Goal: Task Accomplishment & Management: Use online tool/utility

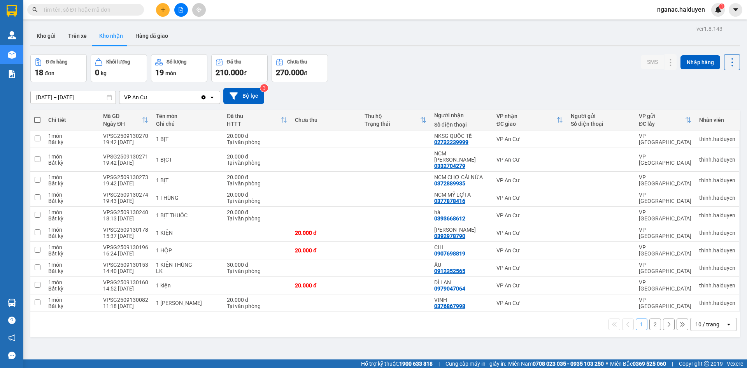
click at [690, 11] on span "nganac.haiduyen" at bounding box center [681, 10] width 60 height 10
click at [681, 24] on span "Đăng xuất" at bounding box center [684, 24] width 43 height 9
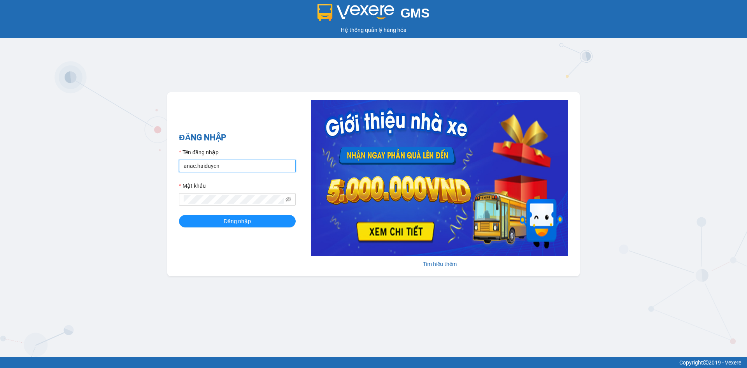
click at [245, 167] on input "anac.haiduyen" at bounding box center [237, 165] width 117 height 12
type input "thientrung.haiduyen"
click at [252, 222] on button "Đăng nhập" at bounding box center [237, 221] width 117 height 12
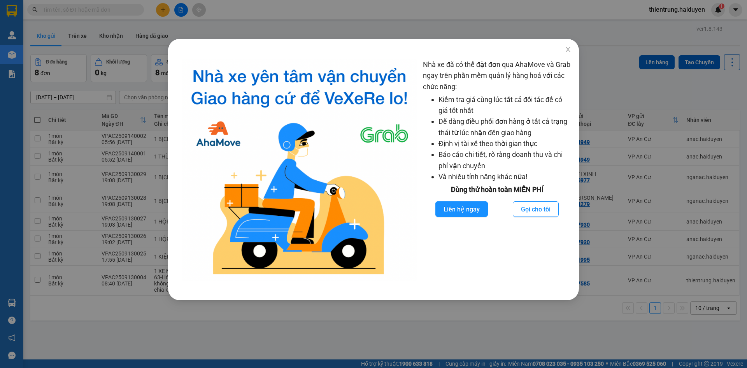
drag, startPoint x: 209, startPoint y: 166, endPoint x: 218, endPoint y: 158, distance: 12.4
click at [209, 166] on img at bounding box center [299, 169] width 235 height 221
click at [565, 48] on icon "close" at bounding box center [568, 49] width 6 height 6
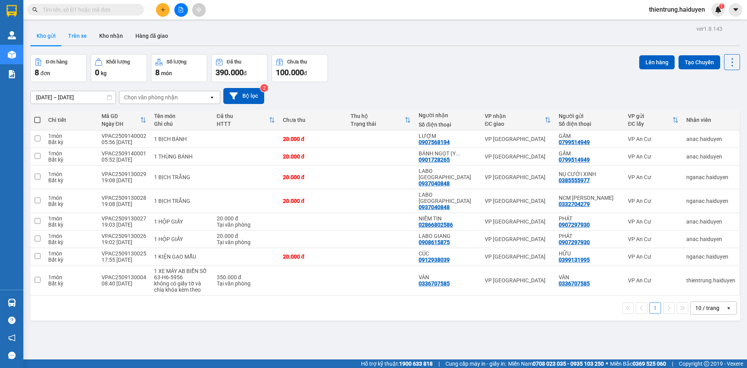
click at [83, 35] on button "Trên xe" at bounding box center [77, 35] width 31 height 19
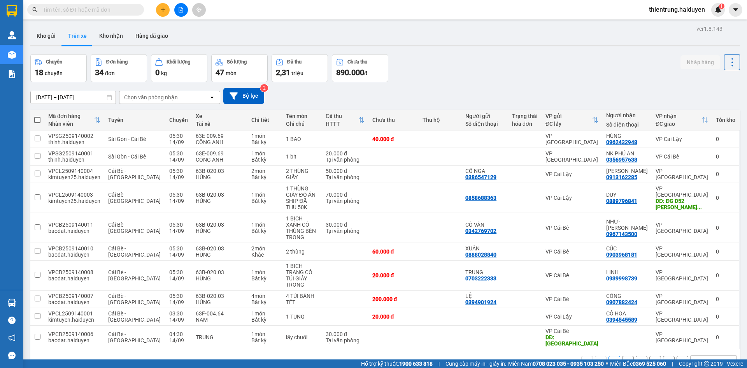
click at [158, 98] on div "Chọn văn phòng nhận" at bounding box center [151, 97] width 54 height 8
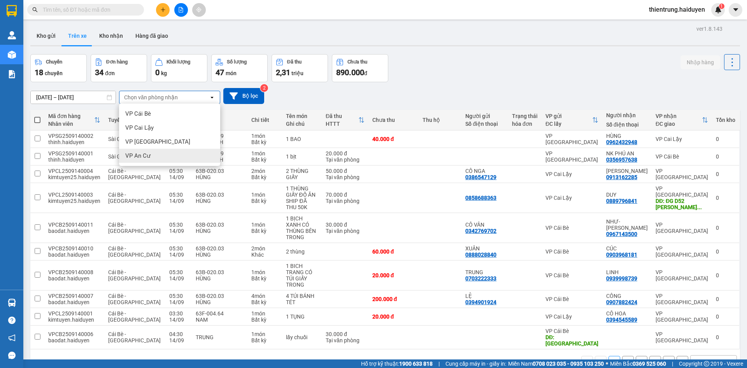
click at [144, 154] on span "VP An Cư" at bounding box center [137, 156] width 25 height 8
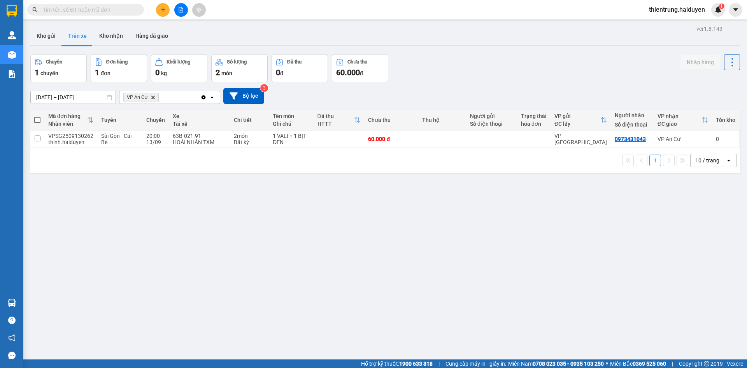
click at [568, 309] on div "ver 1.8.143 Kho gửi Trên xe Kho nhận Hàng đã giao Chuyến 1 chuyến Đơn hàng 1 đơ…" at bounding box center [385, 207] width 716 height 368
click at [201, 226] on div "ver 1.8.143 Kho gửi Trên xe Kho nhận Hàng đã giao Chuyến 1 chuyến Đơn hàng 1 đơ…" at bounding box center [385, 207] width 716 height 368
click at [110, 35] on button "Kho nhận" at bounding box center [111, 35] width 36 height 19
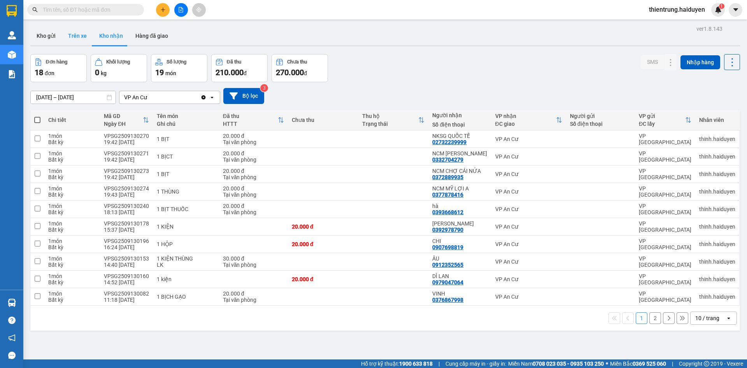
click at [76, 40] on button "Trên xe" at bounding box center [77, 35] width 31 height 19
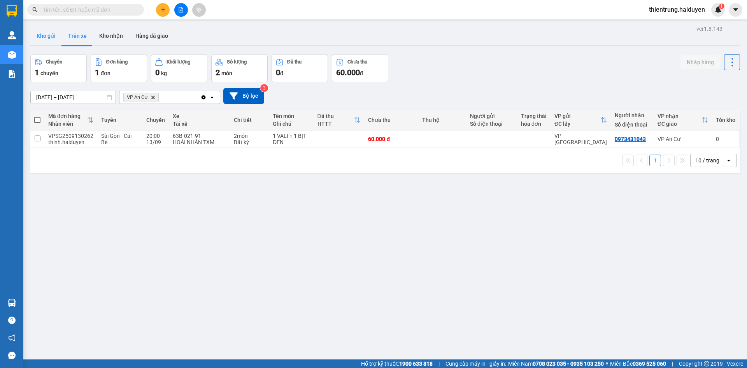
click at [41, 32] on button "Kho gửi" at bounding box center [46, 35] width 32 height 19
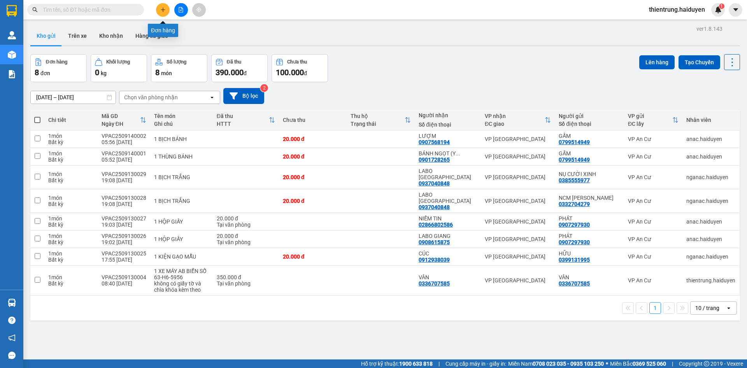
click at [161, 15] on button at bounding box center [163, 10] width 14 height 14
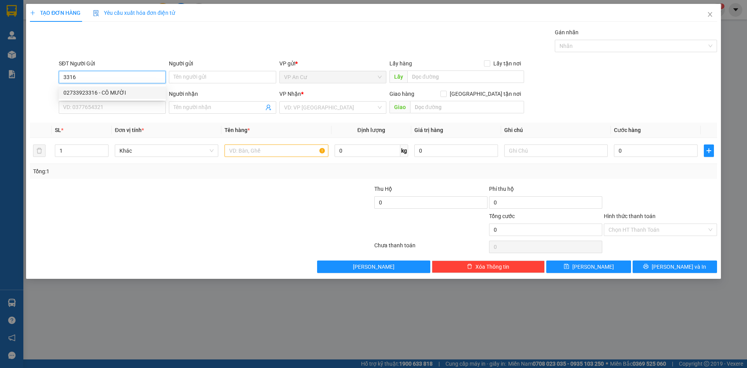
drag, startPoint x: 94, startPoint y: 80, endPoint x: 5, endPoint y: 78, distance: 88.3
click at [5, 78] on div "TẠO ĐƠN HÀNG Yêu cầu xuất hóa đơn điện tử Transit Pickup Surcharge Ids Transit …" at bounding box center [373, 184] width 747 height 368
type input "0969241159"
click at [121, 92] on div "0969241159 - NGA" at bounding box center [112, 92] width 98 height 9
type input "NGA"
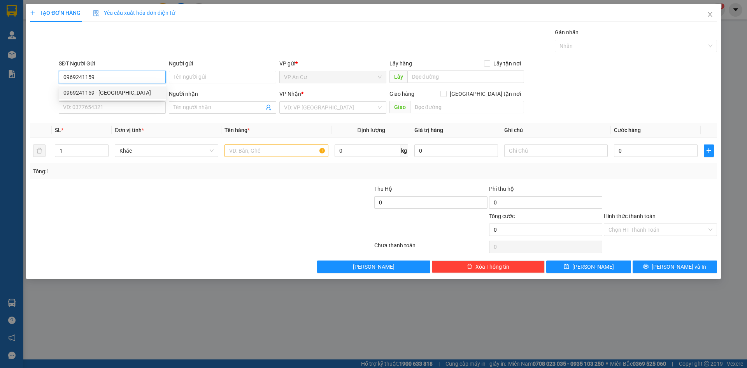
type input "0933062505"
type input "TRIEU"
type input "20.000"
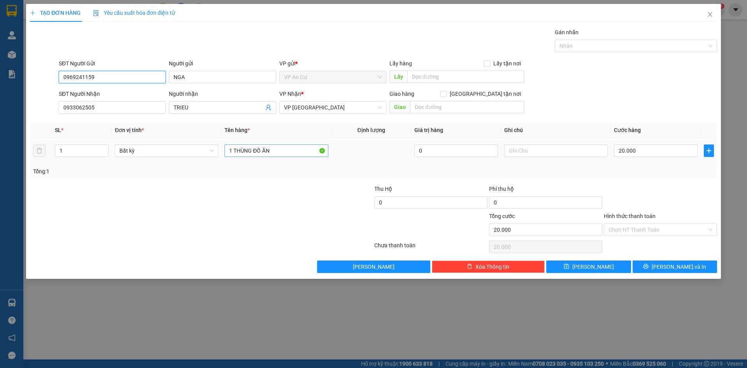
type input "0969241159"
click at [280, 152] on input "1 THÙNG ĐỒ ĂN" at bounding box center [275, 150] width 103 height 12
type input "1 THÙNG ĐỒ ĂN 25kg"
click at [651, 150] on input "20.000" at bounding box center [656, 150] width 84 height 12
type input "5"
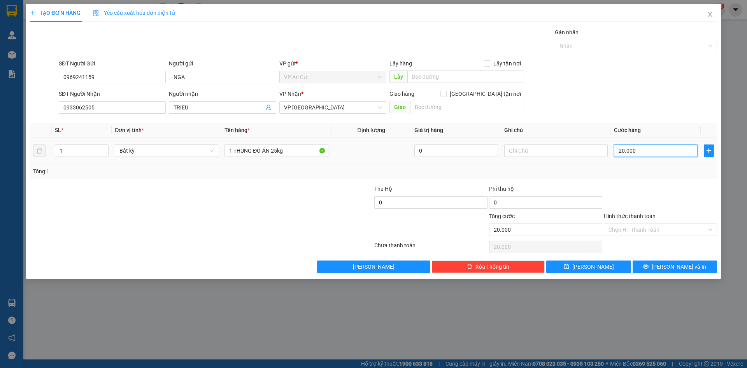
type input "5"
type input "50"
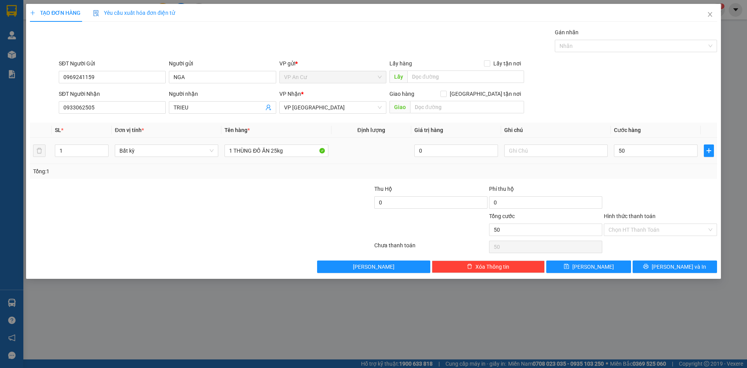
type input "50.000"
click at [655, 180] on div "Transit Pickup Surcharge Ids Transit Deliver Surcharge Ids Transit Deliver Surc…" at bounding box center [373, 150] width 687 height 245
click at [650, 235] on input "Hình thức thanh toán" at bounding box center [657, 230] width 98 height 12
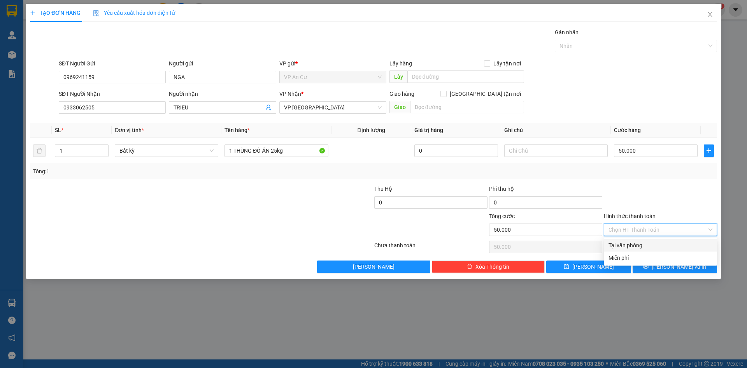
click at [649, 247] on div "Tại văn phòng" at bounding box center [660, 245] width 104 height 9
type input "0"
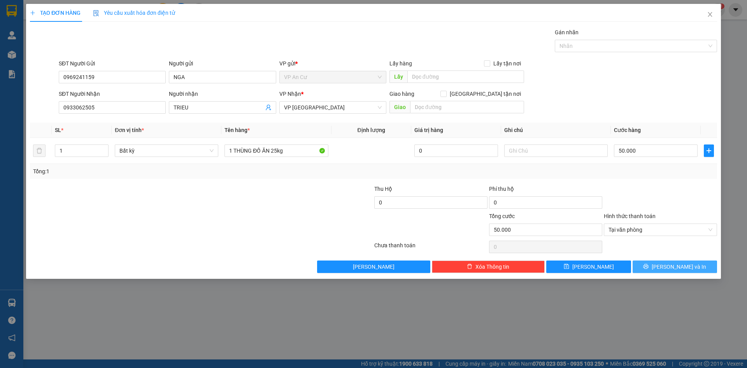
click at [670, 263] on span "[PERSON_NAME] và In" at bounding box center [678, 266] width 54 height 9
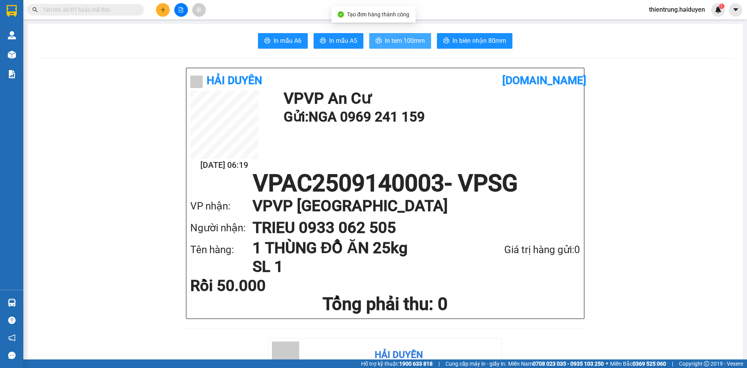
click at [398, 40] on span "In tem 100mm" at bounding box center [405, 41] width 40 height 10
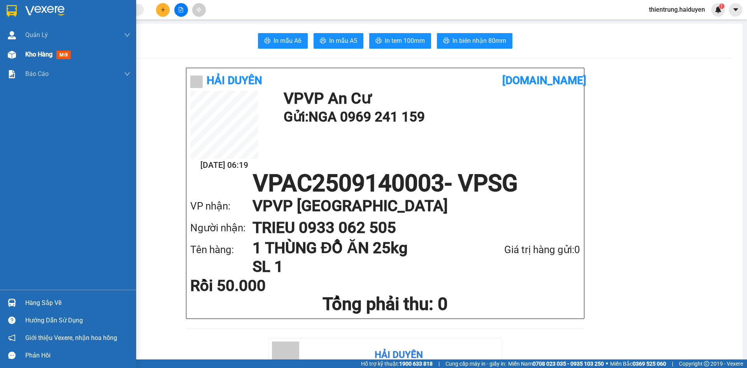
click at [46, 51] on span "Kho hàng" at bounding box center [38, 54] width 27 height 7
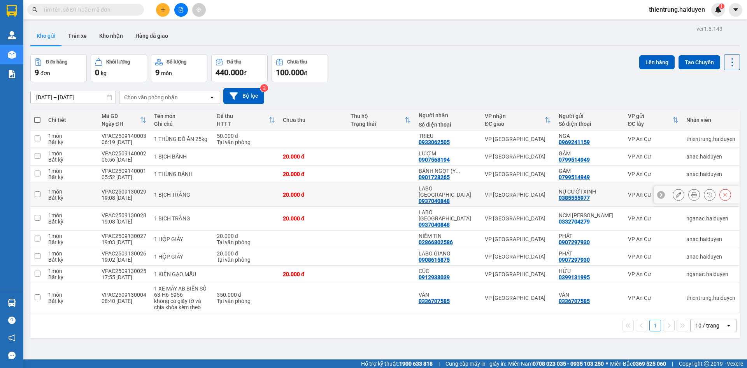
click at [41, 191] on td at bounding box center [37, 195] width 14 height 24
checkbox input "true"
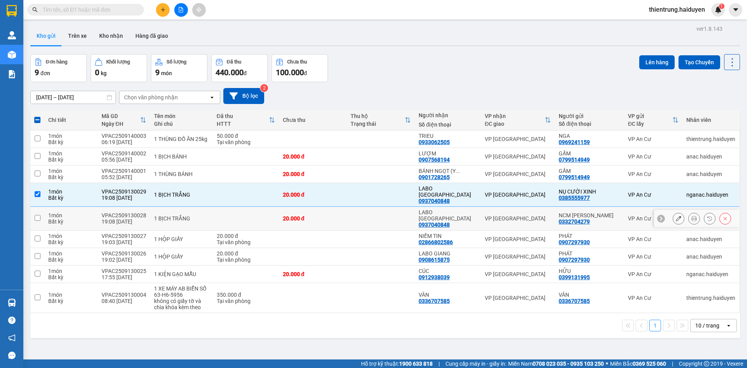
click at [38, 211] on td at bounding box center [37, 219] width 14 height 24
checkbox input "true"
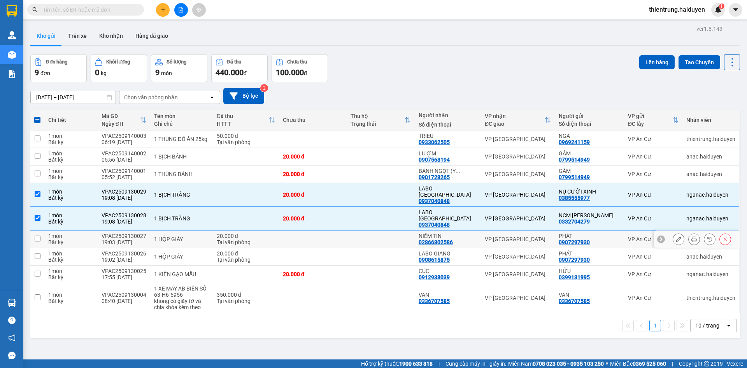
click at [37, 235] on input "checkbox" at bounding box center [38, 238] width 6 height 6
checkbox input "true"
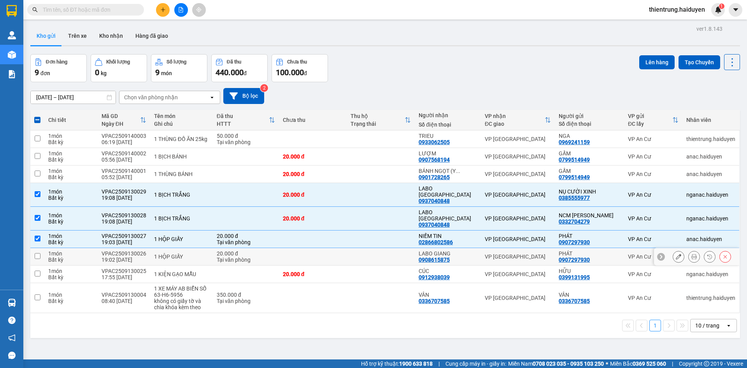
click at [35, 253] on input "checkbox" at bounding box center [38, 256] width 6 height 6
checkbox input "true"
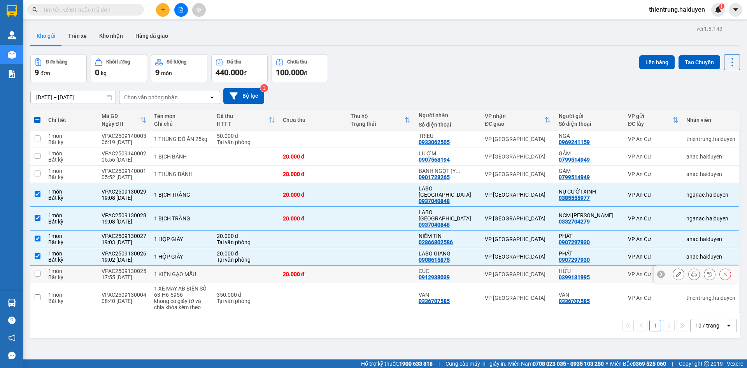
click at [37, 270] on input "checkbox" at bounding box center [38, 273] width 6 height 6
checkbox input "true"
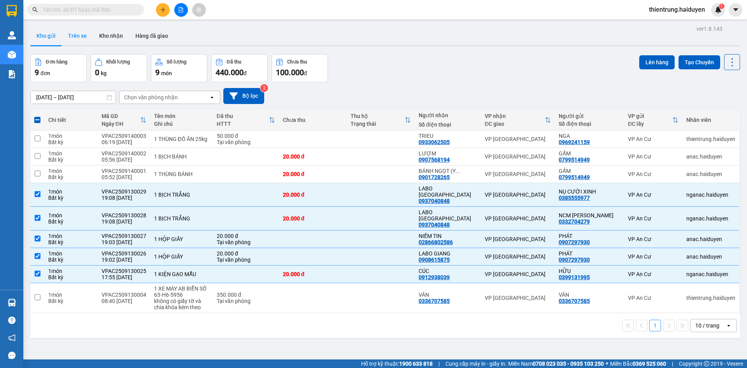
click at [75, 38] on button "Trên xe" at bounding box center [77, 35] width 31 height 19
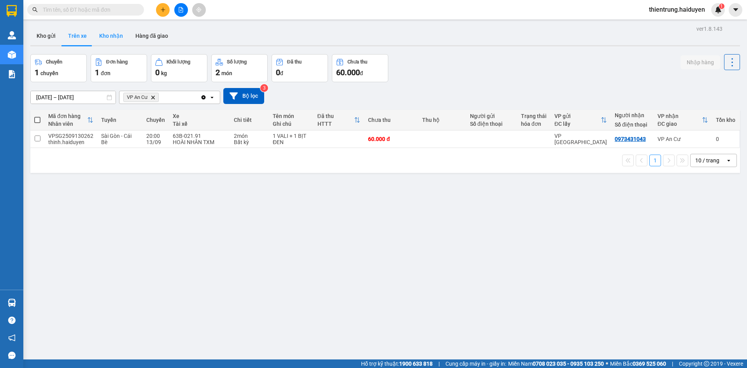
click at [109, 35] on button "Kho nhận" at bounding box center [111, 35] width 36 height 19
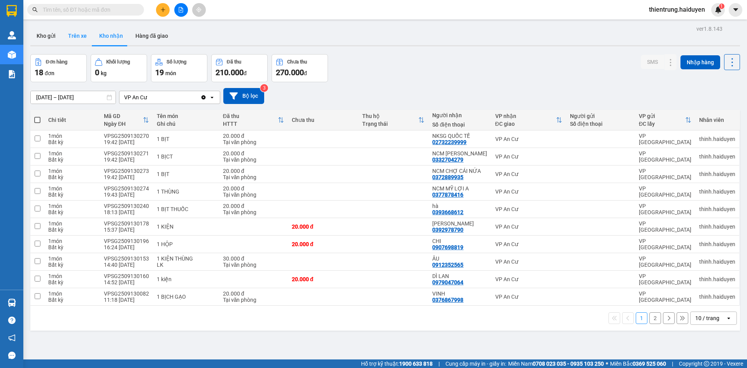
click at [70, 35] on button "Trên xe" at bounding box center [77, 35] width 31 height 19
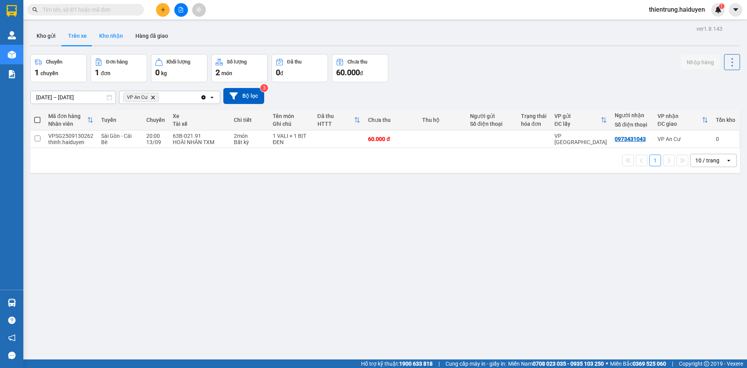
click at [111, 44] on button "Kho nhận" at bounding box center [111, 35] width 36 height 19
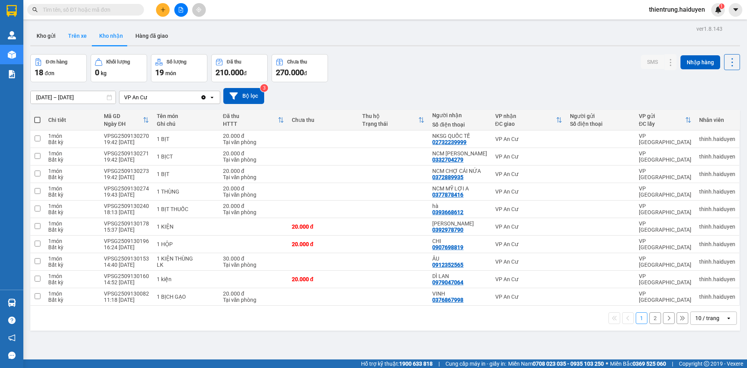
click at [84, 37] on button "Trên xe" at bounding box center [77, 35] width 31 height 19
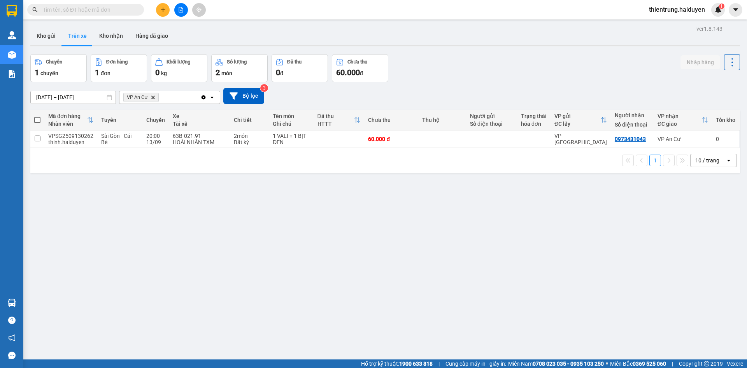
click at [131, 229] on div "ver 1.8.143 Kho gửi Trên xe Kho nhận Hàng đã giao Chuyến 1 chuyến Đơn hàng 1 đơ…" at bounding box center [385, 207] width 716 height 368
click at [476, 352] on div "ver 1.8.143 Kho gửi Trên xe Kho nhận Hàng đã giao Chuyến 1 chuyến Đơn hàng 1 đơ…" at bounding box center [385, 207] width 716 height 368
click at [242, 207] on div "ver 1.8.143 Kho gửi Trên xe Kho nhận Hàng đã giao Chuyến 1 chuyến Đơn hàng 1 đơ…" at bounding box center [385, 207] width 716 height 368
click at [120, 43] on button "Kho nhận" at bounding box center [111, 35] width 36 height 19
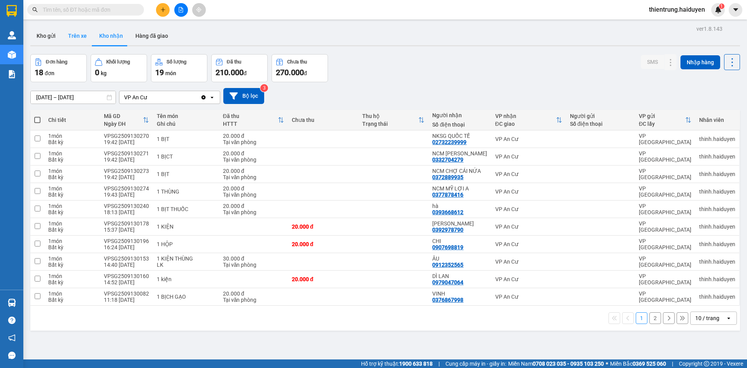
click at [81, 39] on button "Trên xe" at bounding box center [77, 35] width 31 height 19
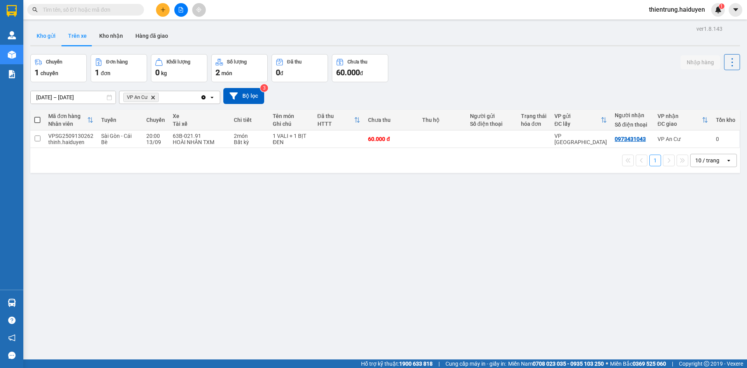
click at [51, 35] on button "Kho gửi" at bounding box center [46, 35] width 32 height 19
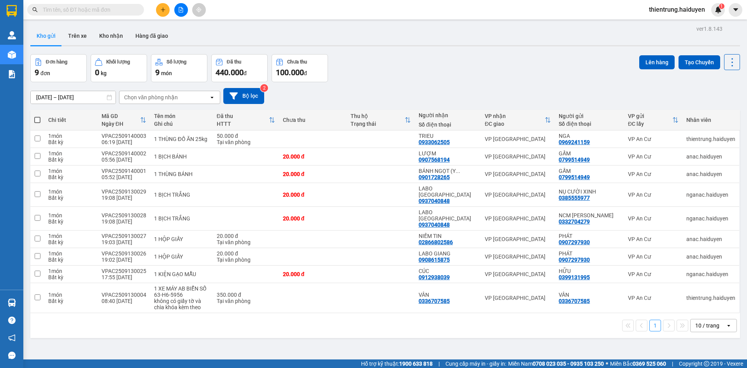
click at [410, 35] on div "Kho gửi Trên xe Kho nhận Hàng đã giao" at bounding box center [384, 36] width 709 height 21
click at [75, 35] on button "Trên xe" at bounding box center [77, 35] width 31 height 19
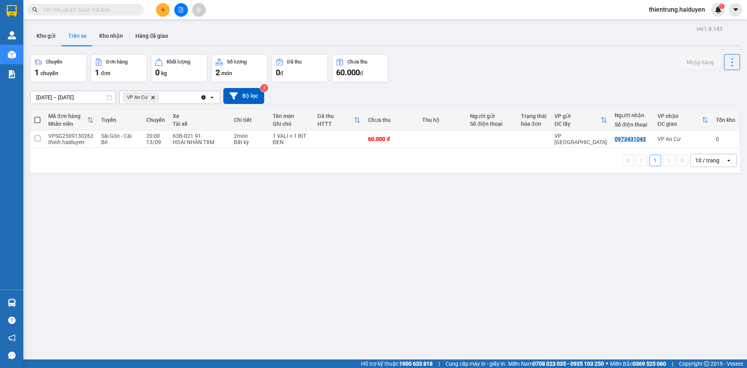
click at [356, 296] on div "ver 1.8.143 Kho gửi Trên xe Kho nhận Hàng đã giao Chuyến 1 chuyến Đơn hàng 1 đơ…" at bounding box center [385, 207] width 716 height 368
click at [102, 31] on button "Kho nhận" at bounding box center [111, 35] width 36 height 19
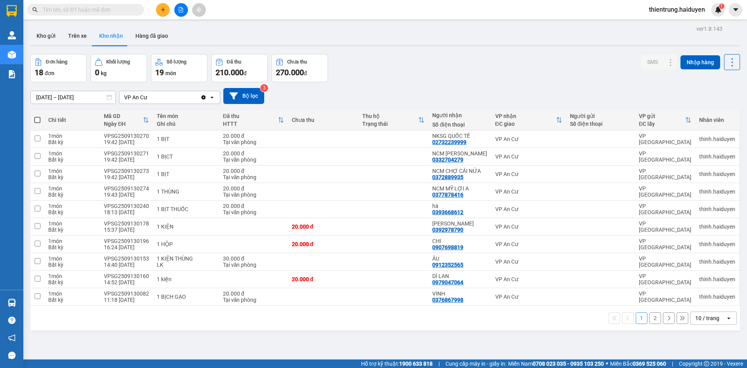
click at [649, 321] on button "2" at bounding box center [655, 318] width 12 height 12
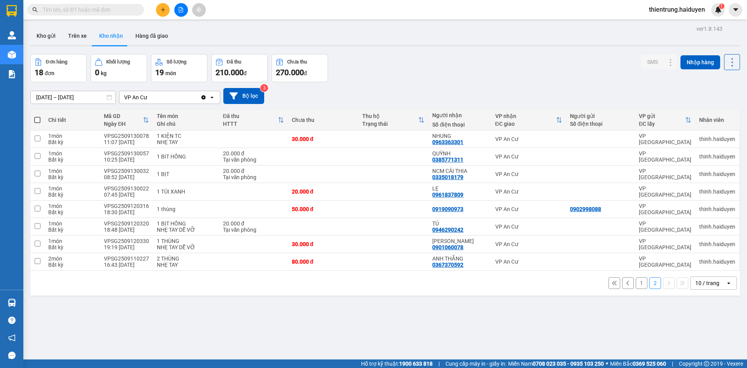
click at [560, 58] on div "Đơn hàng 18 đơn Khối lượng 0 kg Số lượng 19 món Đã thu 210.000 đ Chưa thu 270.0…" at bounding box center [384, 68] width 709 height 28
click at [83, 33] on button "Trên xe" at bounding box center [77, 35] width 31 height 19
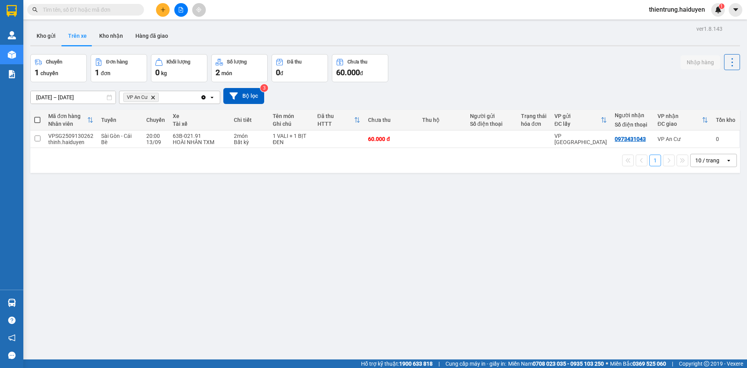
click at [181, 232] on div "ver 1.8.143 Kho gửi Trên xe Kho nhận Hàng đã giao Chuyến 1 chuyến Đơn hàng 1 đơ…" at bounding box center [385, 207] width 716 height 368
click at [114, 34] on button "Kho nhận" at bounding box center [111, 35] width 36 height 19
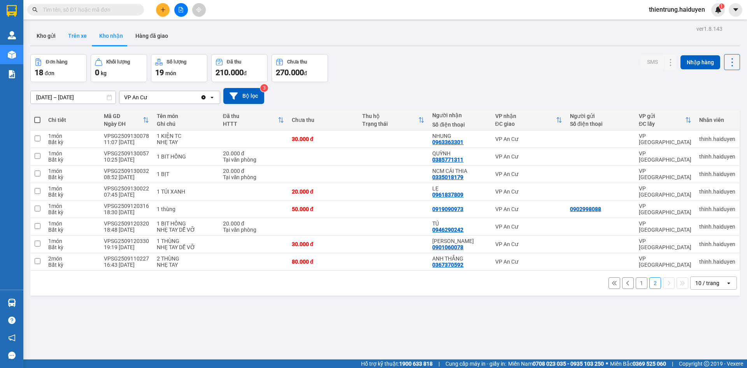
click at [82, 37] on button "Trên xe" at bounding box center [77, 35] width 31 height 19
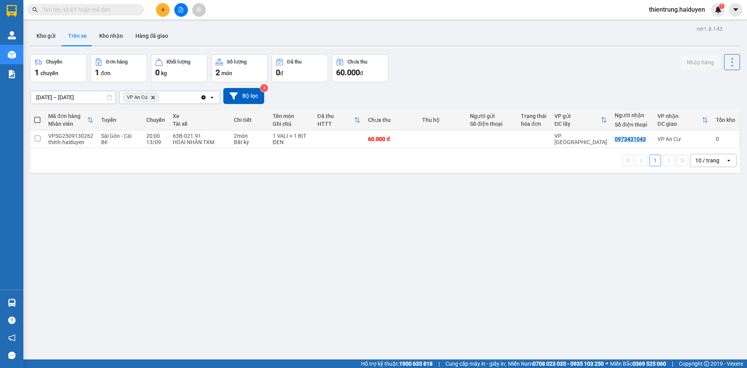
click at [30, 37] on div "ver 1.8.143 Kho gửi Trên xe Kho nhận Hàng đã giao Chuyến 1 chuyến Đơn hàng 1 đơ…" at bounding box center [385, 207] width 716 height 368
click at [486, 331] on div "ver 1.8.143 Kho gửi Trên xe Kho nhận Hàng đã giao Chuyến 1 chuyến Đơn hàng 1 đơ…" at bounding box center [385, 207] width 716 height 368
drag, startPoint x: 174, startPoint y: 263, endPoint x: 158, endPoint y: 210, distance: 54.6
click at [174, 263] on div "ver 1.8.143 Kho gửi Trên xe Kho nhận Hàng đã giao Chuyến 1 chuyến Đơn hàng 1 đơ…" at bounding box center [385, 207] width 716 height 368
click at [97, 35] on button "Kho nhận" at bounding box center [111, 35] width 36 height 19
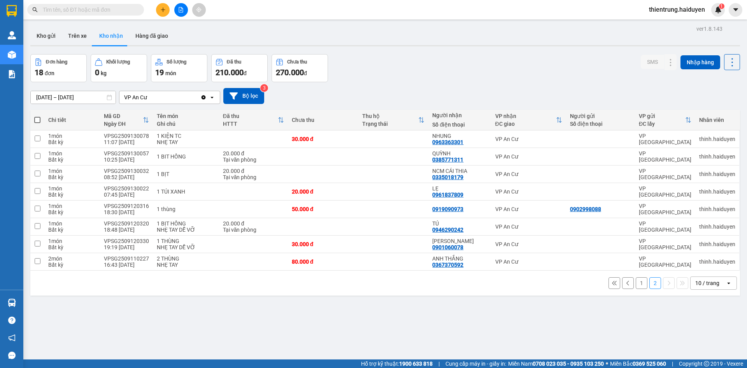
click at [635, 285] on button "1" at bounding box center [641, 283] width 12 height 12
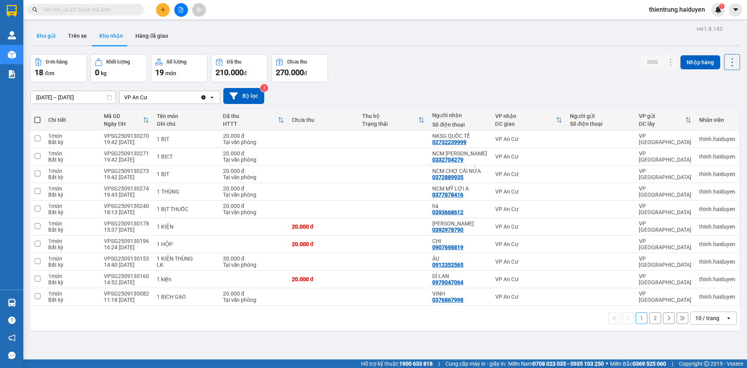
click at [49, 37] on button "Kho gửi" at bounding box center [46, 35] width 32 height 19
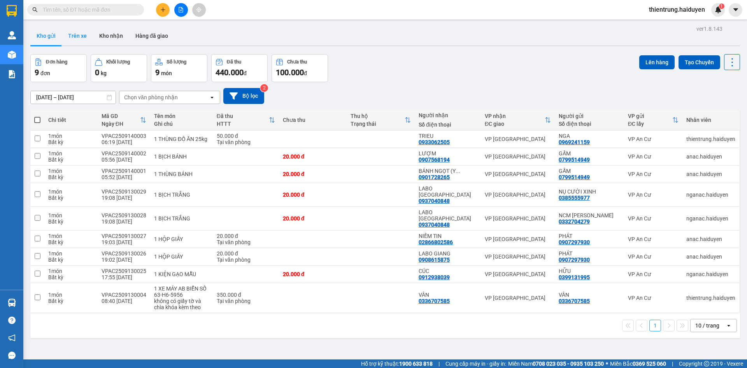
click at [82, 32] on button "Trên xe" at bounding box center [77, 35] width 31 height 19
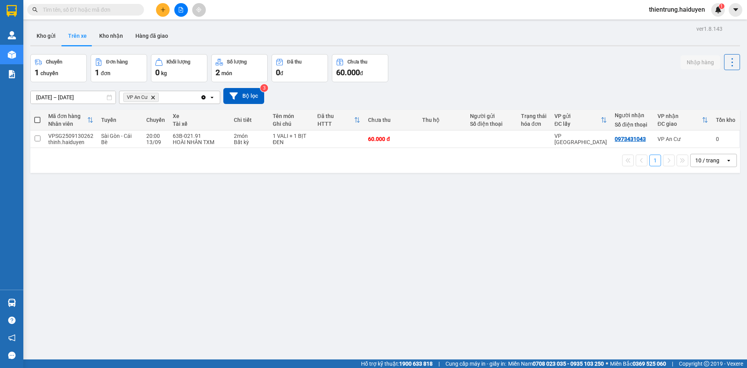
click at [486, 313] on div "ver 1.8.143 Kho gửi Trên xe Kho nhận Hàng đã giao Chuyến 1 chuyến Đơn hàng 1 đơ…" at bounding box center [385, 207] width 716 height 368
click at [114, 39] on button "Kho nhận" at bounding box center [111, 35] width 36 height 19
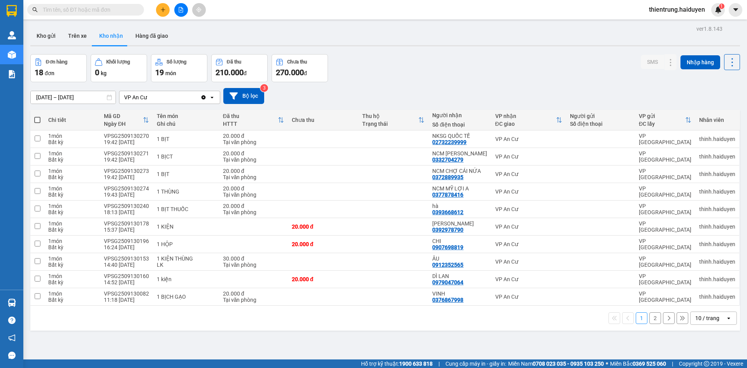
click at [649, 317] on button "2" at bounding box center [655, 318] width 12 height 12
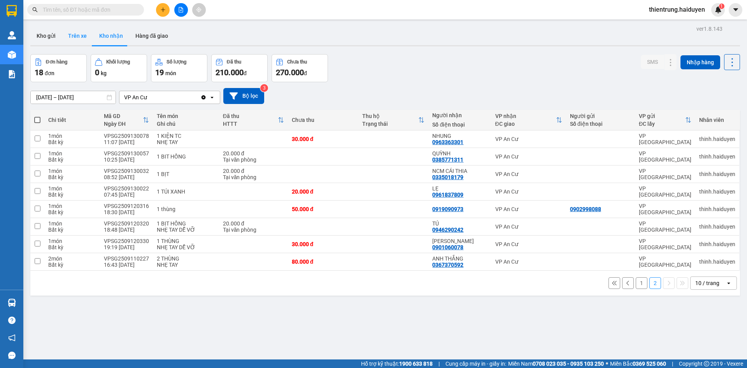
click at [72, 35] on button "Trên xe" at bounding box center [77, 35] width 31 height 19
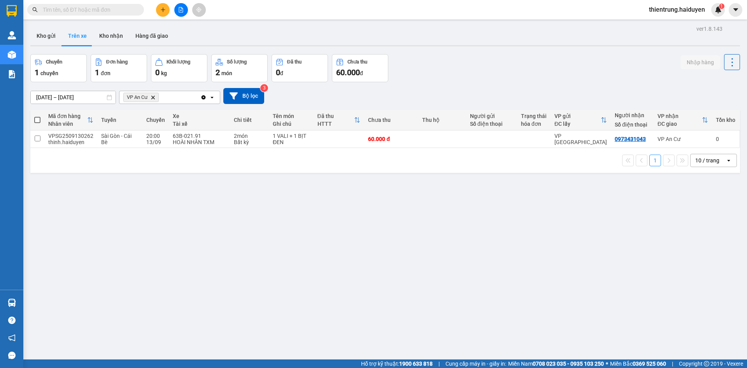
click at [31, 2] on div "Kết quả tìm kiếm ( 0 ) Bộ lọc No Data thientrung.haiduyen 1" at bounding box center [373, 9] width 747 height 19
click at [35, 0] on div "Kết quả tìm kiếm ( 0 ) Bộ lọc No Data thientrung.haiduyen 1" at bounding box center [373, 9] width 747 height 19
click at [46, 36] on button "Kho gửi" at bounding box center [46, 35] width 32 height 19
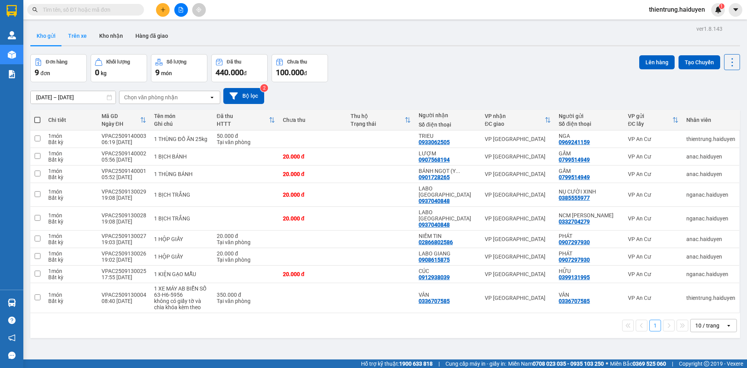
click at [74, 35] on button "Trên xe" at bounding box center [77, 35] width 31 height 19
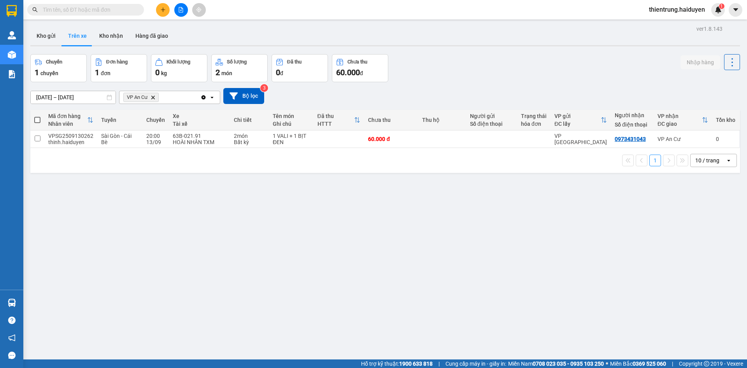
drag, startPoint x: 347, startPoint y: 250, endPoint x: 182, endPoint y: 52, distance: 257.1
click at [345, 244] on div "ver 1.8.143 Kho gửi Trên xe Kho nhận Hàng đã giao Chuyến 1 chuyến Đơn hàng 1 đơ…" at bounding box center [385, 207] width 716 height 368
click at [549, 328] on div "ver 1.8.143 Kho gửi Trên xe Kho nhận Hàng đã giao Chuyến 1 chuyến Đơn hàng 1 đơ…" at bounding box center [385, 207] width 716 height 368
click at [102, 37] on button "Kho nhận" at bounding box center [111, 35] width 36 height 19
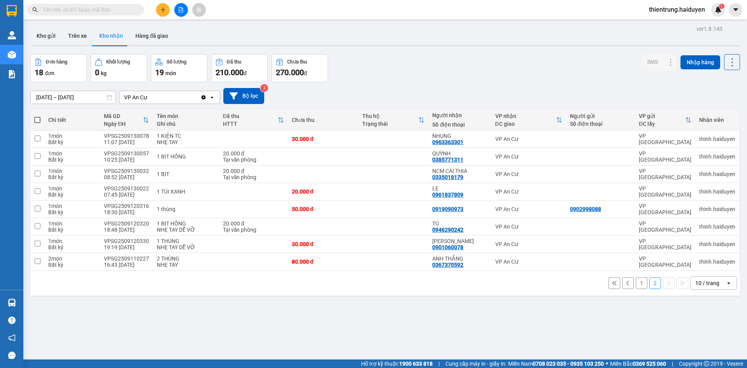
click at [638, 286] on button "1" at bounding box center [641, 283] width 12 height 12
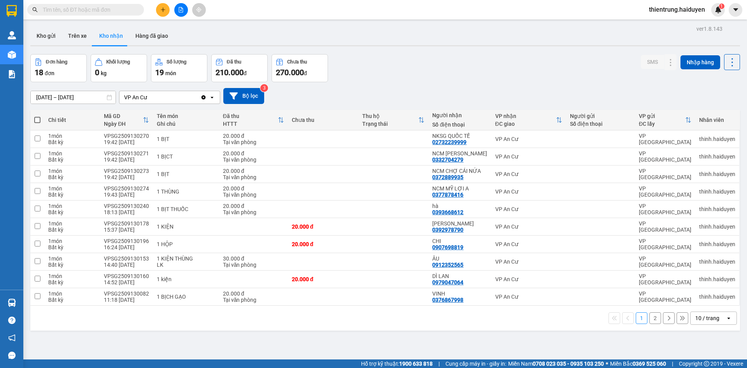
click at [688, 93] on div "12/09/2025 – 14/09/2025 Press the down arrow key to interact with the calendar …" at bounding box center [384, 96] width 709 height 16
click at [82, 35] on button "Trên xe" at bounding box center [77, 35] width 31 height 19
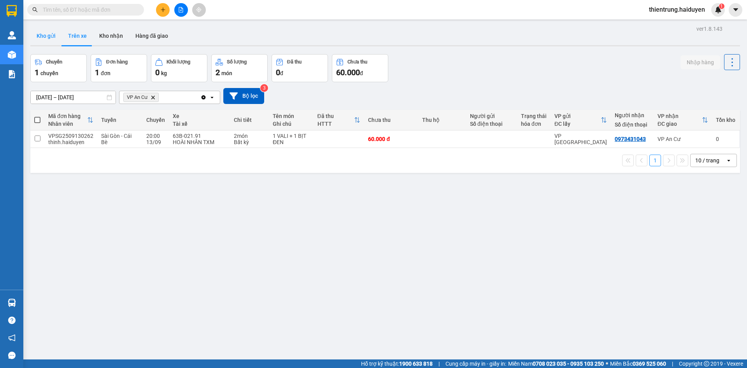
click at [40, 41] on button "Kho gửi" at bounding box center [46, 35] width 32 height 19
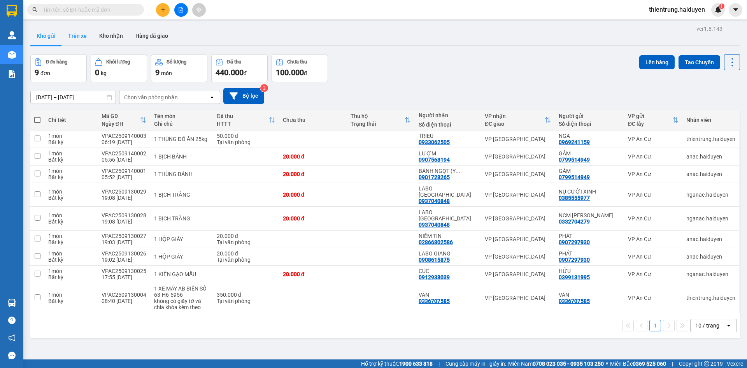
click at [75, 39] on button "Trên xe" at bounding box center [77, 35] width 31 height 19
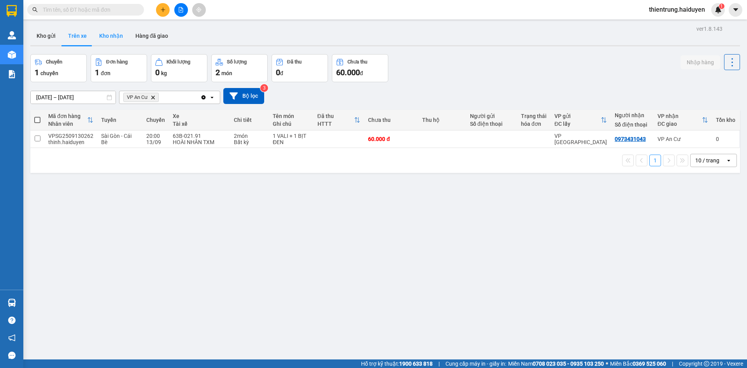
click at [110, 34] on button "Kho nhận" at bounding box center [111, 35] width 36 height 19
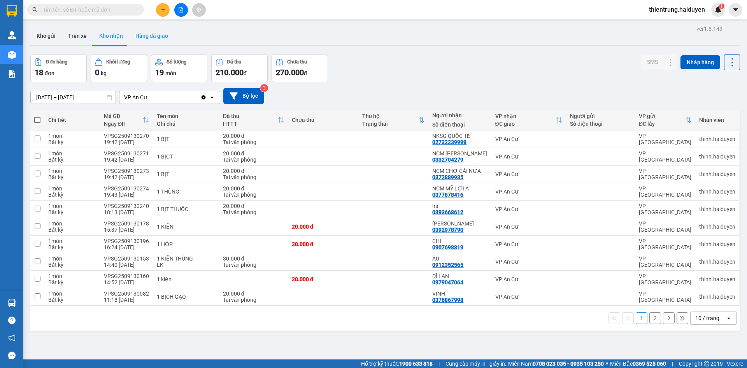
click at [151, 38] on button "Hàng đã giao" at bounding box center [151, 35] width 45 height 19
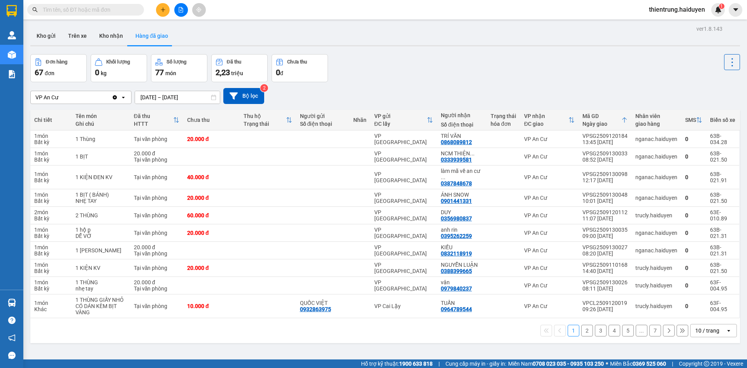
click at [425, 341] on div "ver 1.8.143 Kho gửi Trên xe Kho nhận Hàng đã giao Đơn hàng 67 đơn Khối lượng 0 …" at bounding box center [385, 207] width 716 height 368
click at [581, 324] on button "2" at bounding box center [587, 330] width 12 height 12
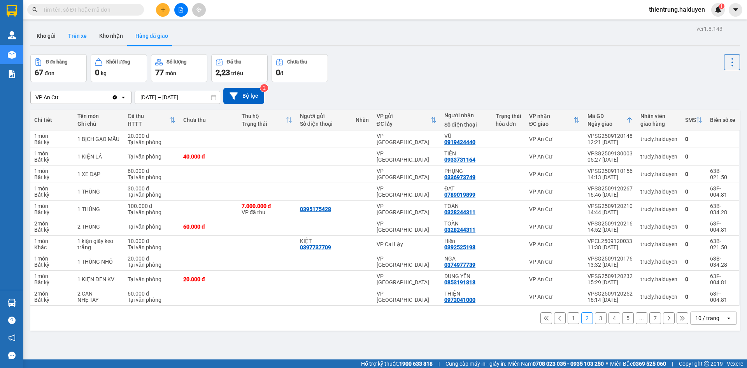
click at [78, 33] on button "Trên xe" at bounding box center [77, 35] width 31 height 19
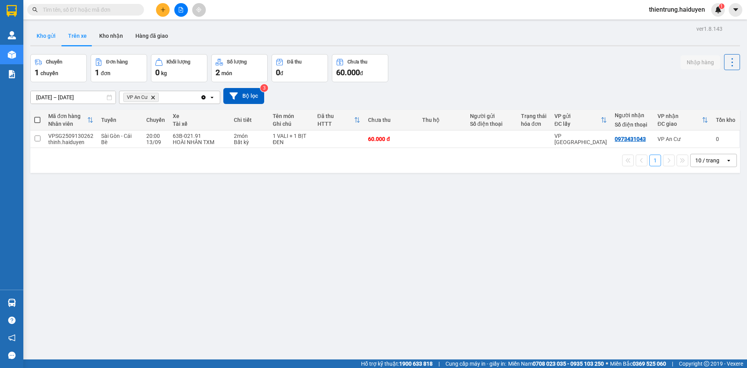
click at [49, 36] on button "Kho gửi" at bounding box center [46, 35] width 32 height 19
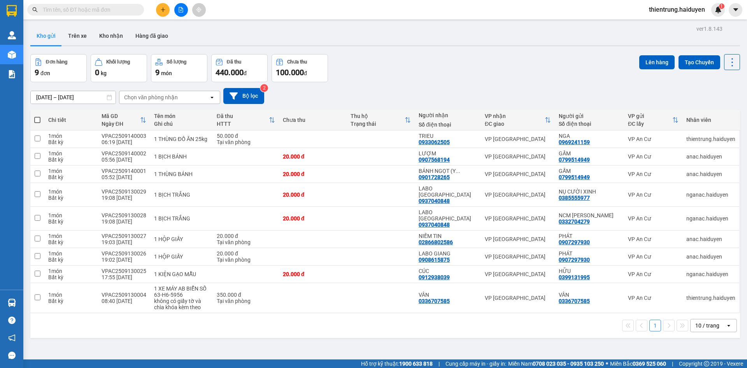
click at [164, 12] on button at bounding box center [163, 10] width 14 height 14
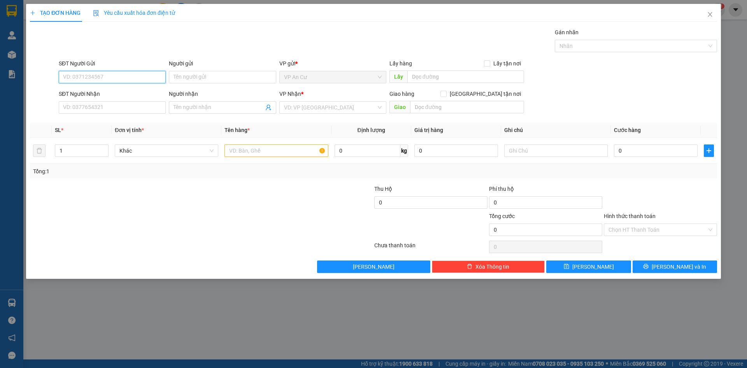
click at [130, 75] on input "SĐT Người Gửi" at bounding box center [112, 77] width 107 height 12
type input "0768873236"
click at [140, 92] on div "0768873236" at bounding box center [112, 92] width 98 height 9
type input "0916647977"
type input "DIỄM"
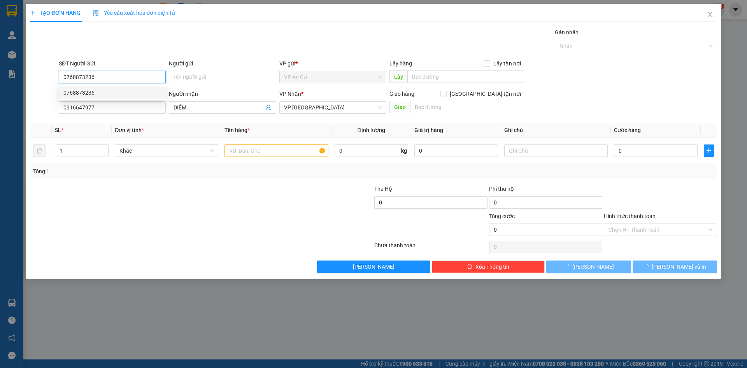
type input "20.000"
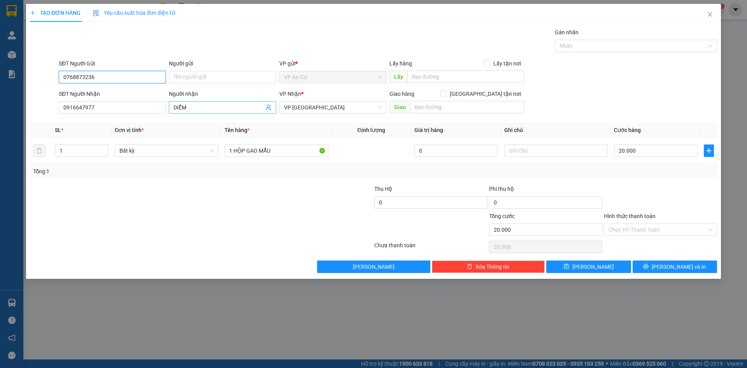
type input "0768873236"
click at [268, 105] on icon "user-add" at bounding box center [268, 107] width 6 height 6
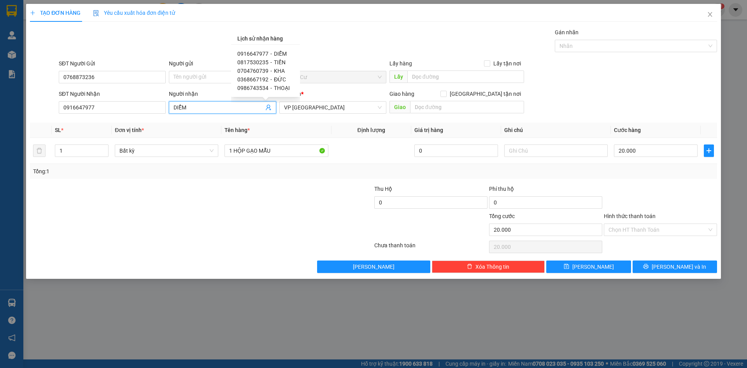
click at [261, 70] on span "0704760739" at bounding box center [252, 71] width 31 height 6
type input "0704760739"
type input "KHA"
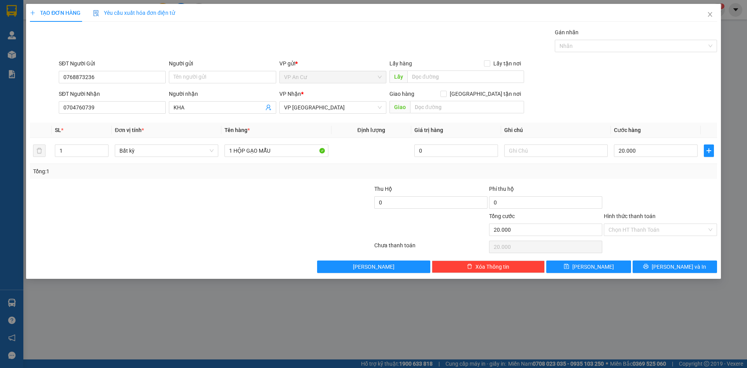
click at [247, 204] on div at bounding box center [143, 197] width 229 height 27
drag, startPoint x: 233, startPoint y: 150, endPoint x: 285, endPoint y: 141, distance: 52.1
click at [285, 141] on td "1 HỘP GẠO MẪU" at bounding box center [276, 151] width 110 height 26
type input "1 thùng keo vàng"
click at [650, 233] on input "Hình thức thanh toán" at bounding box center [657, 230] width 98 height 12
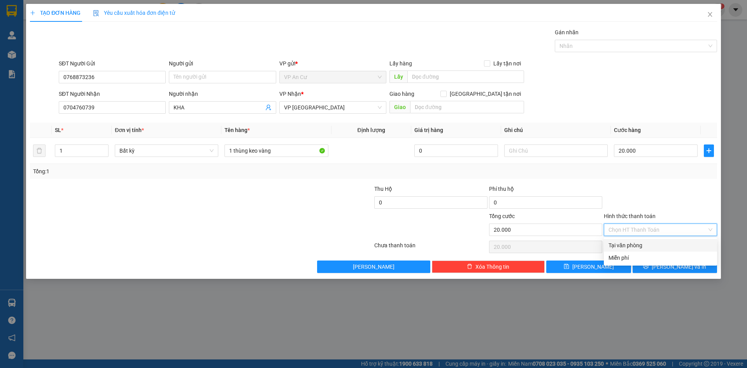
click at [649, 243] on div "Tại văn phòng" at bounding box center [660, 245] width 104 height 9
type input "0"
click at [648, 266] on icon "printer" at bounding box center [645, 265] width 5 height 5
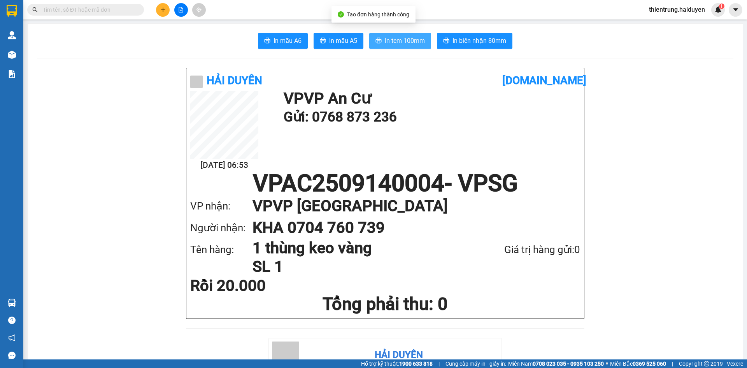
click at [385, 36] on span "In tem 100mm" at bounding box center [405, 41] width 40 height 10
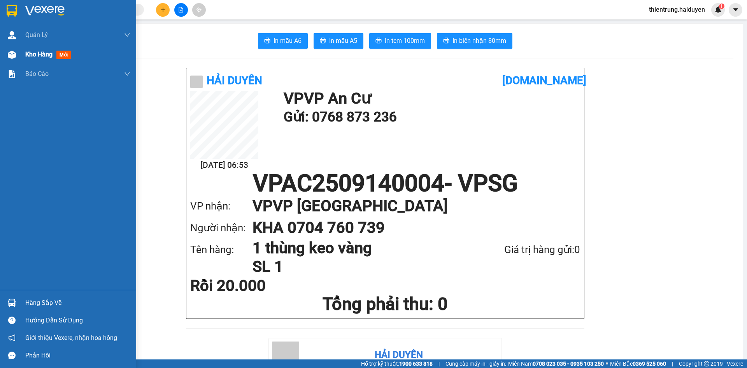
click at [39, 55] on span "Kho hàng" at bounding box center [38, 54] width 27 height 7
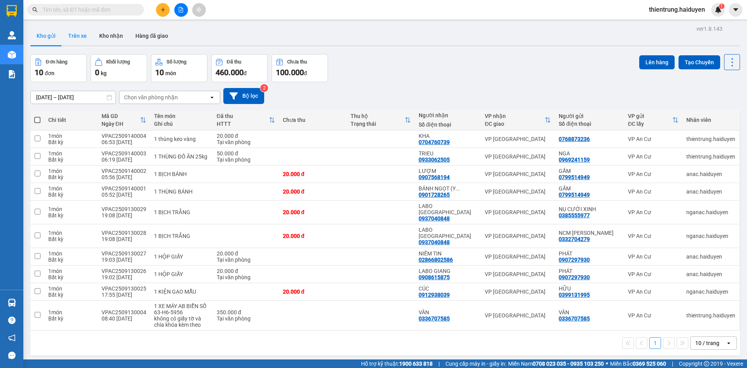
click at [82, 39] on button "Trên xe" at bounding box center [77, 35] width 31 height 19
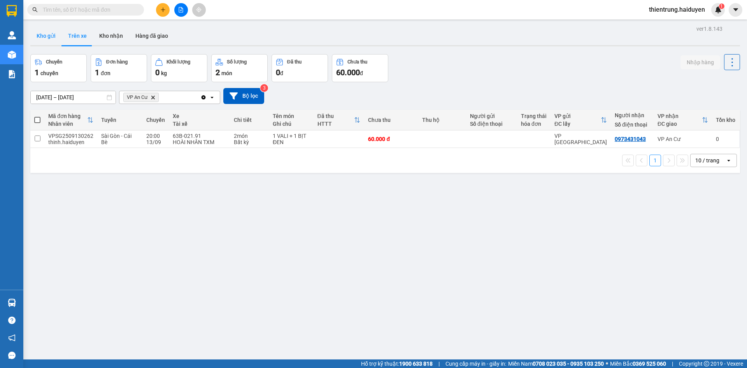
click at [45, 36] on button "Kho gửi" at bounding box center [46, 35] width 32 height 19
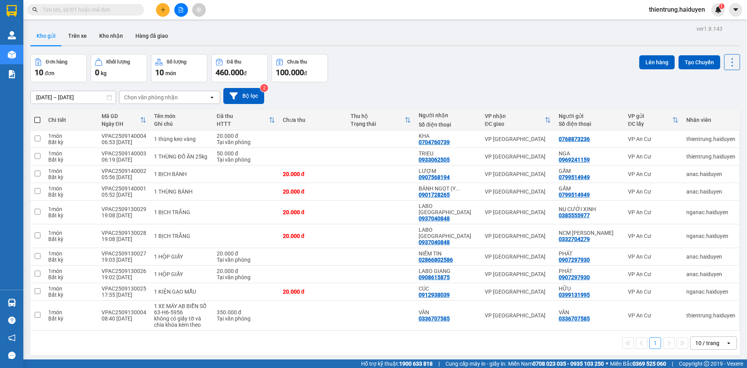
click at [38, 120] on span at bounding box center [37, 120] width 6 height 6
click at [37, 116] on input "checkbox" at bounding box center [37, 116] width 0 height 0
checkbox input "true"
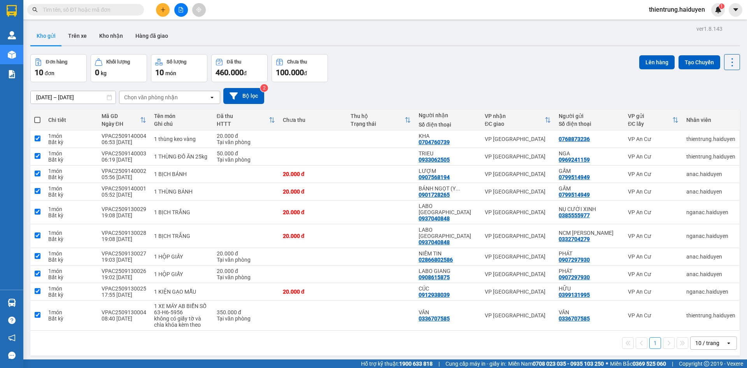
checkbox input "true"
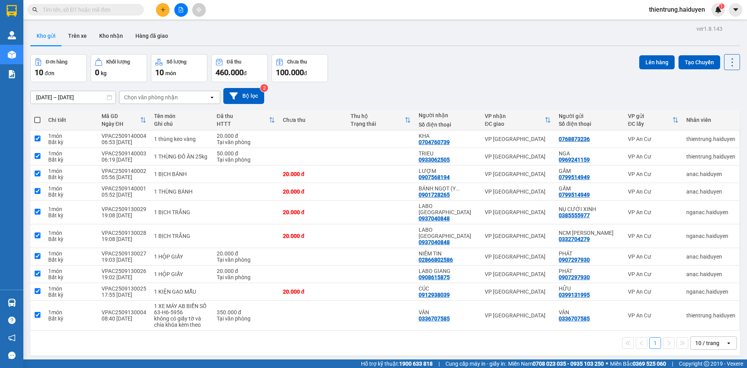
checkbox input "true"
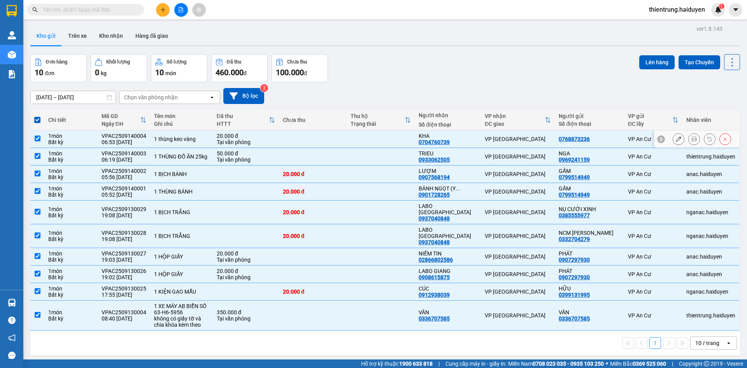
click at [39, 140] on input "checkbox" at bounding box center [38, 138] width 6 height 6
checkbox input "false"
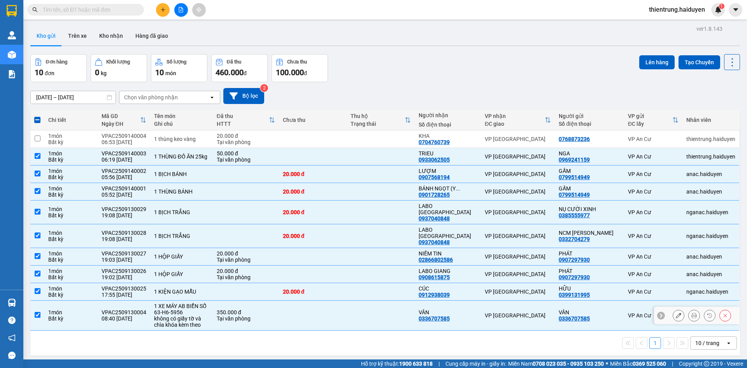
click at [37, 312] on input "checkbox" at bounding box center [38, 315] width 6 height 6
checkbox input "false"
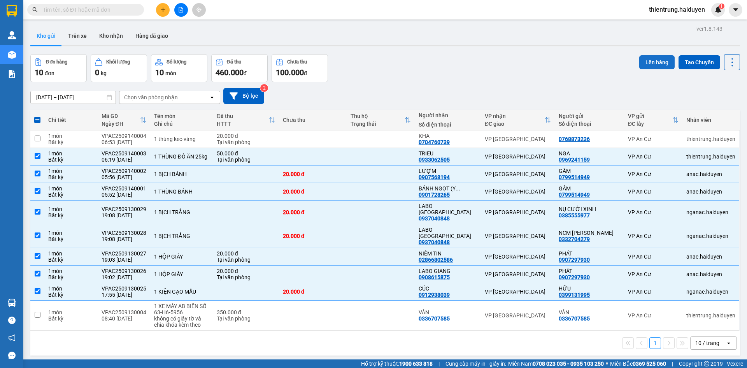
click at [650, 63] on button "Lên hàng" at bounding box center [656, 62] width 35 height 14
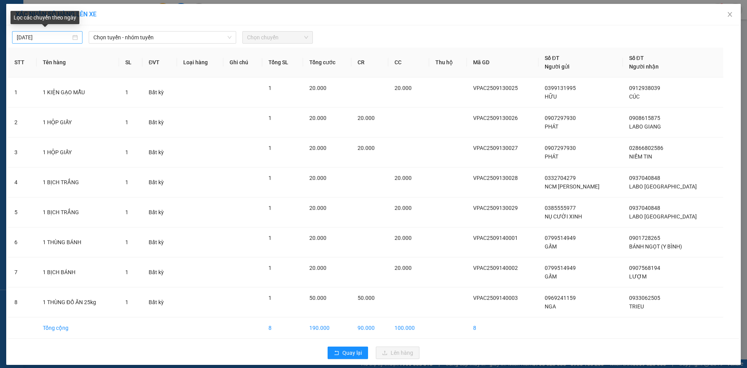
click at [75, 39] on div "14/09/2025" at bounding box center [47, 37] width 61 height 9
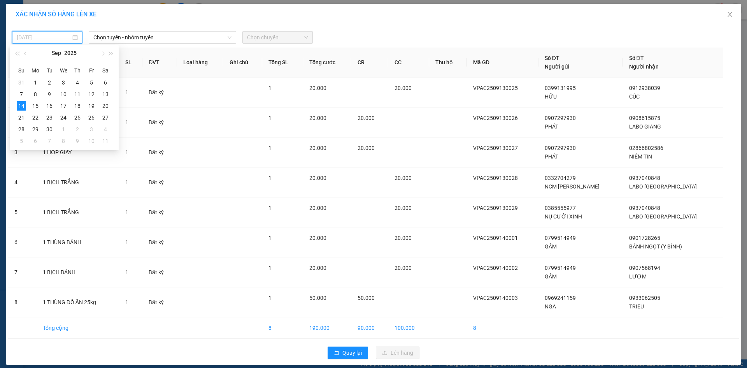
type input "14/09/2025"
click at [21, 103] on div "14" at bounding box center [21, 105] width 9 height 9
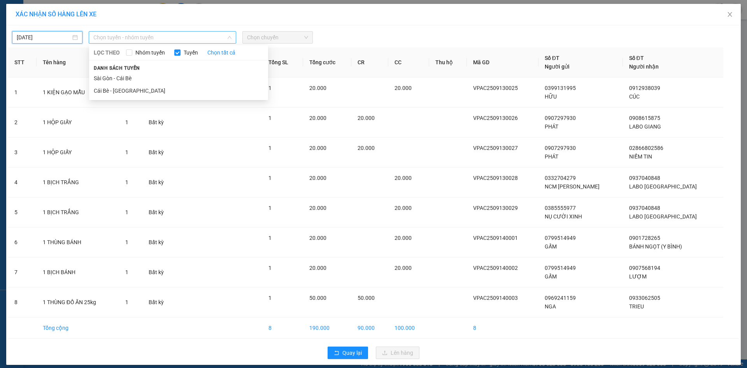
click at [157, 40] on span "Chọn tuyến - nhóm tuyến" at bounding box center [162, 38] width 138 height 12
click at [123, 91] on li "Cái Bè - [GEOGRAPHIC_DATA]" at bounding box center [178, 90] width 179 height 12
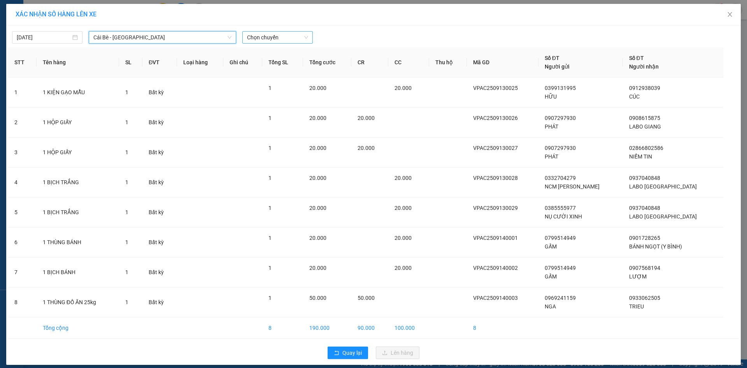
click at [281, 35] on span "Chọn chuyến" at bounding box center [277, 38] width 61 height 12
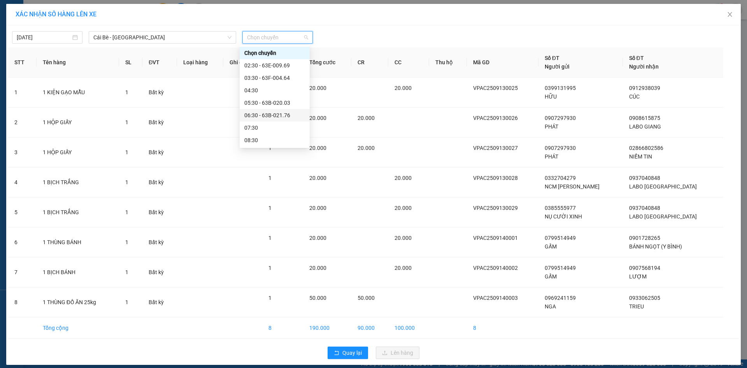
click at [259, 117] on div "06:30 - 63B-021.76" at bounding box center [274, 115] width 61 height 9
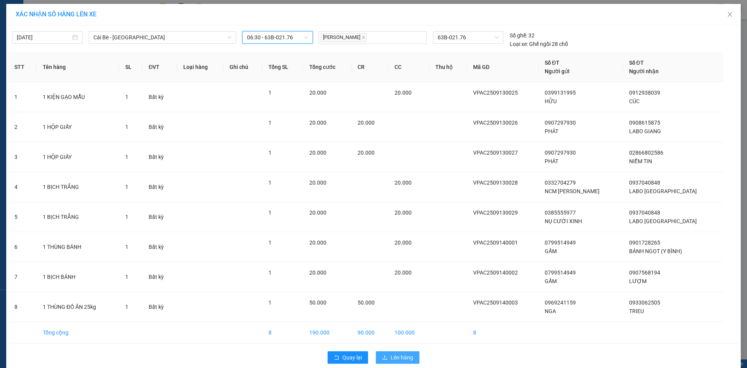
click at [401, 354] on span "Lên hàng" at bounding box center [401, 357] width 23 height 9
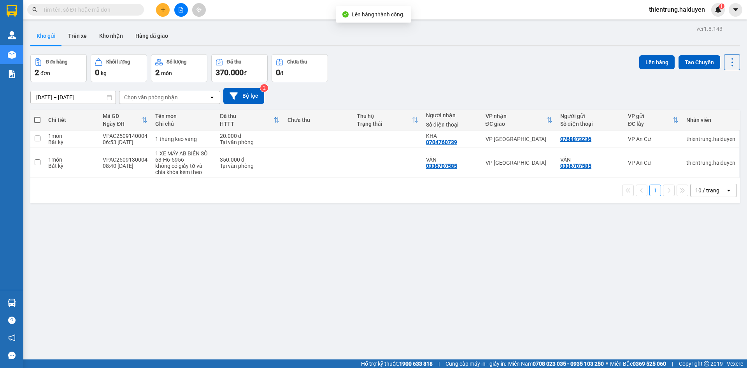
click at [401, 249] on div "ver 1.8.143 Kho gửi Trên xe Kho nhận Hàng đã giao Đơn hàng 2 đơn Khối lượng 0 k…" at bounding box center [385, 207] width 716 height 368
click at [505, 324] on div "ver 1.8.143 Kho gửi Trên xe Kho nhận Hàng đã giao Đơn hàng 2 đơn Khối lượng 0 k…" at bounding box center [385, 207] width 716 height 368
click at [88, 37] on button "Trên xe" at bounding box center [77, 35] width 31 height 19
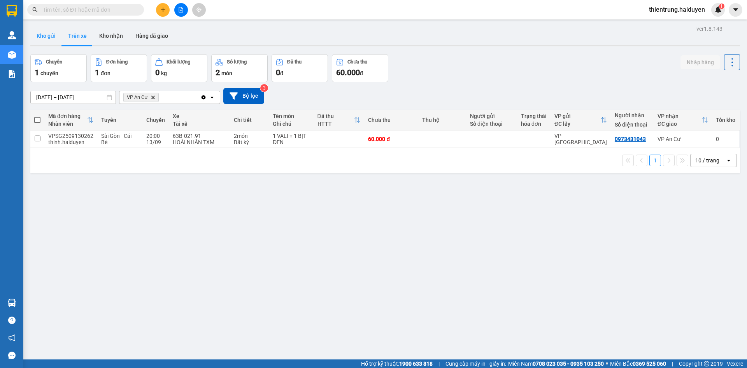
click at [41, 39] on button "Kho gửi" at bounding box center [46, 35] width 32 height 19
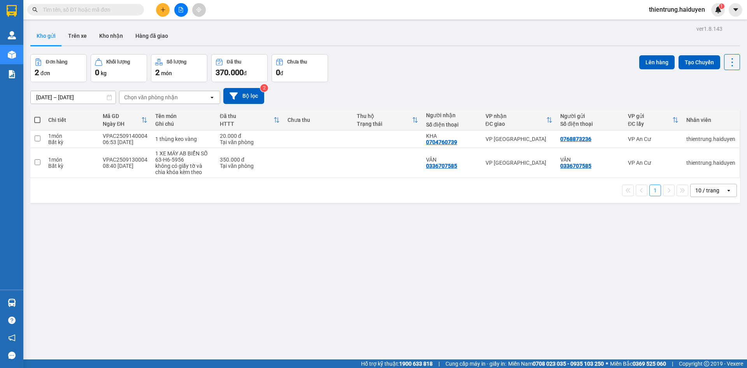
click at [319, 263] on div "ver 1.8.143 Kho gửi Trên xe Kho nhận Hàng đã giao Đơn hàng 2 đơn Khối lượng 0 k…" at bounding box center [385, 207] width 716 height 368
click at [73, 37] on button "Trên xe" at bounding box center [77, 35] width 31 height 19
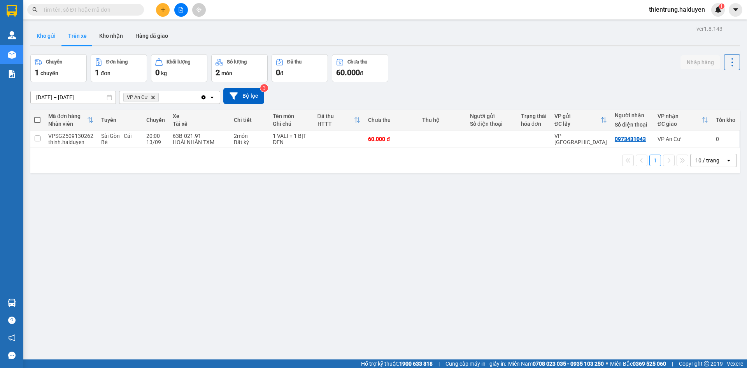
click at [51, 33] on button "Kho gửi" at bounding box center [46, 35] width 32 height 19
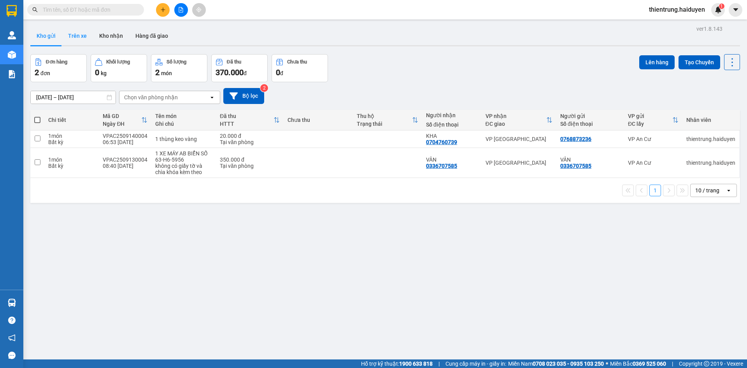
click at [74, 39] on button "Trên xe" at bounding box center [77, 35] width 31 height 19
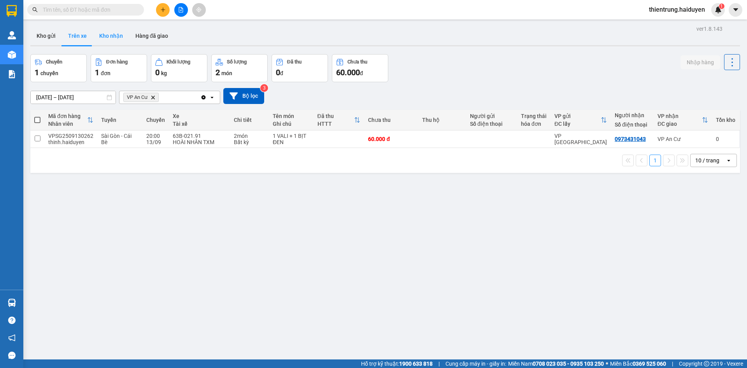
click at [112, 38] on button "Kho nhận" at bounding box center [111, 35] width 36 height 19
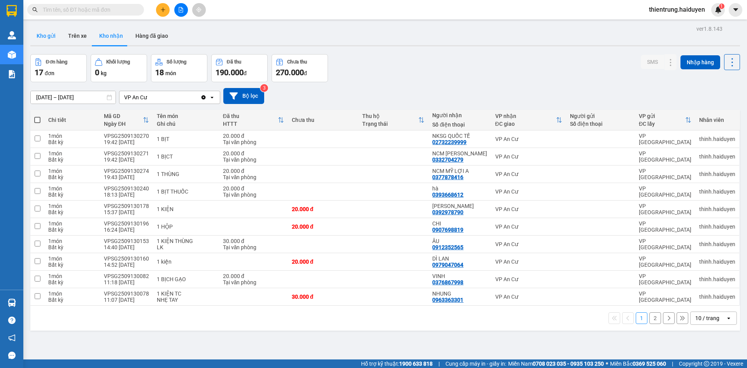
click at [56, 40] on button "Kho gửi" at bounding box center [46, 35] width 32 height 19
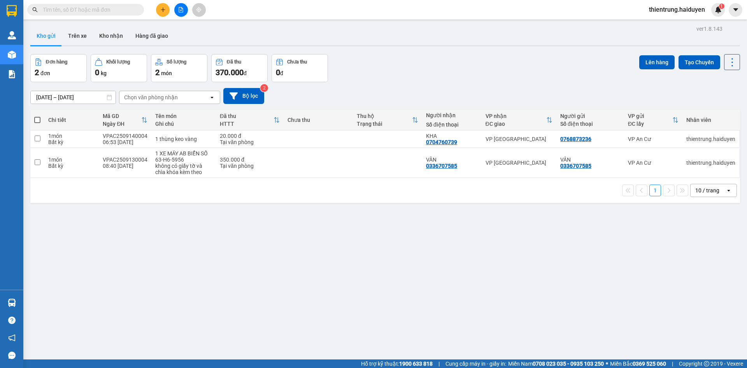
drag, startPoint x: 369, startPoint y: 238, endPoint x: 315, endPoint y: 206, distance: 63.8
click at [366, 238] on div "ver 1.8.143 Kho gửi Trên xe Kho nhận Hàng đã giao Đơn hàng 2 đơn Khối lượng 0 k…" at bounding box center [385, 207] width 716 height 368
click at [112, 36] on button "Kho nhận" at bounding box center [111, 35] width 36 height 19
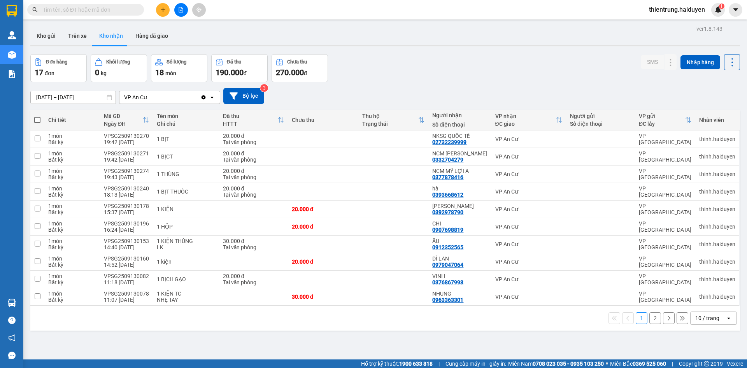
click at [478, 337] on div "ver 1.8.143 Kho gửi Trên xe Kho nhận Hàng đã giao Đơn hàng 17 đơn Khối lượng 0 …" at bounding box center [385, 207] width 716 height 368
click at [79, 42] on button "Trên xe" at bounding box center [77, 35] width 31 height 19
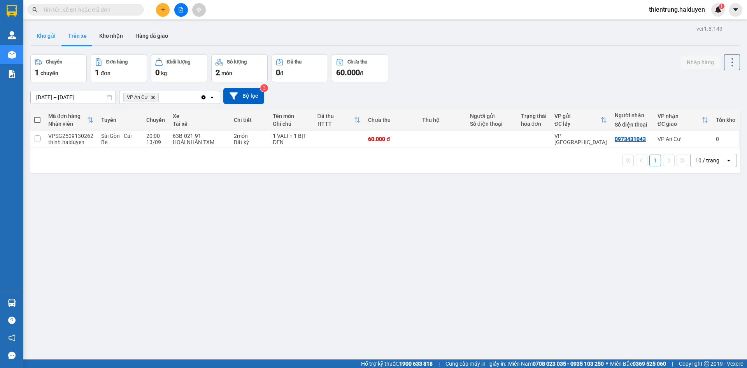
click at [45, 37] on button "Kho gửi" at bounding box center [46, 35] width 32 height 19
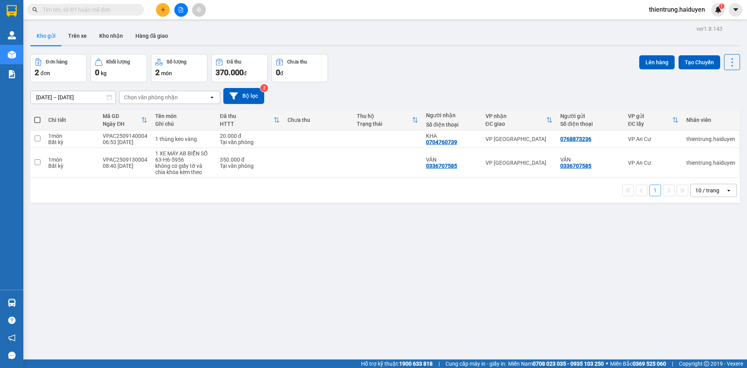
click at [445, 307] on div "ver 1.8.143 Kho gửi Trên xe Kho nhận Hàng đã giao Đơn hàng 2 đơn Khối lượng 0 k…" at bounding box center [385, 207] width 716 height 368
click at [84, 38] on button "Trên xe" at bounding box center [77, 35] width 31 height 19
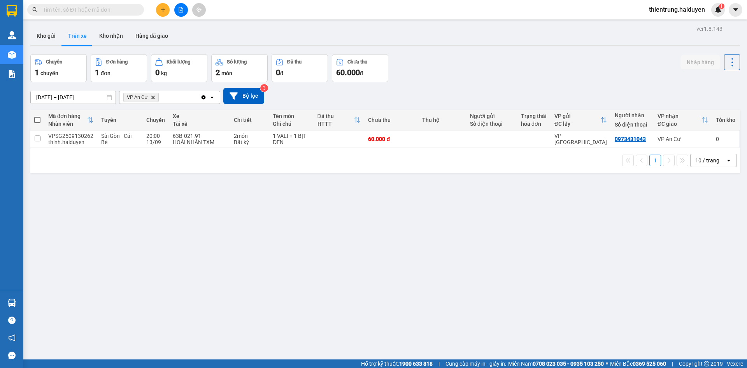
click at [558, 307] on div "ver 1.8.143 Kho gửi Trên xe Kho nhận Hàng đã giao Chuyến 1 chuyến Đơn hàng 1 đơ…" at bounding box center [385, 207] width 716 height 368
drag, startPoint x: 170, startPoint y: 218, endPoint x: 118, endPoint y: 56, distance: 170.3
click at [170, 210] on div "ver 1.8.143 Kho gửi Trên xe Kho nhận Hàng đã giao Chuyến 1 chuyến Đơn hàng 1 đơ…" at bounding box center [385, 207] width 716 height 368
click at [51, 30] on button "Kho gửi" at bounding box center [46, 35] width 32 height 19
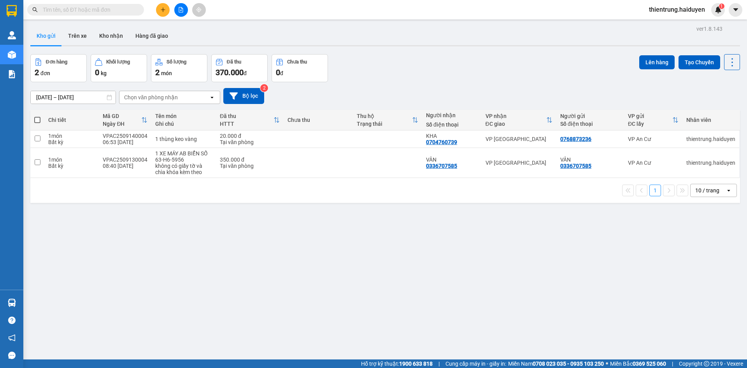
click at [398, 303] on div "ver 1.8.143 Kho gửi Trên xe Kho nhận Hàng đã giao Đơn hàng 2 đơn Khối lượng 0 k…" at bounding box center [385, 207] width 716 height 368
click at [79, 33] on button "Trên xe" at bounding box center [77, 35] width 31 height 19
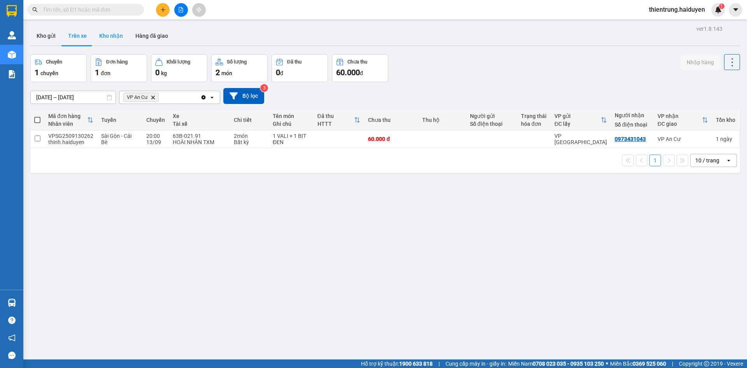
click at [110, 35] on button "Kho nhận" at bounding box center [111, 35] width 36 height 19
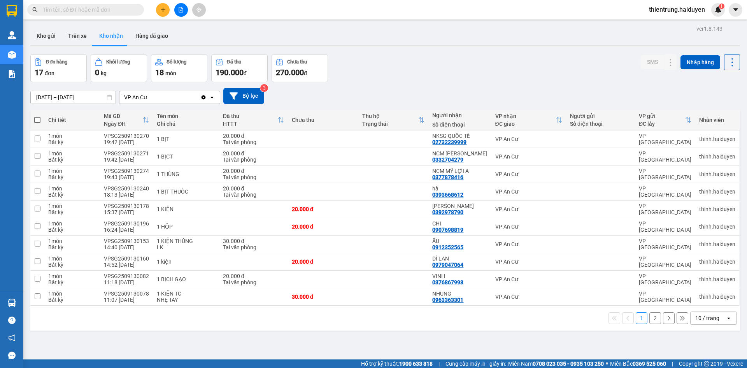
click at [649, 318] on button "2" at bounding box center [655, 318] width 12 height 12
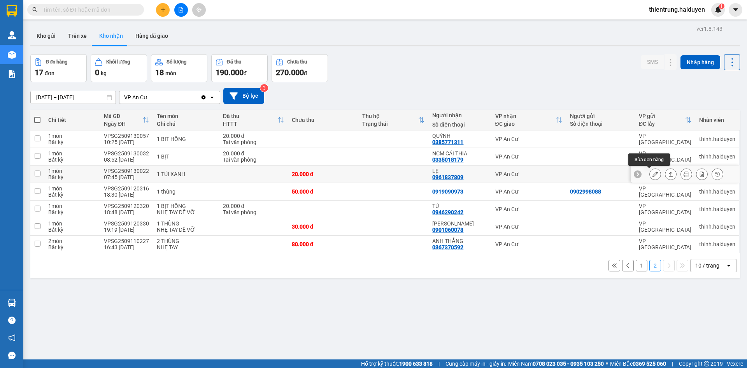
click at [652, 173] on icon at bounding box center [654, 173] width 5 height 5
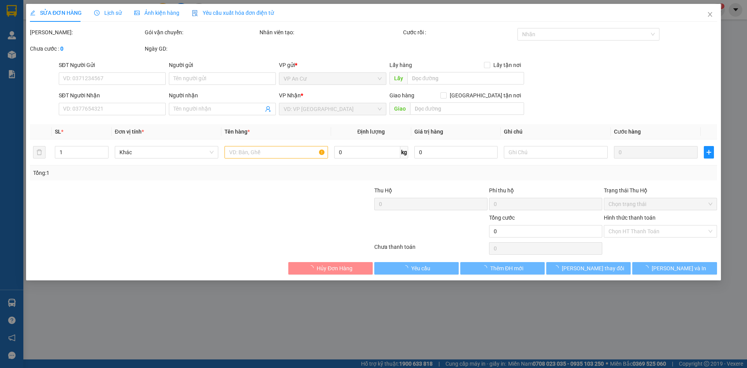
type input "0961837809"
type input "LẸ"
type input "20.000"
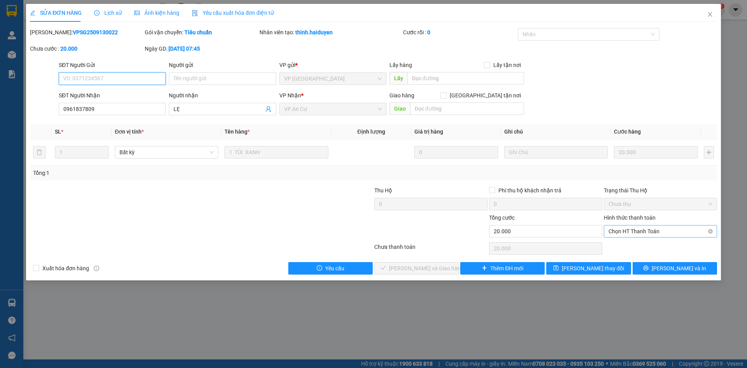
click at [650, 231] on span "Chọn HT Thanh Toán" at bounding box center [660, 231] width 104 height 12
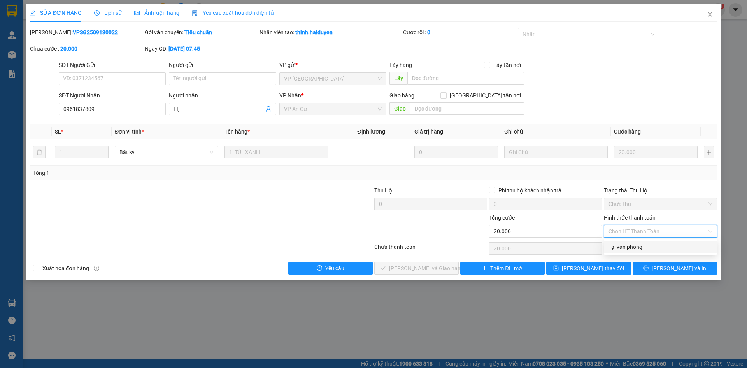
click at [637, 251] on div "Tại văn phòng" at bounding box center [660, 246] width 113 height 12
type input "0"
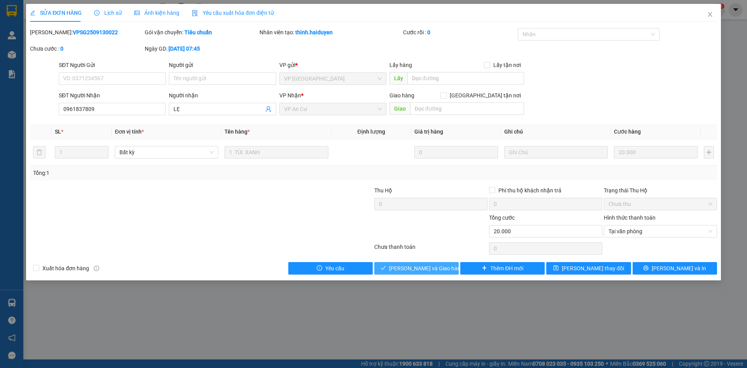
click at [433, 272] on span "[PERSON_NAME] và [PERSON_NAME] hàng" at bounding box center [426, 268] width 75 height 9
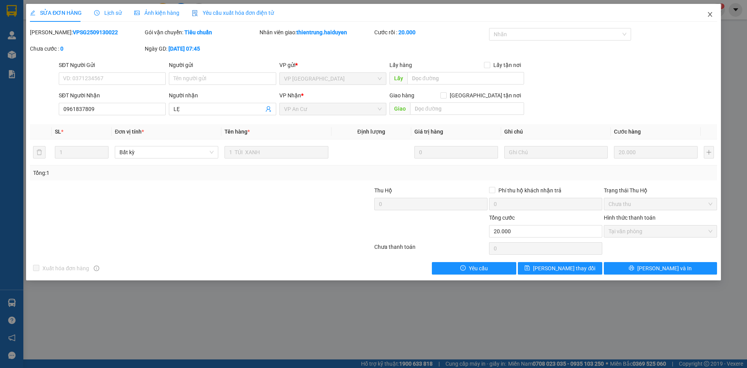
click at [709, 14] on icon "close" at bounding box center [710, 14] width 6 height 6
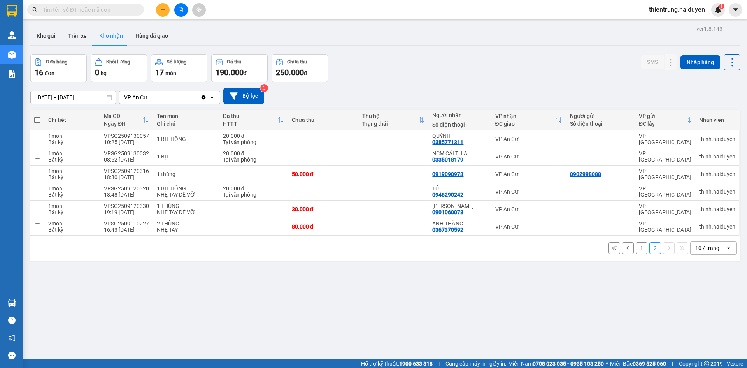
click at [399, 307] on div "ver 1.8.143 Kho gửi Trên xe Kho nhận Hàng đã giao Đơn hàng 16 đơn Khối lượng 0 …" at bounding box center [385, 207] width 716 height 368
click at [67, 34] on button "Trên xe" at bounding box center [77, 35] width 31 height 19
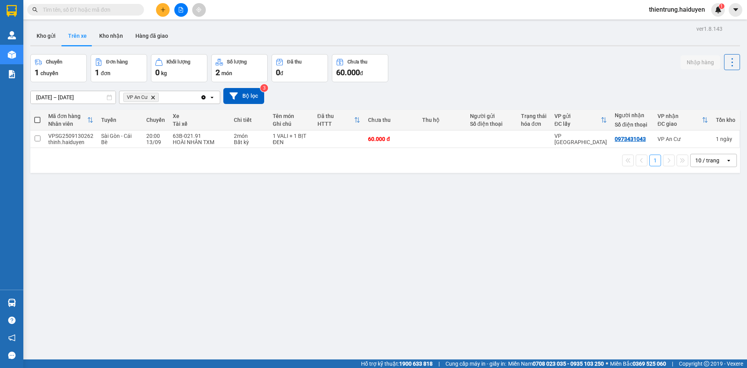
click at [600, 328] on div "ver 1.8.143 Kho gửi Trên xe Kho nhận Hàng đã giao Chuyến 1 chuyến Đơn hàng 1 đơ…" at bounding box center [385, 207] width 716 height 368
click at [112, 39] on button "Kho nhận" at bounding box center [111, 35] width 36 height 19
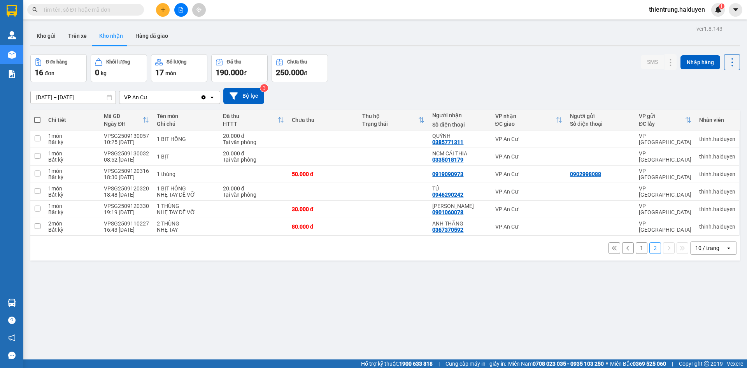
click at [637, 247] on button "1" at bounding box center [641, 248] width 12 height 12
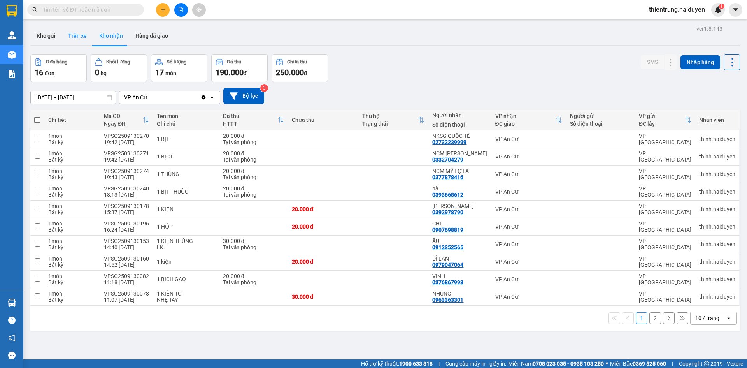
click at [77, 36] on button "Trên xe" at bounding box center [77, 35] width 31 height 19
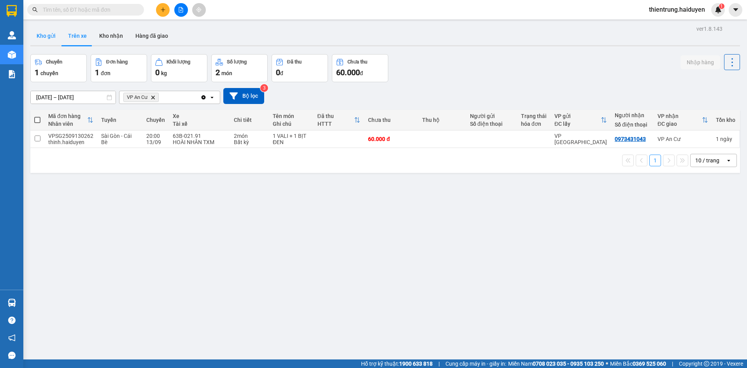
click at [38, 37] on button "Kho gửi" at bounding box center [46, 35] width 32 height 19
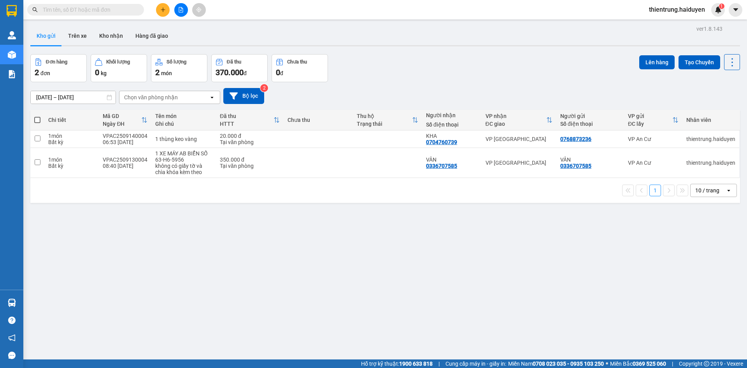
click at [628, 309] on div "ver 1.8.143 Kho gửi Trên xe Kho nhận Hàng đã giao Đơn hàng 2 đơn Khối lượng 0 k…" at bounding box center [385, 207] width 716 height 368
click at [695, 293] on div "ver 1.8.143 Kho gửi Trên xe Kho nhận Hàng đã giao Đơn hàng 2 đơn Khối lượng 0 k…" at bounding box center [385, 207] width 716 height 368
click at [70, 39] on button "Trên xe" at bounding box center [77, 35] width 31 height 19
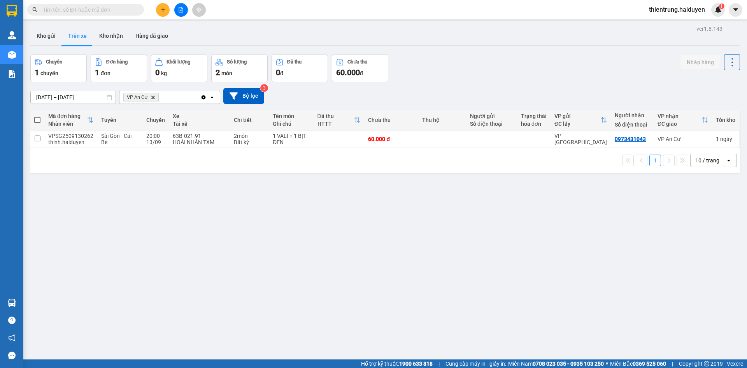
click at [187, 258] on div "ver 1.8.143 Kho gửi Trên xe Kho nhận Hàng đã giao Chuyến 1 chuyến Đơn hàng 1 đơ…" at bounding box center [385, 207] width 716 height 368
click at [718, 236] on div "ver 1.8.143 Kho gửi Trên xe Kho nhận Hàng đã giao Chuyến 1 chuyến Đơn hàng 1 đơ…" at bounding box center [385, 207] width 716 height 368
click at [728, 138] on icon at bounding box center [730, 138] width 5 height 5
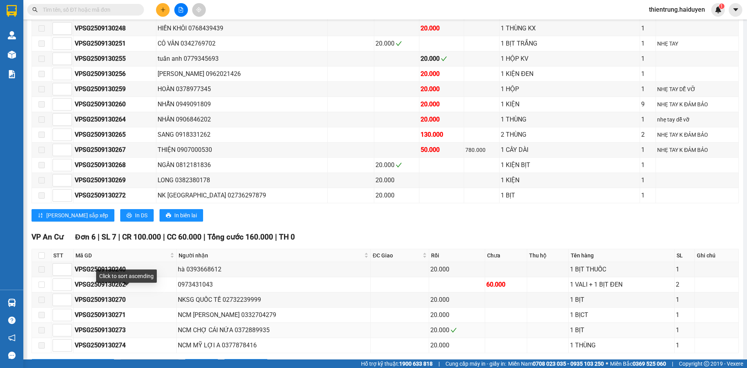
scroll to position [892, 0]
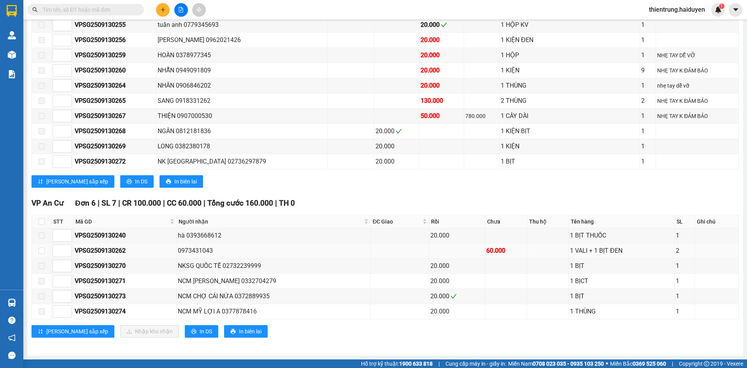
click at [37, 252] on td at bounding box center [41, 250] width 19 height 15
click at [42, 252] on input "checkbox" at bounding box center [42, 250] width 6 height 6
checkbox input "true"
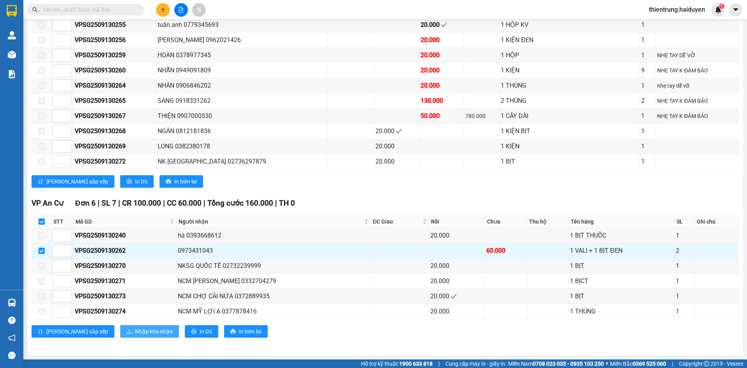
click at [135, 329] on span "Nhập kho nhận" at bounding box center [154, 331] width 38 height 9
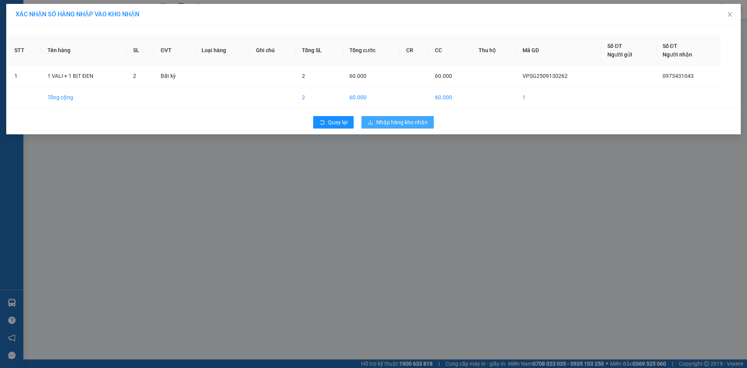
click at [414, 121] on span "Nhập hàng kho nhận" at bounding box center [401, 122] width 51 height 9
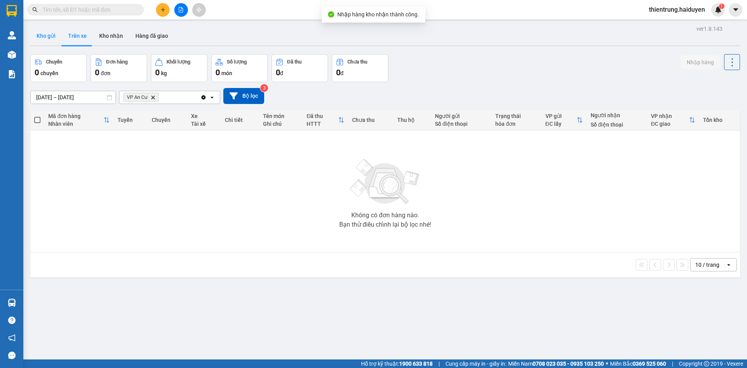
click at [51, 39] on button "Kho gửi" at bounding box center [46, 35] width 32 height 19
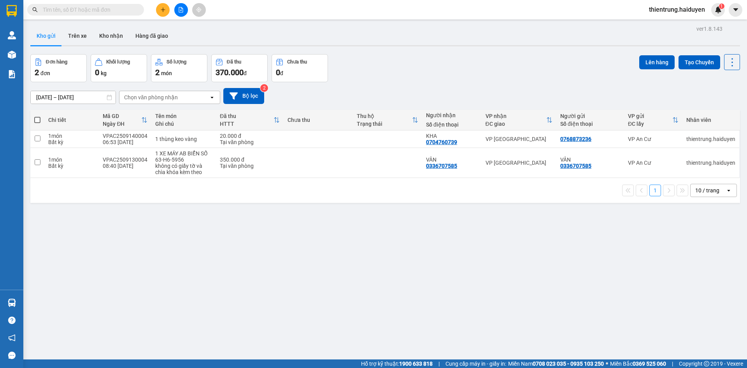
click at [543, 339] on div "ver 1.8.143 Kho gửi Trên xe Kho nhận Hàng đã giao Đơn hàng 2 đơn Khối lượng 0 k…" at bounding box center [385, 207] width 716 height 368
click at [123, 36] on button "Kho nhận" at bounding box center [111, 35] width 36 height 19
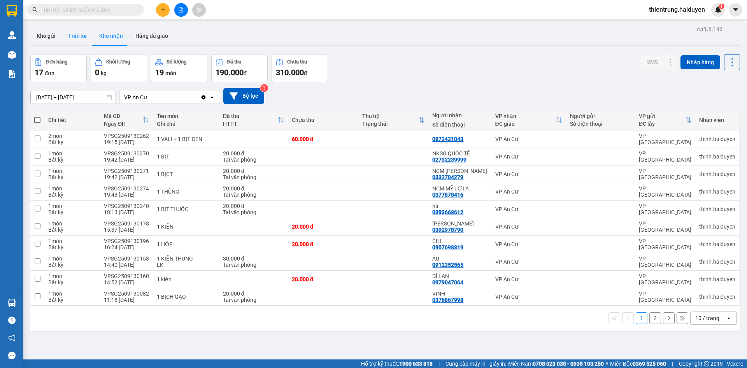
click at [80, 36] on button "Trên xe" at bounding box center [77, 35] width 31 height 19
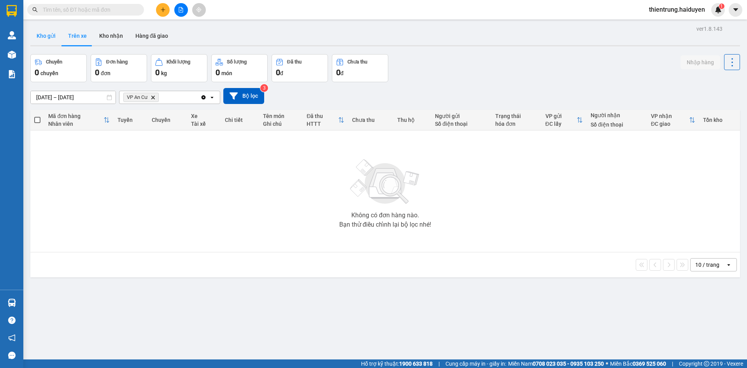
click at [49, 38] on button "Kho gửi" at bounding box center [46, 35] width 32 height 19
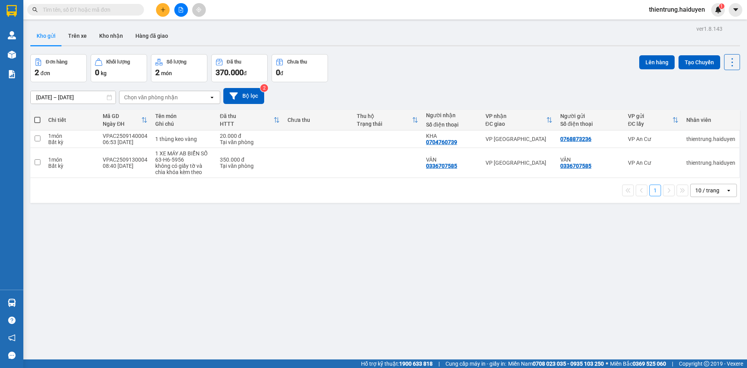
click at [656, 305] on div "ver 1.8.143 Kho gửi Trên xe Kho nhận Hàng đã giao Đơn hàng 2 đơn Khối lượng 0 k…" at bounding box center [385, 207] width 716 height 368
click at [79, 33] on button "Trên xe" at bounding box center [77, 35] width 31 height 19
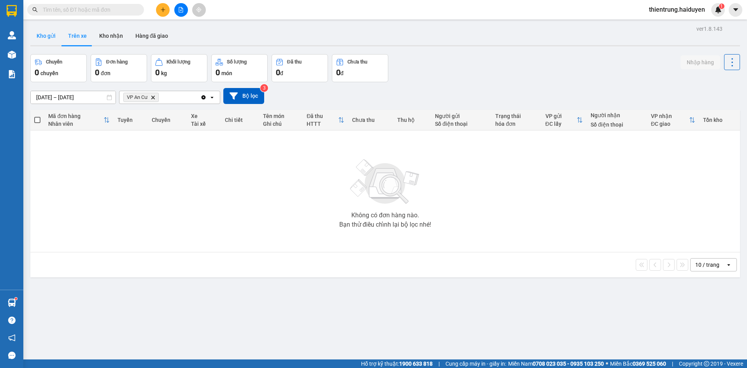
click at [48, 40] on button "Kho gửi" at bounding box center [46, 35] width 32 height 19
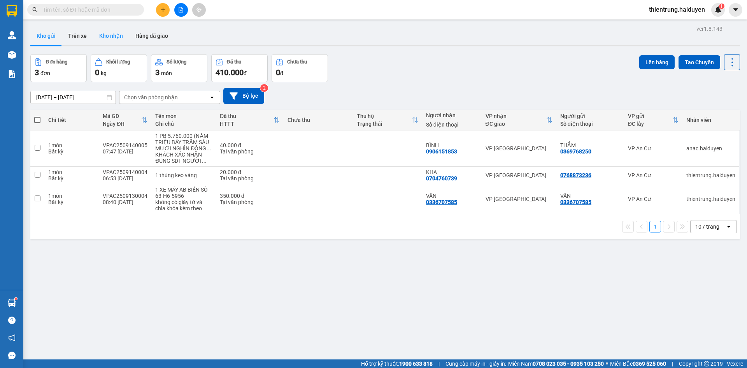
click at [114, 39] on button "Kho nhận" at bounding box center [111, 35] width 36 height 19
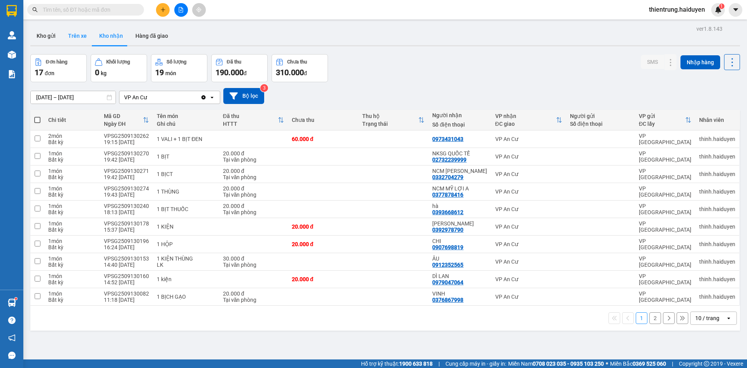
click at [76, 35] on button "Trên xe" at bounding box center [77, 35] width 31 height 19
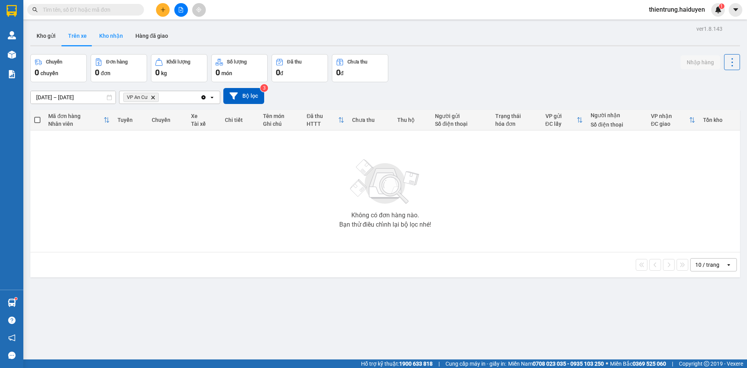
click at [109, 35] on button "Kho nhận" at bounding box center [111, 35] width 36 height 19
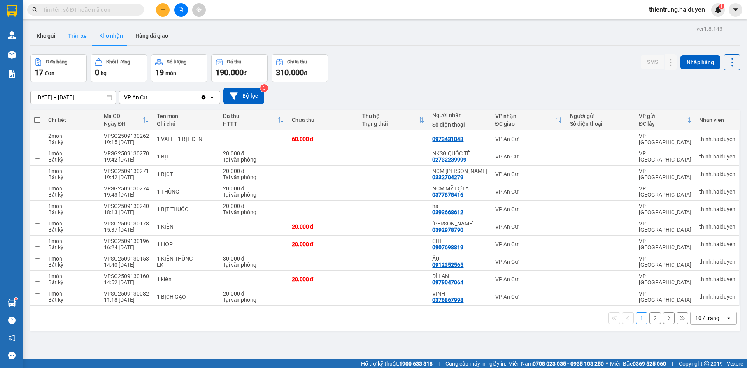
click at [77, 39] on button "Trên xe" at bounding box center [77, 35] width 31 height 19
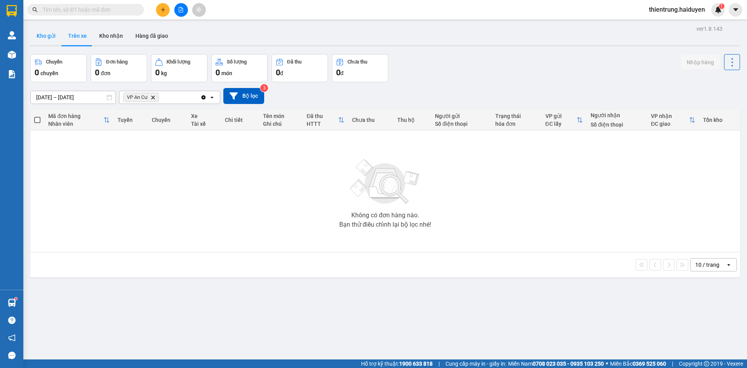
click at [48, 37] on button "Kho gửi" at bounding box center [46, 35] width 32 height 19
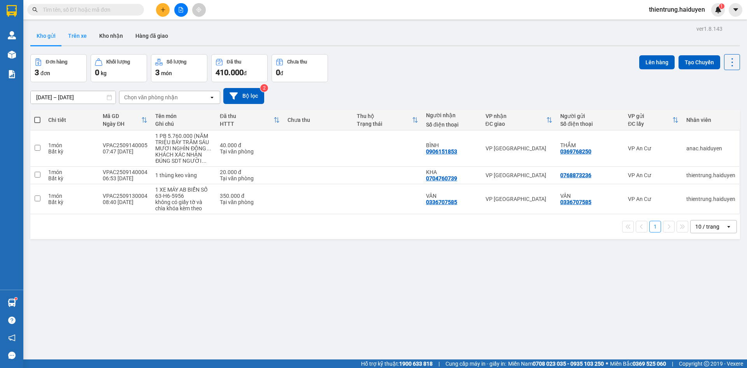
click at [70, 38] on button "Trên xe" at bounding box center [77, 35] width 31 height 19
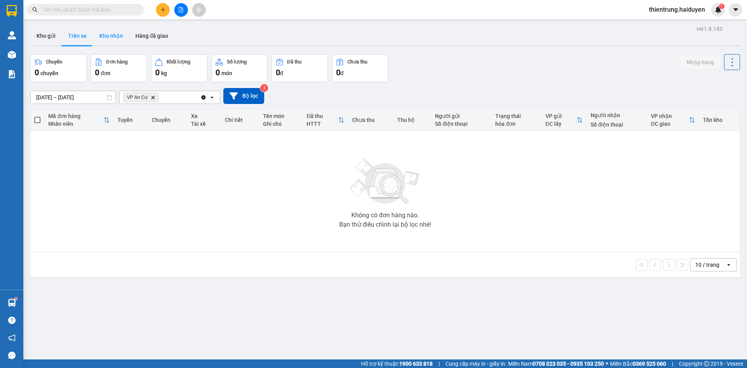
click at [99, 32] on button "Kho nhận" at bounding box center [111, 35] width 36 height 19
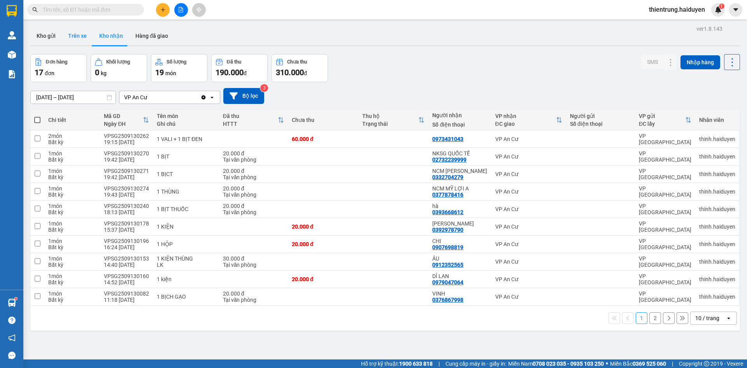
click at [71, 35] on button "Trên xe" at bounding box center [77, 35] width 31 height 19
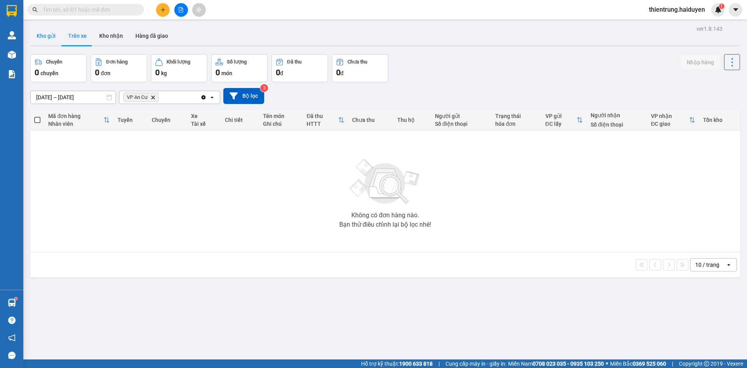
click at [38, 37] on button "Kho gửi" at bounding box center [46, 35] width 32 height 19
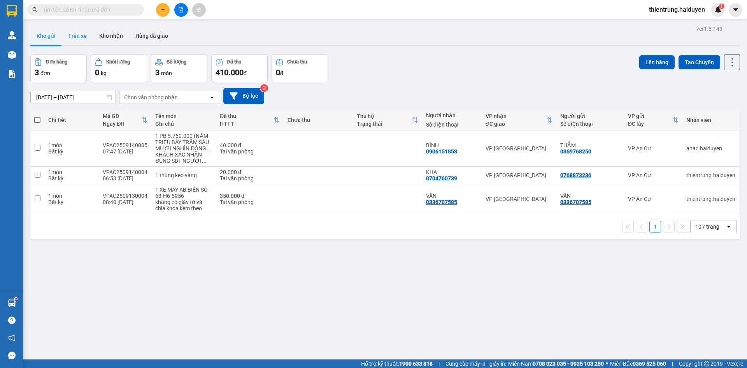
click at [77, 38] on button "Trên xe" at bounding box center [77, 35] width 31 height 19
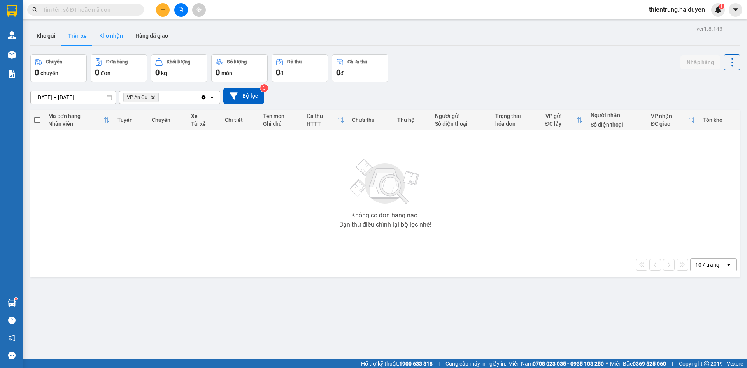
click at [113, 40] on button "Kho nhận" at bounding box center [111, 35] width 36 height 19
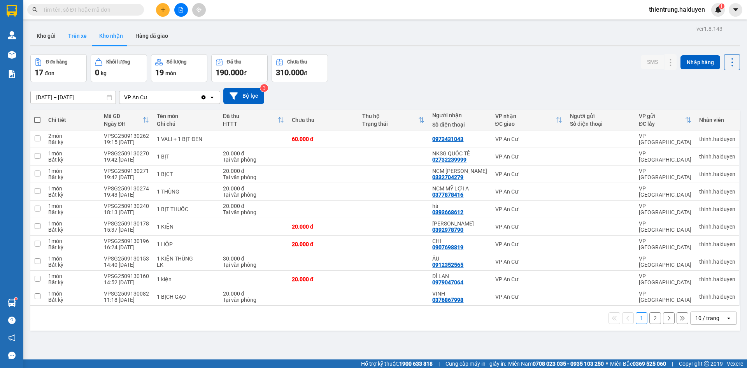
click at [75, 39] on button "Trên xe" at bounding box center [77, 35] width 31 height 19
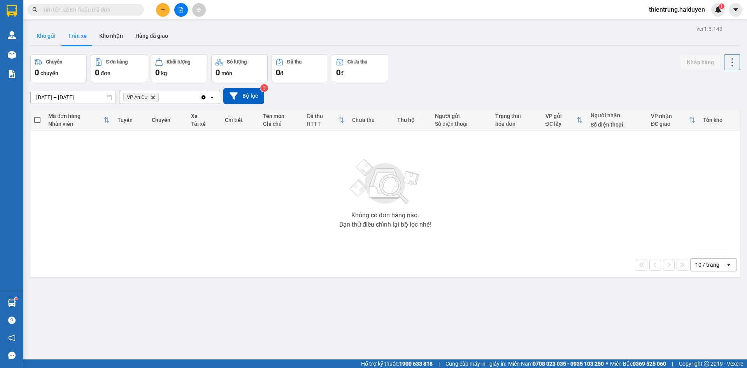
click at [51, 38] on button "Kho gửi" at bounding box center [46, 35] width 32 height 19
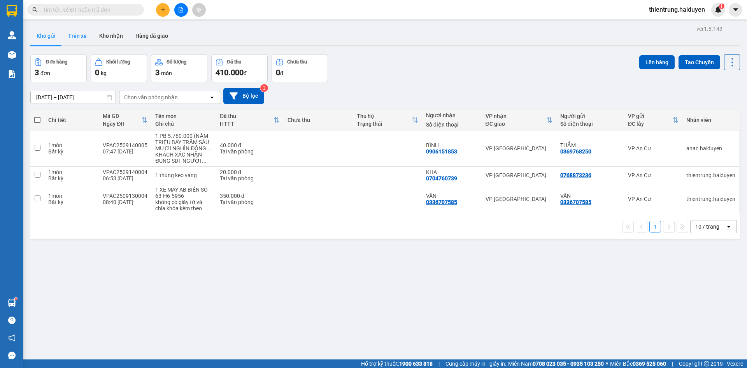
click at [73, 38] on button "Trên xe" at bounding box center [77, 35] width 31 height 19
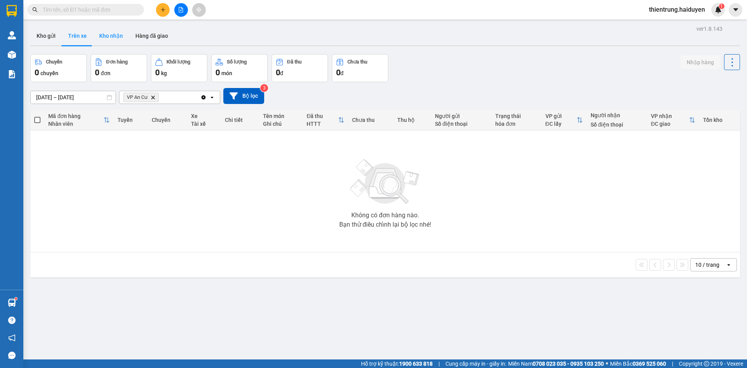
click at [113, 39] on button "Kho nhận" at bounding box center [111, 35] width 36 height 19
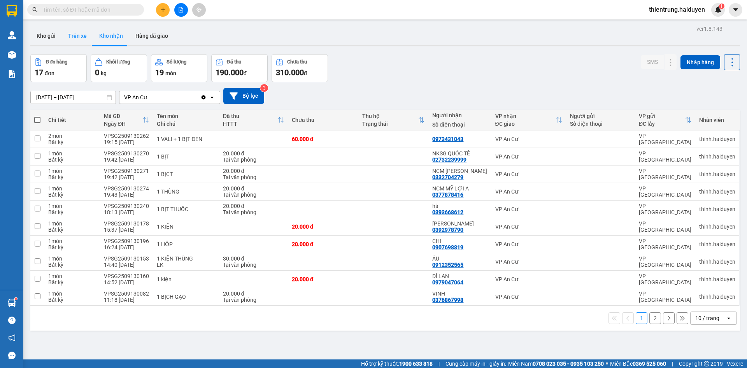
click at [76, 36] on button "Trên xe" at bounding box center [77, 35] width 31 height 19
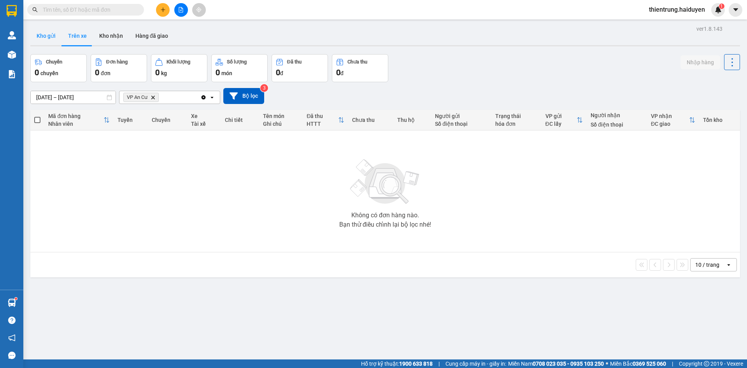
click at [42, 39] on button "Kho gửi" at bounding box center [46, 35] width 32 height 19
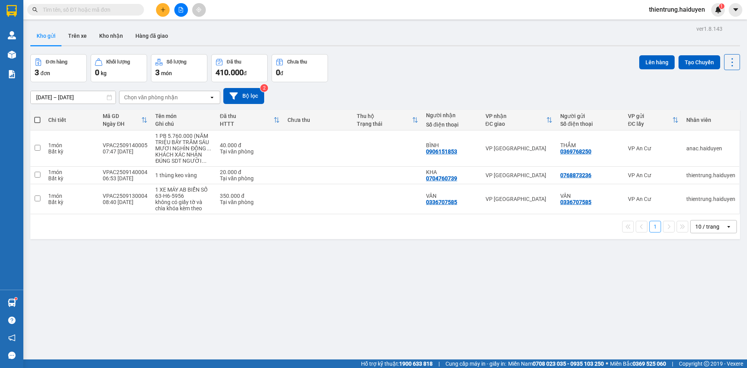
drag, startPoint x: 232, startPoint y: 310, endPoint x: 204, endPoint y: 284, distance: 38.0
click at [231, 310] on div "ver 1.8.143 Kho gửi Trên xe Kho nhận Hàng đã giao Đơn hàng 3 đơn Khối lượng 0 k…" at bounding box center [385, 207] width 716 height 368
click at [75, 40] on button "Trên xe" at bounding box center [77, 35] width 31 height 19
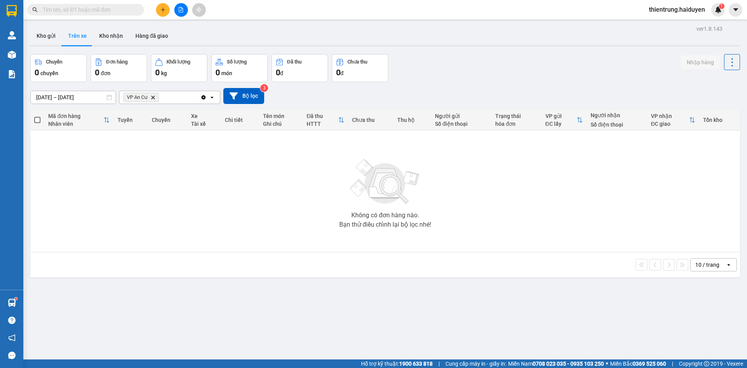
drag, startPoint x: 43, startPoint y: 37, endPoint x: 119, endPoint y: 46, distance: 75.9
click at [47, 37] on button "Kho gửi" at bounding box center [46, 35] width 32 height 19
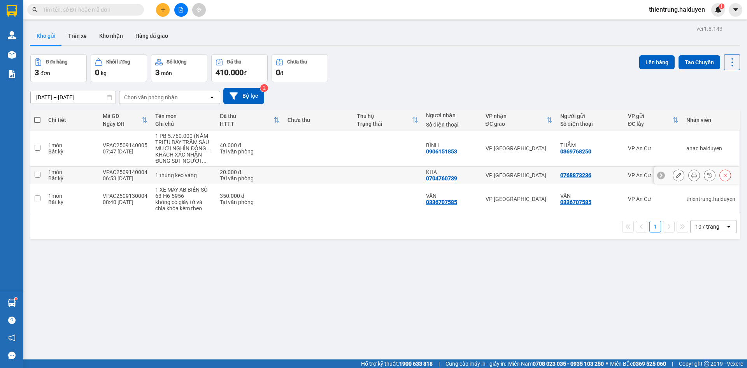
click at [39, 177] on td at bounding box center [37, 175] width 14 height 18
checkbox input "true"
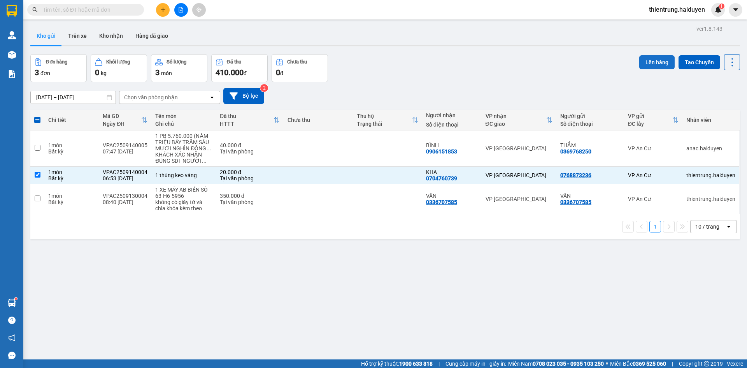
click at [648, 60] on button "Lên hàng" at bounding box center [656, 62] width 35 height 14
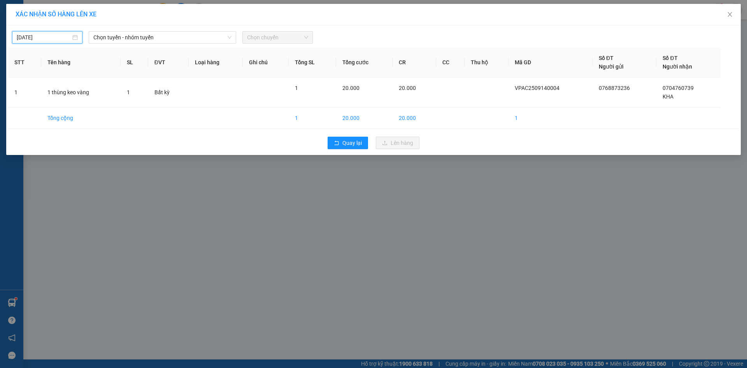
click at [55, 37] on input "[DATE]" at bounding box center [44, 37] width 54 height 9
type input "[DATE]"
click at [23, 105] on div "14" at bounding box center [23, 105] width 9 height 9
click at [163, 34] on span "Chọn tuyến - nhóm tuyến" at bounding box center [162, 38] width 138 height 12
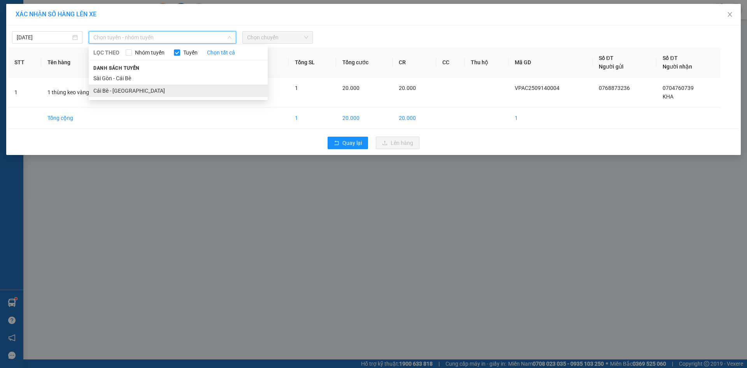
click at [110, 89] on li "Cái Bè - [GEOGRAPHIC_DATA]" at bounding box center [178, 90] width 179 height 12
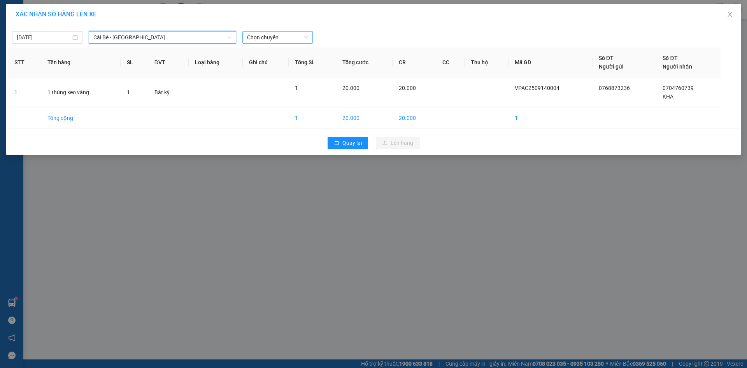
click at [273, 37] on span "Chọn chuyến" at bounding box center [277, 38] width 61 height 12
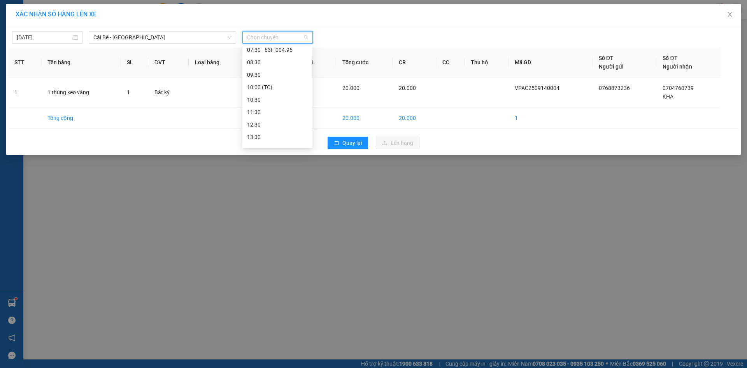
scroll to position [39, 0]
click at [280, 87] on div "07:30 - 63F-004.95" at bounding box center [277, 88] width 61 height 9
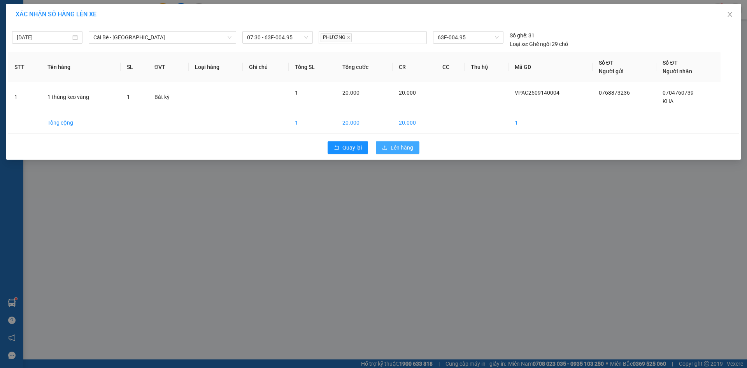
click at [411, 149] on span "Lên hàng" at bounding box center [401, 147] width 23 height 9
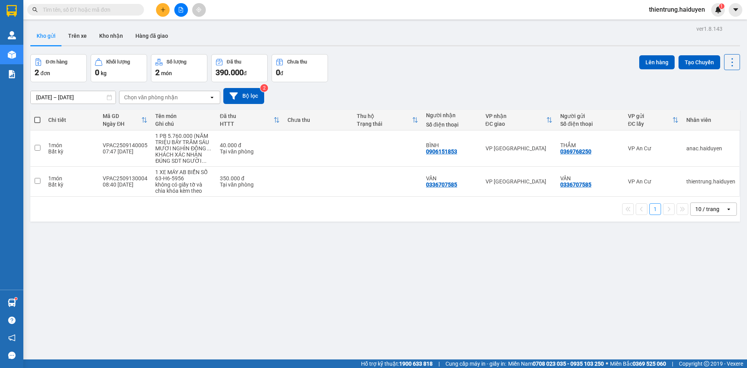
click at [156, 286] on div "ver 1.8.143 Kho gửi Trên xe Kho nhận Hàng đã giao Đơn hàng 2 đơn Khối lượng 0 k…" at bounding box center [385, 207] width 716 height 368
click at [81, 36] on button "Trên xe" at bounding box center [77, 35] width 31 height 19
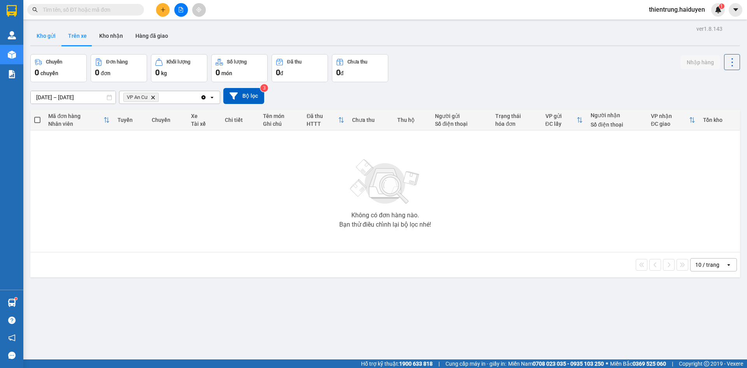
click at [44, 32] on button "Kho gửi" at bounding box center [46, 35] width 32 height 19
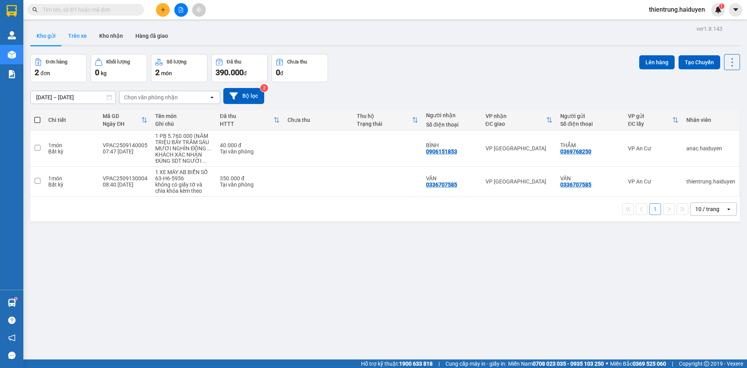
click at [85, 41] on button "Trên xe" at bounding box center [77, 35] width 31 height 19
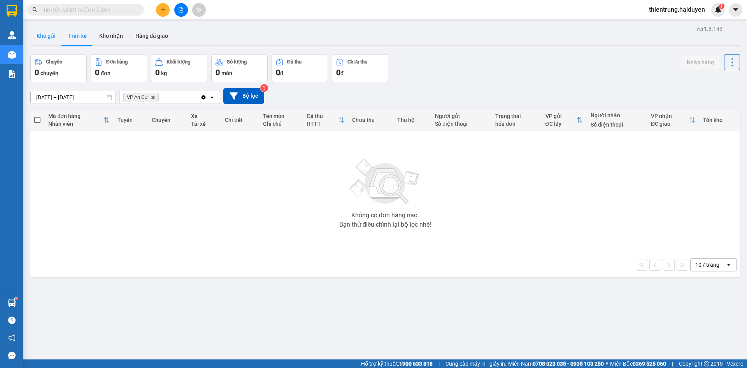
click at [53, 37] on button "Kho gửi" at bounding box center [46, 35] width 32 height 19
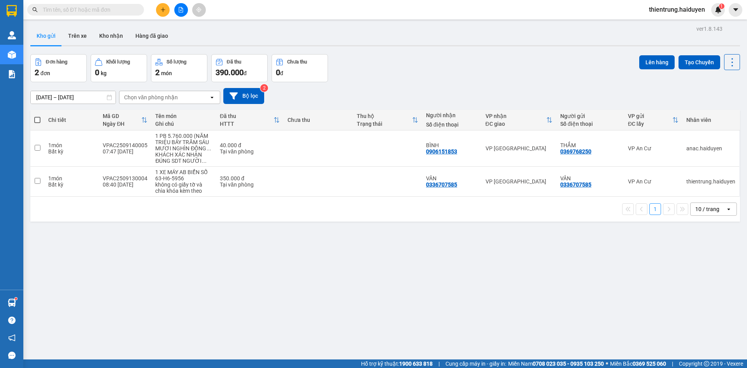
click at [522, 304] on div "ver 1.8.143 Kho gửi Trên xe Kho nhận Hàng đã giao Đơn hàng 2 đơn Khối lượng 0 k…" at bounding box center [385, 207] width 716 height 368
click at [193, 293] on div "ver 1.8.143 Kho gửi Trên xe Kho nhận Hàng đã giao Đơn hàng 2 đơn Khối lượng 0 k…" at bounding box center [385, 207] width 716 height 368
click at [78, 35] on button "Trên xe" at bounding box center [77, 35] width 31 height 19
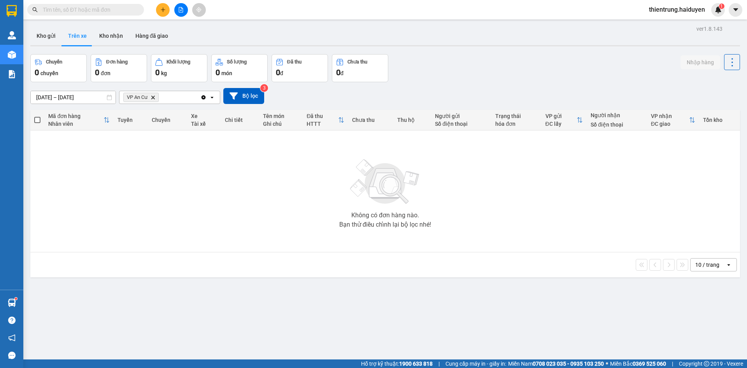
click at [172, 245] on div "Không có đơn hàng nào. Bạn thử điều chỉnh lại bộ lọc nhé!" at bounding box center [385, 191] width 702 height 117
click at [46, 39] on button "Kho gửi" at bounding box center [46, 35] width 32 height 19
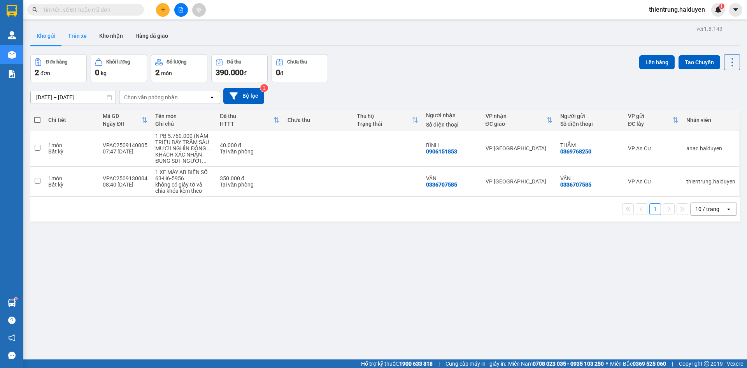
click at [83, 36] on button "Trên xe" at bounding box center [77, 35] width 31 height 19
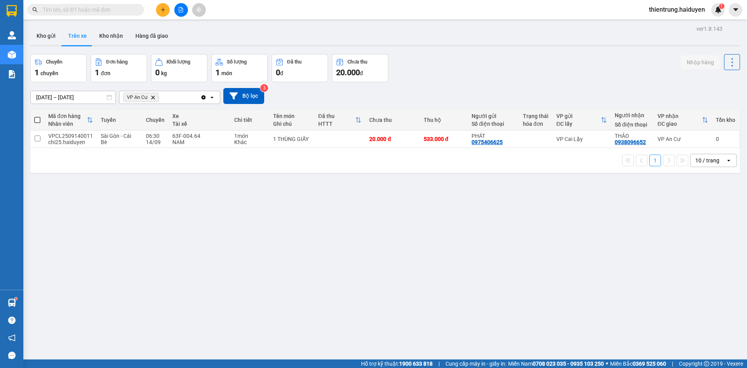
click at [213, 250] on div "ver 1.8.143 Kho gửi Trên xe Kho nhận Hàng đã giao Chuyến 1 chuyến Đơn hàng 1 đơ…" at bounding box center [385, 207] width 716 height 368
drag, startPoint x: 537, startPoint y: 246, endPoint x: 655, endPoint y: 189, distance: 131.0
click at [537, 245] on div "ver 1.8.143 Kho gửi Trên xe Kho nhận Hàng đã giao Chuyến 1 chuyến Đơn hàng 1 đơ…" at bounding box center [385, 207] width 716 height 368
click at [659, 221] on div "ver 1.8.143 Kho gửi Trên xe Kho nhận Hàng đã giao Chuyến 1 chuyến Đơn hàng 1 đơ…" at bounding box center [385, 207] width 716 height 368
click at [589, 272] on div "ver 1.8.143 Kho gửi Trên xe Kho nhận Hàng đã giao Chuyến 1 chuyến Đơn hàng 1 đơ…" at bounding box center [385, 207] width 716 height 368
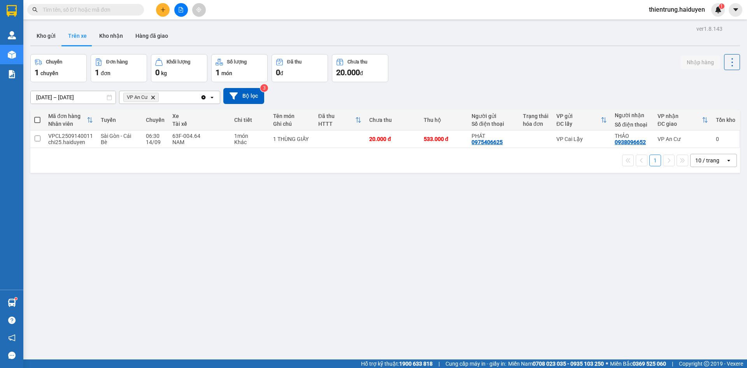
click at [718, 241] on div "ver 1.8.143 Kho gửi Trên xe Kho nhận Hàng đã giao Chuyến 1 chuyến Đơn hàng 1 đơ…" at bounding box center [385, 207] width 716 height 368
click at [109, 37] on button "Kho nhận" at bounding box center [111, 35] width 36 height 19
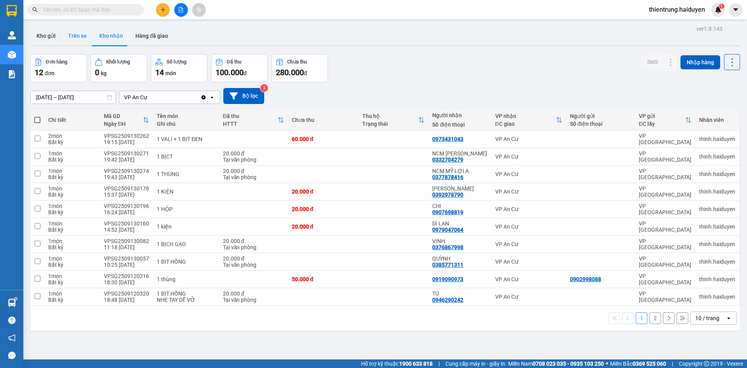
click at [79, 35] on button "Trên xe" at bounding box center [77, 35] width 31 height 19
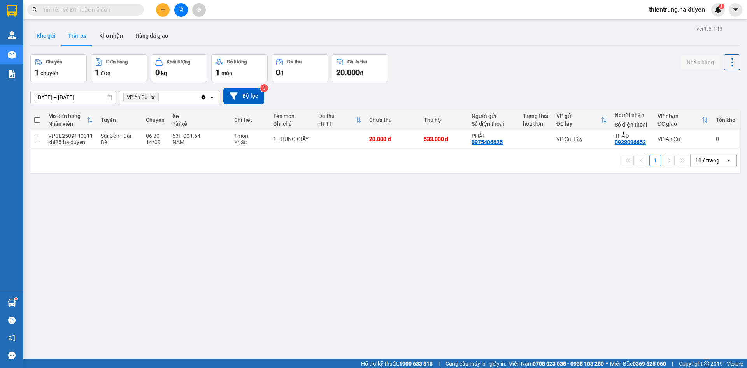
click at [47, 37] on button "Kho gửi" at bounding box center [46, 35] width 32 height 19
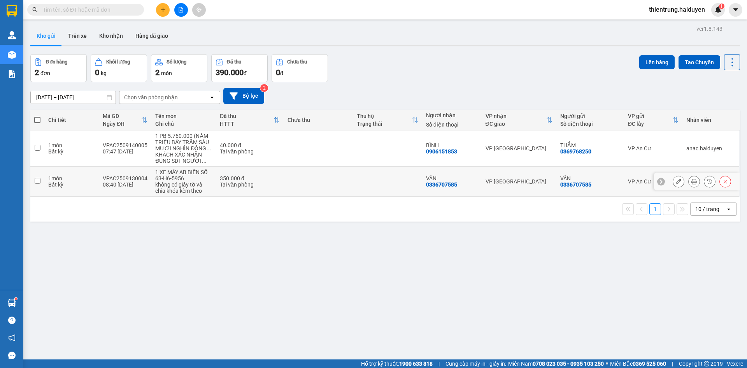
click at [39, 179] on input "checkbox" at bounding box center [38, 181] width 6 height 6
checkbox input "true"
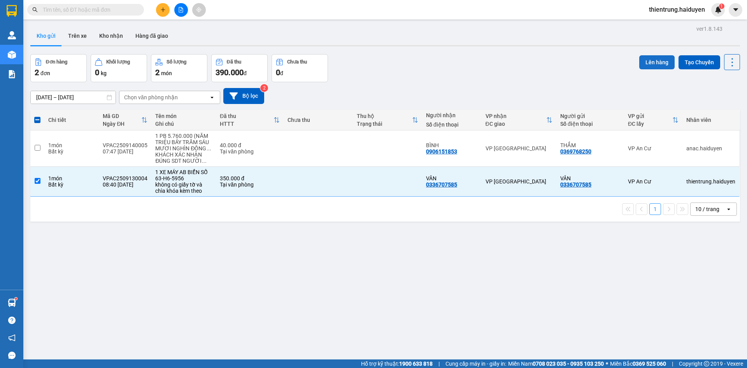
click at [658, 62] on button "Lên hàng" at bounding box center [656, 62] width 35 height 14
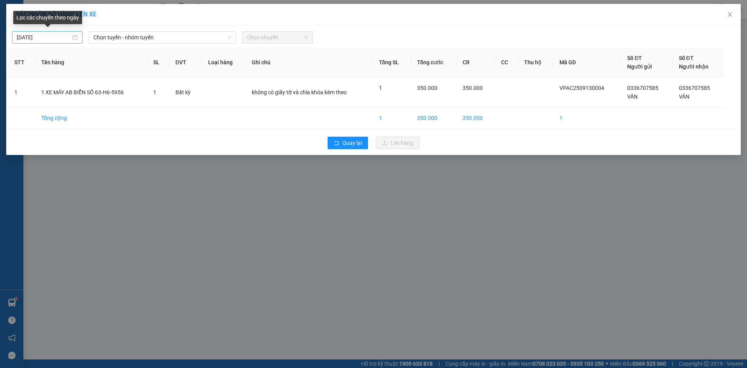
click at [76, 37] on div "[DATE]" at bounding box center [47, 37] width 61 height 9
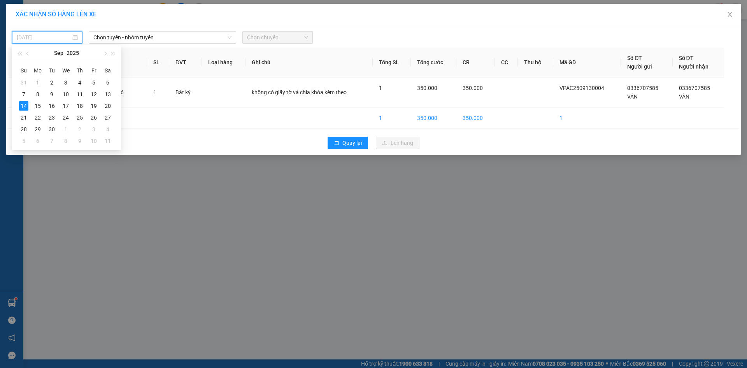
type input "[DATE]"
click at [23, 107] on div "14" at bounding box center [23, 105] width 9 height 9
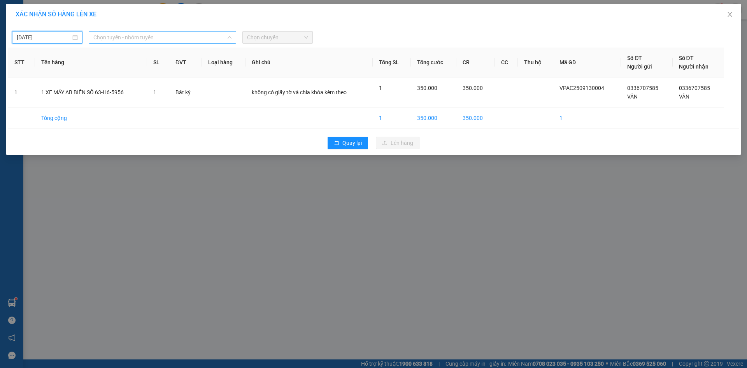
click at [159, 37] on span "Chọn tuyến - nhóm tuyến" at bounding box center [162, 38] width 138 height 12
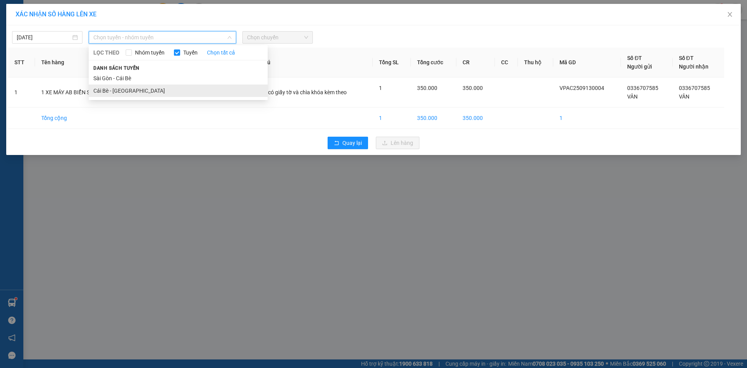
click at [118, 92] on li "Cái Bè - [GEOGRAPHIC_DATA]" at bounding box center [178, 90] width 179 height 12
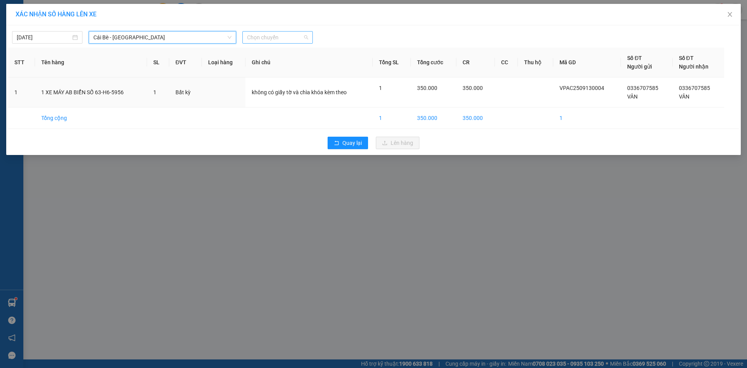
click at [267, 39] on span "Chọn chuyến" at bounding box center [277, 38] width 61 height 12
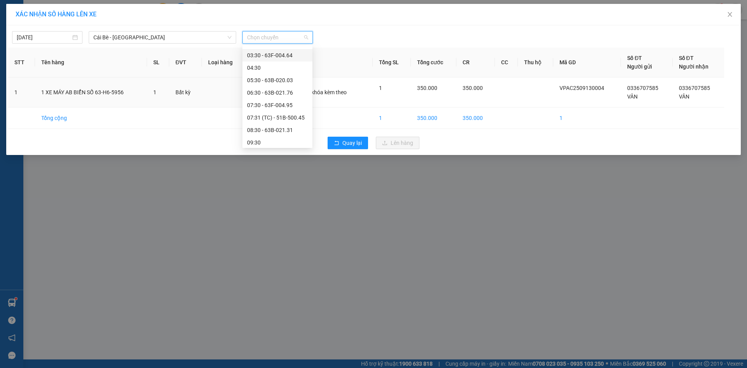
scroll to position [39, 0]
click at [261, 141] on div "10:00 (TC)" at bounding box center [277, 138] width 61 height 9
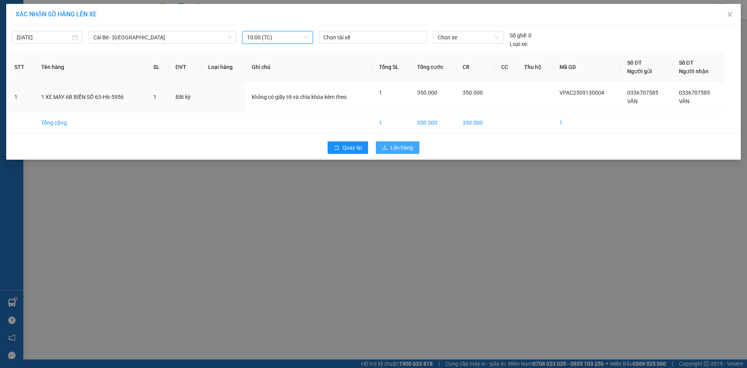
click at [404, 145] on span "Lên hàng" at bounding box center [401, 147] width 23 height 9
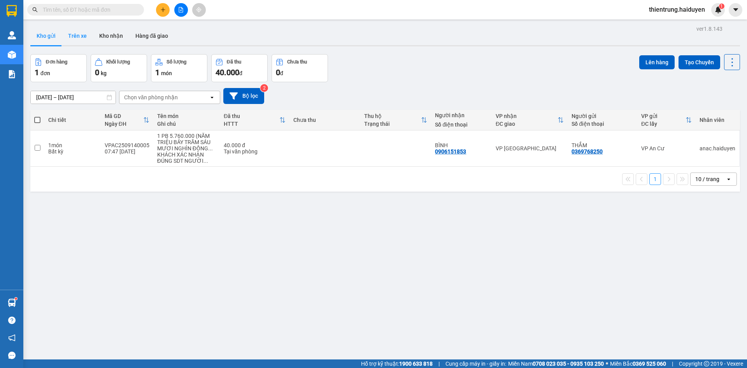
click at [77, 30] on button "Trên xe" at bounding box center [77, 35] width 31 height 19
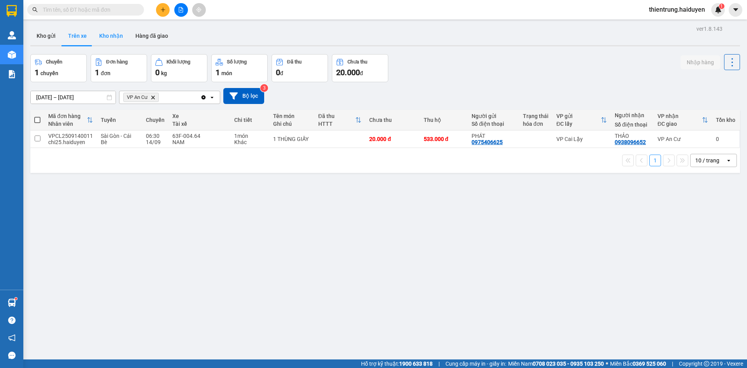
click at [114, 36] on button "Kho nhận" at bounding box center [111, 35] width 36 height 19
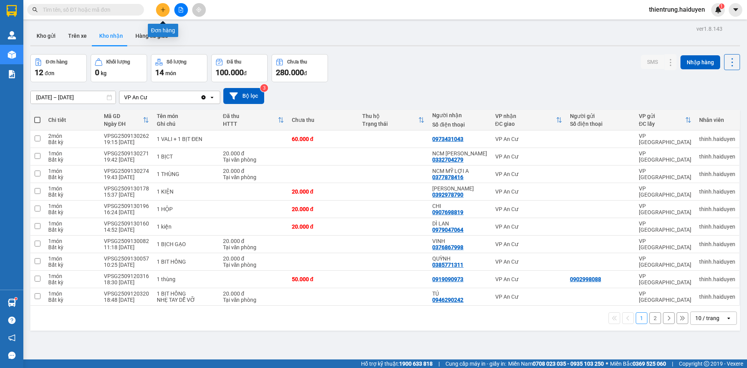
click at [163, 9] on icon "plus" at bounding box center [163, 9] width 0 height 4
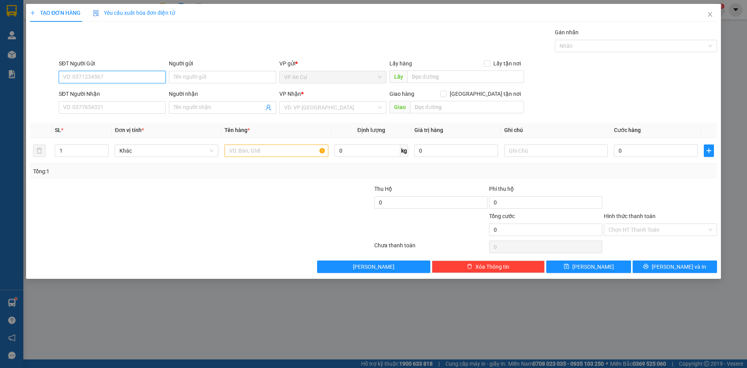
click at [88, 80] on input "SĐT Người Gửi" at bounding box center [112, 77] width 107 height 12
click at [105, 80] on input "SĐT Người Gửi" at bounding box center [112, 77] width 107 height 12
type input "0394897110"
click at [137, 89] on div "0394897110 - ĐẠT" at bounding box center [112, 92] width 98 height 9
type input "ĐẠT"
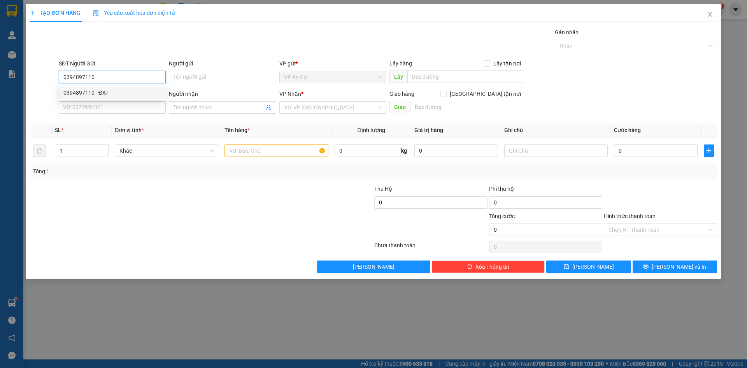
type input "0375522645"
type input "TÀI"
type input "20.000"
type input "0394897110"
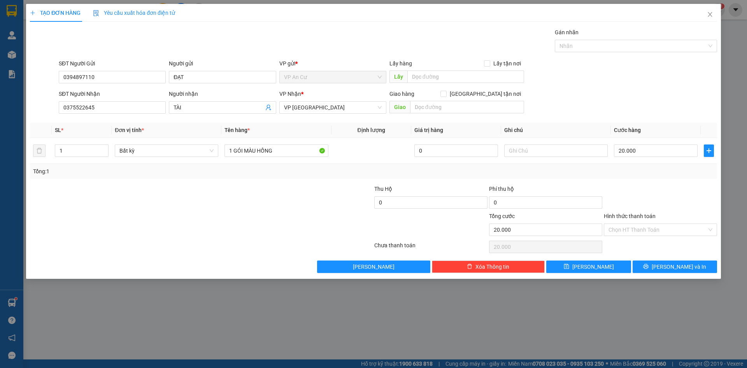
click at [236, 196] on div at bounding box center [143, 197] width 229 height 27
click at [87, 110] on input "0375522645" at bounding box center [112, 107] width 107 height 12
click at [266, 107] on icon "user-add" at bounding box center [268, 107] width 6 height 6
click at [81, 109] on input "0375522645" at bounding box center [112, 107] width 107 height 12
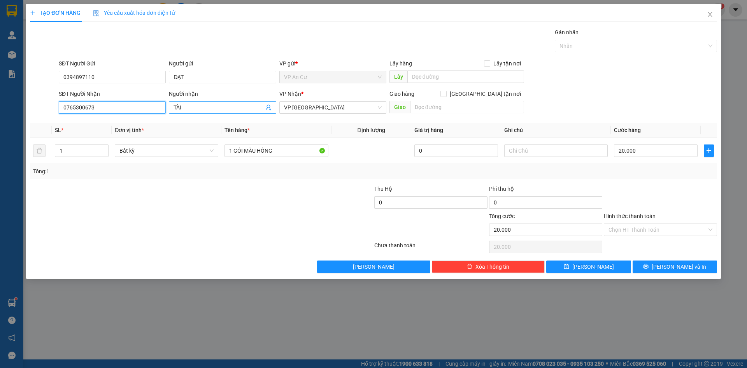
type input "0765300673"
drag, startPoint x: 190, startPoint y: 108, endPoint x: 154, endPoint y: 108, distance: 35.8
click at [154, 108] on div "SĐT Người Nhận 0765300673 Người nhận TÀI TÀI VP Nhận * VP Sài Gòn Giao hàng Gia…" at bounding box center [387, 102] width 661 height 27
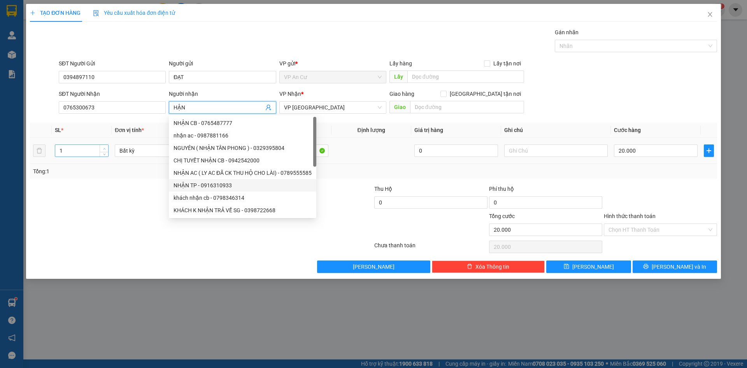
type input "HẬN"
type input "2"
click at [102, 146] on span "up" at bounding box center [104, 148] width 5 height 5
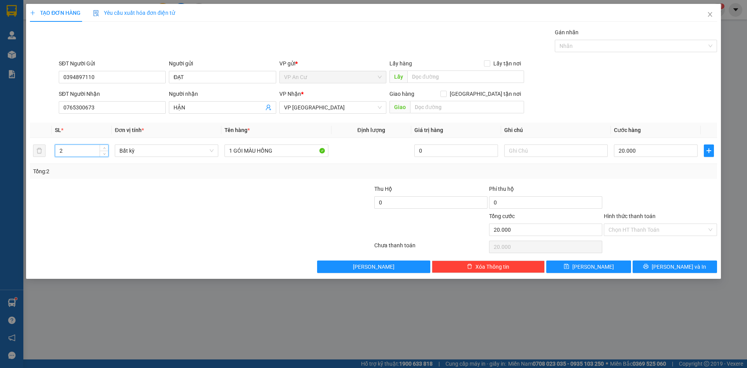
click at [107, 208] on div at bounding box center [143, 197] width 229 height 27
type input "0"
click at [232, 151] on input "1 GÓI MÀU HỒNG" at bounding box center [275, 150] width 103 height 12
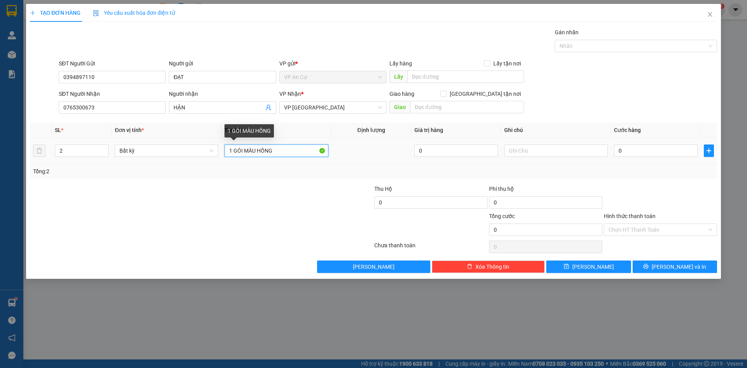
drag, startPoint x: 232, startPoint y: 151, endPoint x: 220, endPoint y: 151, distance: 12.1
click at [220, 151] on tr "2 Bất kỳ 1 GÓI MÀU HỒNG 0 0" at bounding box center [373, 151] width 687 height 26
drag, startPoint x: 234, startPoint y: 151, endPoint x: 304, endPoint y: 158, distance: 70.3
click at [304, 158] on td "2 GÓI MÀU HỒNG" at bounding box center [276, 151] width 110 height 26
type input "2 BAO TRẮNG TỔNG 56KG"
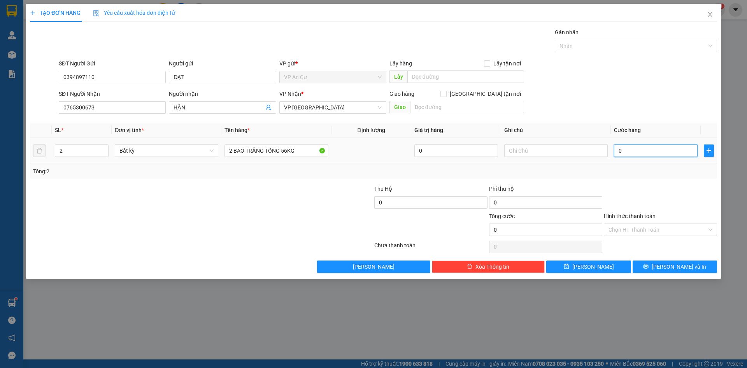
click at [667, 154] on input "0" at bounding box center [656, 150] width 84 height 12
type input "1"
type input "11"
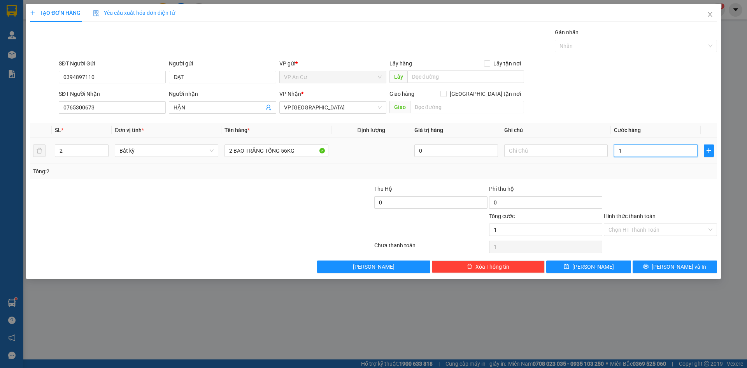
type input "11"
type input "110"
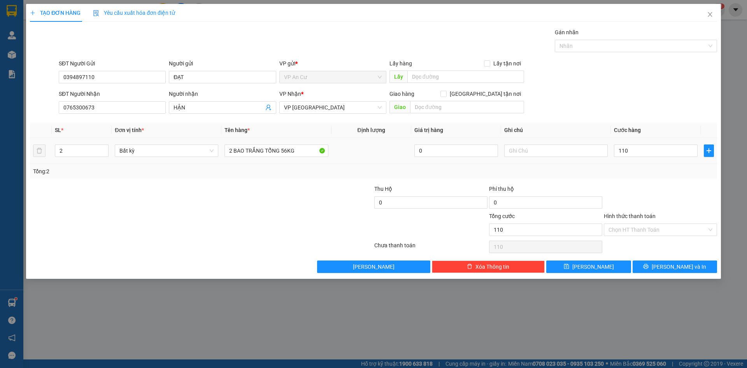
type input "110.000"
click at [663, 180] on div "Transit Pickup Surcharge Ids Transit Deliver Surcharge Ids Transit Deliver Surc…" at bounding box center [373, 150] width 687 height 245
click at [652, 228] on input "Hình thức thanh toán" at bounding box center [657, 230] width 98 height 12
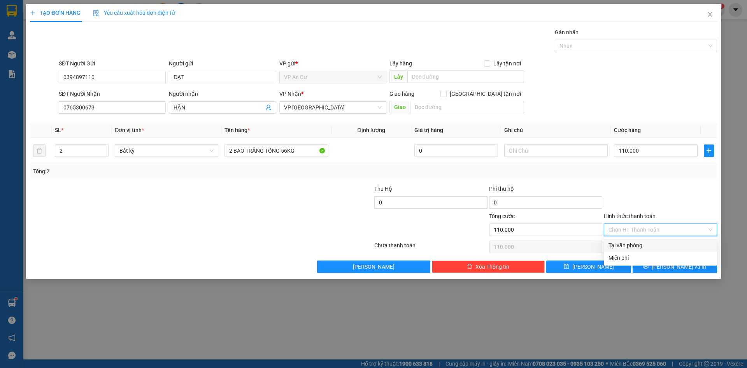
click at [649, 251] on div "Tại văn phòng" at bounding box center [660, 245] width 113 height 12
type input "0"
click at [664, 262] on button "[PERSON_NAME] và In" at bounding box center [674, 266] width 84 height 12
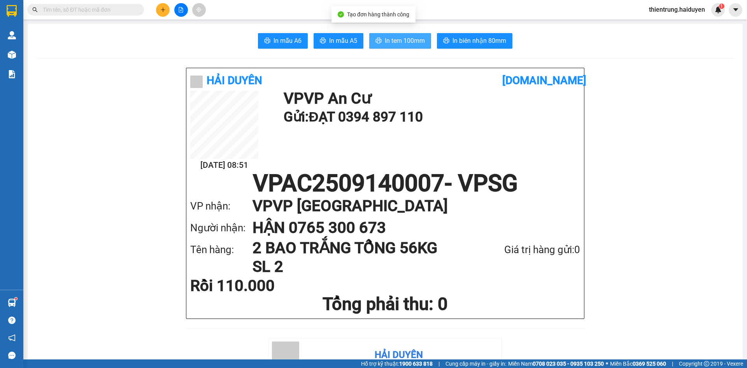
click at [387, 39] on span "In tem 100mm" at bounding box center [405, 41] width 40 height 10
click at [165, 11] on icon "plus" at bounding box center [162, 9] width 5 height 5
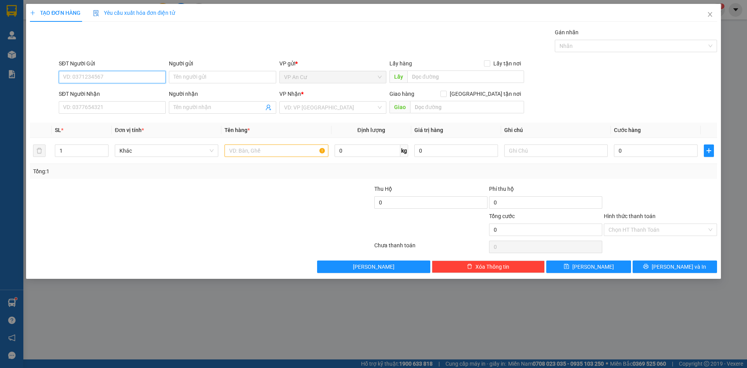
click at [102, 77] on input "SĐT Người Gửi" at bounding box center [112, 77] width 107 height 12
type input "0939784800"
click at [105, 94] on div "0939784800 - TÂM" at bounding box center [112, 92] width 98 height 9
type input "TÂM"
type input "0976757108"
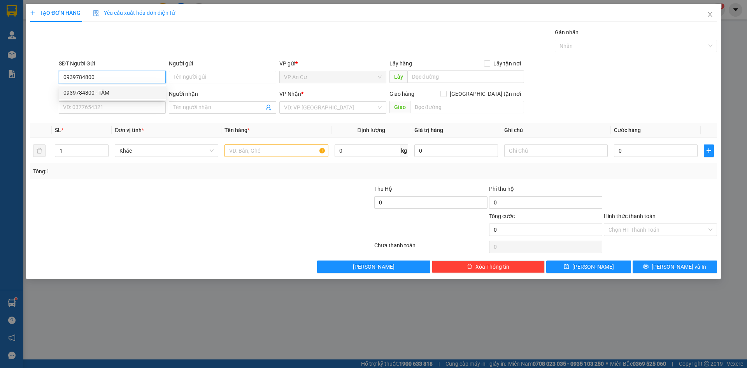
type input "DUNG"
type input "20.000"
type input "0939784800"
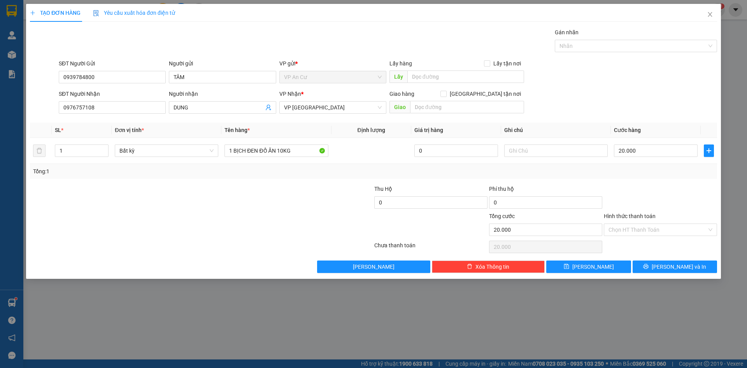
click at [186, 206] on div at bounding box center [143, 197] width 229 height 27
type input "2"
click at [103, 146] on span "up" at bounding box center [104, 148] width 5 height 5
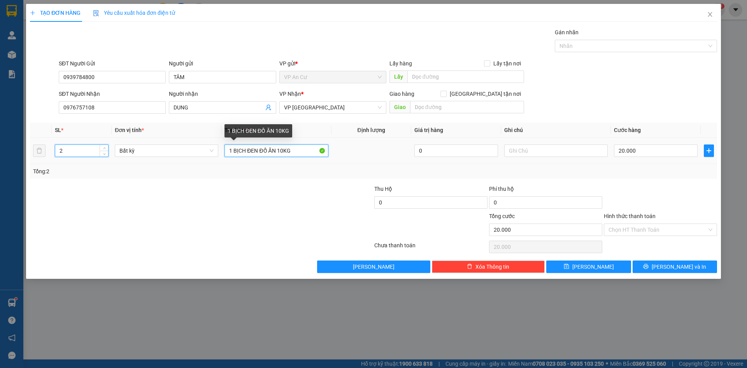
type input "0"
drag, startPoint x: 278, startPoint y: 150, endPoint x: 313, endPoint y: 151, distance: 35.0
click at [313, 151] on input "1 BỊCH ĐEN ĐỒ ĂN 10KG" at bounding box center [275, 150] width 103 height 12
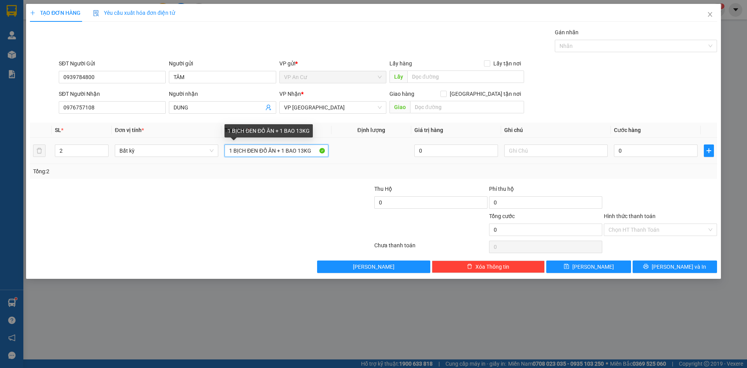
click at [277, 153] on input "1 BỊCH ĐEN ĐỒ ĂN + 1 BAO 13KG" at bounding box center [275, 150] width 103 height 12
type input "1 BỊCH ĐEN ĐỒ ĂN 10KG + 1 BAO 13KG"
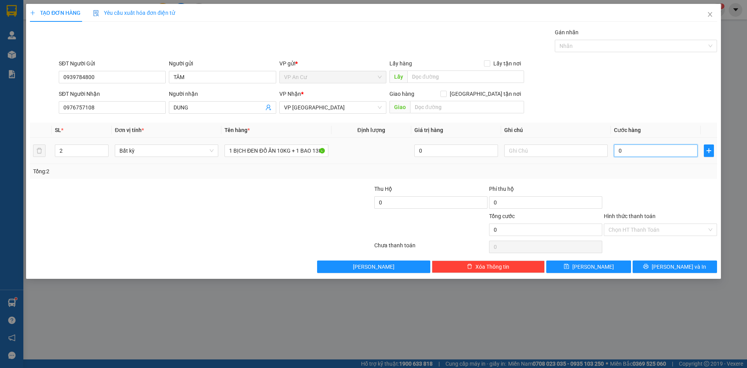
click at [647, 151] on input "0" at bounding box center [656, 150] width 84 height 12
type input "5"
type input "50"
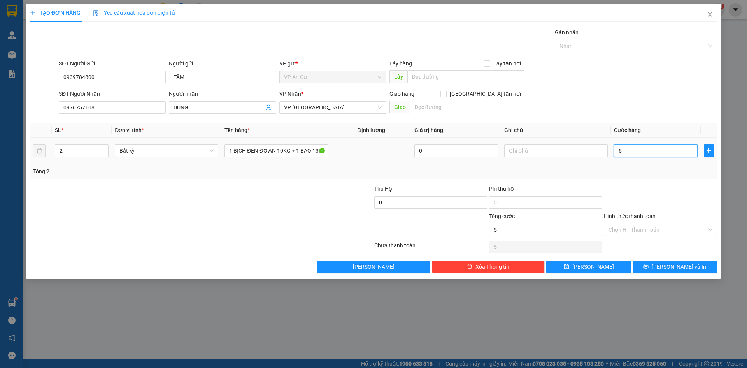
type input "50"
type input "50.000"
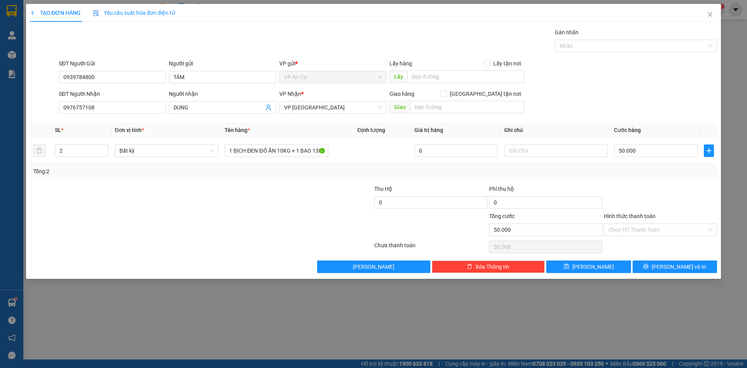
click at [646, 174] on div "Tổng: 2" at bounding box center [373, 171] width 681 height 9
click at [646, 232] on input "Hình thức thanh toán" at bounding box center [657, 230] width 98 height 12
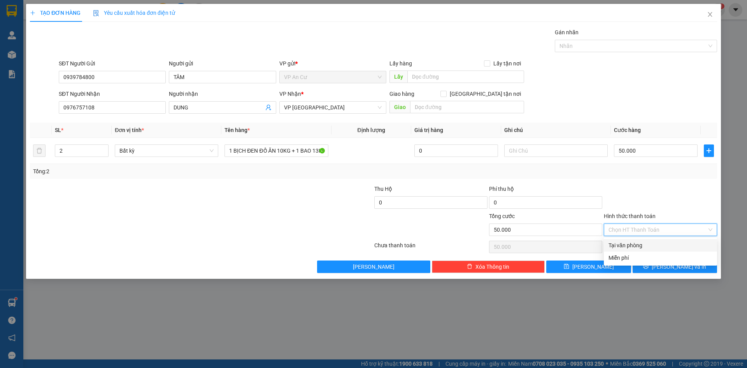
click at [645, 249] on div "Tại văn phòng" at bounding box center [660, 245] width 104 height 9
type input "0"
click at [657, 264] on button "[PERSON_NAME] và In" at bounding box center [674, 266] width 84 height 12
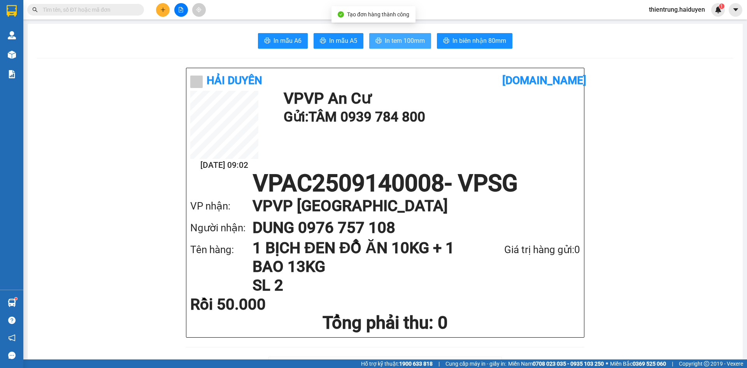
click at [394, 38] on span "In tem 100mm" at bounding box center [405, 41] width 40 height 10
click at [577, 250] on div "Giá trị hàng gửi: 0" at bounding box center [521, 250] width 117 height 16
click at [527, 257] on div "Giá trị hàng gửi: 0" at bounding box center [521, 250] width 117 height 16
click at [481, 225] on h1 "DUNG 0976 757 108" at bounding box center [408, 228] width 312 height 22
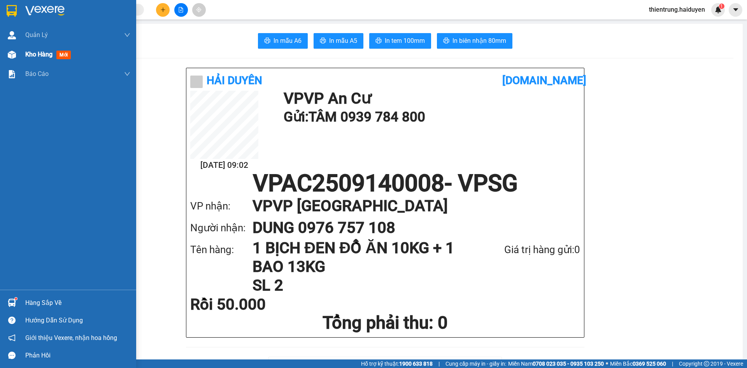
click at [25, 54] on div "Kho hàng mới" at bounding box center [68, 54] width 136 height 19
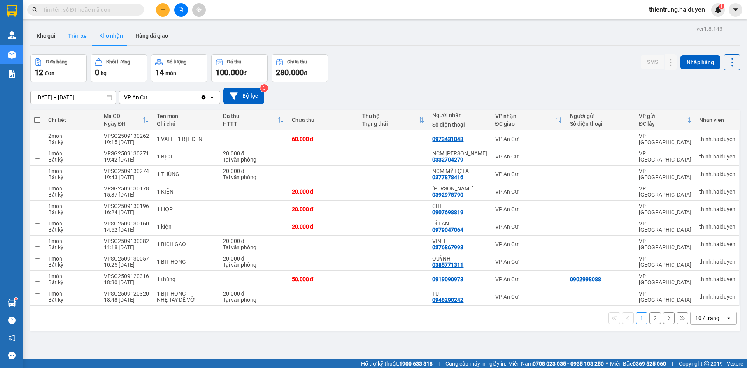
click at [75, 29] on button "Trên xe" at bounding box center [77, 35] width 31 height 19
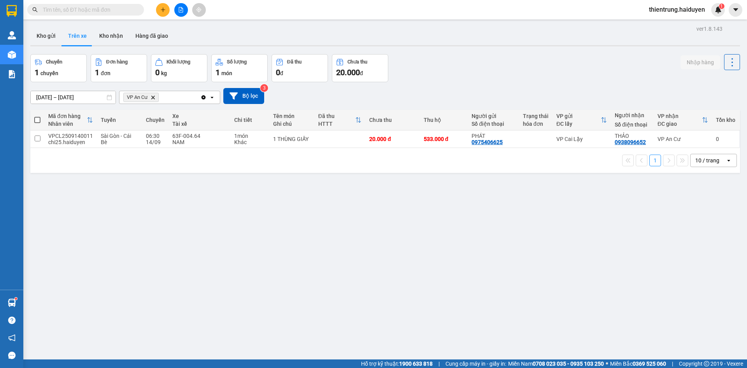
click at [627, 286] on div "ver 1.8.143 Kho gửi Trên xe Kho nhận Hàng đã giao Chuyến 1 chuyến Đơn hàng 1 đơ…" at bounding box center [385, 207] width 716 height 368
click at [618, 298] on div "ver 1.8.143 Kho gửi Trên xe Kho nhận Hàng đã giao Chuyến 1 chuyến Đơn hàng 1 đơ…" at bounding box center [385, 207] width 716 height 368
click at [591, 77] on div "Chuyến 1 chuyến Đơn hàng 1 đơn Khối lượng 0 kg Số lượng 1 món Đã thu 0 đ Chưa t…" at bounding box center [384, 68] width 709 height 28
click at [599, 272] on div "ver 1.8.143 Kho gửi Trên xe Kho nhận Hàng đã giao Chuyến 1 chuyến Đơn hàng 1 đơ…" at bounding box center [385, 207] width 716 height 368
click at [709, 273] on div "ver 1.8.143 Kho gửi Trên xe Kho nhận Hàng đã giao Chuyến 1 chuyến Đơn hàng 1 đơ…" at bounding box center [385, 207] width 716 height 368
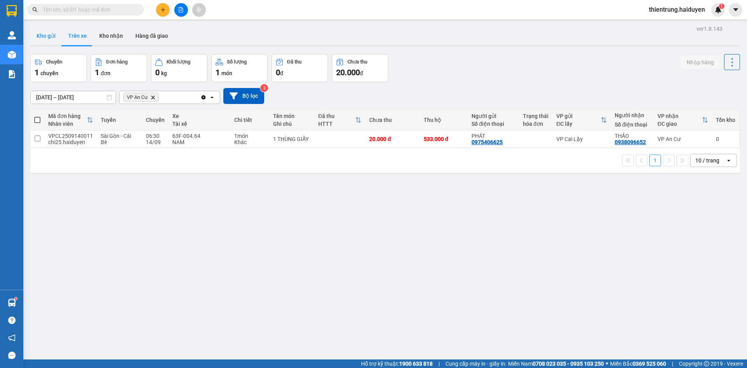
click at [39, 38] on button "Kho gửi" at bounding box center [46, 35] width 32 height 19
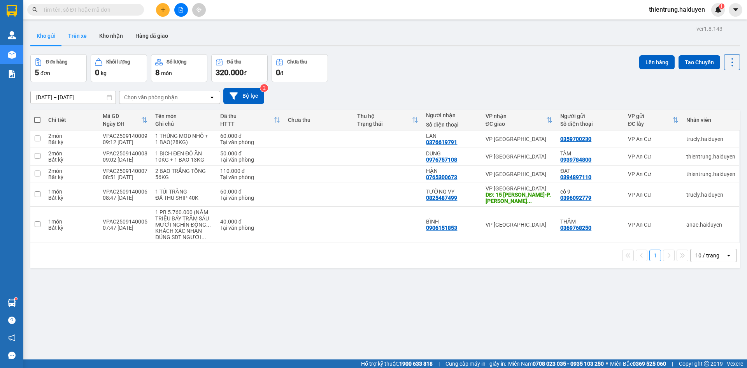
click at [79, 41] on button "Trên xe" at bounding box center [77, 35] width 31 height 19
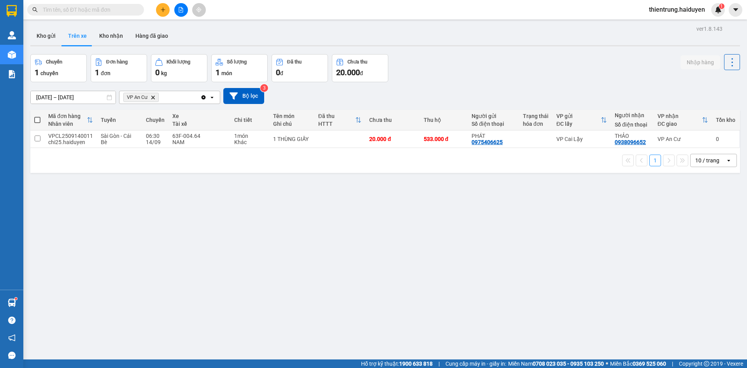
click at [397, 316] on div "ver 1.8.143 Kho gửi Trên xe Kho nhận Hàng đã giao Chuyến 1 chuyến Đơn hàng 1 đơ…" at bounding box center [385, 207] width 716 height 368
click at [157, 12] on button at bounding box center [163, 10] width 14 height 14
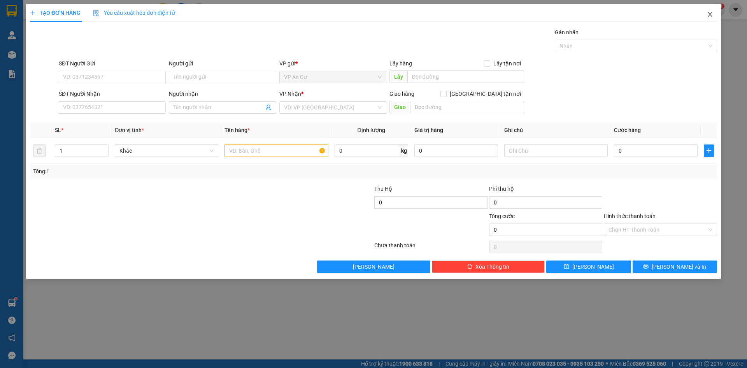
click at [707, 11] on span "Close" at bounding box center [710, 15] width 22 height 22
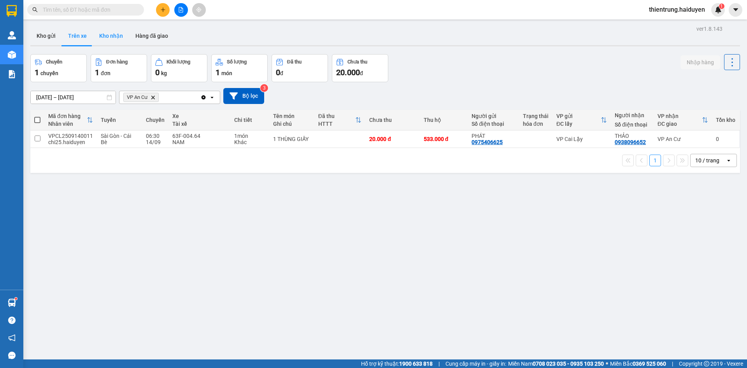
click at [118, 36] on button "Kho nhận" at bounding box center [111, 35] width 36 height 19
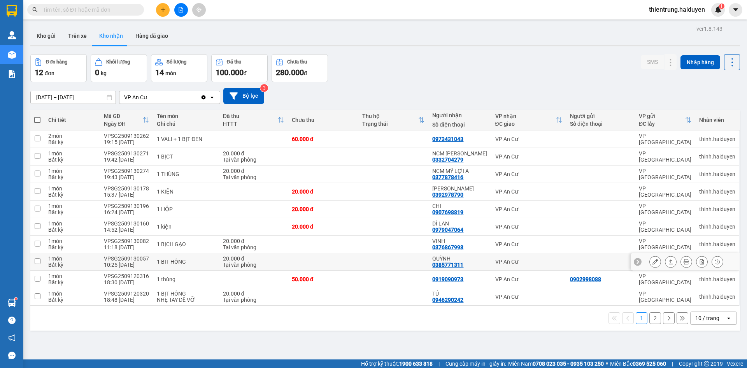
click at [653, 260] on button at bounding box center [654, 262] width 11 height 14
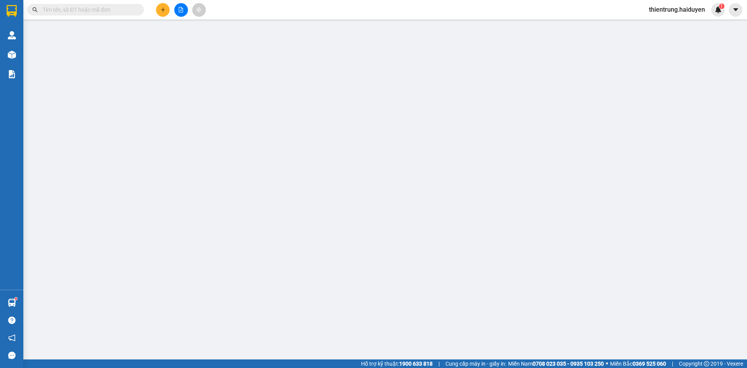
type input "0385771311"
type input "QUỲNH"
type input "20.000"
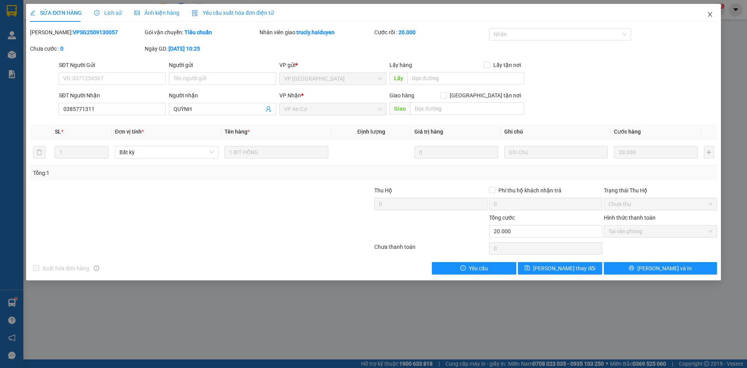
click at [712, 12] on icon "close" at bounding box center [710, 14] width 6 height 6
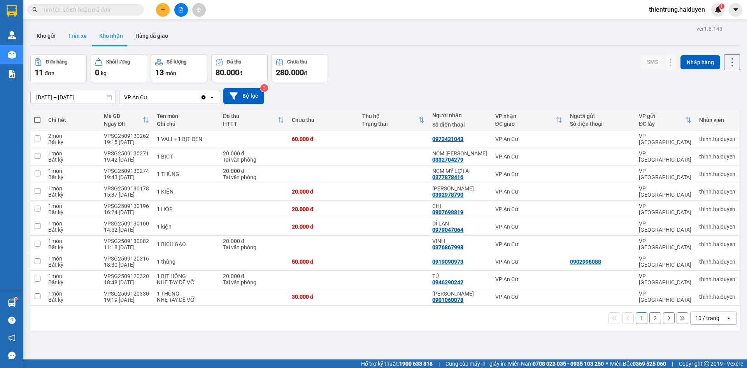
click at [78, 33] on button "Trên xe" at bounding box center [77, 35] width 31 height 19
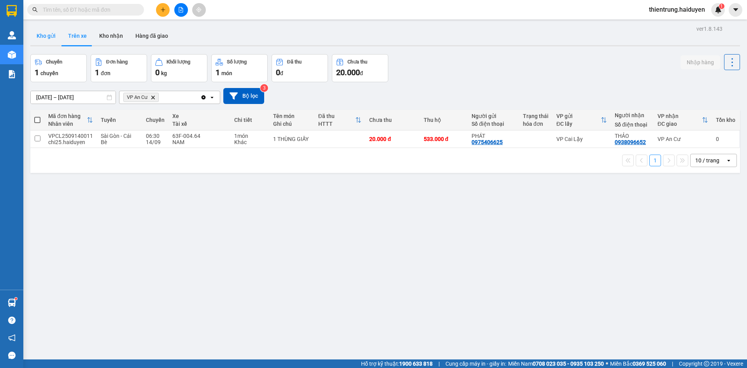
click at [43, 35] on button "Kho gửi" at bounding box center [46, 35] width 32 height 19
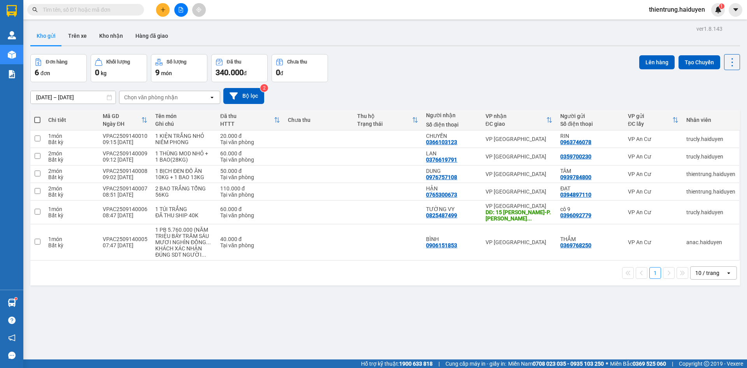
drag, startPoint x: 300, startPoint y: 316, endPoint x: 232, endPoint y: 218, distance: 119.6
click at [300, 316] on div "ver 1.8.143 Kho gửi Trên xe Kho nhận Hàng đã giao Đơn hàng 6 đơn Khối lượng 0 k…" at bounding box center [385, 207] width 716 height 368
click at [75, 39] on button "Trên xe" at bounding box center [77, 35] width 31 height 19
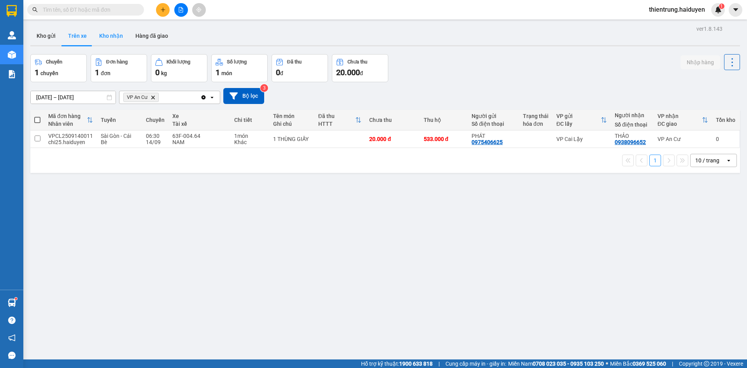
click at [109, 36] on button "Kho nhận" at bounding box center [111, 35] width 36 height 19
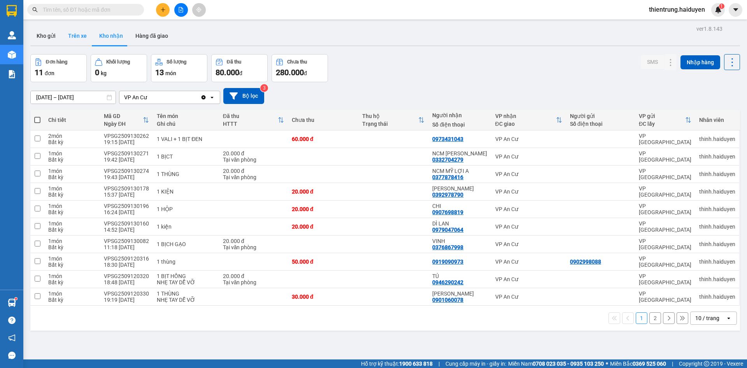
click at [83, 36] on button "Trên xe" at bounding box center [77, 35] width 31 height 19
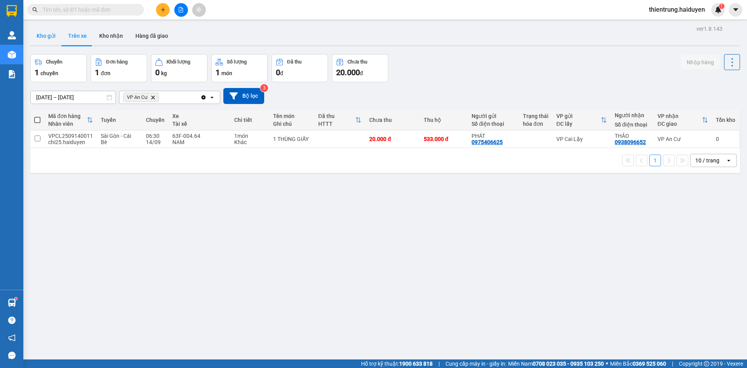
click at [51, 36] on button "Kho gửi" at bounding box center [46, 35] width 32 height 19
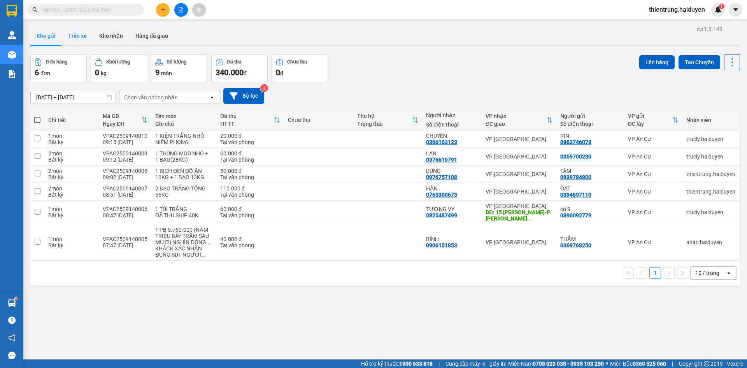
click at [70, 42] on button "Trên xe" at bounding box center [77, 35] width 31 height 19
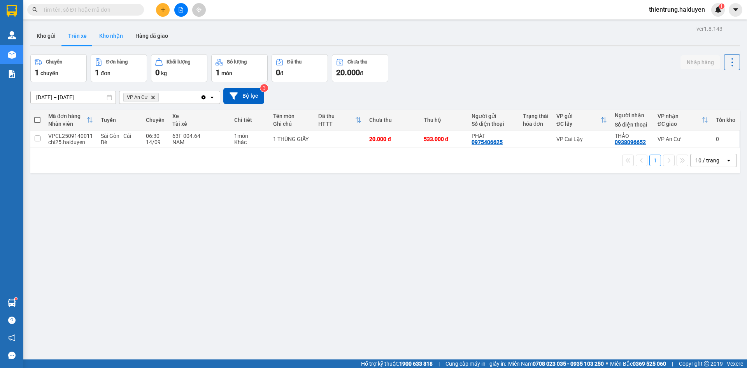
click at [124, 37] on button "Kho nhận" at bounding box center [111, 35] width 36 height 19
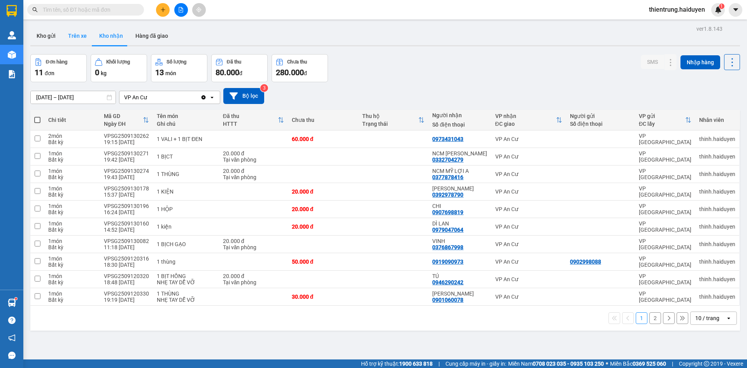
click at [80, 37] on button "Trên xe" at bounding box center [77, 35] width 31 height 19
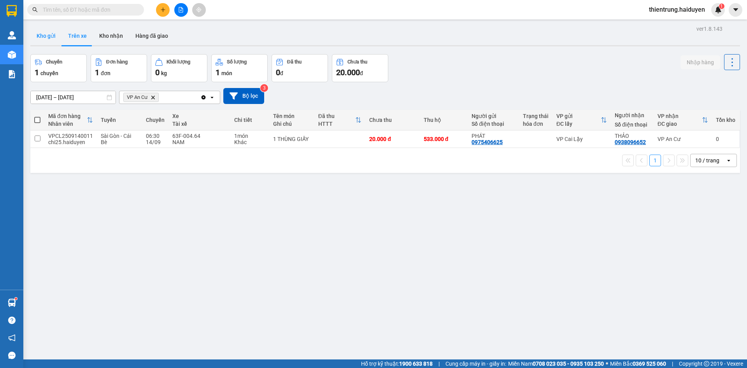
click at [49, 30] on button "Kho gửi" at bounding box center [46, 35] width 32 height 19
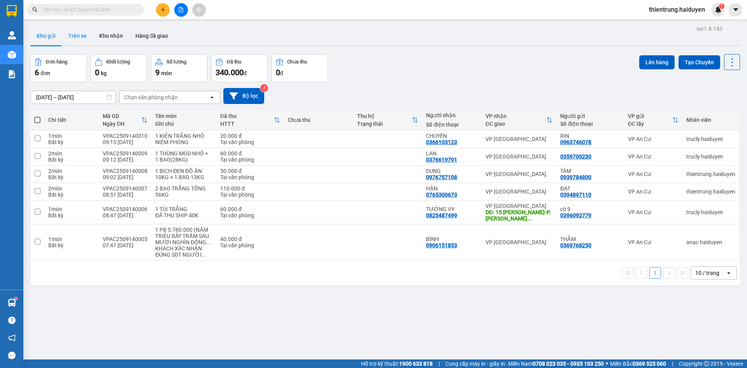
click at [79, 39] on button "Trên xe" at bounding box center [77, 35] width 31 height 19
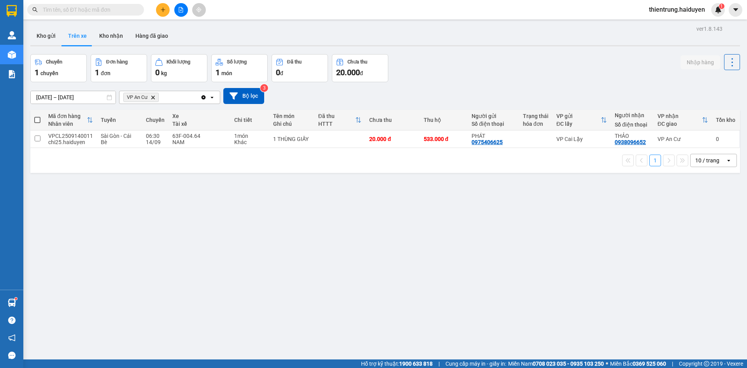
click at [501, 51] on div "ver 1.8.143 Kho gửi Trên xe Kho nhận Hàng đã giao Chuyến 1 chuyến Đơn hàng 1 đơ…" at bounding box center [385, 207] width 716 height 368
click at [110, 34] on button "Kho nhận" at bounding box center [111, 35] width 36 height 19
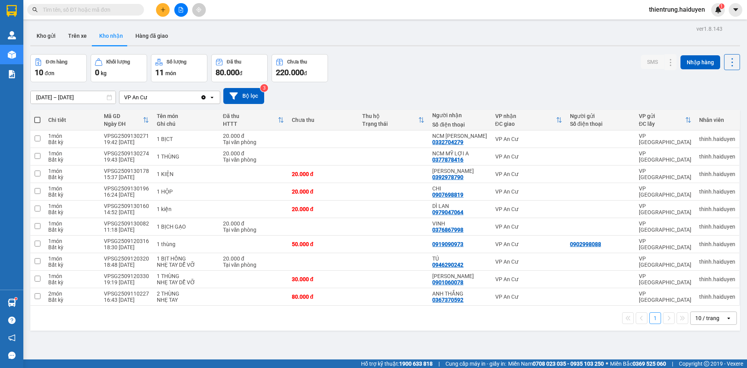
click at [86, 9] on input "text" at bounding box center [89, 9] width 92 height 9
click at [652, 207] on icon at bounding box center [654, 208] width 5 height 5
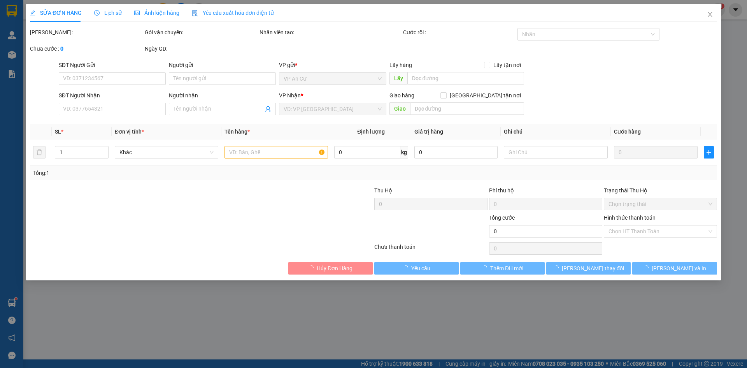
type input "0979047064"
type input "DÌ LAN"
type input "20.000"
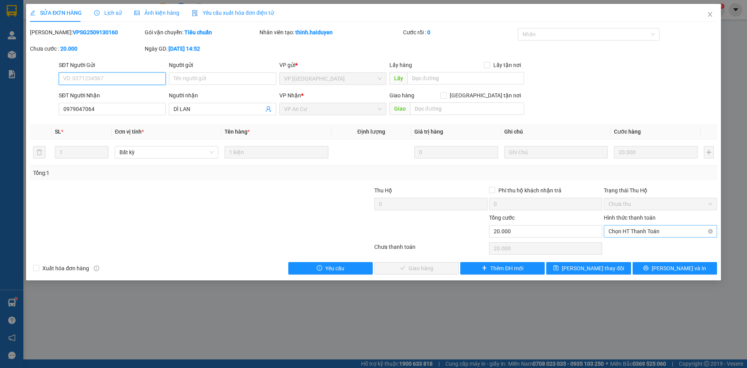
click at [637, 235] on span "Chọn HT Thanh Toán" at bounding box center [660, 231] width 104 height 12
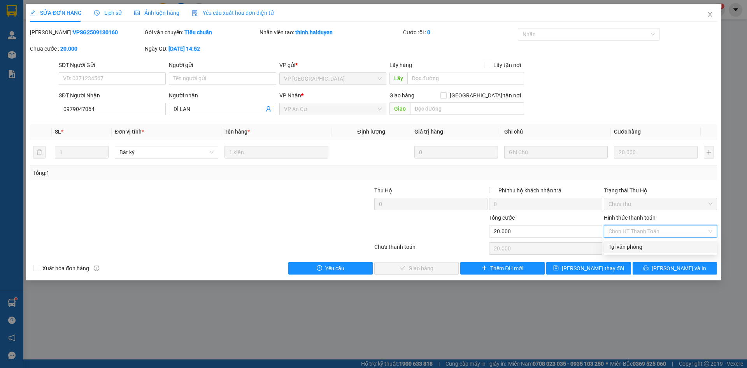
click at [633, 248] on div "Tại văn phòng" at bounding box center [660, 246] width 104 height 9
type input "0"
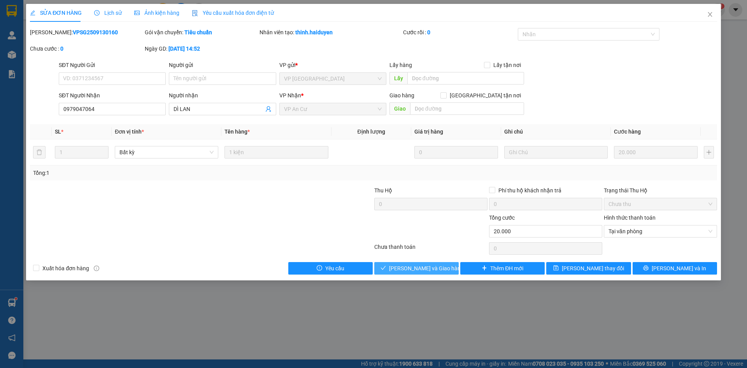
click at [432, 273] on button "[PERSON_NAME] và [PERSON_NAME] hàng" at bounding box center [416, 268] width 84 height 12
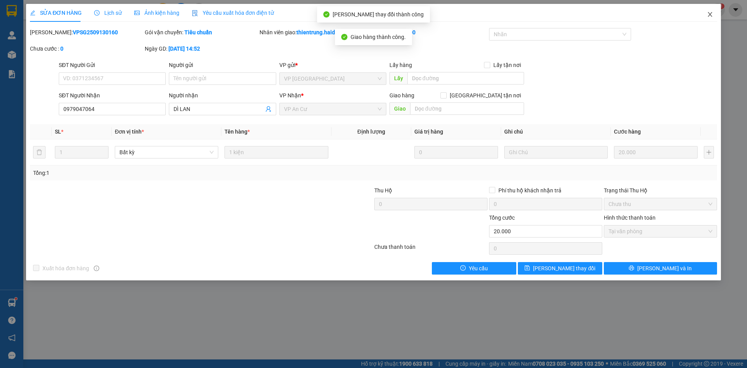
click at [709, 14] on icon "close" at bounding box center [709, 14] width 4 height 5
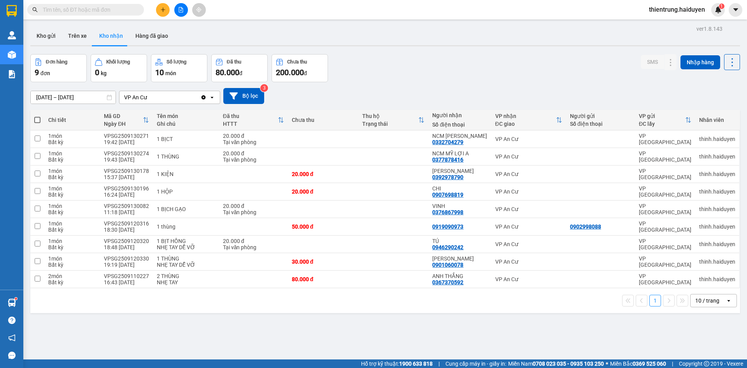
click at [364, 326] on div "ver 1.8.143 Kho gửi Trên xe Kho nhận Hàng đã giao Đơn hàng 9 đơn Khối lượng 0 k…" at bounding box center [385, 207] width 716 height 368
click at [72, 33] on button "Trên xe" at bounding box center [77, 35] width 31 height 19
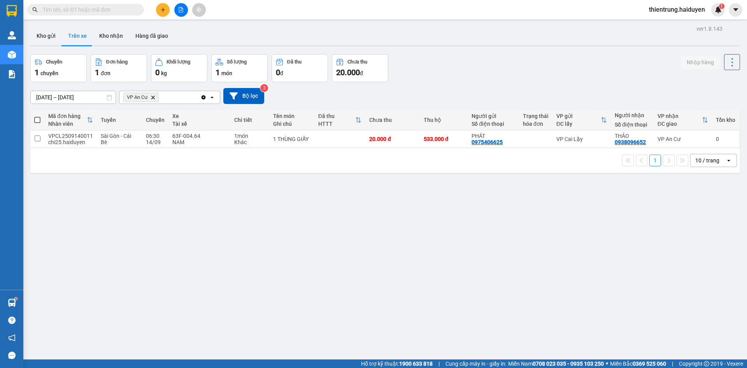
drag, startPoint x: 397, startPoint y: 272, endPoint x: 199, endPoint y: 157, distance: 229.5
click at [387, 270] on div "ver 1.8.143 Kho gửi Trên xe Kho nhận Hàng đã giao Chuyến 1 chuyến Đơn hàng 1 đơ…" at bounding box center [385, 207] width 716 height 368
click at [52, 35] on button "Kho gửi" at bounding box center [46, 35] width 32 height 19
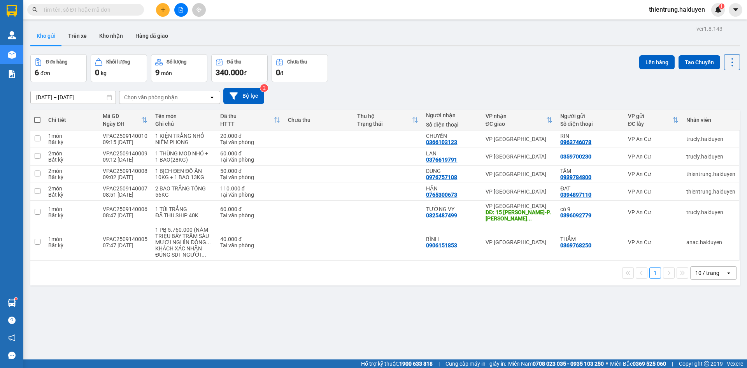
click at [433, 324] on div "ver 1.8.143 Kho gửi Trên xe Kho nhận Hàng đã giao Đơn hàng 6 đơn Khối lượng 0 k…" at bounding box center [385, 207] width 716 height 368
click at [379, 310] on div "ver 1.8.143 Kho gửi Trên xe Kho nhận Hàng đã giao Đơn hàng 6 đơn Khối lượng 0 k…" at bounding box center [385, 207] width 716 height 368
click at [165, 11] on icon "plus" at bounding box center [162, 9] width 5 height 5
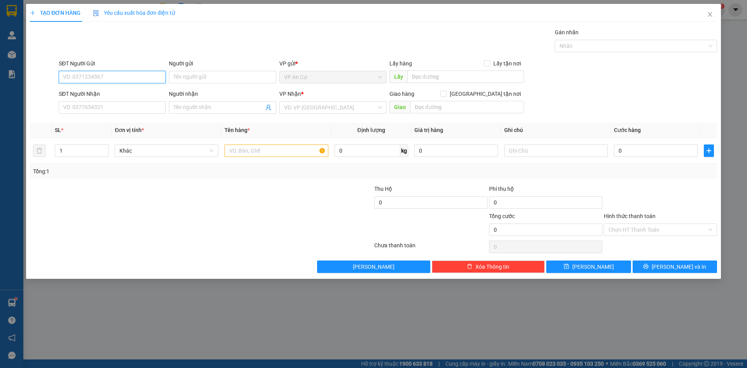
click at [130, 79] on input "SĐT Người Gửi" at bounding box center [112, 77] width 107 height 12
type input "0334775293"
click at [109, 95] on div "0334775293 - VIỆT" at bounding box center [112, 92] width 98 height 9
type input "VIỆT"
type input "0983478819"
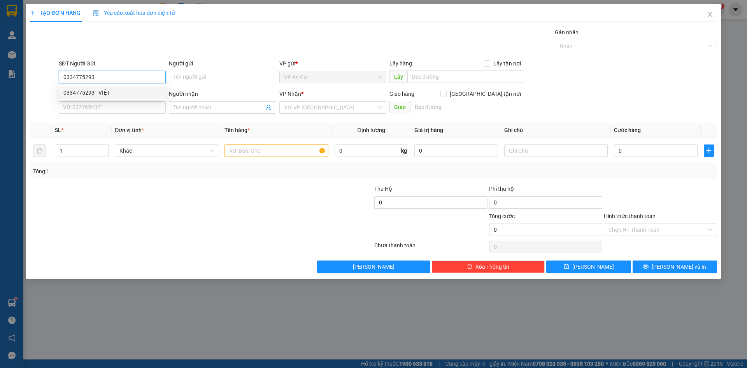
type input "VÂN"
type input "20.000"
type input "0334775293"
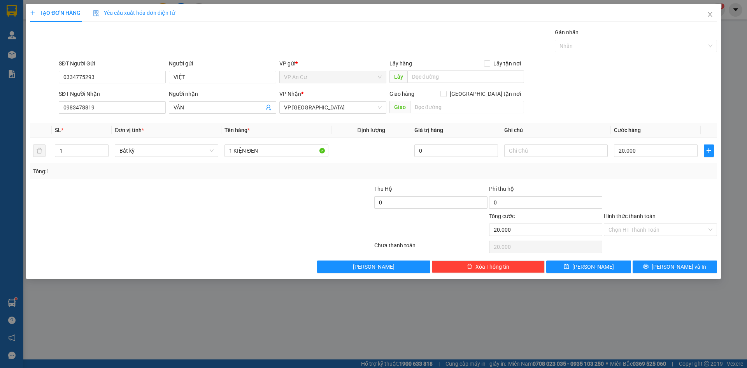
click at [190, 195] on div at bounding box center [143, 197] width 229 height 27
drag, startPoint x: 233, startPoint y: 152, endPoint x: 278, endPoint y: 149, distance: 44.9
click at [278, 149] on input "1 KIỆN ĐEN" at bounding box center [275, 150] width 103 height 12
type input "1 BAO TẮC 13KG"
click at [660, 154] on input "20.000" at bounding box center [656, 150] width 84 height 12
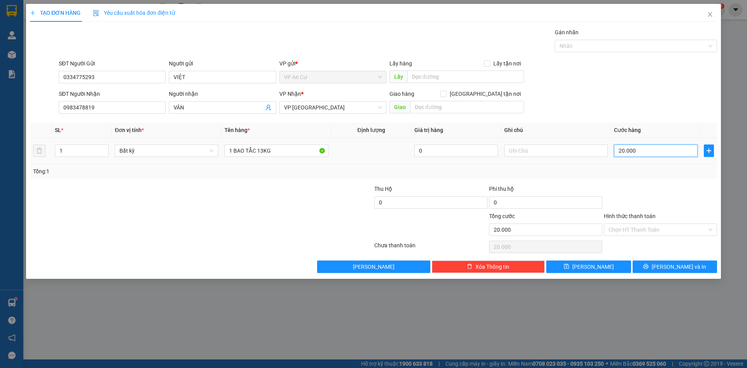
type input "3"
type input "30"
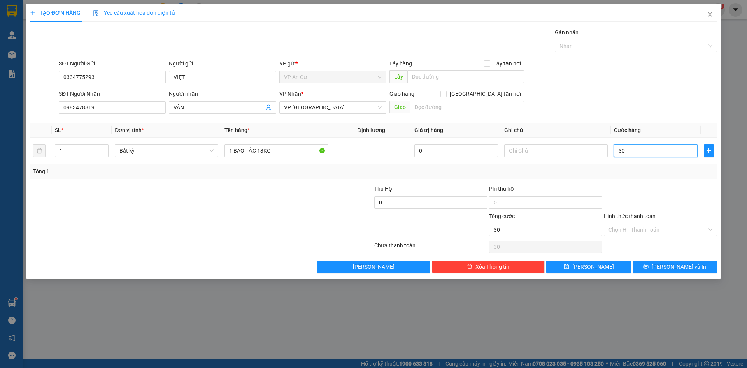
type input "30"
type input "30.000"
click at [666, 179] on div "Transit Pickup Surcharge Ids Transit Deliver Surcharge Ids Transit Deliver Surc…" at bounding box center [373, 150] width 687 height 245
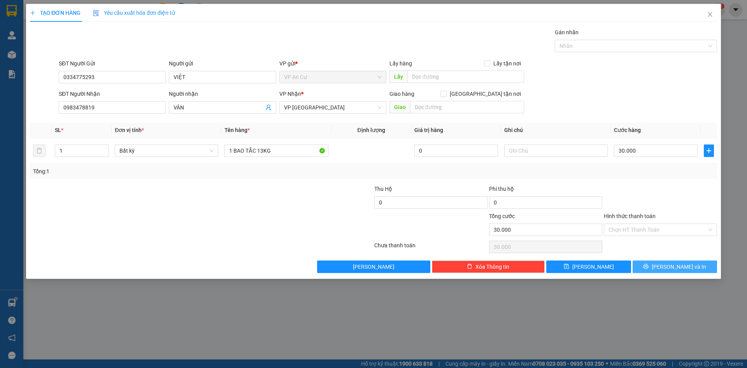
drag, startPoint x: 670, startPoint y: 264, endPoint x: 669, endPoint y: 260, distance: 4.3
click at [670, 264] on span "[PERSON_NAME] và In" at bounding box center [678, 266] width 54 height 9
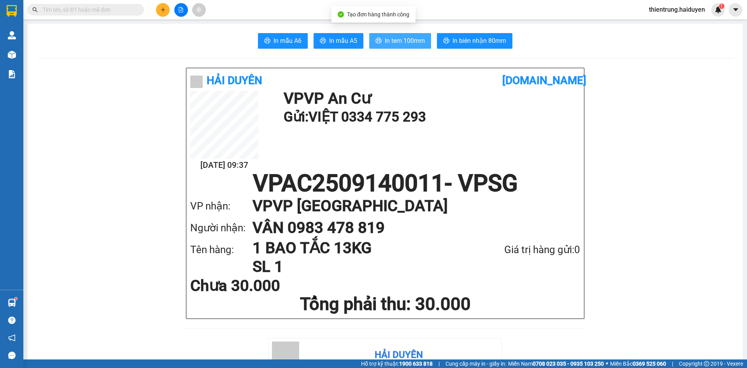
click at [405, 41] on span "In tem 100mm" at bounding box center [405, 41] width 40 height 10
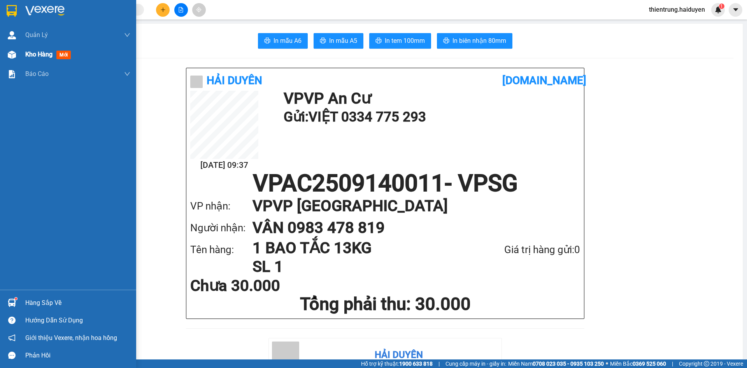
click at [38, 56] on span "Kho hàng" at bounding box center [38, 54] width 27 height 7
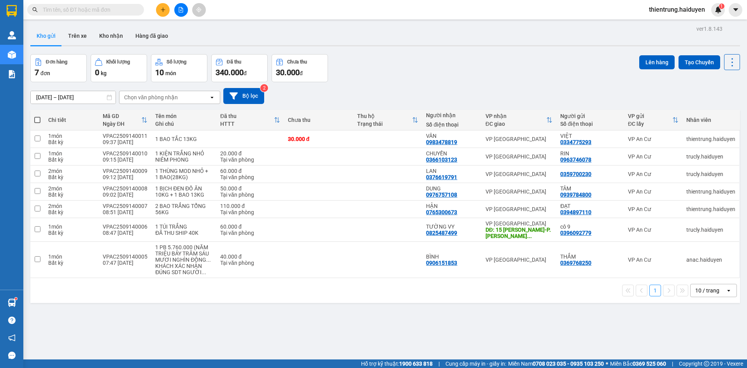
click at [35, 119] on span at bounding box center [37, 120] width 6 height 6
click at [37, 116] on input "checkbox" at bounding box center [37, 116] width 0 height 0
checkbox input "true"
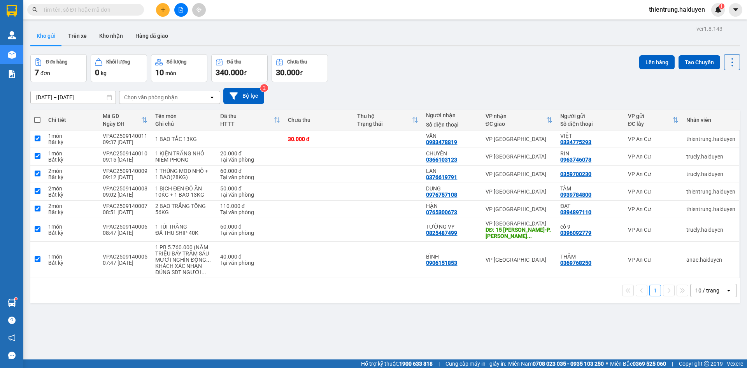
checkbox input "true"
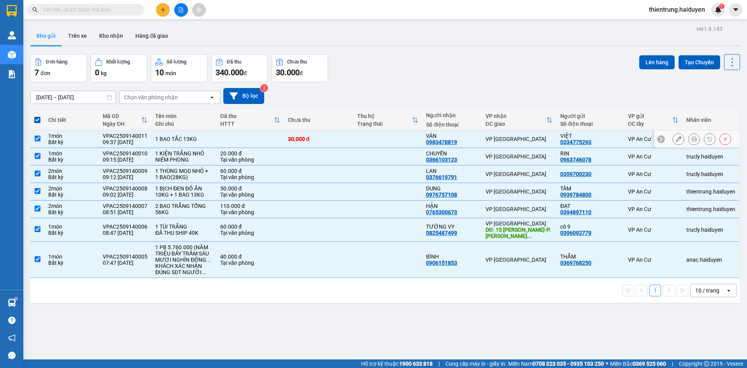
click at [38, 137] on input "checkbox" at bounding box center [38, 138] width 6 height 6
checkbox input "false"
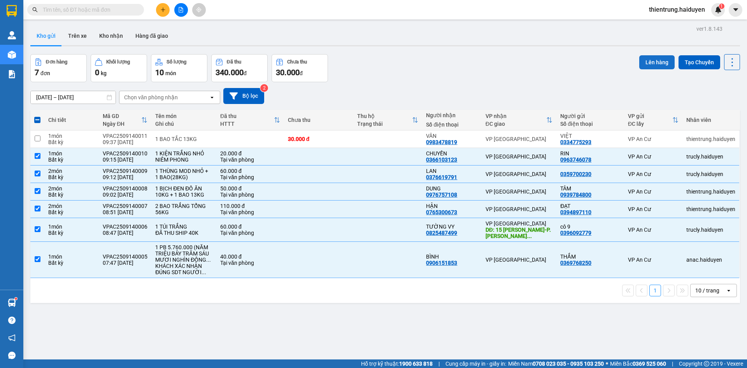
click at [650, 64] on button "Lên hàng" at bounding box center [656, 62] width 35 height 14
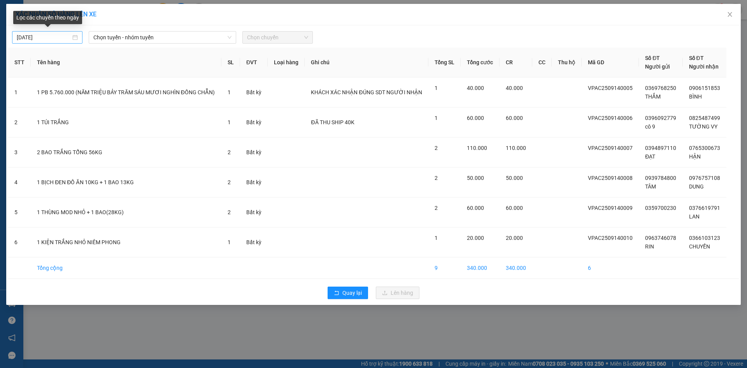
click at [75, 39] on div "[DATE]" at bounding box center [47, 37] width 61 height 9
type input "[DATE]"
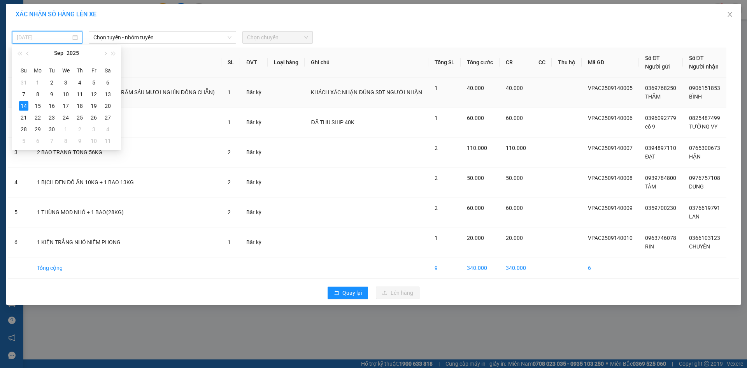
drag, startPoint x: 23, startPoint y: 107, endPoint x: 37, endPoint y: 95, distance: 18.5
click at [23, 106] on div "14" at bounding box center [23, 105] width 9 height 9
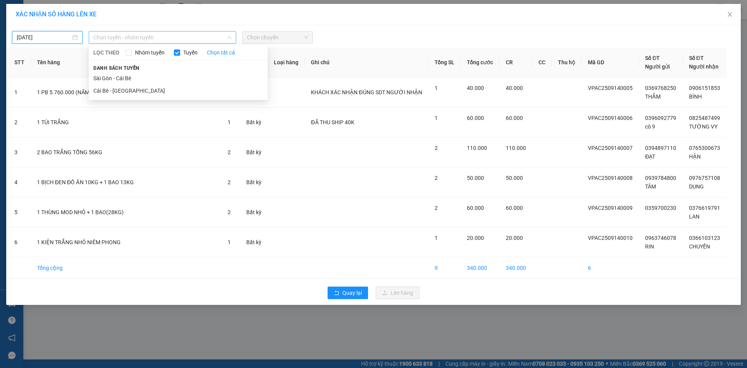
click at [155, 33] on span "Chọn tuyến - nhóm tuyến" at bounding box center [162, 38] width 138 height 12
click at [120, 92] on li "Cái Bè - [GEOGRAPHIC_DATA]" at bounding box center [178, 90] width 179 height 12
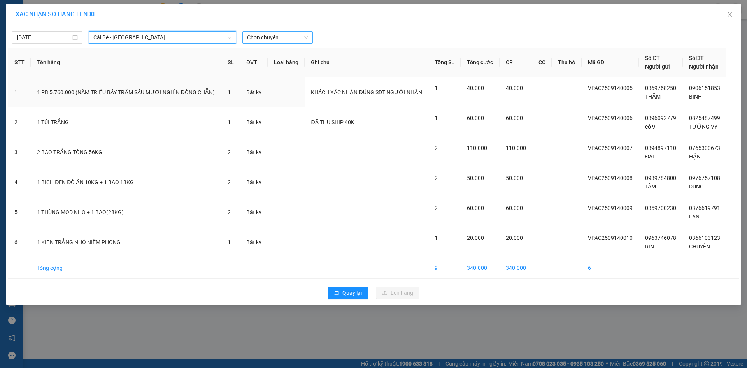
click at [268, 37] on span "Chọn chuyến" at bounding box center [277, 38] width 61 height 12
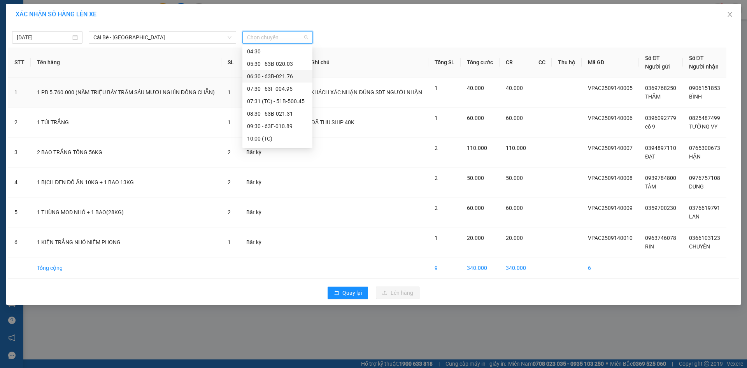
scroll to position [78, 0]
click at [275, 88] on div "09:30 - 63E-010.89" at bounding box center [277, 87] width 61 height 9
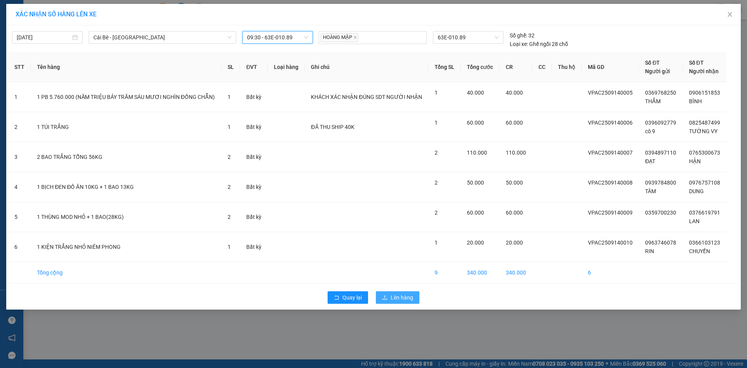
click at [404, 296] on span "Lên hàng" at bounding box center [401, 297] width 23 height 9
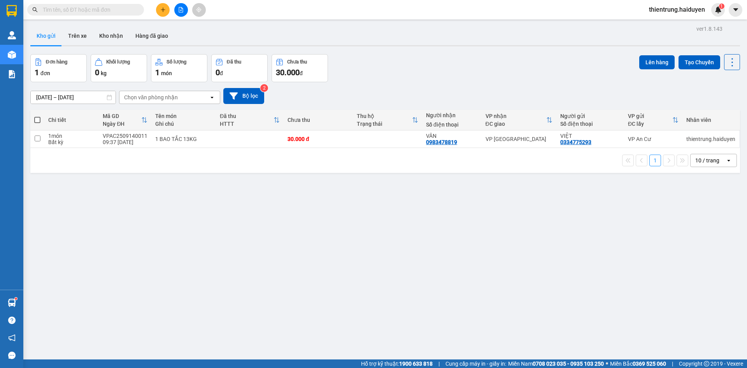
drag, startPoint x: 74, startPoint y: 44, endPoint x: 76, endPoint y: 48, distance: 4.9
click at [75, 47] on div "ver 1.8.143 Kho gửi Trên xe Kho nhận Hàng đã giao Đơn hàng 1 đơn Khối lượng 0 k…" at bounding box center [385, 207] width 716 height 368
click at [79, 33] on button "Trên xe" at bounding box center [77, 35] width 31 height 19
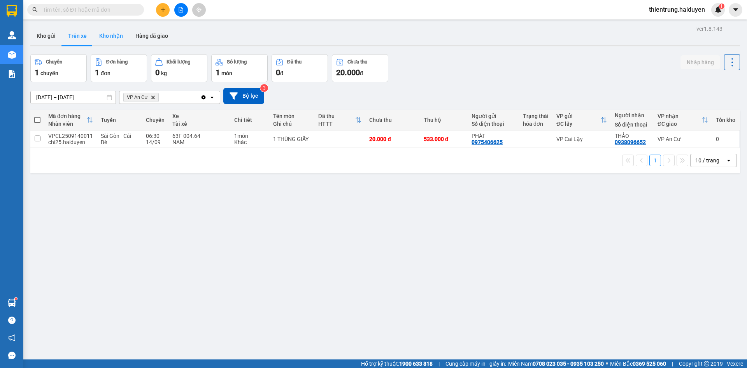
click at [112, 37] on button "Kho nhận" at bounding box center [111, 35] width 36 height 19
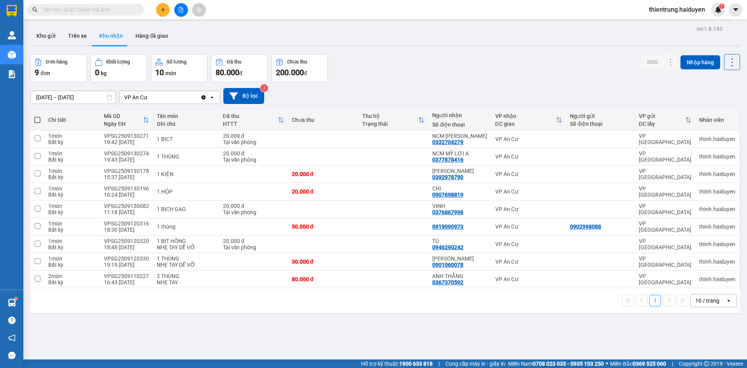
click at [234, 305] on div "1 10 / trang open" at bounding box center [384, 300] width 703 height 13
click at [73, 39] on button "Trên xe" at bounding box center [77, 35] width 31 height 19
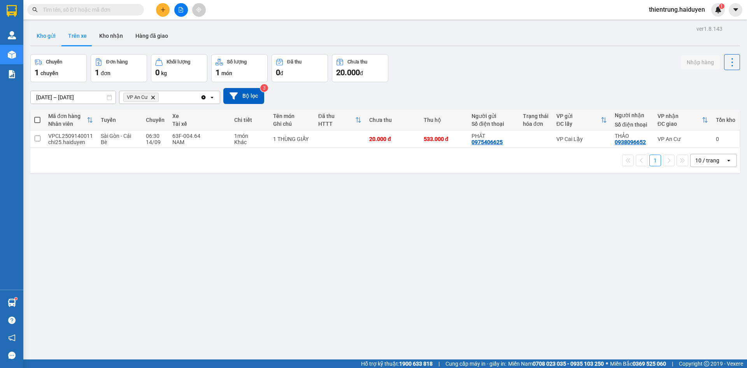
click at [47, 37] on button "Kho gửi" at bounding box center [46, 35] width 32 height 19
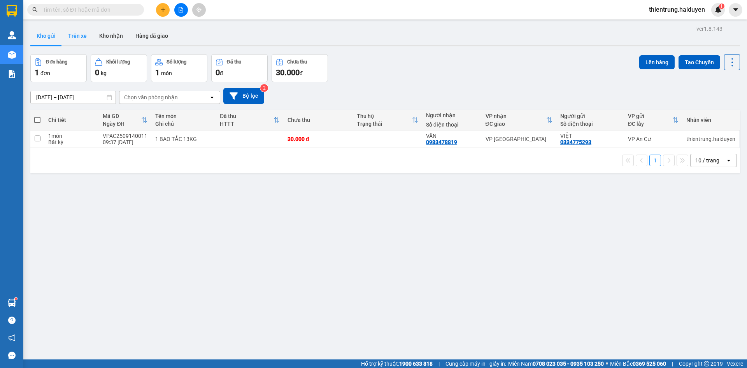
click at [69, 35] on button "Trên xe" at bounding box center [77, 35] width 31 height 19
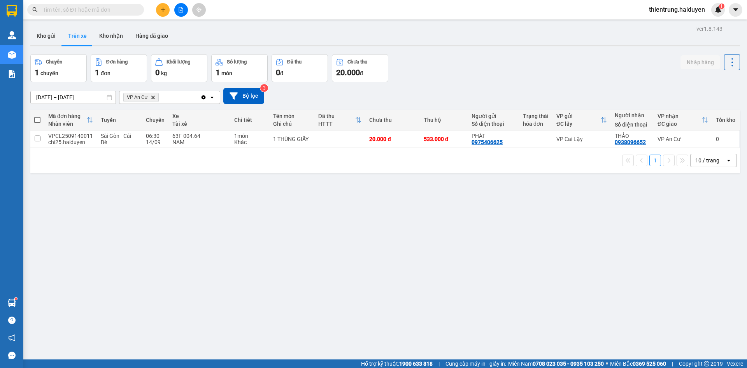
click at [124, 10] on input "text" at bounding box center [89, 9] width 92 height 9
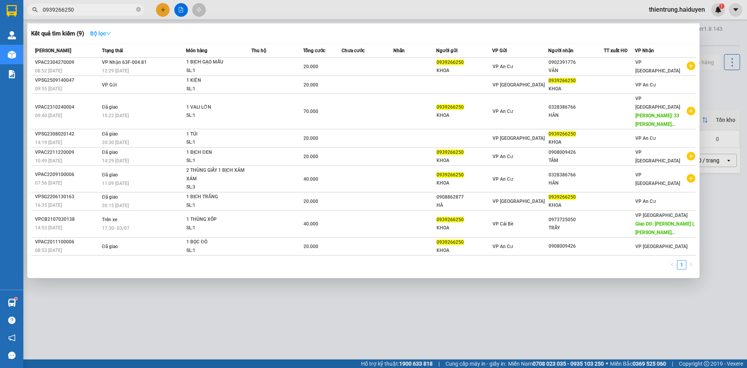
type input "0939266250"
click at [103, 36] on strong "Bộ lọc" at bounding box center [100, 33] width 21 height 6
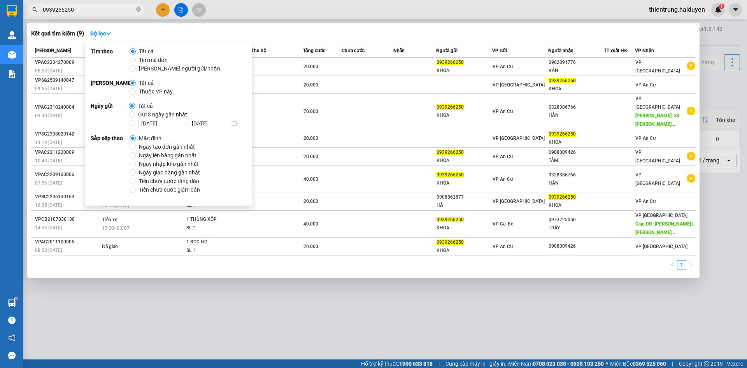
click at [151, 113] on span "Gửi 3 ngày gần nhất" at bounding box center [162, 114] width 55 height 9
click at [135, 113] on input "Gửi 3 ngày gần nhất" at bounding box center [132, 114] width 6 height 6
radio input "true"
radio input "false"
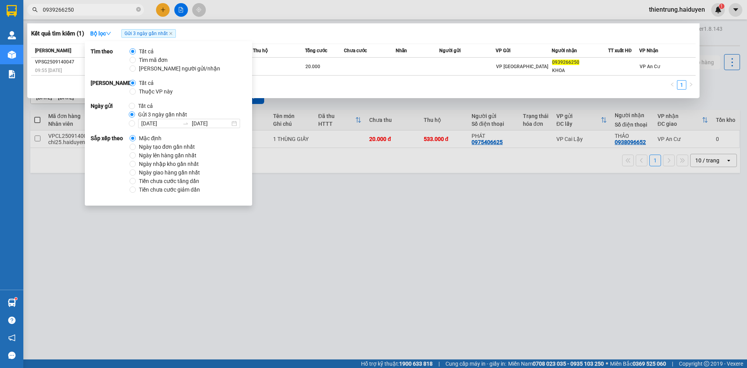
click at [623, 88] on div "1" at bounding box center [363, 87] width 664 height 14
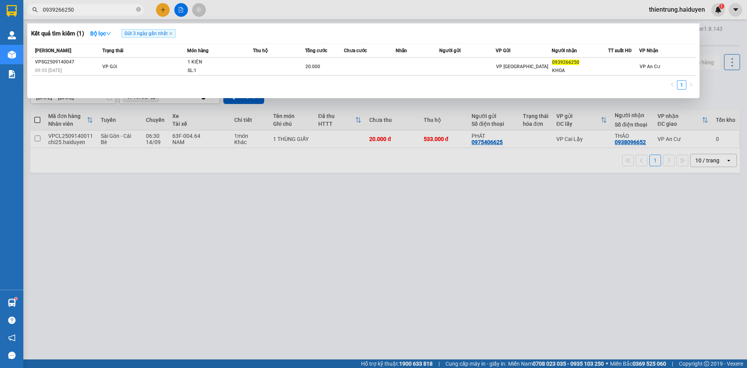
click at [500, 325] on div at bounding box center [373, 184] width 747 height 368
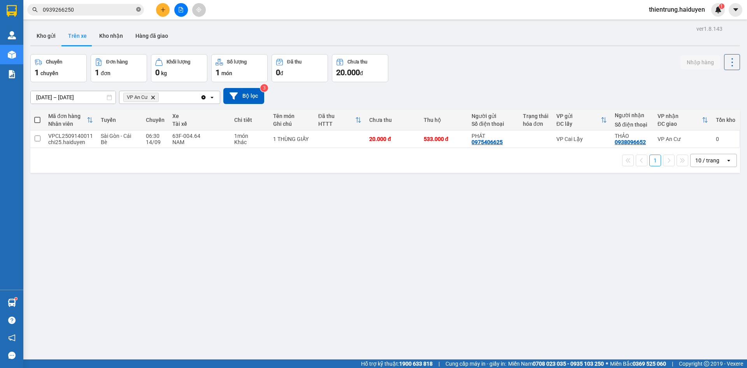
click at [138, 9] on icon "close-circle" at bounding box center [138, 9] width 5 height 5
click at [409, 319] on div "ver 1.8.143 Kho gửi Trên xe Kho nhận Hàng đã giao Chuyến 1 chuyến Đơn hàng 1 đơ…" at bounding box center [385, 207] width 716 height 368
click at [55, 30] on button "Kho gửi" at bounding box center [46, 35] width 32 height 19
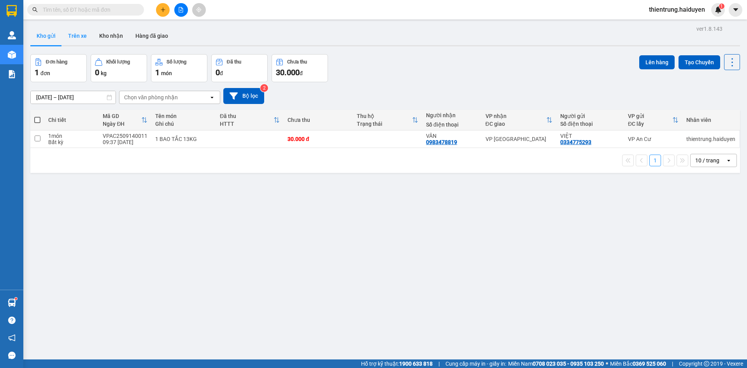
click at [79, 34] on button "Trên xe" at bounding box center [77, 35] width 31 height 19
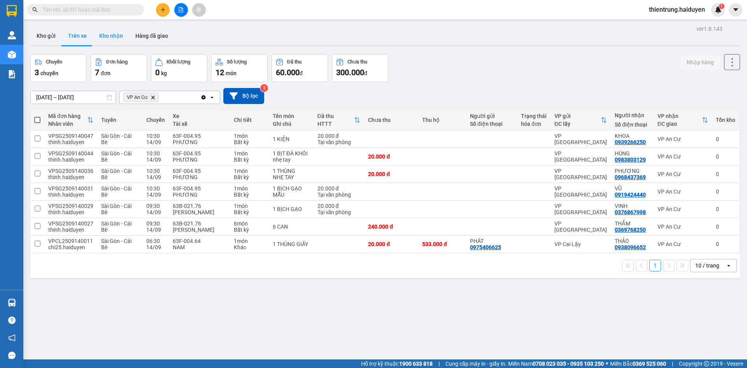
click at [106, 39] on button "Kho nhận" at bounding box center [111, 35] width 36 height 19
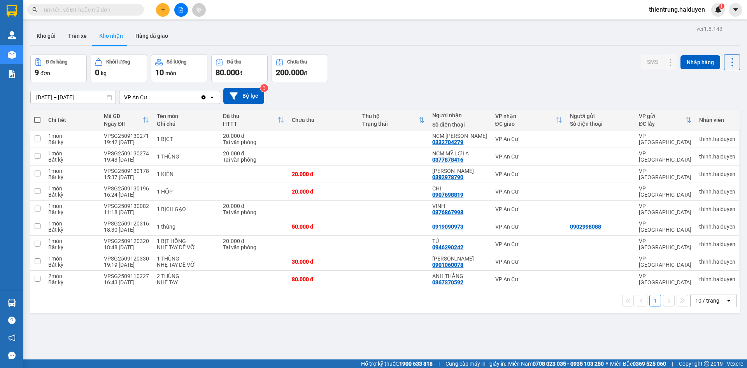
click at [167, 11] on button at bounding box center [163, 10] width 14 height 14
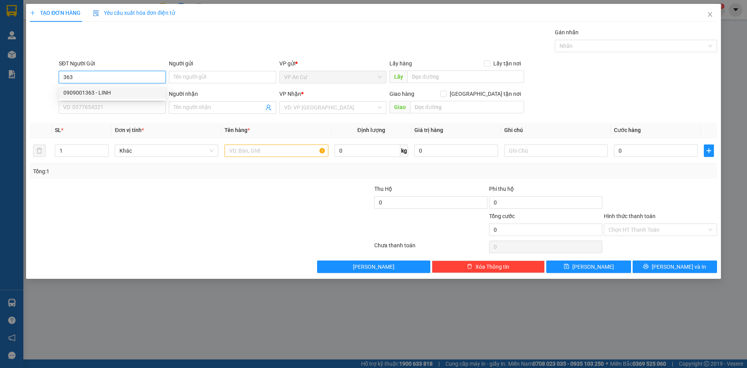
click at [124, 93] on div "0909001363 - LINH" at bounding box center [112, 92] width 98 height 9
type input "0909001363"
type input "LINH"
type input "0909866113"
type input "TÂN"
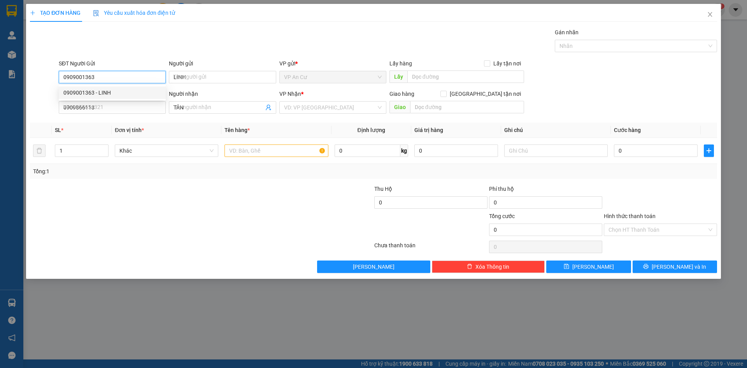
type input "20.000"
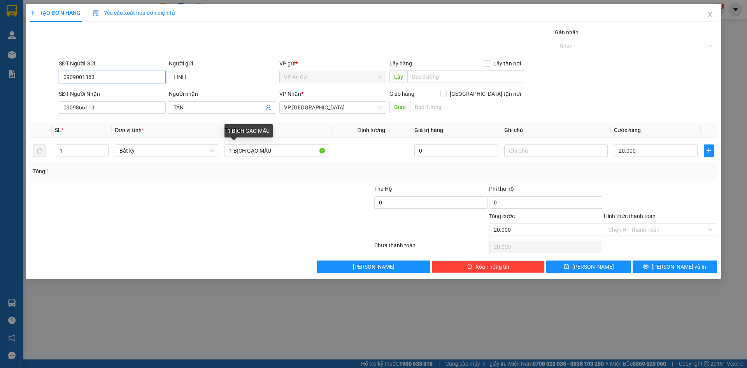
type input "0909001363"
click at [254, 200] on div at bounding box center [143, 197] width 229 height 27
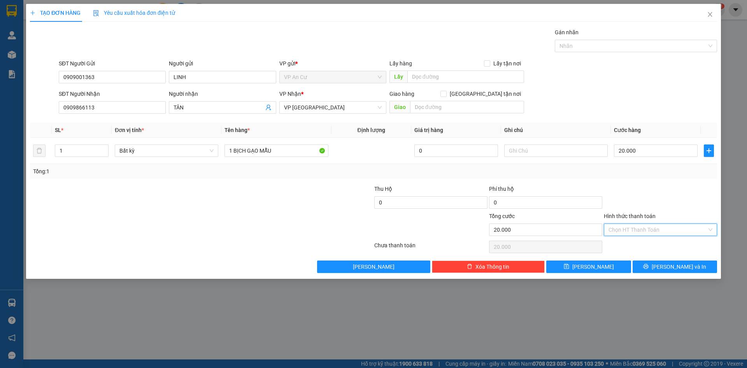
click at [666, 230] on input "Hình thức thanh toán" at bounding box center [657, 230] width 98 height 12
click at [644, 245] on div "Tại văn phòng" at bounding box center [660, 245] width 104 height 9
type input "0"
click at [668, 268] on span "[PERSON_NAME] và In" at bounding box center [678, 266] width 54 height 9
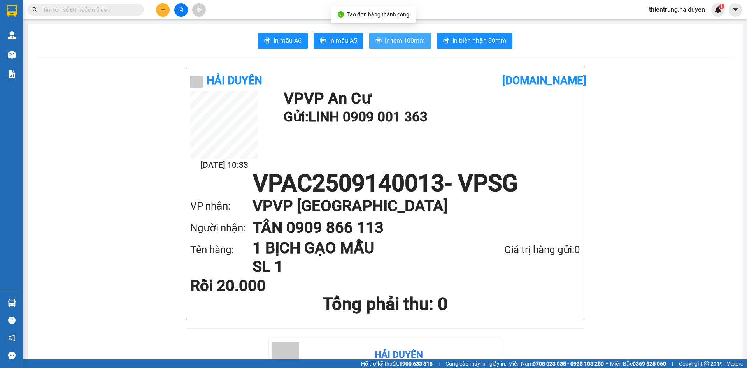
click at [397, 33] on button "In tem 100mm" at bounding box center [400, 41] width 62 height 16
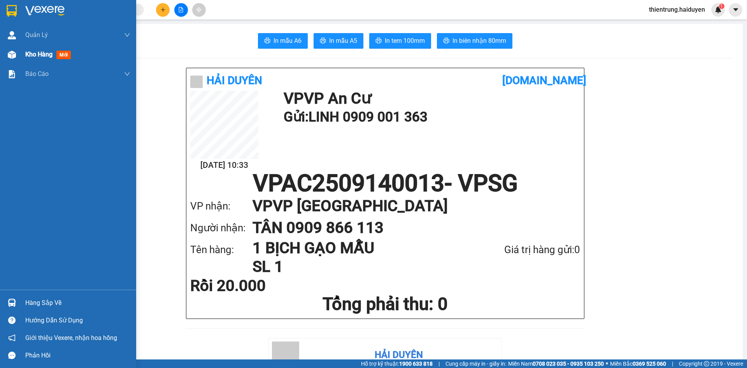
click at [39, 58] on span "Kho hàng" at bounding box center [38, 54] width 27 height 7
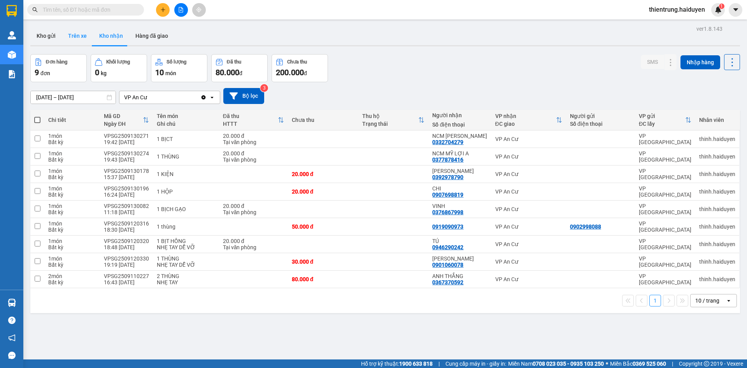
click at [77, 37] on button "Trên xe" at bounding box center [77, 35] width 31 height 19
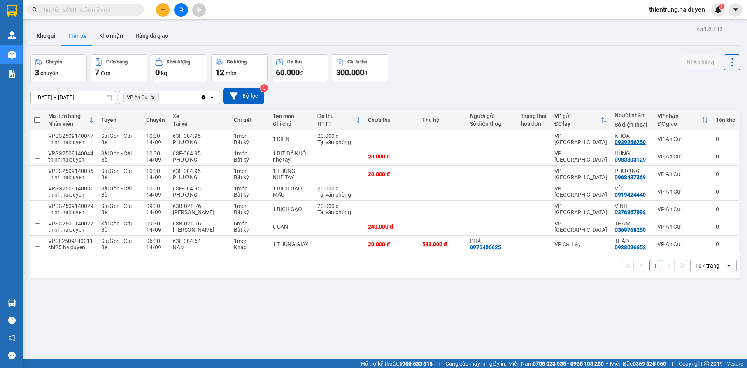
click at [534, 319] on div "ver 1.8.143 Kho gửi Trên xe Kho nhận Hàng đã giao Chuyến 3 chuyến Đơn hàng 7 đơ…" at bounding box center [385, 207] width 716 height 368
drag, startPoint x: 510, startPoint y: 250, endPoint x: 513, endPoint y: 275, distance: 25.1
click at [514, 275] on div "Mã đơn hàng Nhân viên Tuyến Chuyến Xe Tài xế Chi tiết Tên món Ghi chú Đã thu HT…" at bounding box center [384, 194] width 709 height 168
click at [620, 291] on div "ver 1.8.143 Kho gửi Trên xe Kho nhận Hàng đã giao Chuyến 3 chuyến Đơn hàng 7 đơ…" at bounding box center [385, 207] width 716 height 368
drag, startPoint x: 641, startPoint y: 247, endPoint x: 604, endPoint y: 250, distance: 36.7
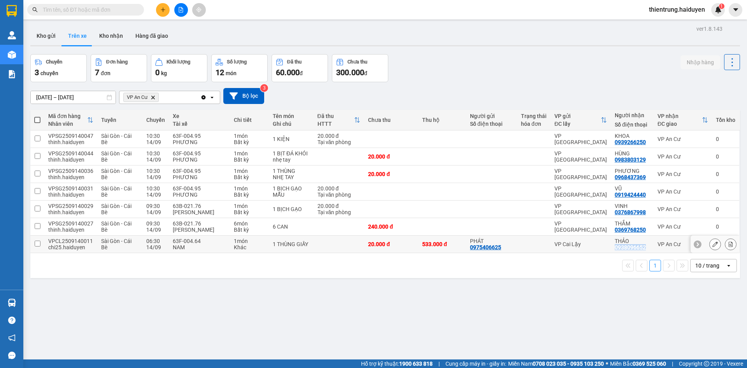
click at [611, 250] on td "THẢO 0938096652" at bounding box center [632, 244] width 43 height 18
checkbox input "true"
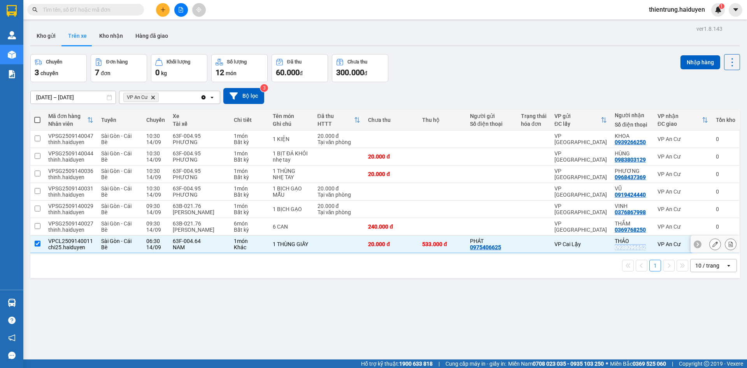
copy div "0938096652"
click at [107, 16] on div "Kết quả tìm kiếm ( 0 ) Bộ lọc Gửi 3 ngày gần nhất No Data" at bounding box center [76, 10] width 152 height 14
click at [107, 10] on input "text" at bounding box center [89, 9] width 92 height 9
paste input "0938096652"
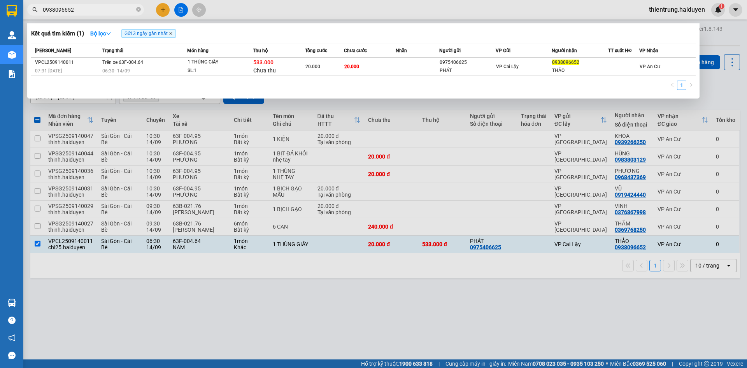
type input "0938096652"
click at [171, 35] on icon "close" at bounding box center [170, 33] width 3 height 3
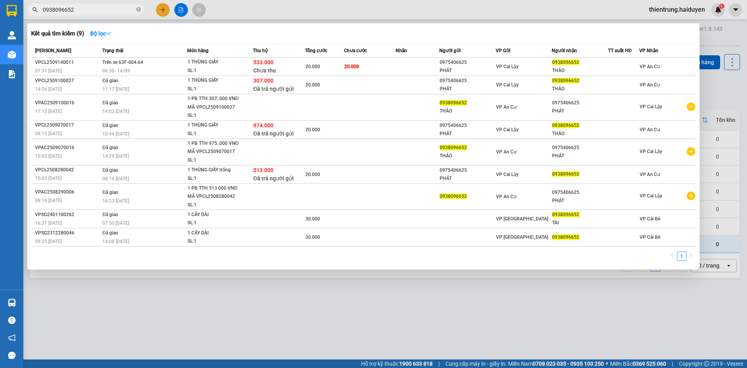
click at [473, 308] on div at bounding box center [373, 184] width 747 height 368
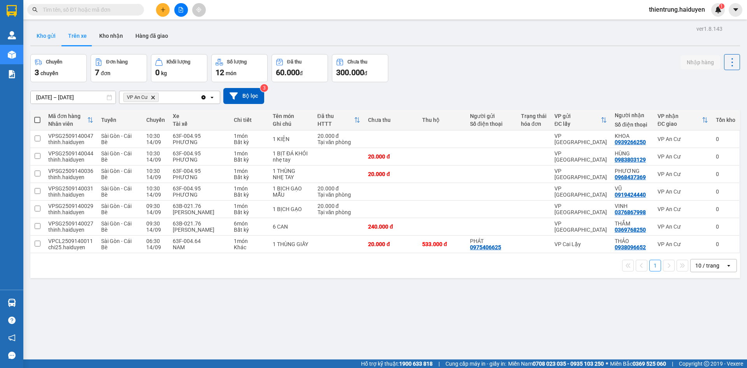
click at [52, 37] on button "Kho gửi" at bounding box center [46, 35] width 32 height 19
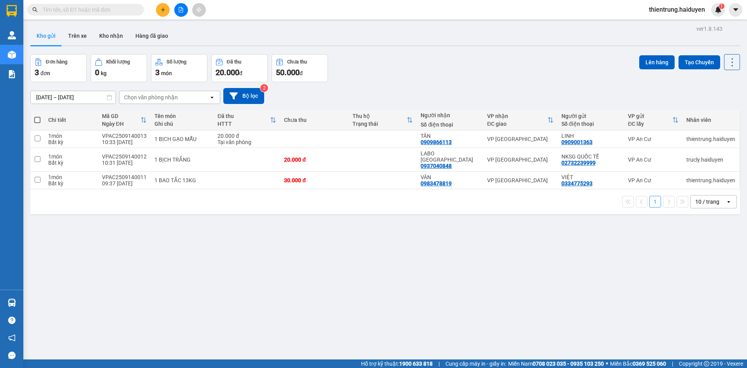
click at [420, 322] on div "ver 1.8.143 Kho gửi Trên xe Kho nhận Hàng đã giao Đơn hàng 3 đơn Khối lượng 0 k…" at bounding box center [385, 207] width 716 height 368
click at [76, 39] on button "Trên xe" at bounding box center [77, 35] width 31 height 19
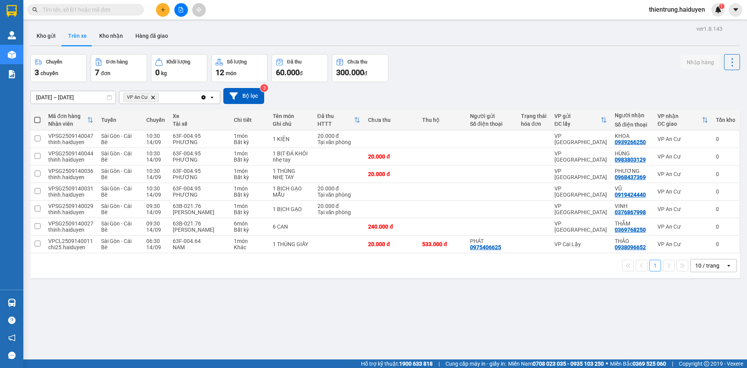
click at [161, 10] on icon "plus" at bounding box center [163, 9] width 4 height 0
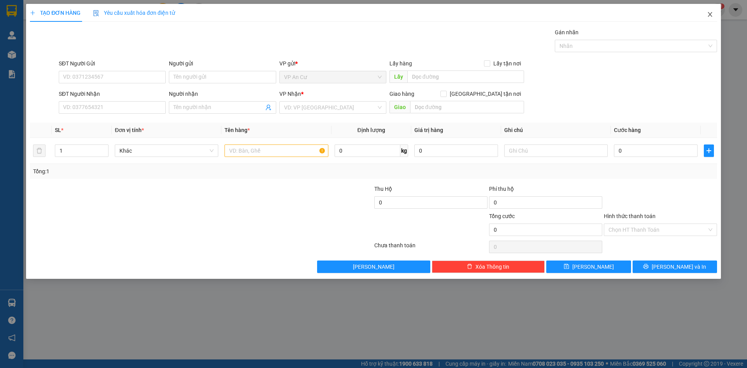
click at [709, 15] on icon "close" at bounding box center [709, 14] width 4 height 5
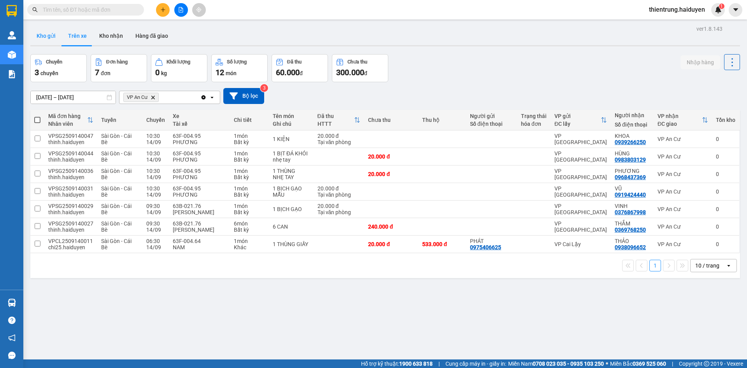
click at [47, 27] on button "Kho gửi" at bounding box center [46, 35] width 32 height 19
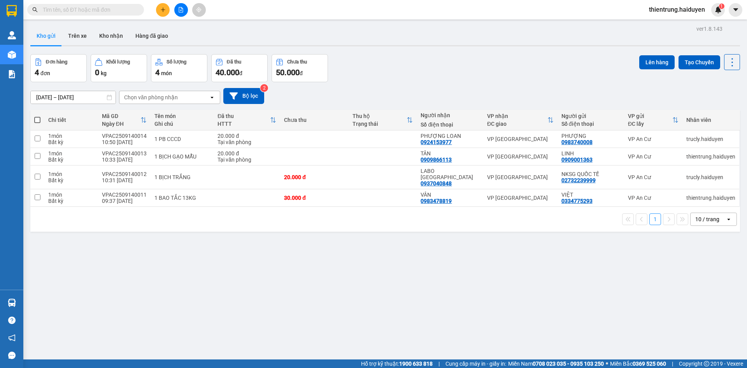
click at [432, 322] on div "ver 1.8.143 Kho gửi Trên xe Kho nhận Hàng đã giao Đơn hàng 4 đơn Khối lượng 0 k…" at bounding box center [385, 207] width 716 height 368
click at [161, 12] on icon "plus" at bounding box center [162, 9] width 5 height 5
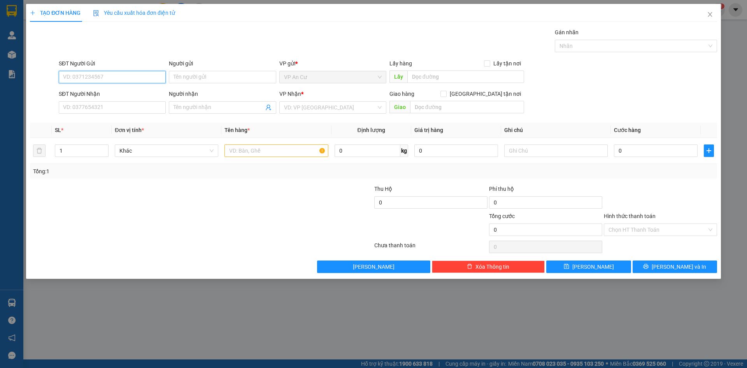
click at [112, 74] on input "SĐT Người Gửi" at bounding box center [112, 77] width 107 height 12
type input "0902970974"
click at [123, 103] on input "SĐT Người Nhận" at bounding box center [112, 107] width 107 height 12
click at [88, 76] on input "0902970974" at bounding box center [112, 77] width 107 height 12
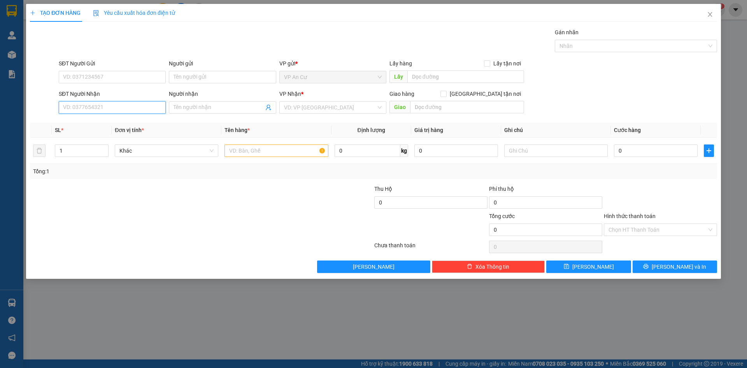
click at [98, 107] on input "SĐT Người Nhận" at bounding box center [112, 107] width 107 height 12
paste input "0902970974"
type input "0902970974"
click at [106, 122] on div "0902970974 - MỸ" at bounding box center [112, 123] width 98 height 9
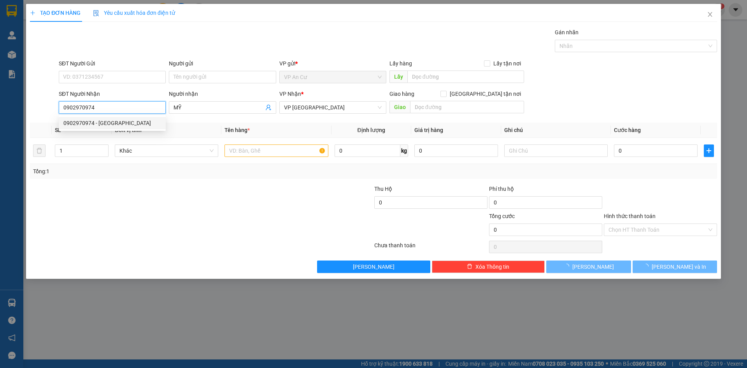
type input "MỸ"
type input "20.000"
type input "0902970974"
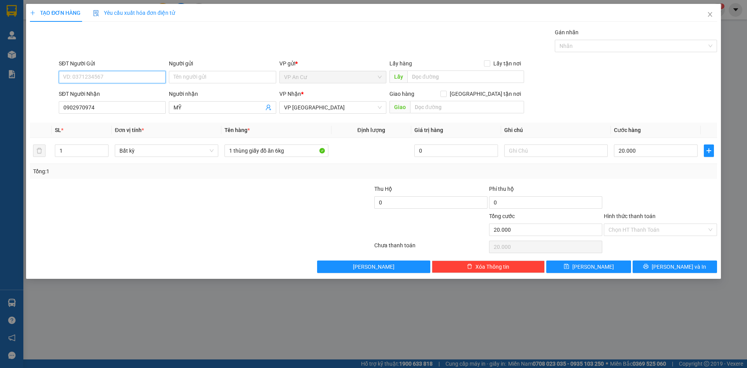
click at [108, 80] on input "SĐT Người Gửi" at bounding box center [112, 77] width 107 height 12
click at [102, 90] on div "0368826346 - LINH" at bounding box center [112, 92] width 98 height 9
type input "0368826346"
type input "LINH"
click at [182, 221] on div at bounding box center [143, 225] width 229 height 27
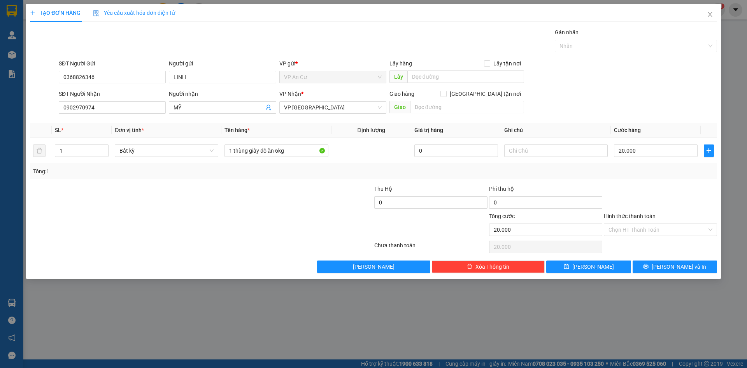
click at [233, 231] on div at bounding box center [143, 225] width 229 height 27
drag, startPoint x: 235, startPoint y: 151, endPoint x: 303, endPoint y: 157, distance: 67.9
click at [303, 157] on div "1 thùng giấy đồ ăn 6kg" at bounding box center [275, 151] width 103 height 16
type input "1 THÙNG"
click at [668, 259] on div "Transit Pickup Surcharge Ids Transit Deliver Surcharge Ids Transit Deliver Surc…" at bounding box center [373, 150] width 687 height 245
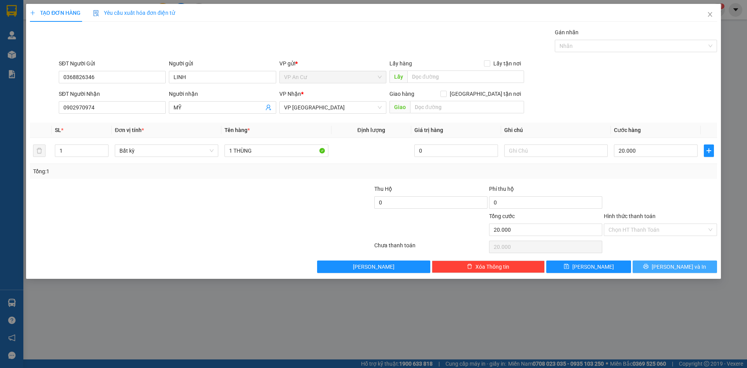
click at [667, 266] on button "Lưu và In" at bounding box center [674, 266] width 84 height 12
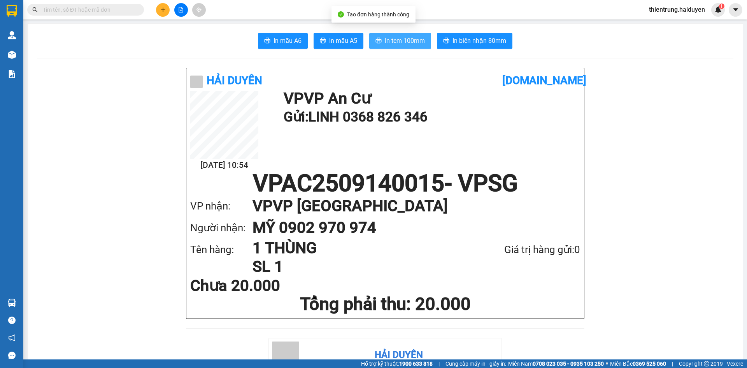
click at [390, 46] on span "In tem 100mm" at bounding box center [405, 41] width 40 height 10
click at [484, 263] on div "Tên hàng: 1 THÙNG SL 1 Giá trị hàng gửi: 0" at bounding box center [385, 256] width 390 height 37
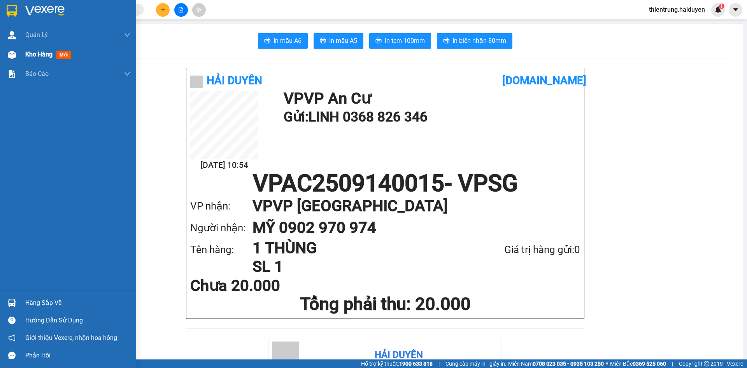
click at [32, 57] on span "Kho hàng" at bounding box center [38, 54] width 27 height 7
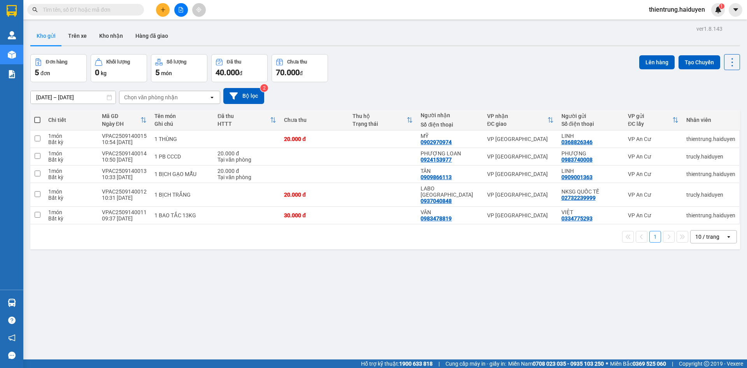
click at [534, 322] on div "ver 1.8.143 Kho gửi Trên xe Kho nhận Hàng đã giao Đơn hàng 5 đơn Khối lượng 0 k…" at bounding box center [385, 207] width 716 height 368
click at [80, 36] on button "Trên xe" at bounding box center [77, 35] width 31 height 19
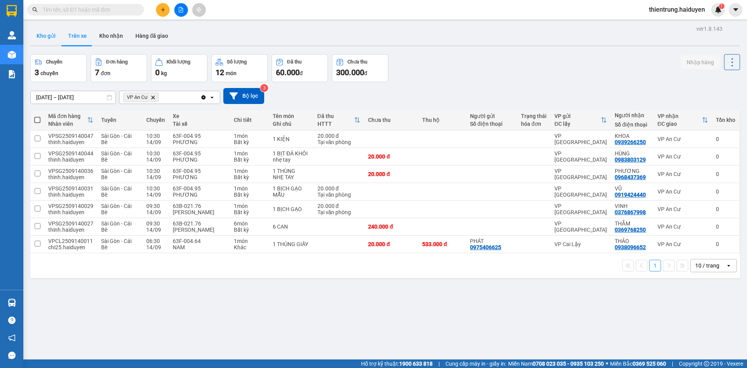
click at [51, 39] on button "Kho gửi" at bounding box center [46, 35] width 32 height 19
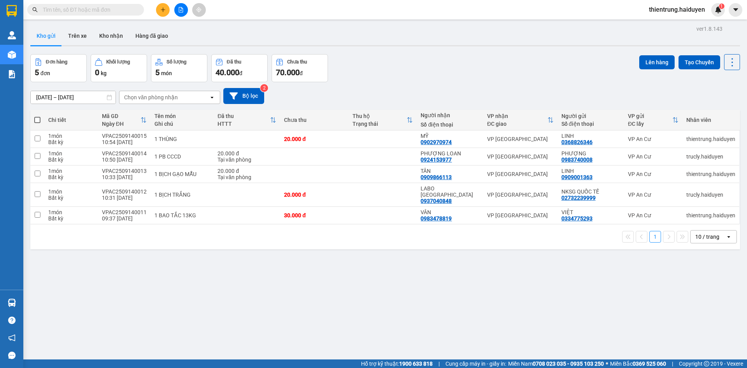
click at [401, 310] on div "ver 1.8.143 Kho gửi Trên xe Kho nhận Hàng đã giao Đơn hàng 5 đơn Khối lượng 0 k…" at bounding box center [385, 207] width 716 height 368
click at [39, 212] on input "checkbox" at bounding box center [38, 215] width 6 height 6
checkbox input "true"
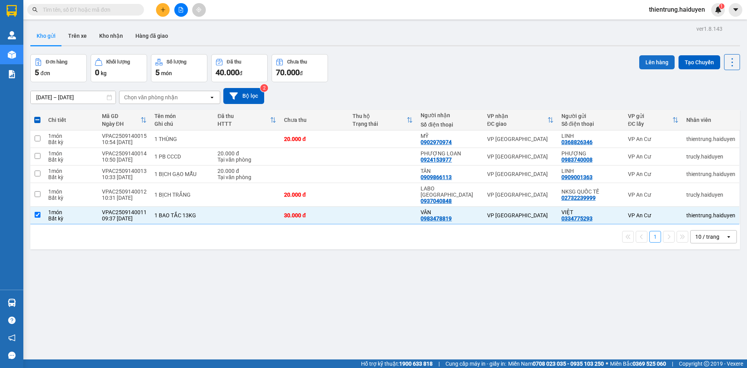
click at [656, 65] on button "Lên hàng" at bounding box center [656, 62] width 35 height 14
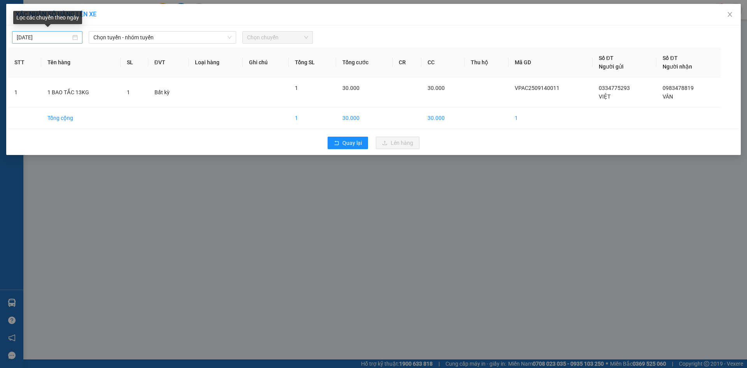
click at [58, 38] on input "[DATE]" at bounding box center [44, 37] width 54 height 9
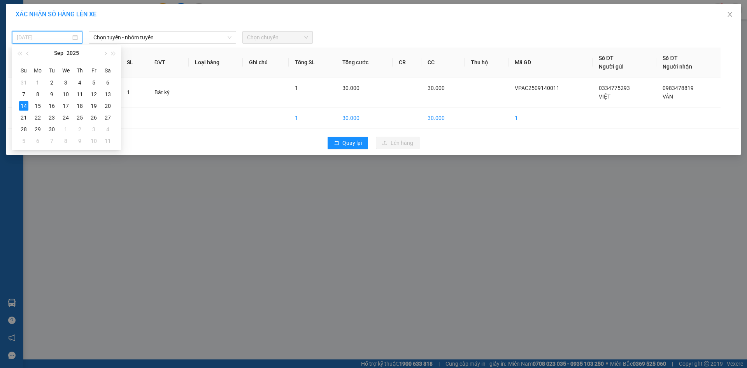
type input "[DATE]"
click at [23, 105] on div "14" at bounding box center [23, 105] width 9 height 9
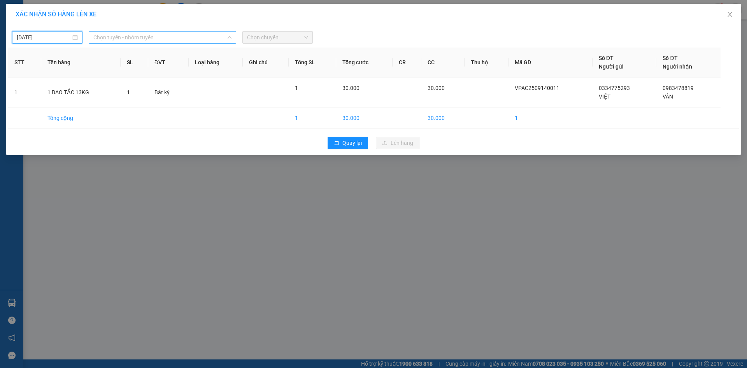
click at [151, 37] on span "Chọn tuyến - nhóm tuyến" at bounding box center [162, 38] width 138 height 12
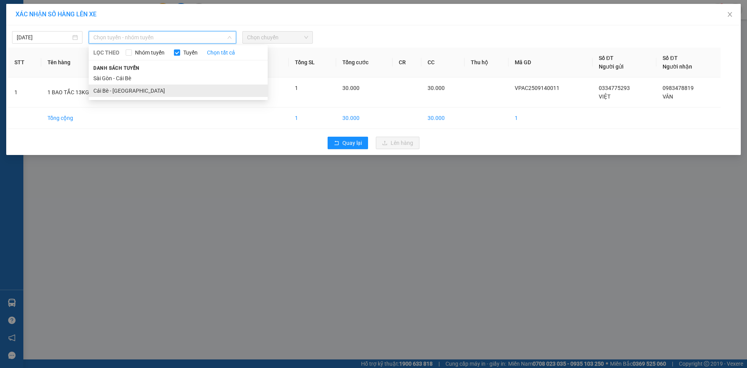
click at [121, 91] on li "Cái Bè - [GEOGRAPHIC_DATA]" at bounding box center [178, 90] width 179 height 12
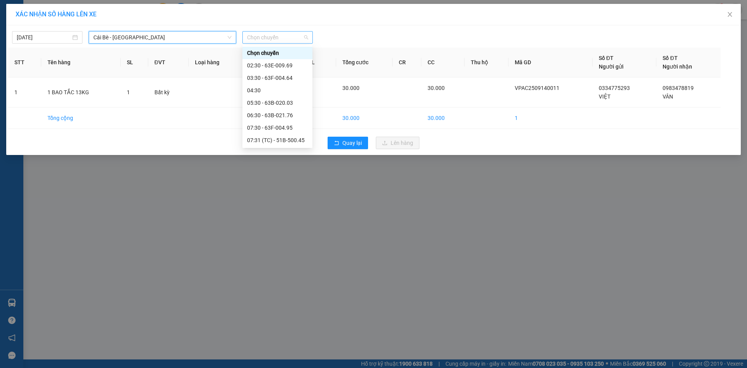
click at [268, 35] on span "Chọn chuyến" at bounding box center [277, 38] width 61 height 12
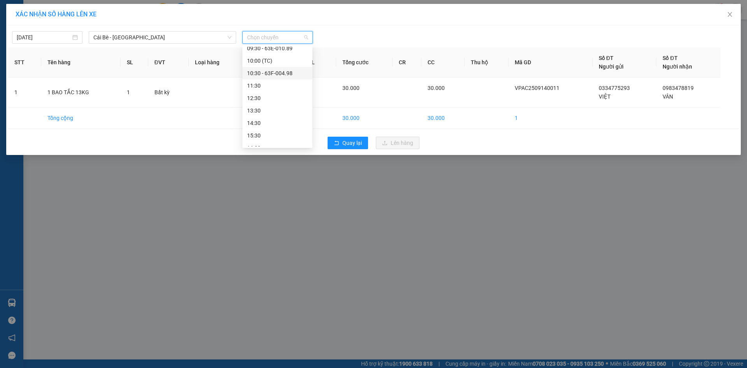
click at [278, 72] on div "10:30 - 63F-004.98" at bounding box center [277, 73] width 61 height 9
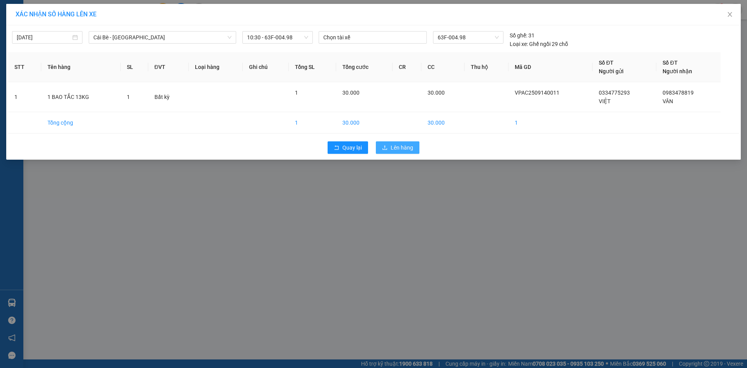
click at [405, 151] on span "Lên hàng" at bounding box center [401, 147] width 23 height 9
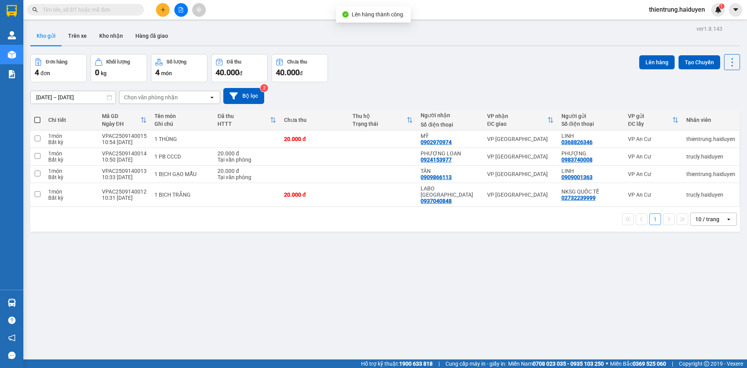
click at [462, 362] on span "Cung cấp máy in - giấy in:" at bounding box center [475, 363] width 61 height 9
click at [634, 319] on div "ver 1.8.143 Kho gửi Trên xe Kho nhận Hàng đã giao Đơn hàng 4 đơn Khối lượng 0 k…" at bounding box center [385, 207] width 716 height 368
click at [73, 34] on button "Trên xe" at bounding box center [77, 35] width 31 height 19
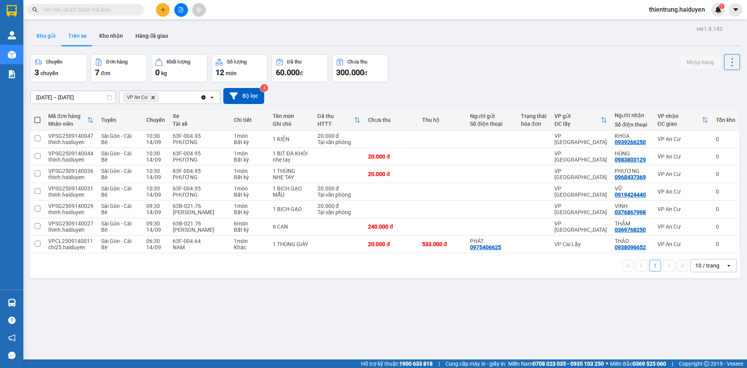
click at [44, 35] on button "Kho gửi" at bounding box center [46, 35] width 32 height 19
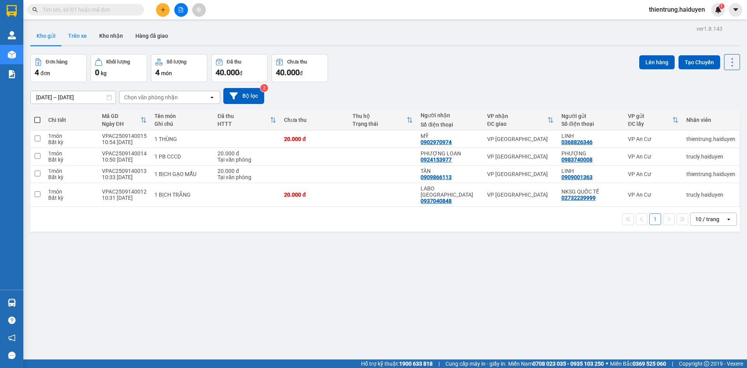
click at [70, 33] on button "Trên xe" at bounding box center [77, 35] width 31 height 19
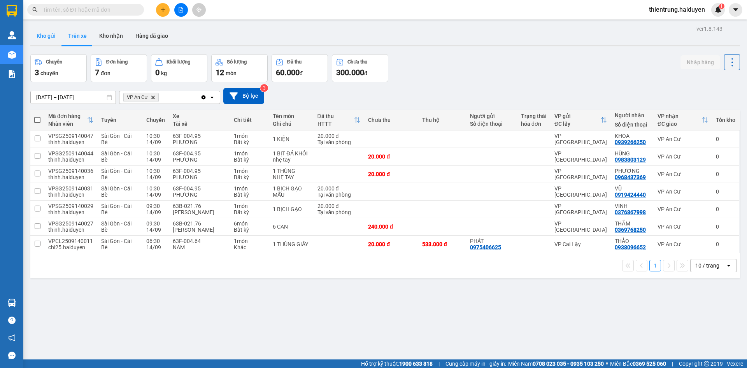
click at [48, 34] on button "Kho gửi" at bounding box center [46, 35] width 32 height 19
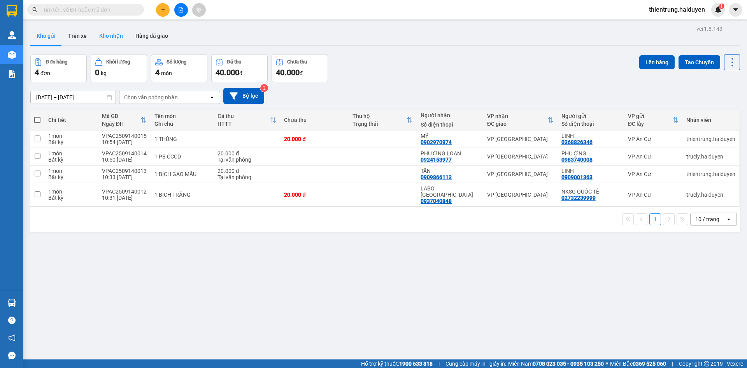
click at [105, 37] on button "Kho nhận" at bounding box center [111, 35] width 36 height 19
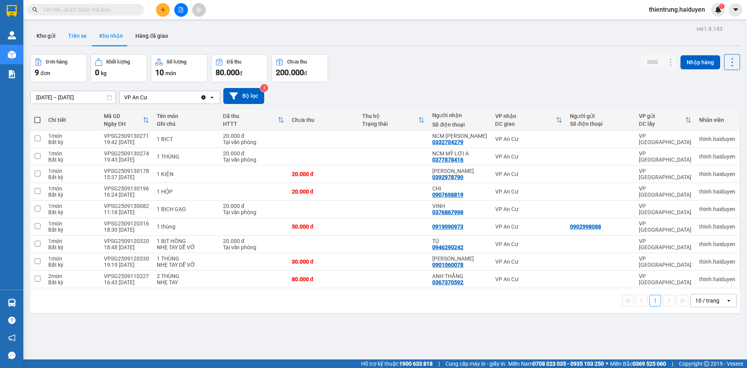
click at [75, 33] on button "Trên xe" at bounding box center [77, 35] width 31 height 19
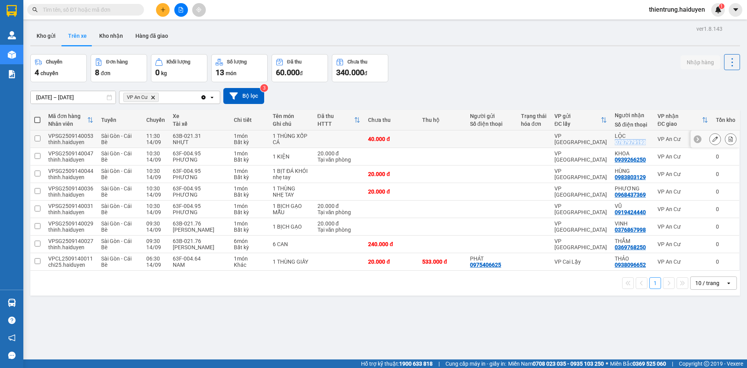
drag, startPoint x: 641, startPoint y: 139, endPoint x: 608, endPoint y: 142, distance: 33.6
click at [614, 142] on div "LỘC 0787979193" at bounding box center [631, 139] width 35 height 12
checkbox input "true"
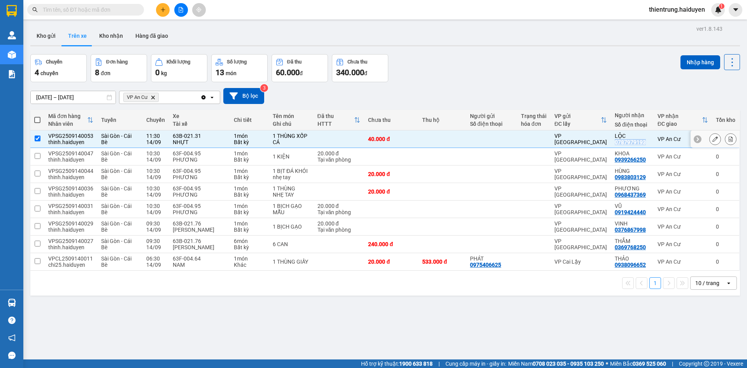
copy div "0787979193"
click at [495, 331] on div "ver 1.8.143 Kho gửi Trên xe Kho nhận Hàng đã giao Chuyến 4 chuyến Đơn hàng 8 đơ…" at bounding box center [385, 207] width 716 height 368
click at [50, 42] on button "Kho gửi" at bounding box center [46, 35] width 32 height 19
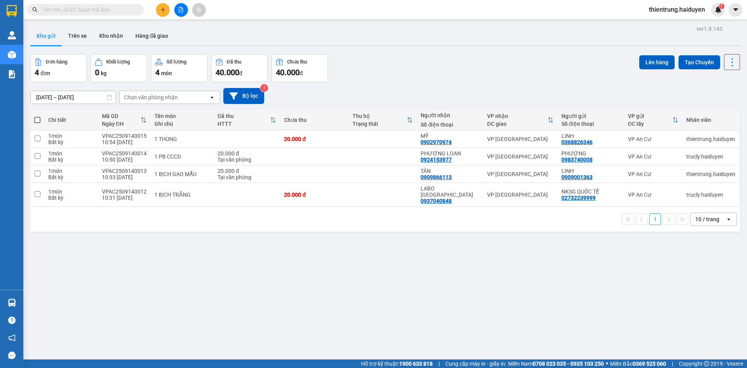
click at [522, 317] on div "ver 1.8.143 Kho gửi Trên xe Kho nhận Hàng đã giao Đơn hàng 4 đơn Khối lượng 0 k…" at bounding box center [385, 207] width 716 height 368
click at [164, 9] on icon "plus" at bounding box center [162, 9] width 5 height 5
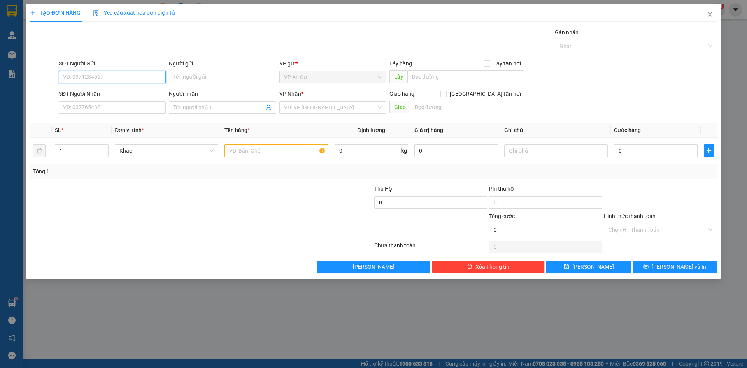
click at [120, 74] on input "SĐT Người Gửi" at bounding box center [112, 77] width 107 height 12
click at [709, 16] on icon "close" at bounding box center [710, 14] width 6 height 6
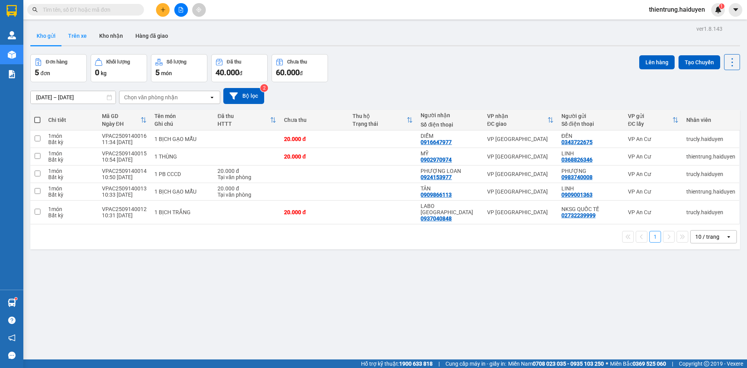
click at [72, 38] on button "Trên xe" at bounding box center [77, 35] width 31 height 19
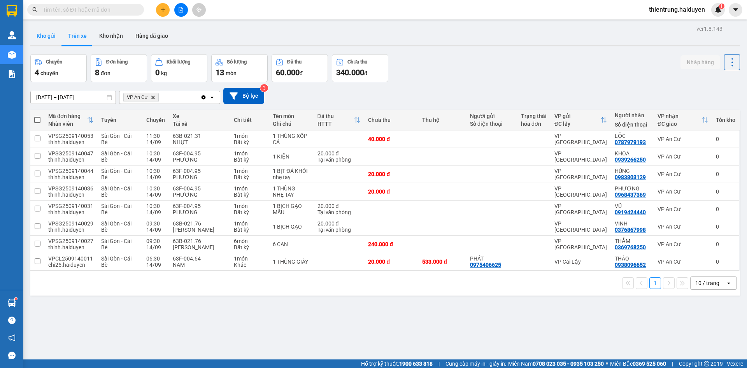
click at [49, 38] on button "Kho gửi" at bounding box center [46, 35] width 32 height 19
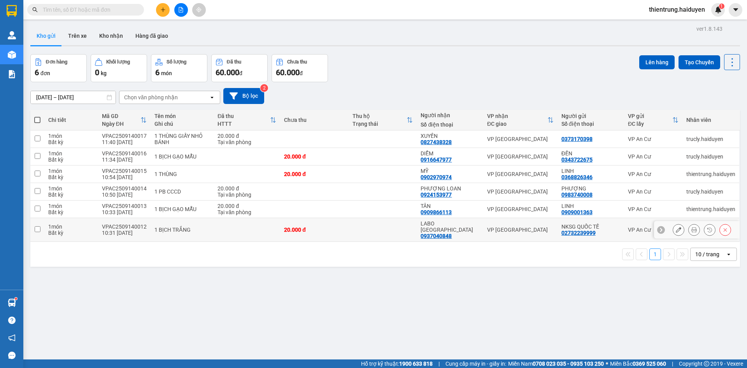
click at [35, 226] on input "checkbox" at bounding box center [38, 229] width 6 height 6
checkbox input "true"
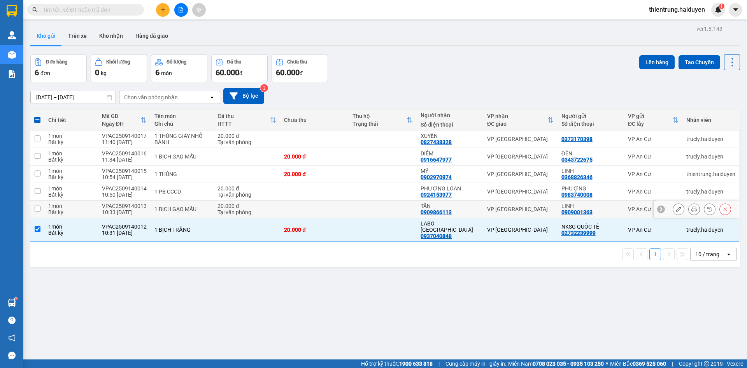
click at [36, 205] on input "checkbox" at bounding box center [38, 208] width 6 height 6
checkbox input "true"
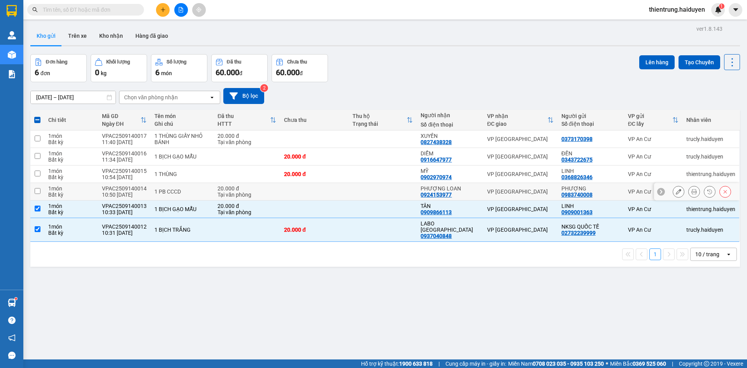
click at [38, 190] on input "checkbox" at bounding box center [38, 191] width 6 height 6
checkbox input "true"
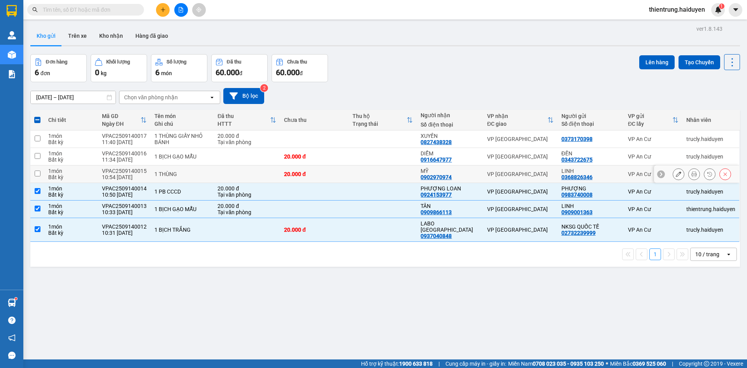
click at [38, 175] on input "checkbox" at bounding box center [38, 173] width 6 height 6
checkbox input "true"
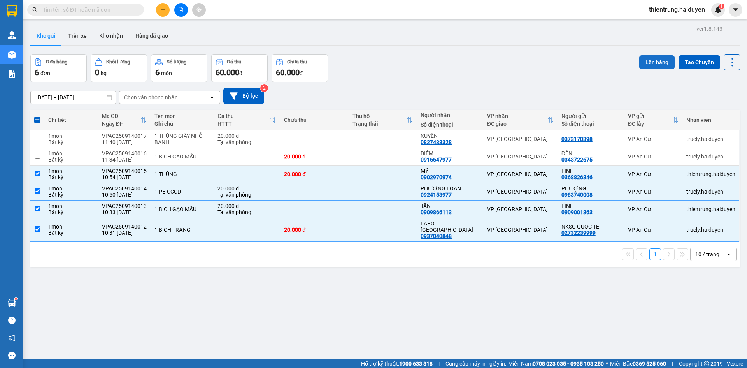
drag, startPoint x: 655, startPoint y: 61, endPoint x: 647, endPoint y: 63, distance: 7.6
click at [649, 63] on button "Lên hàng" at bounding box center [656, 62] width 35 height 14
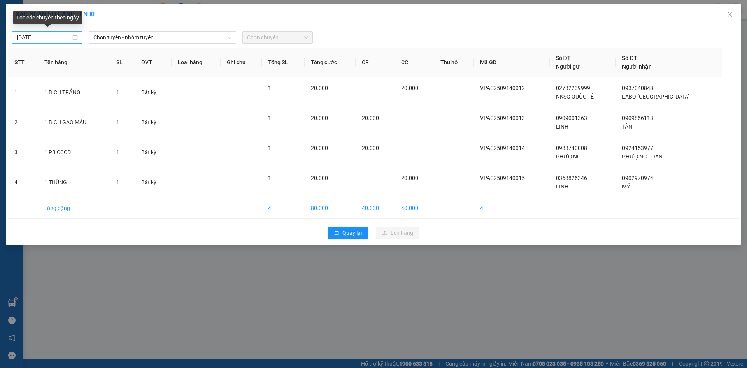
click at [74, 37] on div "[DATE]" at bounding box center [47, 37] width 61 height 9
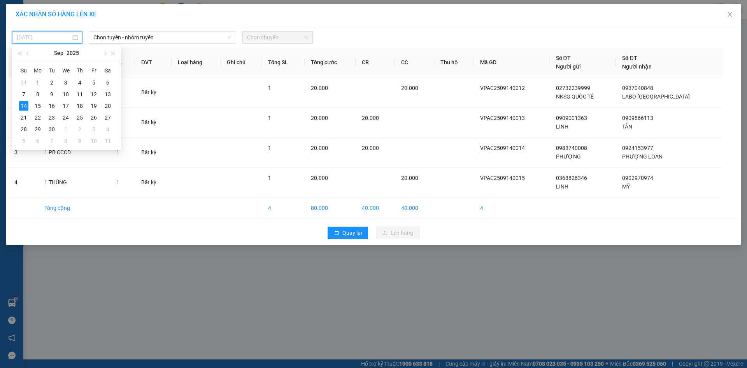
type input "[DATE]"
click at [26, 104] on div "14" at bounding box center [23, 105] width 9 height 9
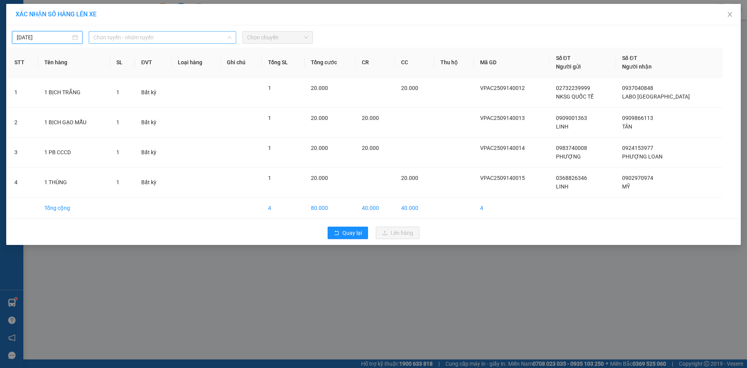
click at [142, 39] on span "Chọn tuyến - nhóm tuyến" at bounding box center [162, 38] width 138 height 12
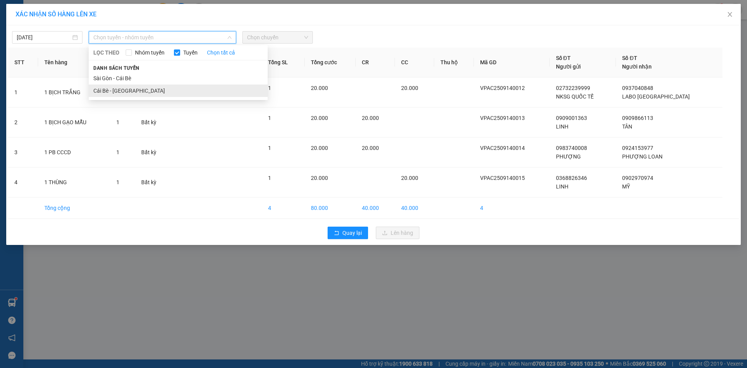
click at [116, 90] on li "Cái Bè - [GEOGRAPHIC_DATA]" at bounding box center [178, 90] width 179 height 12
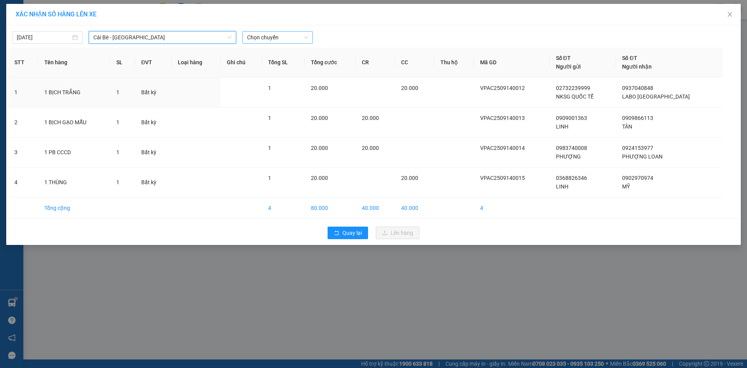
click at [256, 37] on span "Chọn chuyến" at bounding box center [277, 38] width 61 height 12
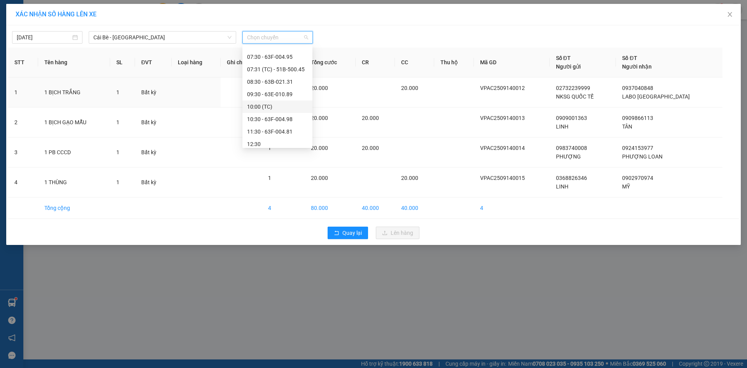
scroll to position [117, 0]
click at [270, 84] on div "11:30 - 63F-004.81" at bounding box center [277, 85] width 61 height 9
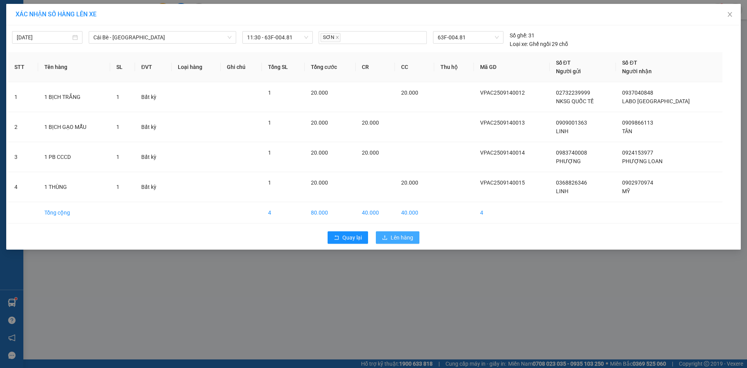
click at [403, 238] on span "Lên hàng" at bounding box center [401, 237] width 23 height 9
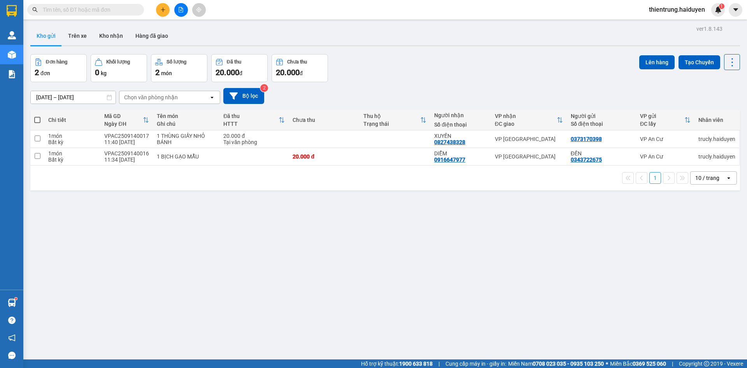
drag, startPoint x: 252, startPoint y: 233, endPoint x: 239, endPoint y: 184, distance: 49.9
click at [252, 233] on div "ver 1.8.143 Kho gửi Trên xe Kho nhận Hàng đã giao Đơn hàng 2 đơn Khối lượng 0 k…" at bounding box center [385, 207] width 716 height 368
click at [75, 35] on button "Trên xe" at bounding box center [77, 35] width 31 height 19
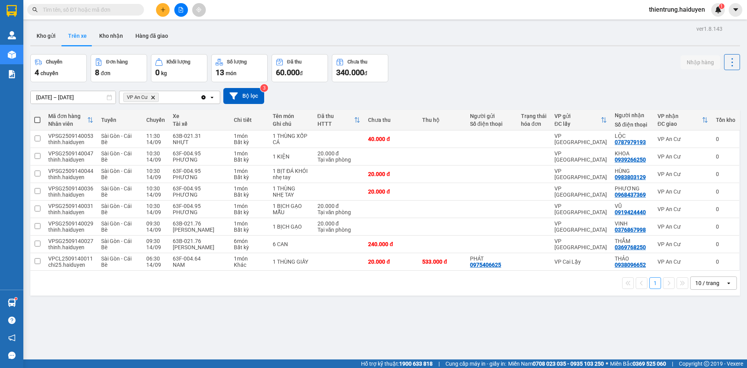
click at [165, 6] on button at bounding box center [163, 10] width 14 height 14
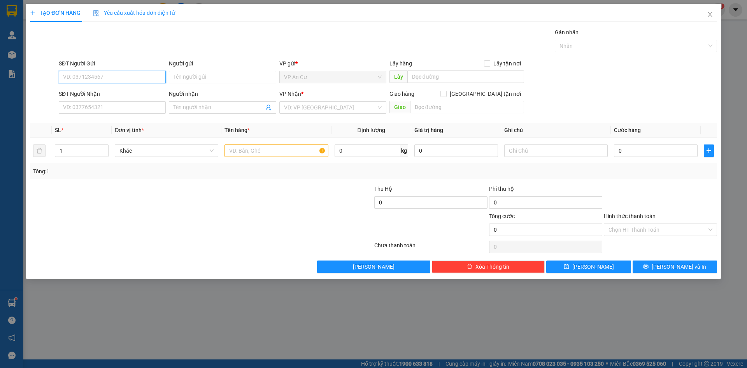
click at [120, 76] on input "SĐT Người Gửi" at bounding box center [112, 77] width 107 height 12
click at [712, 13] on icon "close" at bounding box center [710, 14] width 6 height 6
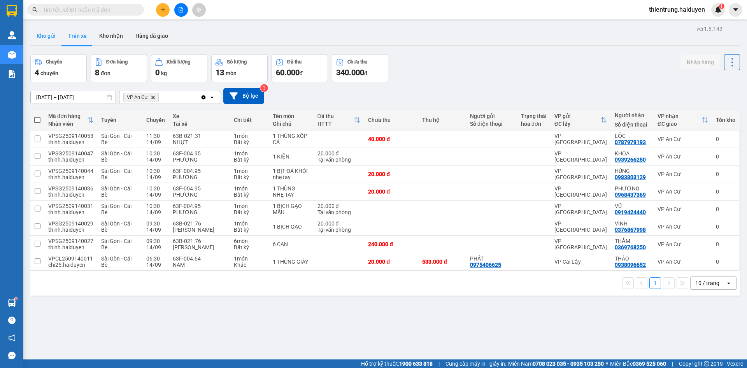
click at [44, 29] on button "Kho gửi" at bounding box center [46, 35] width 32 height 19
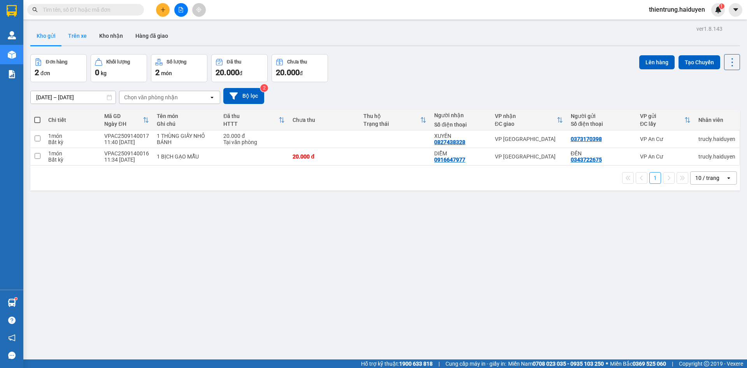
click at [81, 33] on button "Trên xe" at bounding box center [77, 35] width 31 height 19
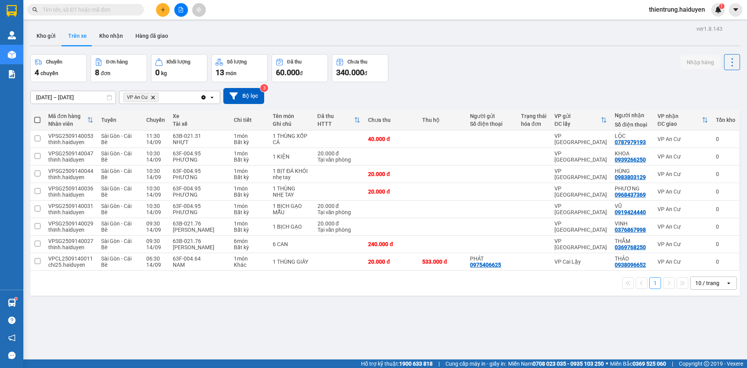
click at [529, 335] on div "ver 1.8.143 Kho gửi Trên xe Kho nhận Hàng đã giao Chuyến 4 chuyến Đơn hàng 8 đơ…" at bounding box center [385, 207] width 716 height 368
click at [105, 35] on button "Kho nhận" at bounding box center [111, 35] width 36 height 19
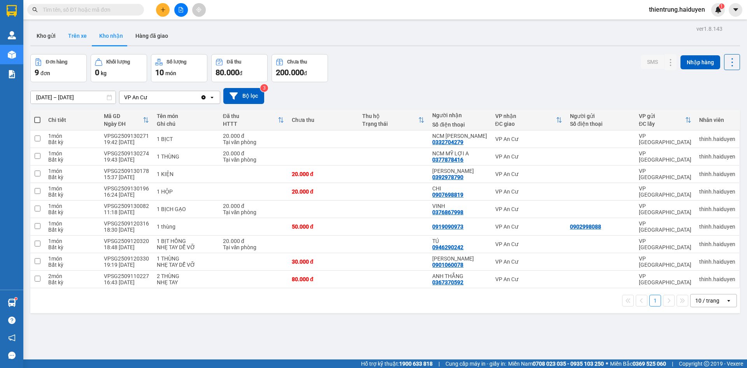
click at [75, 39] on button "Trên xe" at bounding box center [77, 35] width 31 height 19
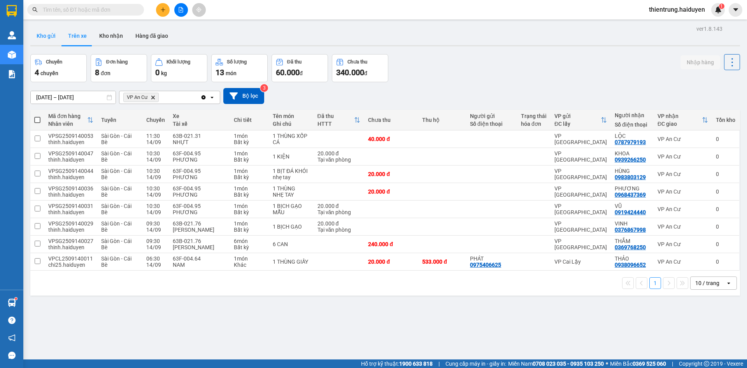
click at [50, 37] on button "Kho gửi" at bounding box center [46, 35] width 32 height 19
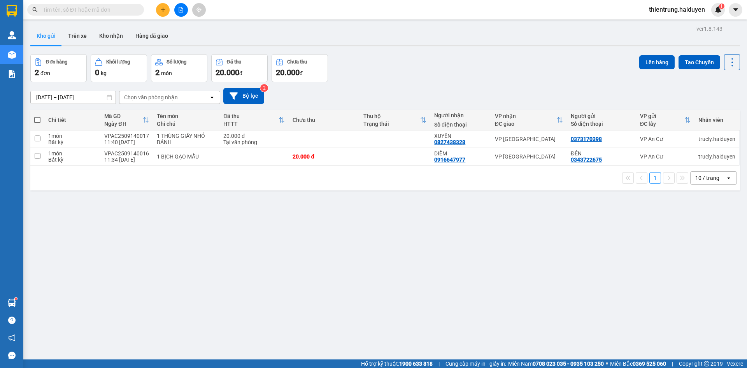
click at [573, 309] on div "ver 1.8.143 Kho gửi Trên xe Kho nhận Hàng đã giao Đơn hàng 2 đơn Khối lượng 0 k…" at bounding box center [385, 207] width 716 height 368
drag, startPoint x: 209, startPoint y: 291, endPoint x: 202, endPoint y: 222, distance: 69.9
click at [209, 291] on div "ver 1.8.143 Kho gửi Trên xe Kho nhận Hàng đã giao Đơn hàng 2 đơn Khối lượng 0 k…" at bounding box center [385, 207] width 716 height 368
click at [73, 32] on button "Trên xe" at bounding box center [77, 35] width 31 height 19
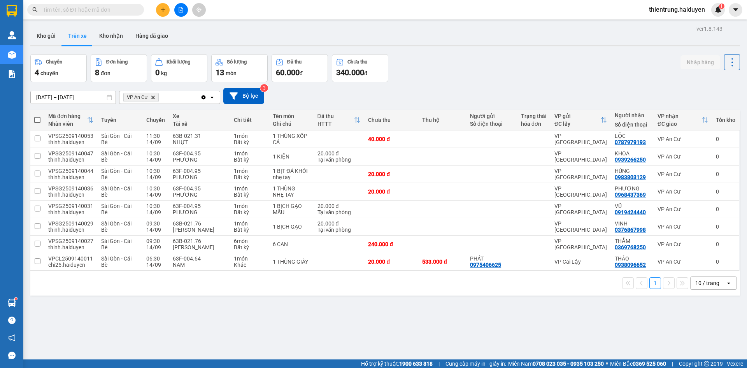
click at [572, 328] on div "ver 1.8.143 Kho gửi Trên xe Kho nhận Hàng đã giao Chuyến 4 chuyến Đơn hàng 8 đơ…" at bounding box center [385, 207] width 716 height 368
click at [112, 35] on button "Kho nhận" at bounding box center [111, 35] width 36 height 19
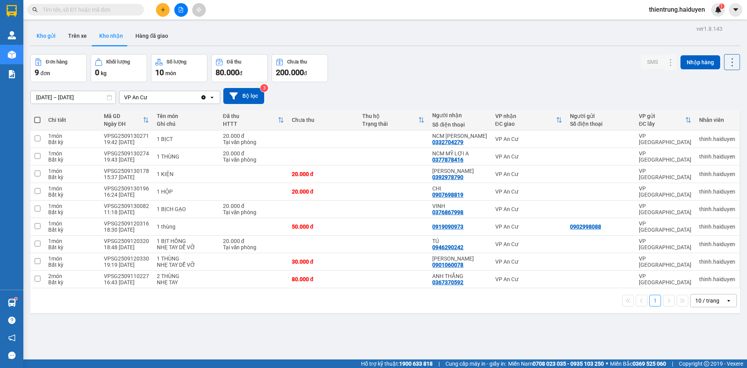
click at [46, 34] on button "Kho gửi" at bounding box center [46, 35] width 32 height 19
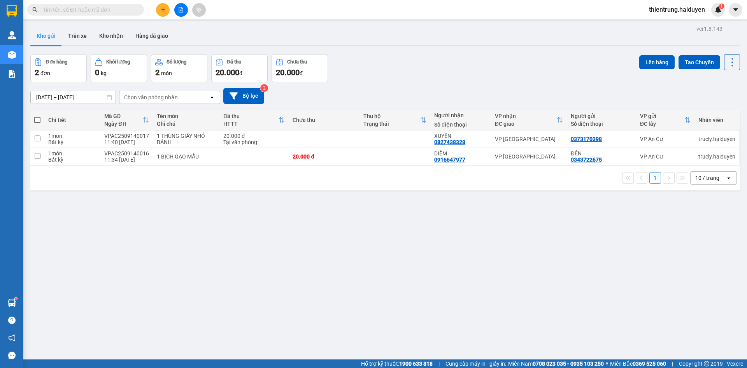
drag, startPoint x: 211, startPoint y: 263, endPoint x: 210, endPoint y: 256, distance: 6.3
click at [211, 263] on div "ver 1.8.143 Kho gửi Trên xe Kho nhận Hàng đã giao Đơn hàng 2 đơn Khối lượng 0 k…" at bounding box center [385, 207] width 716 height 368
click at [75, 37] on button "Trên xe" at bounding box center [77, 35] width 31 height 19
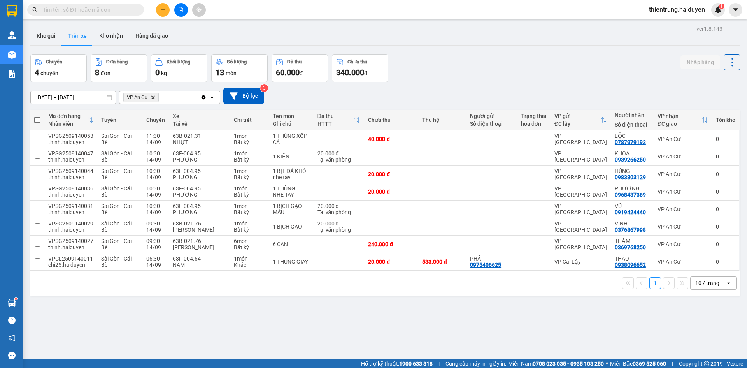
click at [479, 326] on div "ver 1.8.143 Kho gửi Trên xe Kho nhận Hàng đã giao Chuyến 4 chuyến Đơn hàng 8 đơ…" at bounding box center [385, 207] width 716 height 368
click at [100, 35] on button "Kho nhận" at bounding box center [111, 35] width 36 height 19
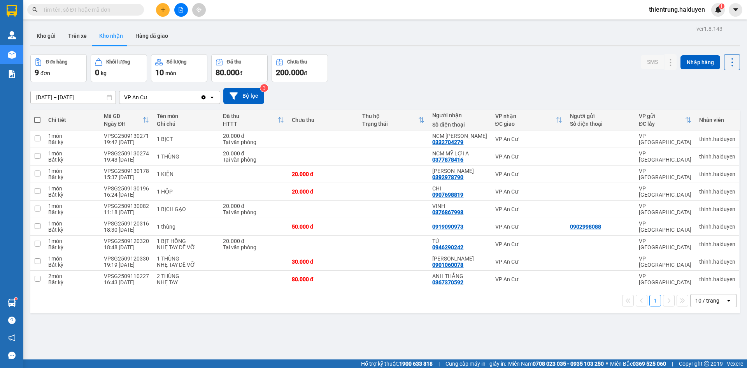
click at [453, 333] on div "ver 1.8.143 Kho gửi Trên xe Kho nhận Hàng đã giao Đơn hàng 9 đơn Khối lượng 0 k…" at bounding box center [385, 207] width 716 height 368
click at [74, 38] on button "Trên xe" at bounding box center [77, 35] width 31 height 19
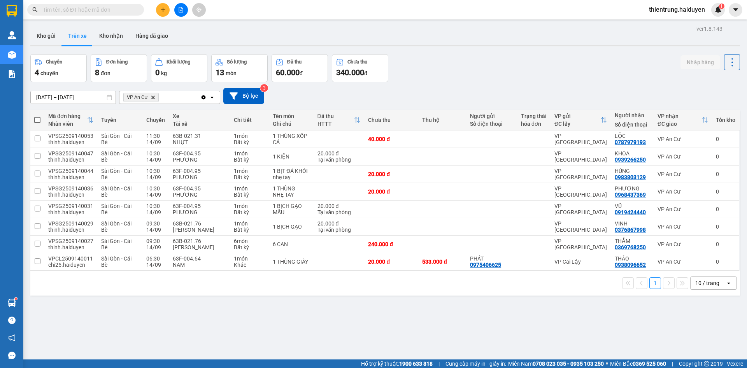
click at [62, 37] on button "Trên xe" at bounding box center [77, 35] width 31 height 19
click at [49, 34] on button "Kho gửi" at bounding box center [46, 35] width 32 height 19
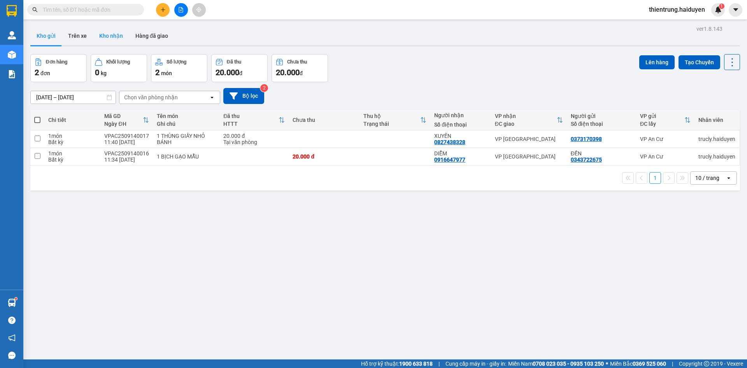
click at [109, 39] on button "Kho nhận" at bounding box center [111, 35] width 36 height 19
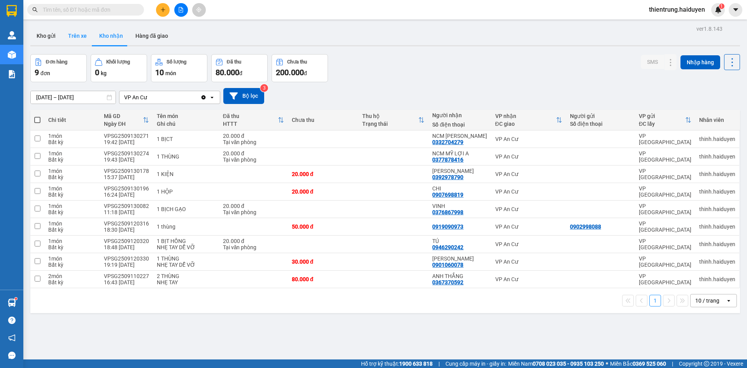
click at [83, 37] on button "Trên xe" at bounding box center [77, 35] width 31 height 19
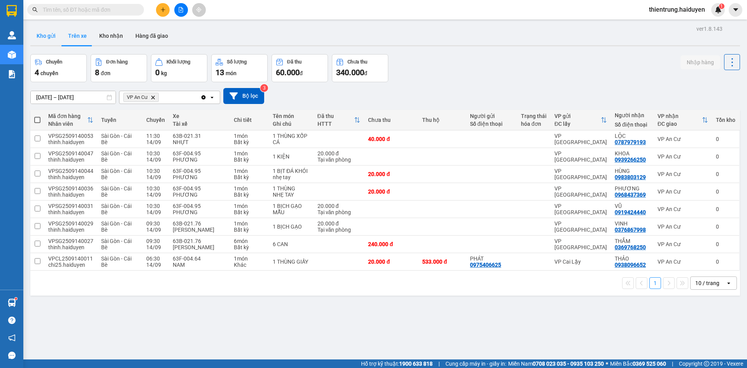
click at [46, 33] on button "Kho gửi" at bounding box center [46, 35] width 32 height 19
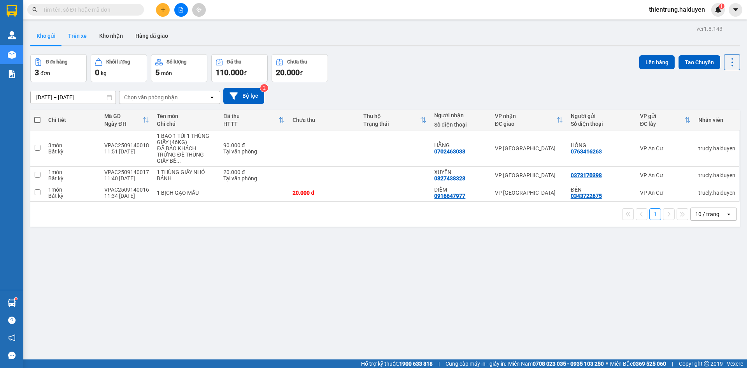
click at [77, 26] on button "Trên xe" at bounding box center [77, 35] width 31 height 19
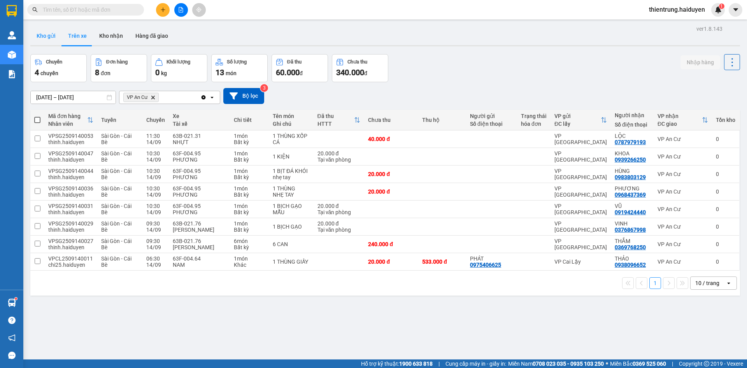
click at [42, 36] on button "Kho gửi" at bounding box center [46, 35] width 32 height 19
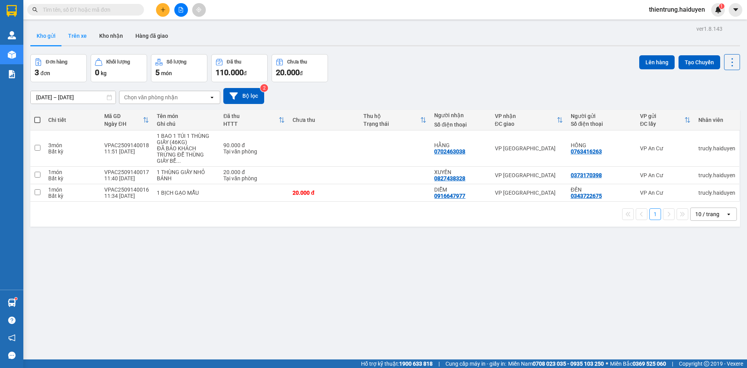
click at [72, 38] on button "Trên xe" at bounding box center [77, 35] width 31 height 19
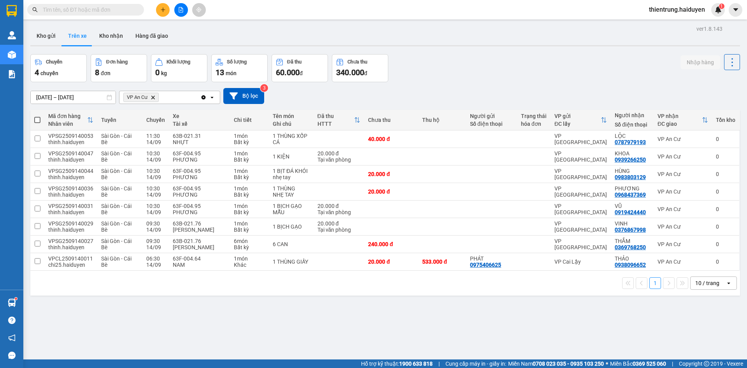
click at [619, 333] on div "ver 1.8.143 Kho gửi Trên xe Kho nhận Hàng đã giao Chuyến 4 chuyến Đơn hàng 8 đơ…" at bounding box center [385, 207] width 716 height 368
click at [495, 342] on div "ver 1.8.143 Kho gửi Trên xe Kho nhận Hàng đã giao Chuyến 4 chuyến Đơn hàng 8 đơ…" at bounding box center [385, 207] width 716 height 368
click at [50, 39] on button "Kho gửi" at bounding box center [46, 35] width 32 height 19
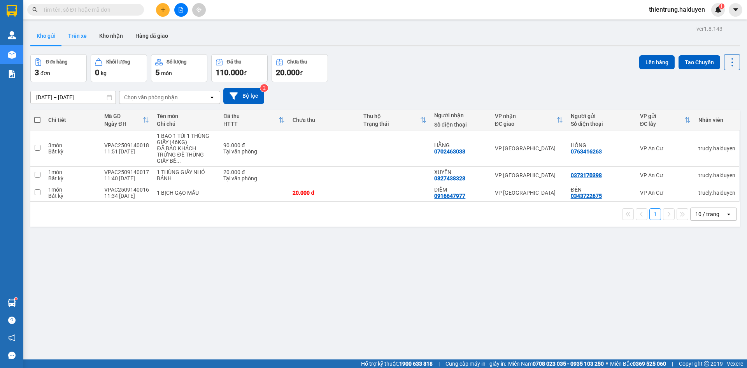
click at [78, 40] on button "Trên xe" at bounding box center [77, 35] width 31 height 19
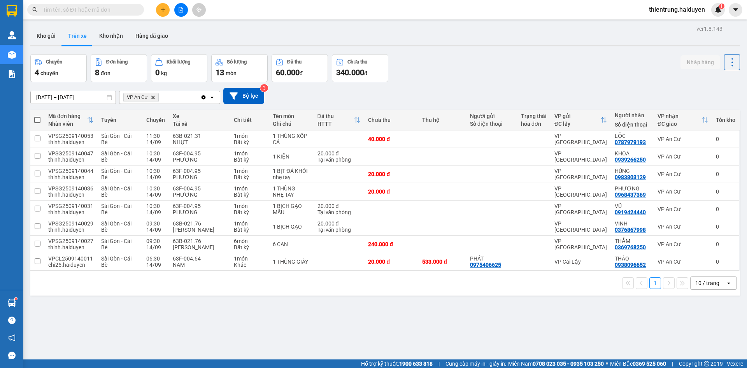
click at [679, 89] on div "12/09/2025 – 14/09/2025 Press the down arrow key to interact with the calendar …" at bounding box center [384, 96] width 709 height 16
click at [281, 319] on div "ver 1.8.143 Kho gửi Trên xe Kho nhận Hàng đã giao Chuyến 4 chuyến Đơn hàng 8 đơ…" at bounding box center [385, 207] width 716 height 368
click at [52, 29] on button "Kho gửi" at bounding box center [46, 35] width 32 height 19
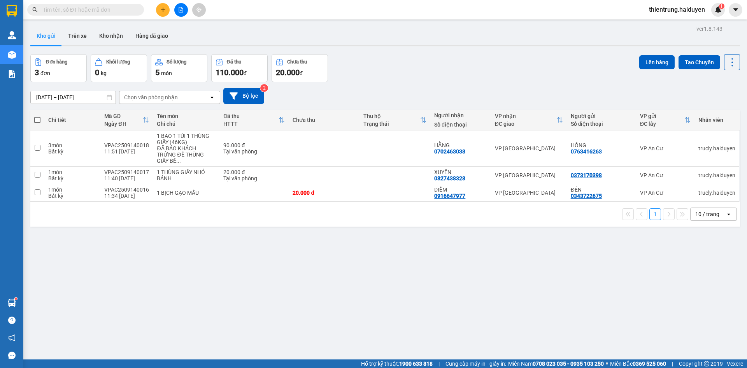
click at [380, 308] on div "ver 1.8.143 Kho gửi Trên xe Kho nhận Hàng đã giao Đơn hàng 3 đơn Khối lượng 0 k…" at bounding box center [385, 207] width 716 height 368
click at [84, 41] on button "Trên xe" at bounding box center [77, 35] width 31 height 19
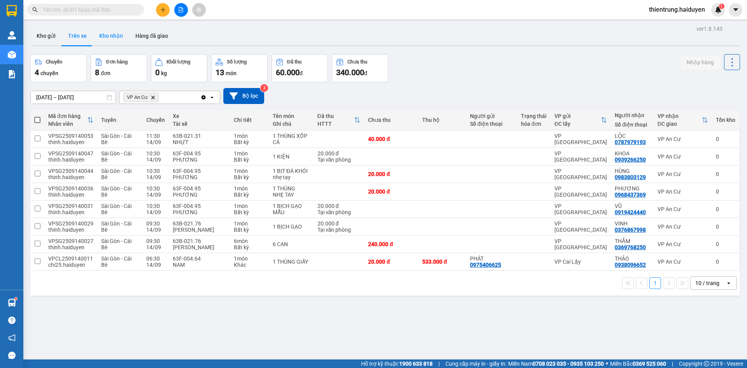
click at [102, 39] on button "Kho nhận" at bounding box center [111, 35] width 36 height 19
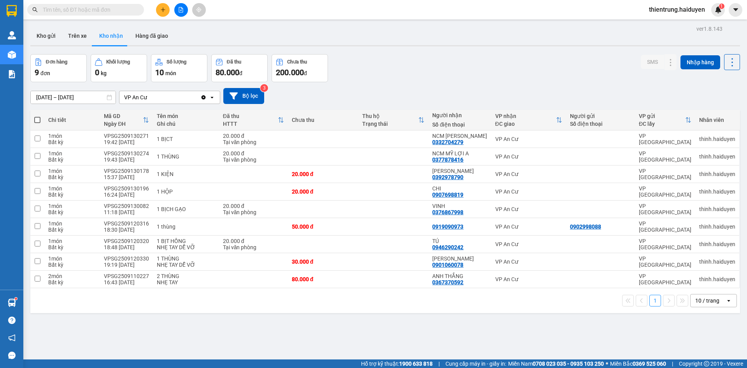
click at [281, 302] on div "1 10 / trang open" at bounding box center [384, 300] width 703 height 13
click at [74, 35] on button "Trên xe" at bounding box center [77, 35] width 31 height 19
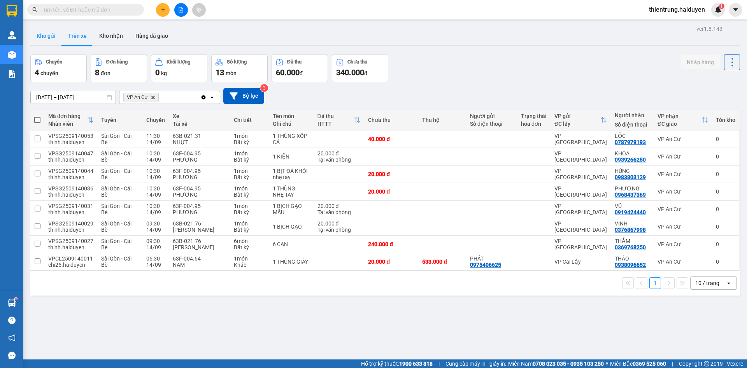
click at [56, 38] on button "Kho gửi" at bounding box center [46, 35] width 32 height 19
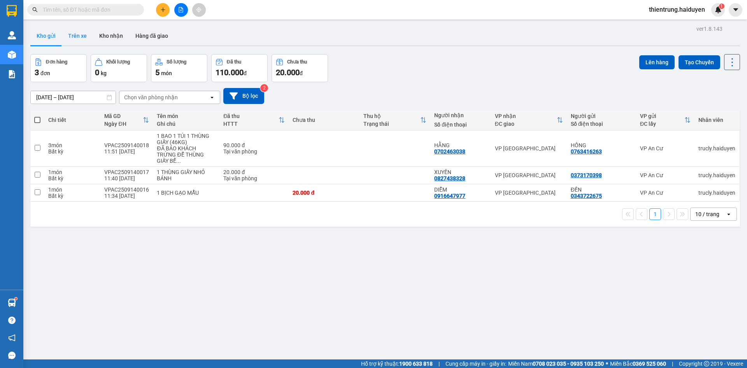
click at [82, 40] on button "Trên xe" at bounding box center [77, 35] width 31 height 19
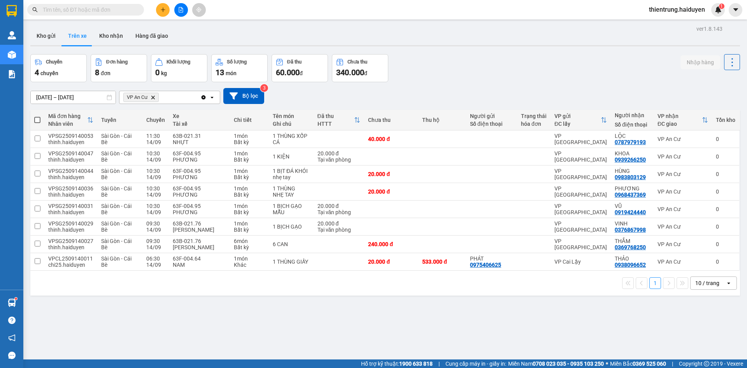
click at [484, 360] on span "Cung cấp máy in - giấy in:" at bounding box center [475, 363] width 61 height 9
drag, startPoint x: 587, startPoint y: 346, endPoint x: 233, endPoint y: 126, distance: 416.8
click at [586, 346] on div "ver 1.8.143 Kho gửi Trên xe Kho nhận Hàng đã giao Chuyến 4 chuyến Đơn hàng 8 đơ…" at bounding box center [385, 207] width 716 height 368
click at [108, 30] on button "Kho nhận" at bounding box center [111, 35] width 36 height 19
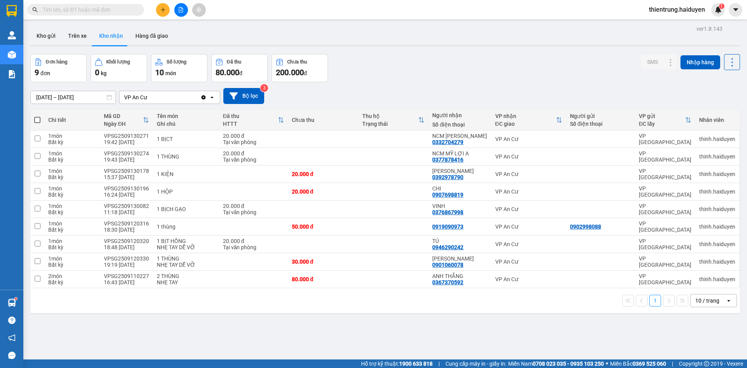
click at [519, 59] on div "Đơn hàng 9 đơn Khối lượng 0 kg Số lượng 10 món Đã thu 80.000 đ Chưa thu 200.000…" at bounding box center [384, 68] width 709 height 28
click at [83, 36] on button "Trên xe" at bounding box center [77, 35] width 31 height 19
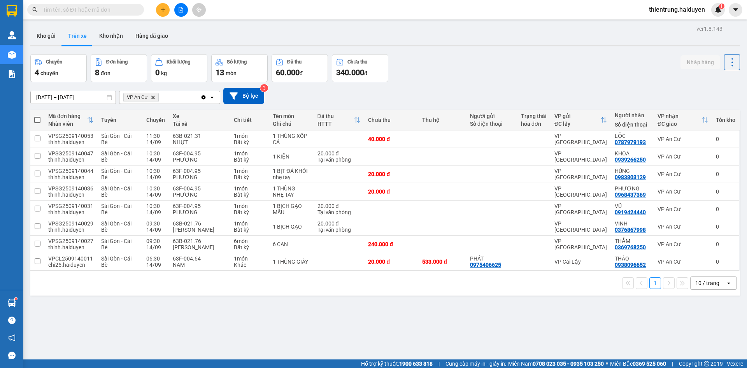
click at [558, 340] on div "ver 1.8.143 Kho gửi Trên xe Kho nhận Hàng đã giao Chuyến 4 chuyến Đơn hàng 8 đơ…" at bounding box center [385, 207] width 716 height 368
click at [43, 35] on button "Kho gửi" at bounding box center [46, 35] width 32 height 19
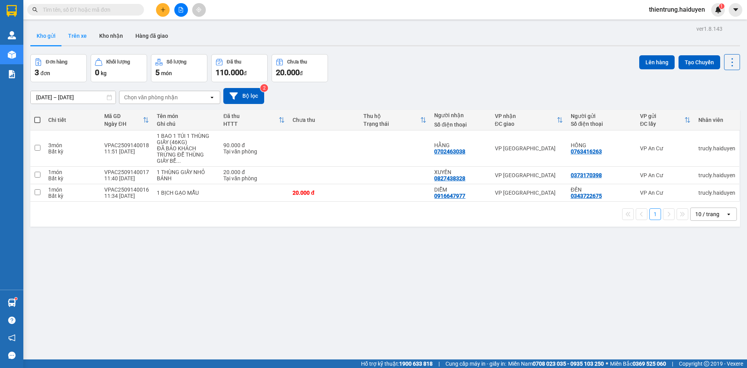
click at [72, 37] on button "Trên xe" at bounding box center [77, 35] width 31 height 19
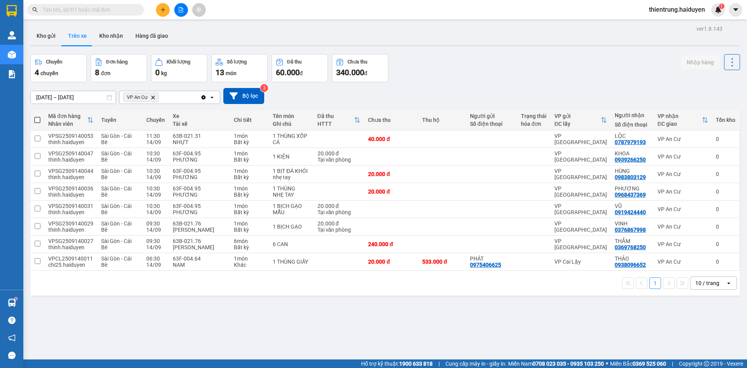
click at [282, 341] on div "ver 1.8.143 Kho gửi Trên xe Kho nhận Hàng đã giao Chuyến 4 chuyến Đơn hàng 8 đơ…" at bounding box center [385, 207] width 716 height 368
click at [549, 61] on div "Chuyến 4 chuyến Đơn hàng 8 đơn Khối lượng 0 kg Số lượng 13 món Đã thu 60.000 đ …" at bounding box center [384, 68] width 709 height 28
click at [672, 86] on div "12/09/2025 – 14/09/2025 Press the down arrow key to interact with the calendar …" at bounding box center [384, 96] width 709 height 28
click at [53, 39] on button "Kho gửi" at bounding box center [46, 35] width 32 height 19
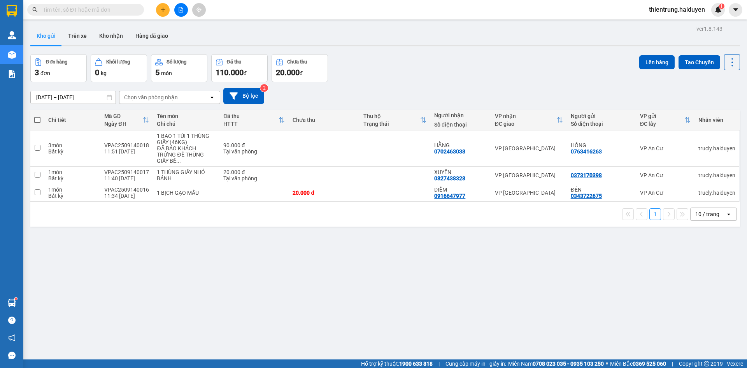
click at [71, 48] on div "ver 1.8.143 Kho gửi Trên xe Kho nhận Hàng đã giao Đơn hàng 3 đơn Khối lượng 0 k…" at bounding box center [385, 207] width 716 height 368
click at [77, 38] on button "Trên xe" at bounding box center [77, 35] width 31 height 19
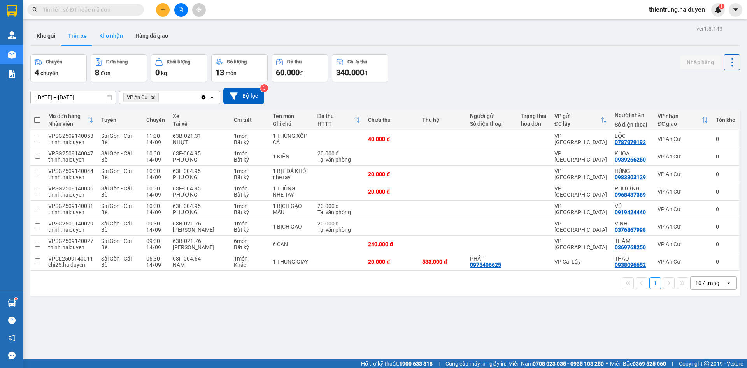
click at [109, 36] on button "Kho nhận" at bounding box center [111, 35] width 36 height 19
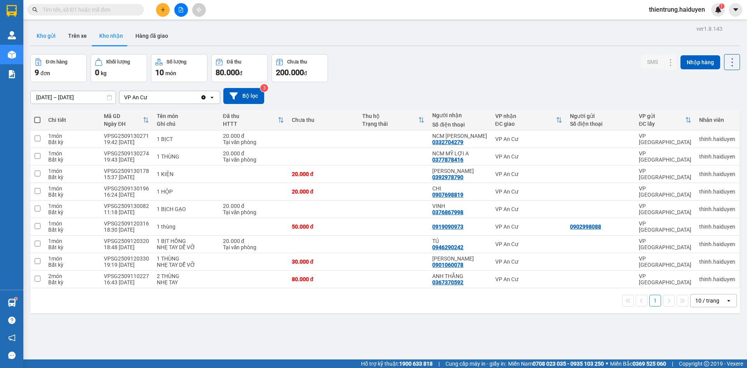
click at [52, 36] on button "Kho gửi" at bounding box center [46, 35] width 32 height 19
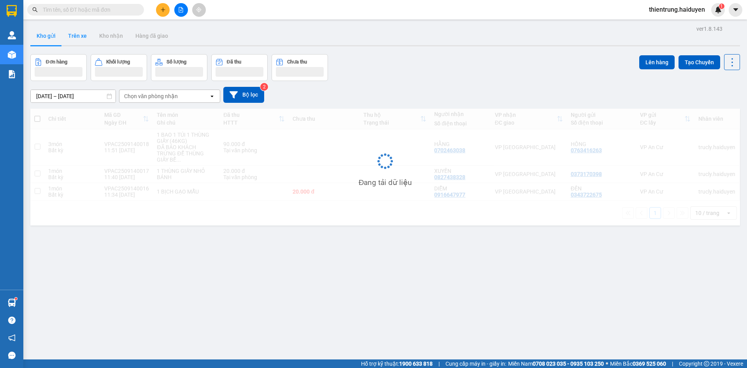
click at [82, 38] on button "Trên xe" at bounding box center [77, 35] width 31 height 19
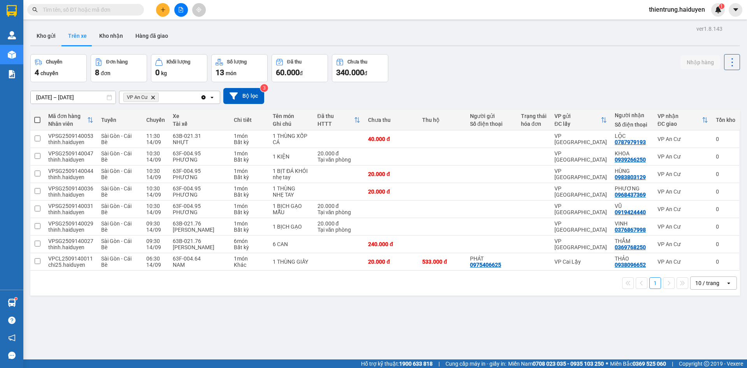
click at [467, 351] on div "ver 1.8.143 Kho gửi Trên xe Kho nhận Hàng đã giao Chuyến 4 chuyến Đơn hàng 8 đơ…" at bounding box center [385, 207] width 716 height 368
click at [46, 36] on button "Kho gửi" at bounding box center [46, 35] width 32 height 19
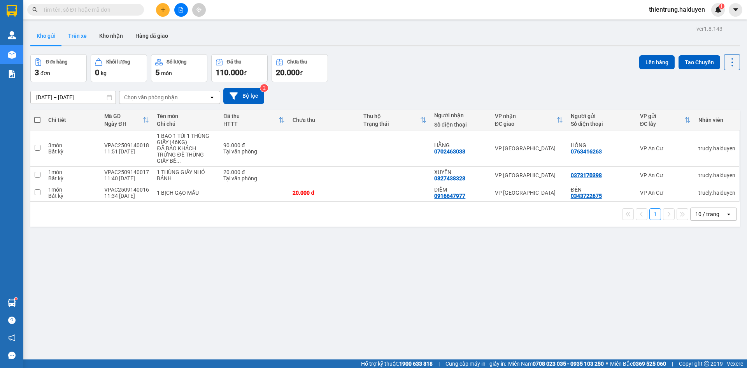
click at [72, 36] on button "Trên xe" at bounding box center [77, 35] width 31 height 19
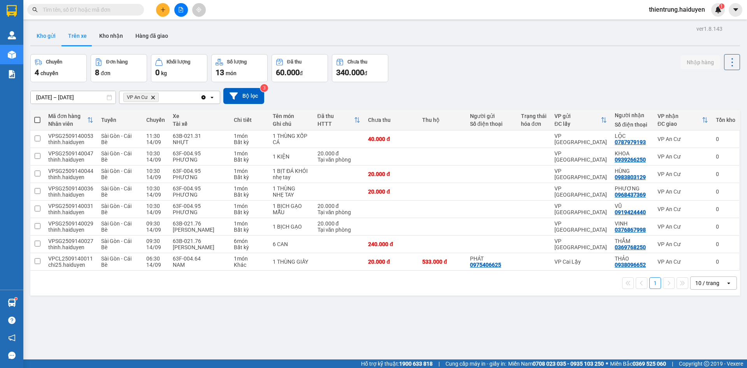
drag, startPoint x: 47, startPoint y: 37, endPoint x: 45, endPoint y: 32, distance: 6.1
click at [47, 37] on button "Kho gửi" at bounding box center [46, 35] width 32 height 19
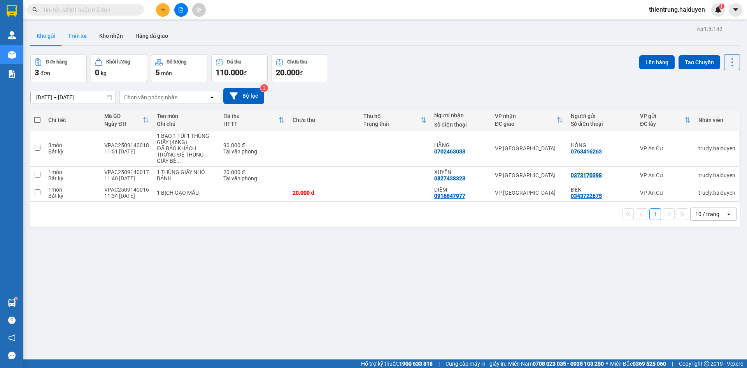
click at [78, 40] on button "Trên xe" at bounding box center [77, 35] width 31 height 19
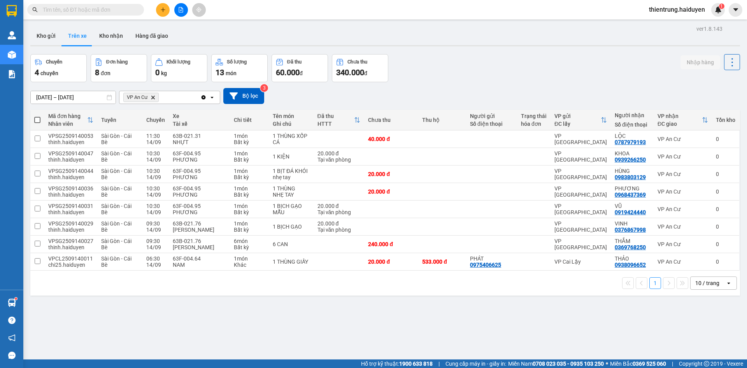
click at [457, 332] on div "ver 1.8.143 Kho gửi Trên xe Kho nhận Hàng đã giao Chuyến 4 chuyến Đơn hàng 8 đơ…" at bounding box center [385, 207] width 716 height 368
click at [494, 332] on div "ver 1.8.143 Kho gửi Trên xe Kho nhận Hàng đã giao Chuyến 4 chuyến Đơn hàng 8 đơ…" at bounding box center [385, 207] width 716 height 368
click at [49, 40] on button "Kho gửi" at bounding box center [46, 35] width 32 height 19
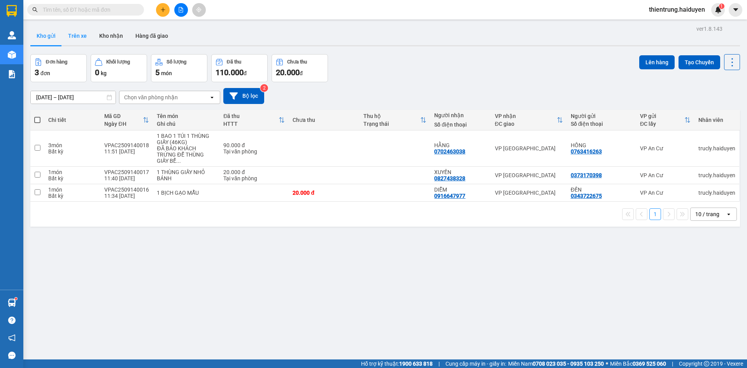
click at [76, 35] on button "Trên xe" at bounding box center [77, 35] width 31 height 19
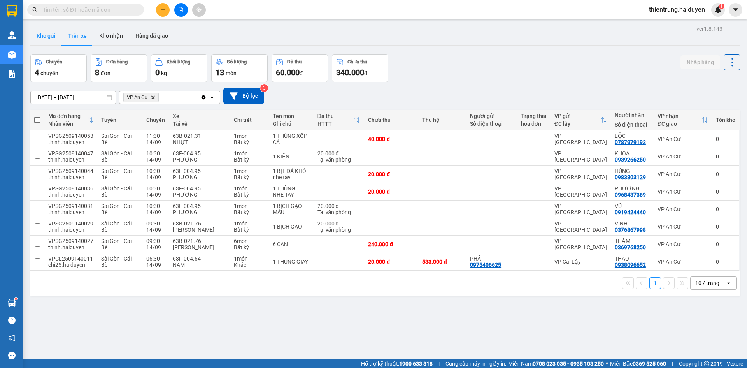
click at [52, 32] on button "Kho gửi" at bounding box center [46, 35] width 32 height 19
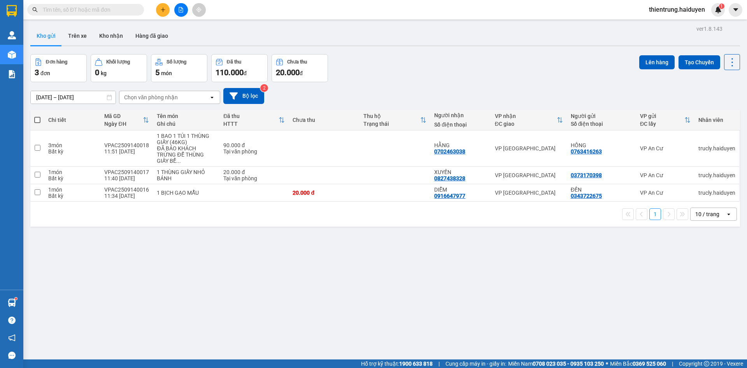
click at [441, 298] on div "ver 1.8.143 Kho gửi Trên xe Kho nhận Hàng đã giao Đơn hàng 3 đơn Khối lượng 0 k…" at bounding box center [385, 207] width 716 height 368
click at [77, 33] on button "Trên xe" at bounding box center [77, 35] width 31 height 19
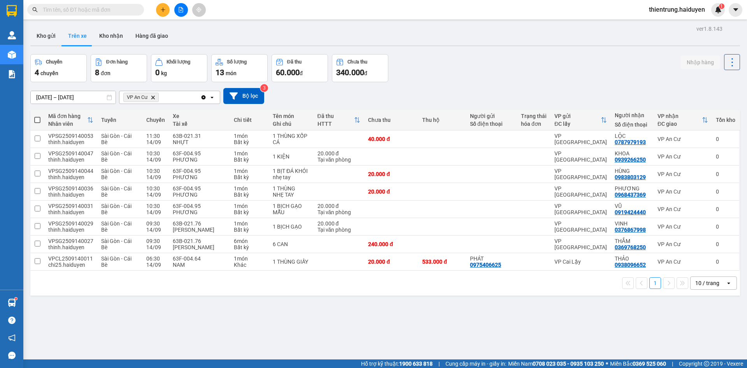
click at [645, 311] on div "ver 1.8.143 Kho gửi Trên xe Kho nhận Hàng đã giao Chuyến 4 chuyến Đơn hàng 8 đơ…" at bounding box center [385, 207] width 716 height 368
click at [727, 244] on button at bounding box center [730, 244] width 11 height 14
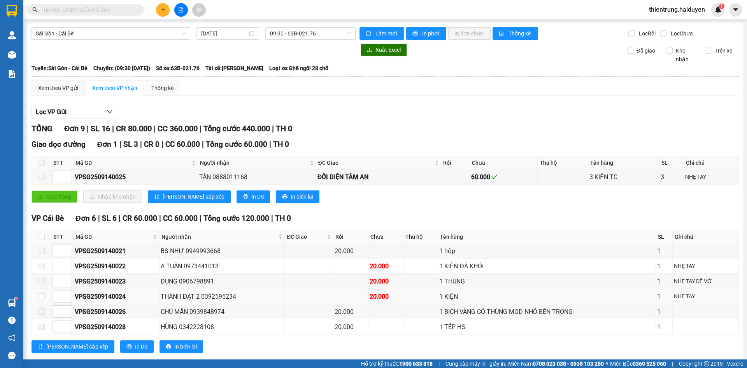
scroll to position [104, 0]
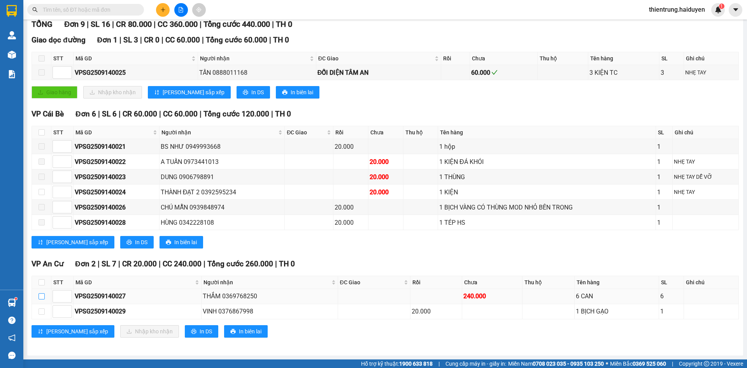
click at [42, 296] on input "checkbox" at bounding box center [42, 296] width 6 height 6
checkbox input "true"
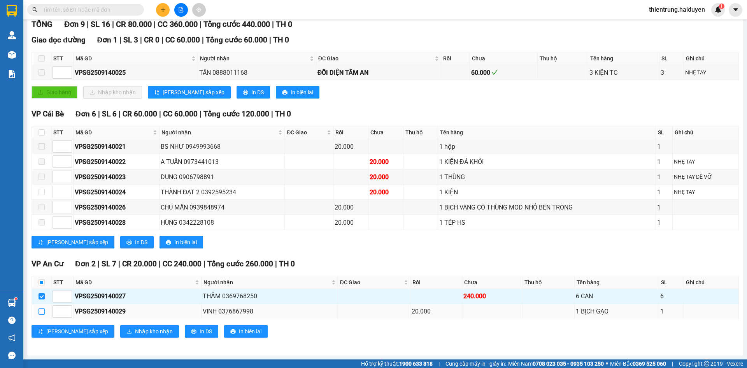
click at [43, 313] on input "checkbox" at bounding box center [42, 311] width 6 height 6
checkbox input "true"
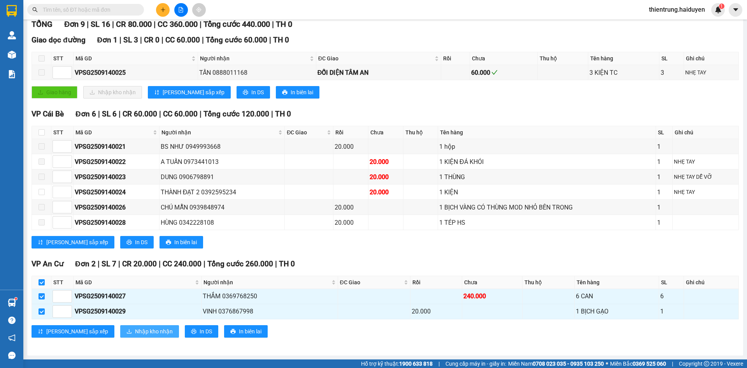
click at [135, 331] on span "Nhập kho nhận" at bounding box center [154, 331] width 38 height 9
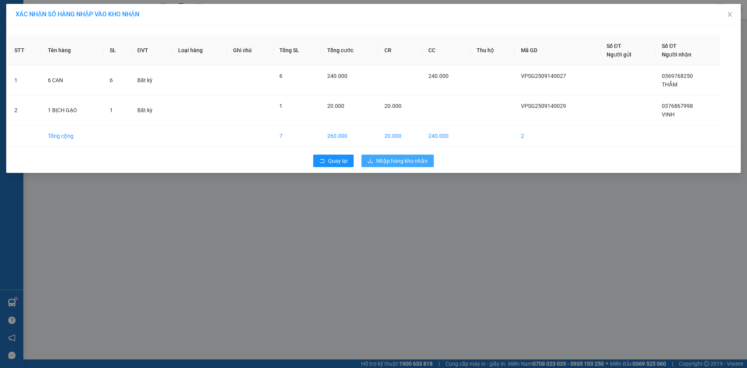
click at [409, 161] on span "Nhập hàng kho nhận" at bounding box center [401, 160] width 51 height 9
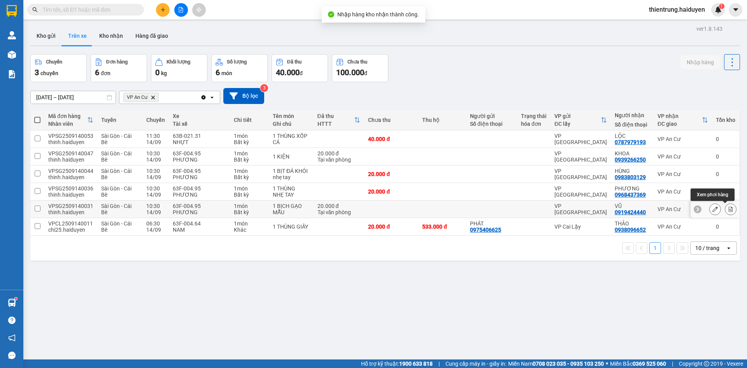
click at [725, 205] on button at bounding box center [730, 209] width 11 height 14
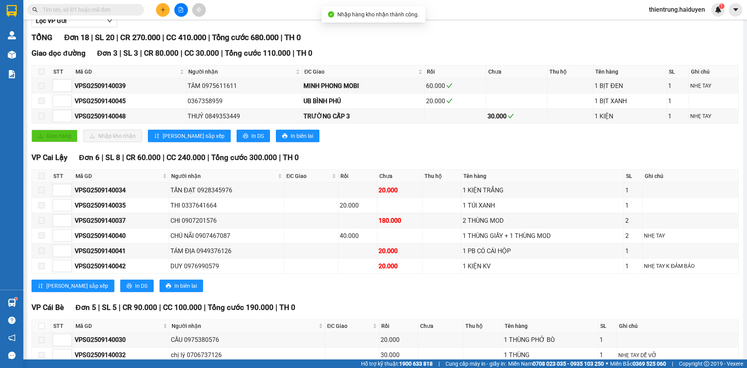
scroll to position [299, 0]
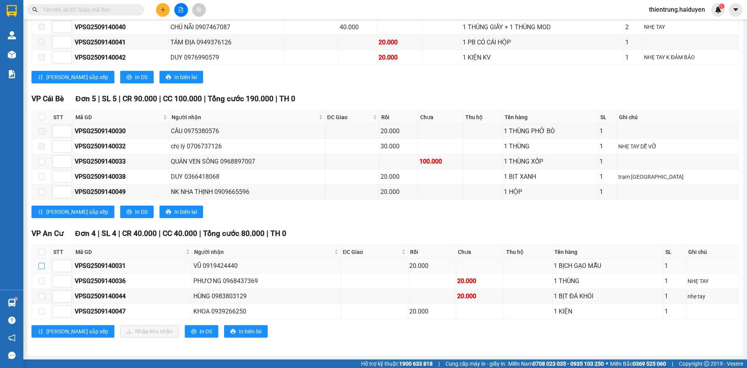
click at [42, 267] on input "checkbox" at bounding box center [42, 266] width 6 height 6
checkbox input "true"
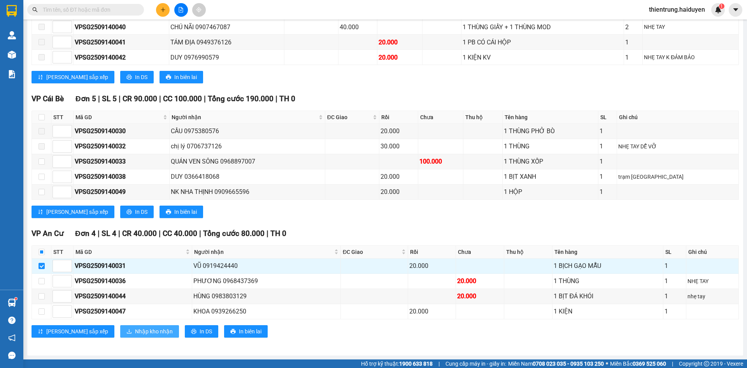
click at [135, 334] on span "Nhập kho nhận" at bounding box center [154, 331] width 38 height 9
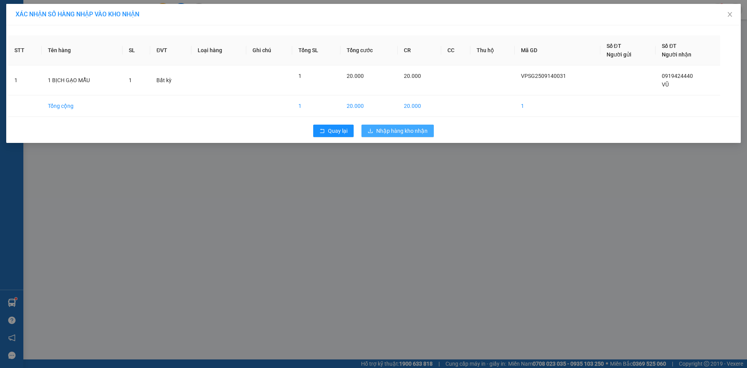
click at [418, 131] on span "Nhập hàng kho nhận" at bounding box center [401, 130] width 51 height 9
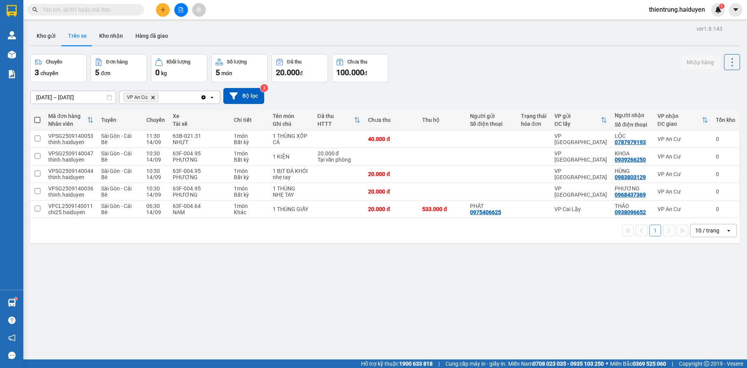
drag, startPoint x: 205, startPoint y: 287, endPoint x: 152, endPoint y: 181, distance: 117.9
click at [205, 285] on div "ver 1.8.143 Kho gửi Trên xe Kho nhận Hàng đã giao Chuyến 3 chuyến Đơn hàng 5 đơ…" at bounding box center [385, 207] width 716 height 368
click at [42, 36] on button "Kho gửi" at bounding box center [46, 35] width 32 height 19
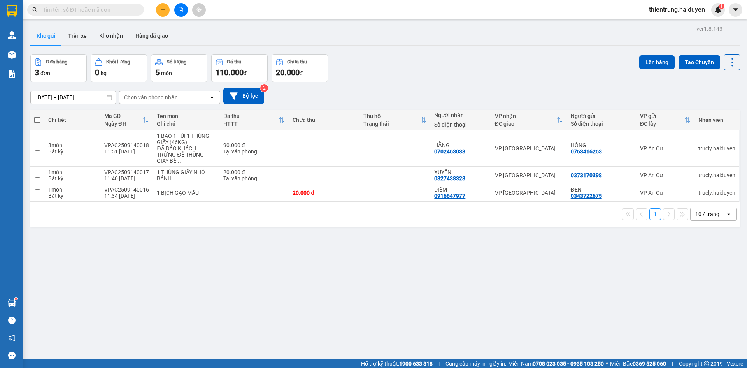
click at [140, 281] on div "ver 1.8.143 Kho gửi Trên xe Kho nhận Hàng đã giao Đơn hàng 3 đơn Khối lượng 0 k…" at bounding box center [385, 207] width 716 height 368
click at [82, 34] on button "Trên xe" at bounding box center [77, 35] width 31 height 19
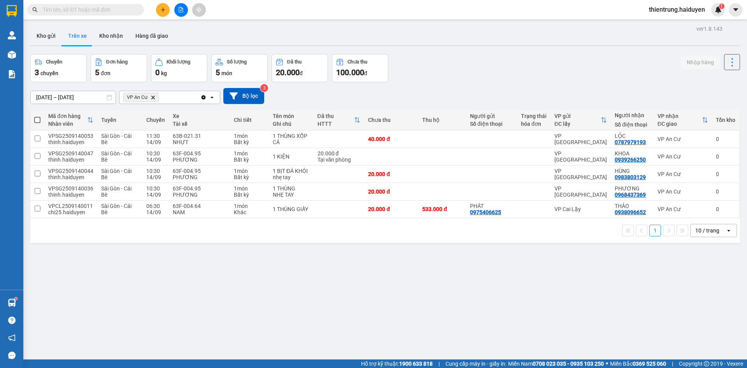
click at [463, 310] on div "ver 1.8.143 Kho gửi Trên xe Kho nhận Hàng đã giao Chuyến 3 chuyến Đơn hàng 5 đơ…" at bounding box center [385, 207] width 716 height 368
click at [42, 38] on button "Kho gửi" at bounding box center [46, 35] width 32 height 19
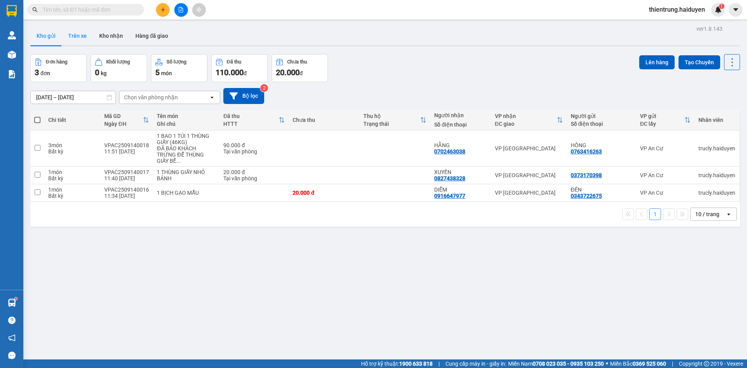
click at [81, 36] on button "Trên xe" at bounding box center [77, 35] width 31 height 19
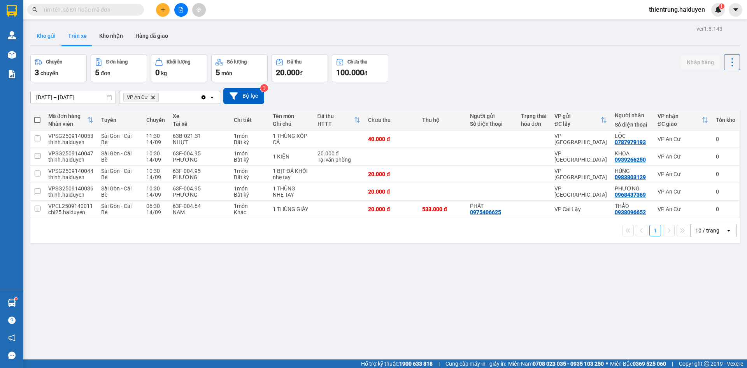
click at [47, 37] on button "Kho gửi" at bounding box center [46, 35] width 32 height 19
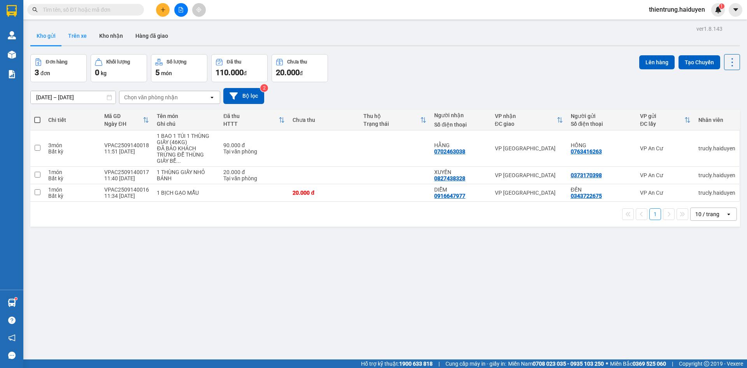
click at [77, 39] on button "Trên xe" at bounding box center [77, 35] width 31 height 19
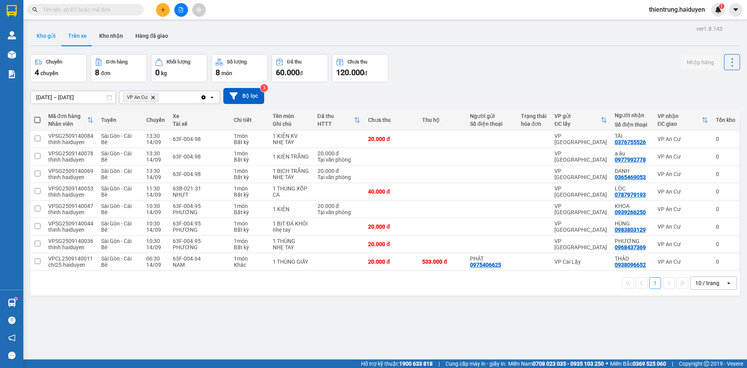
click at [44, 37] on button "Kho gửi" at bounding box center [46, 35] width 32 height 19
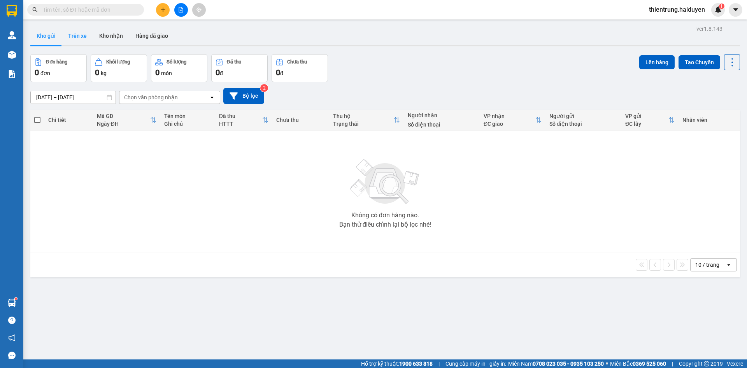
click at [75, 41] on button "Trên xe" at bounding box center [77, 35] width 31 height 19
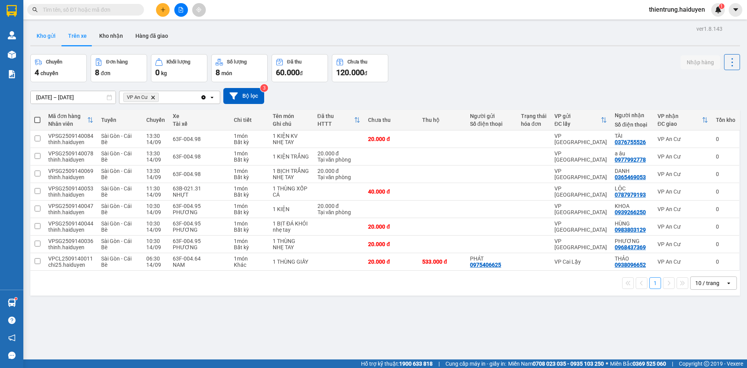
click at [53, 37] on button "Kho gửi" at bounding box center [46, 35] width 32 height 19
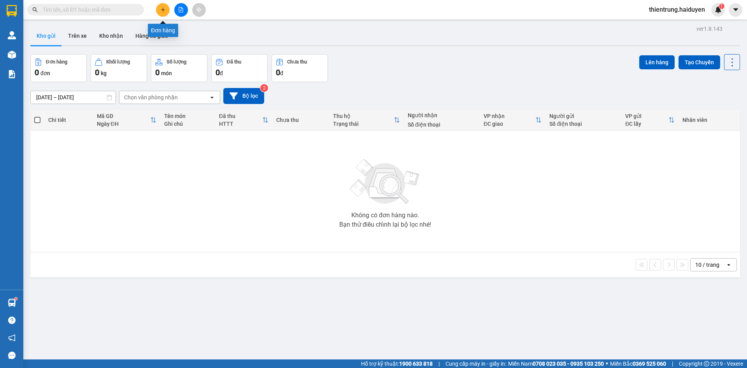
click at [161, 12] on icon "plus" at bounding box center [162, 9] width 5 height 5
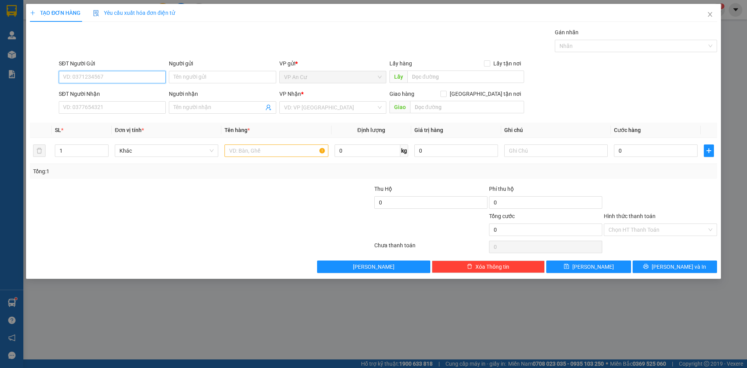
click at [136, 74] on input "SĐT Người Gửi" at bounding box center [112, 77] width 107 height 12
type input "0837815238"
click at [119, 88] on div "0837815238" at bounding box center [112, 92] width 107 height 12
type input "0877770440"
type input "TÀI"
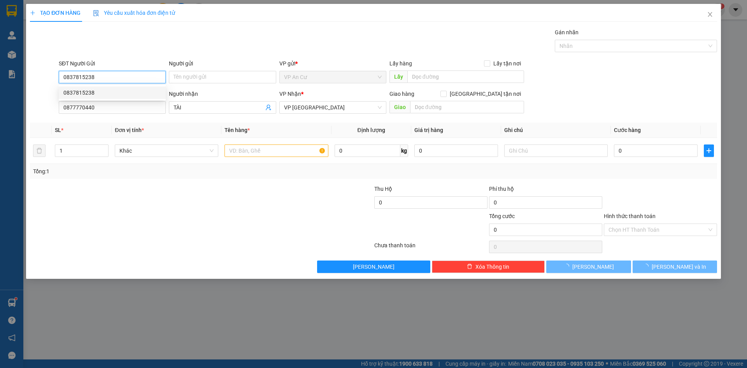
type input "20.000"
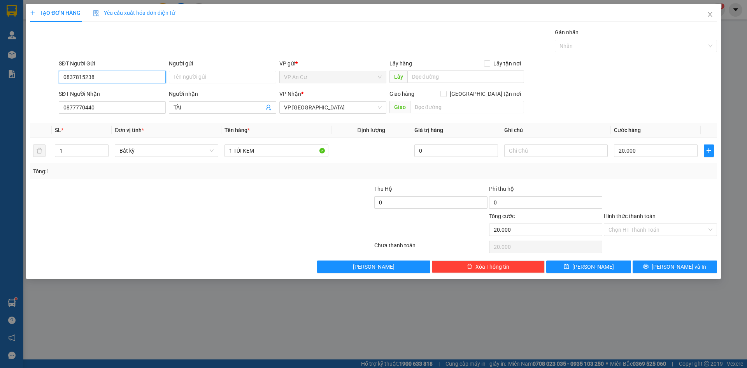
type input "0837815238"
click at [228, 181] on div "Transit Pickup Surcharge Ids Transit Deliver Surcharge Ids Transit Deliver Surc…" at bounding box center [373, 150] width 687 height 245
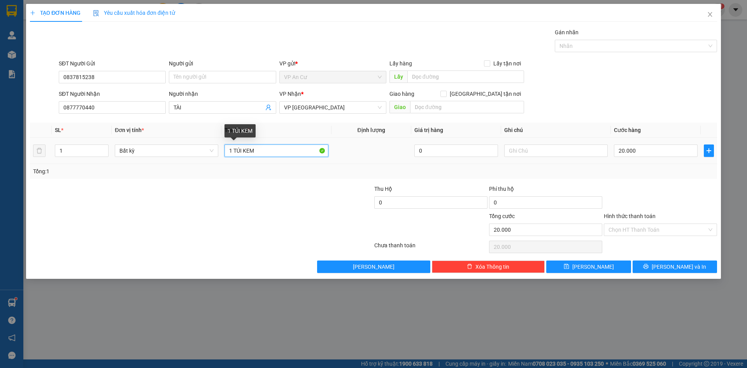
drag, startPoint x: 243, startPoint y: 151, endPoint x: 267, endPoint y: 153, distance: 24.5
click at [267, 153] on input "1 TÚI KEM" at bounding box center [275, 150] width 103 height 12
type input "1 TÚI VÀNG"
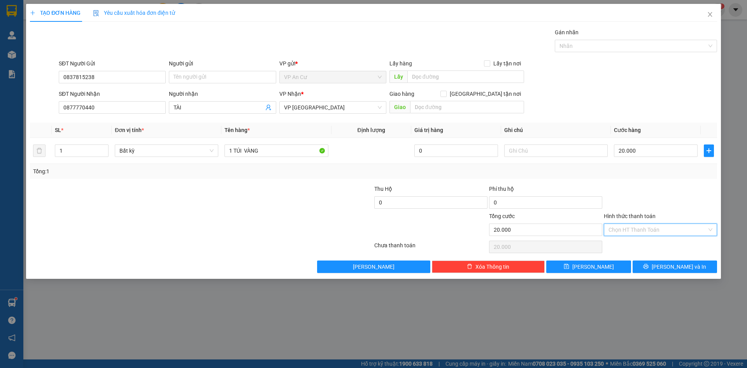
click at [651, 227] on input "Hình thức thanh toán" at bounding box center [657, 230] width 98 height 12
click at [653, 240] on div "Tại văn phòng" at bounding box center [660, 245] width 113 height 12
type input "0"
click at [665, 264] on button "[PERSON_NAME] và In" at bounding box center [674, 266] width 84 height 12
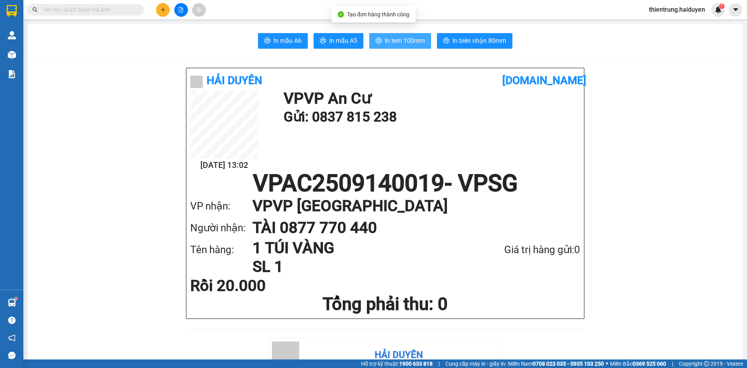
click at [403, 40] on span "In tem 100mm" at bounding box center [405, 41] width 40 height 10
drag, startPoint x: 531, startPoint y: 252, endPoint x: 491, endPoint y: 234, distance: 44.2
click at [531, 252] on div "Giá trị hàng gửi: 0" at bounding box center [521, 250] width 117 height 16
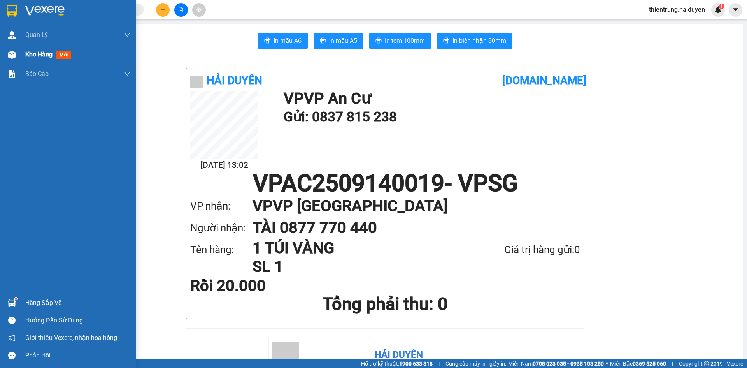
click at [30, 51] on span "Kho hàng" at bounding box center [38, 54] width 27 height 7
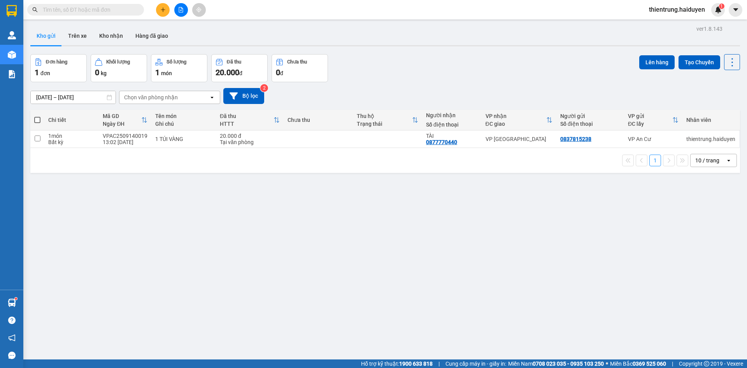
click at [495, 264] on div "ver 1.8.143 Kho gửi Trên xe Kho nhận Hàng đã giao Đơn hàng 1 đơn Khối lượng 0 k…" at bounding box center [385, 207] width 716 height 368
click at [174, 245] on div "ver 1.8.143 Kho gửi Trên xe Kho nhận Hàng đã giao Đơn hàng 1 đơn Khối lượng 0 k…" at bounding box center [385, 207] width 716 height 368
click at [75, 40] on button "Trên xe" at bounding box center [77, 35] width 31 height 19
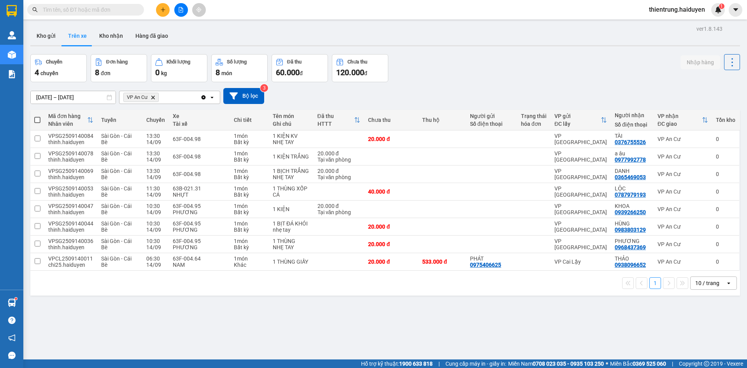
click at [537, 93] on div "12/09/2025 – 14/09/2025 Press the down arrow key to interact with the calendar …" at bounding box center [384, 96] width 709 height 16
click at [233, 344] on div "ver 1.8.143 Kho gửi Trên xe Kho nhận Hàng đã giao Chuyến 4 chuyến Đơn hàng 8 đơ…" at bounding box center [385, 207] width 716 height 368
click at [45, 37] on button "Kho gửi" at bounding box center [46, 35] width 32 height 19
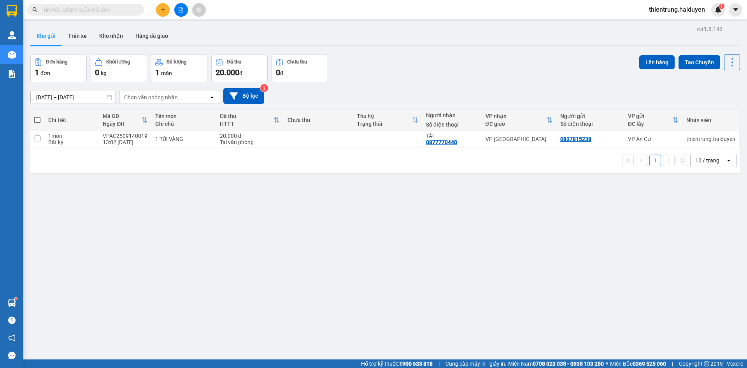
click at [91, 9] on input "text" at bounding box center [89, 9] width 92 height 9
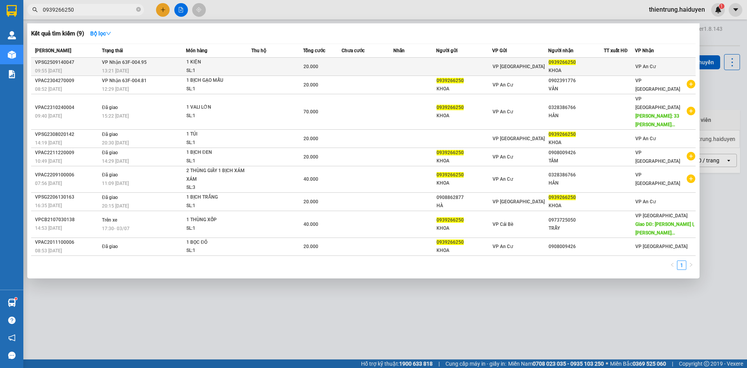
type input "0939266250"
click at [439, 66] on td at bounding box center [464, 67] width 56 height 18
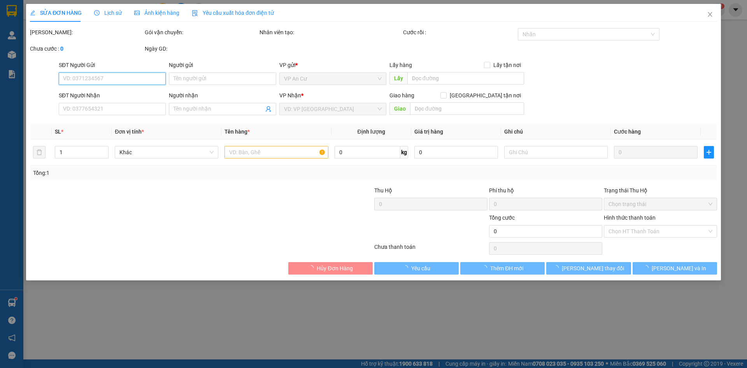
type input "0939266250"
type input "KHOA"
type input "20.000"
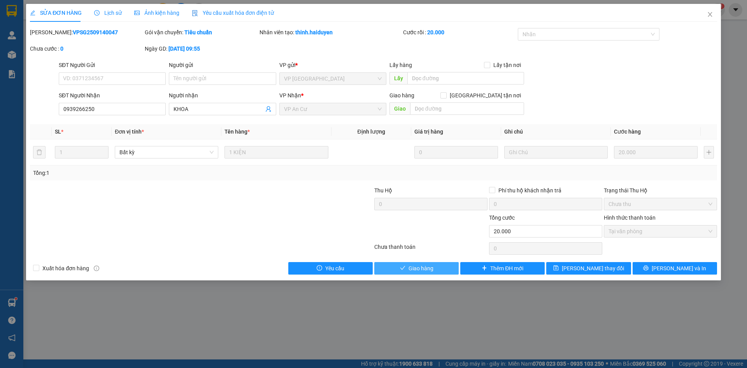
click at [426, 270] on span "Giao hàng" at bounding box center [420, 268] width 25 height 9
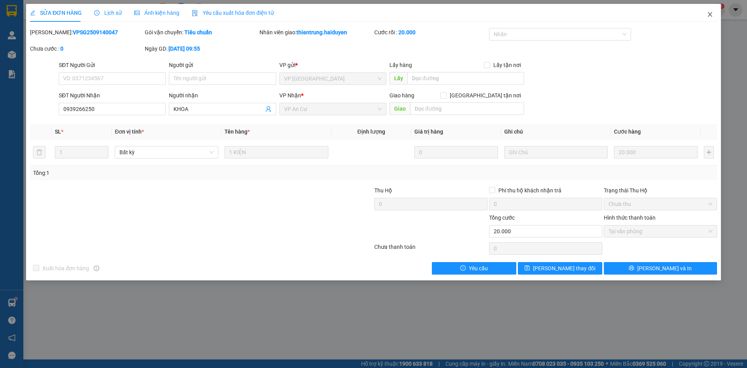
click at [708, 14] on icon "close" at bounding box center [710, 14] width 6 height 6
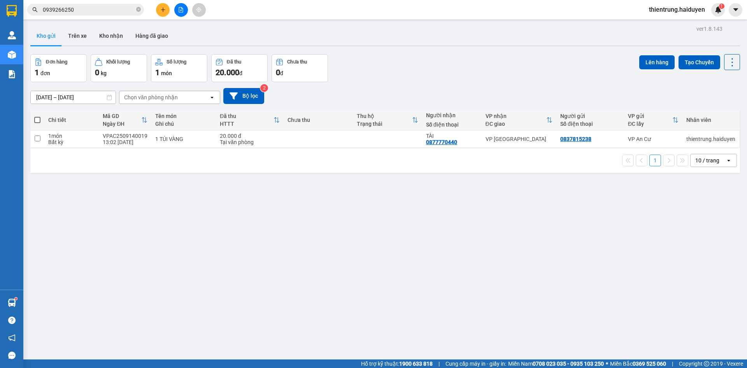
click at [62, 10] on input "0939266250" at bounding box center [89, 9] width 92 height 9
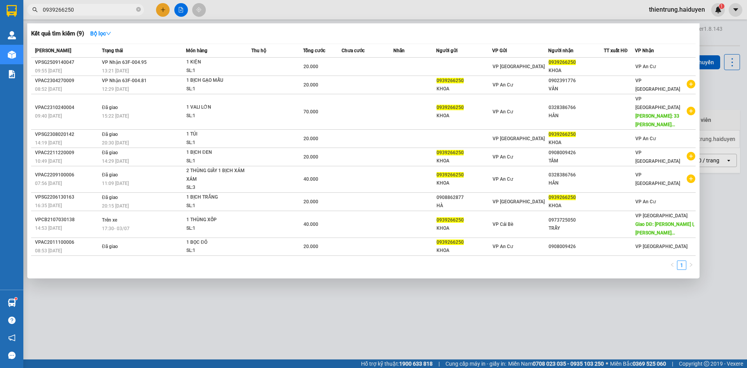
click at [62, 10] on input "0939266250" at bounding box center [89, 9] width 92 height 9
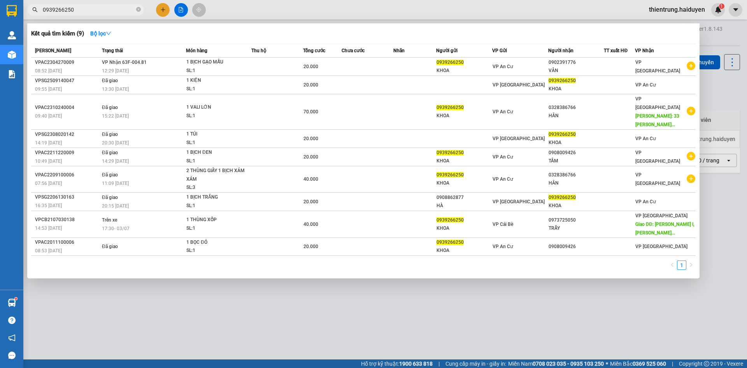
click at [296, 335] on div at bounding box center [373, 184] width 747 height 368
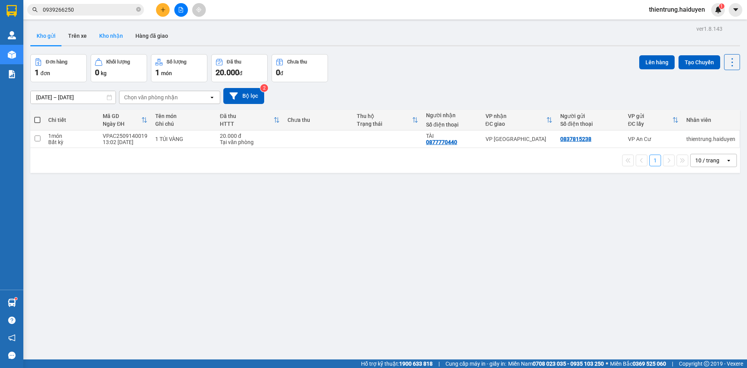
click at [104, 40] on button "Kho nhận" at bounding box center [111, 35] width 36 height 19
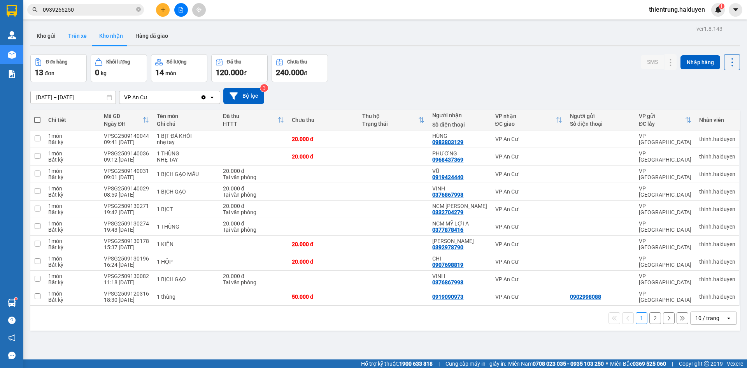
click at [75, 38] on button "Trên xe" at bounding box center [77, 35] width 31 height 19
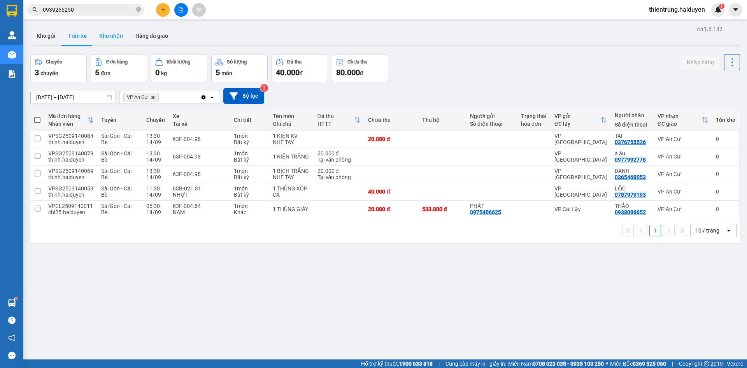
click at [115, 35] on button "Kho nhận" at bounding box center [111, 35] width 36 height 19
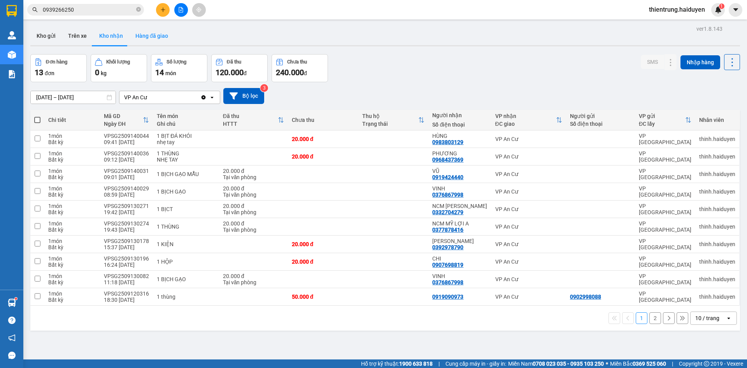
click at [151, 39] on button "Hàng đã giao" at bounding box center [151, 35] width 45 height 19
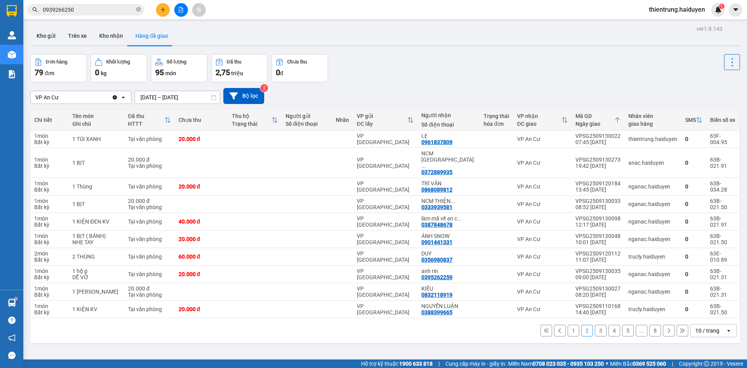
click at [572, 324] on button "1" at bounding box center [573, 330] width 12 height 12
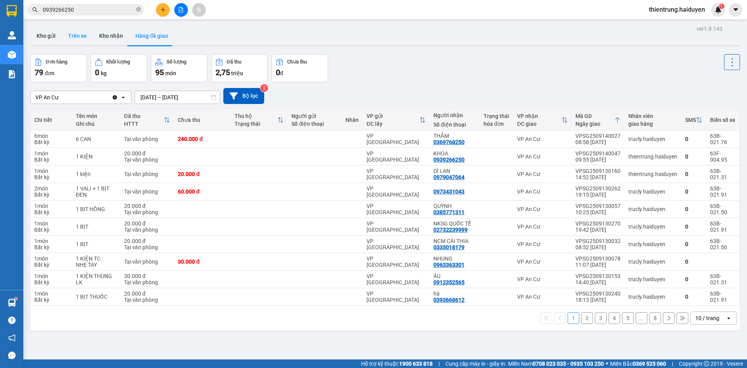
click at [74, 33] on button "Trên xe" at bounding box center [77, 35] width 31 height 19
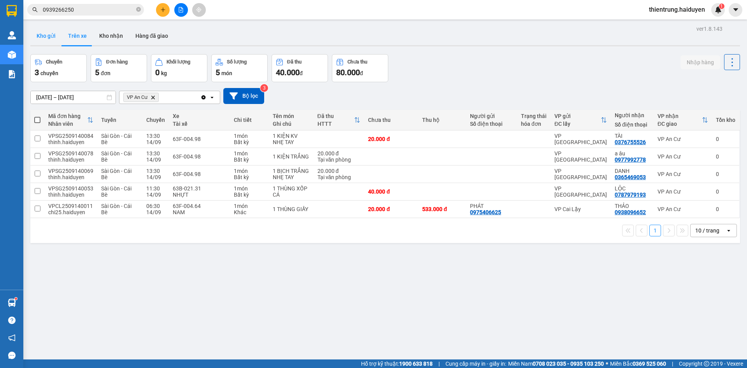
click at [49, 35] on button "Kho gửi" at bounding box center [46, 35] width 32 height 19
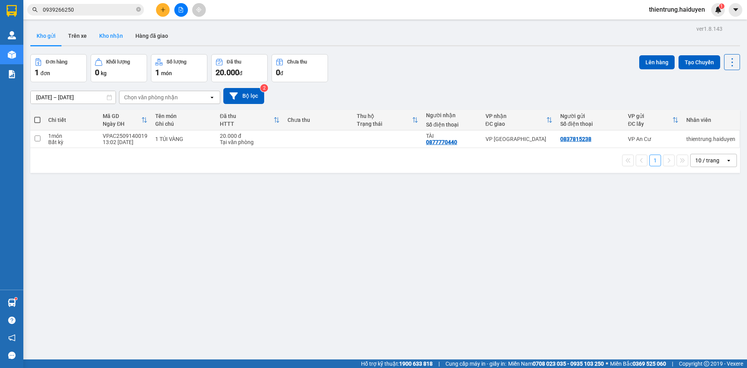
click at [117, 31] on button "Kho nhận" at bounding box center [111, 35] width 36 height 19
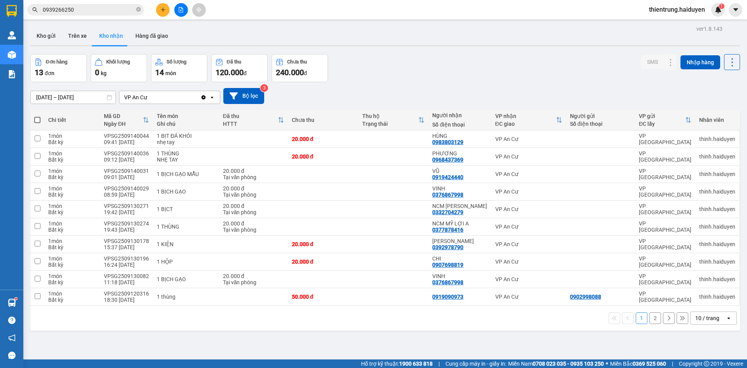
click at [649, 319] on button "2" at bounding box center [655, 318] width 12 height 12
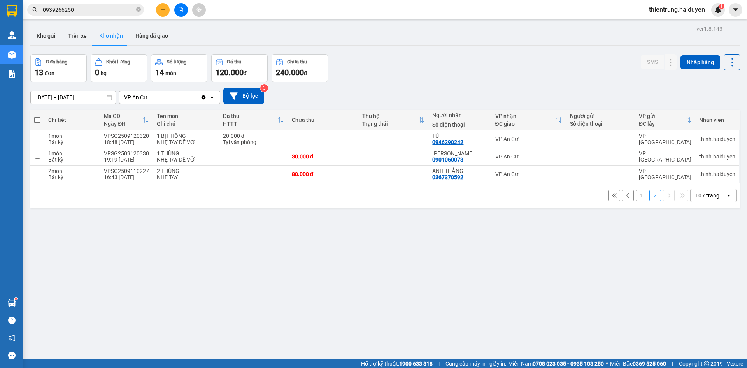
click at [636, 196] on button "1" at bounding box center [641, 195] width 12 height 12
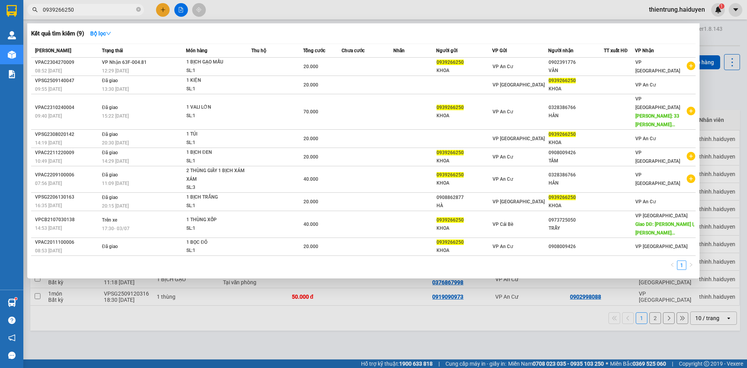
click at [63, 11] on input "0939266250" at bounding box center [89, 9] width 92 height 9
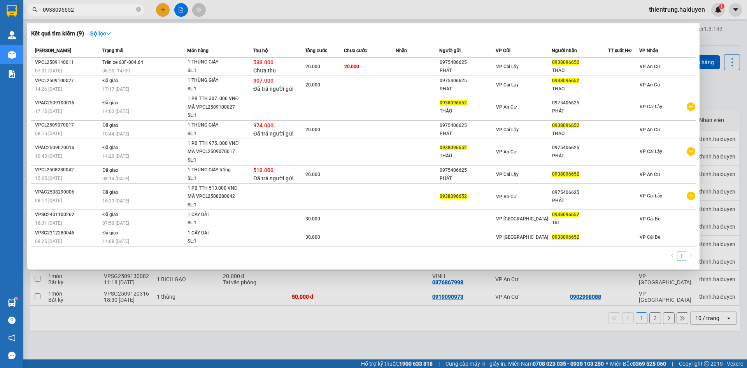
type input "0938096652"
click at [289, 12] on div at bounding box center [373, 184] width 747 height 368
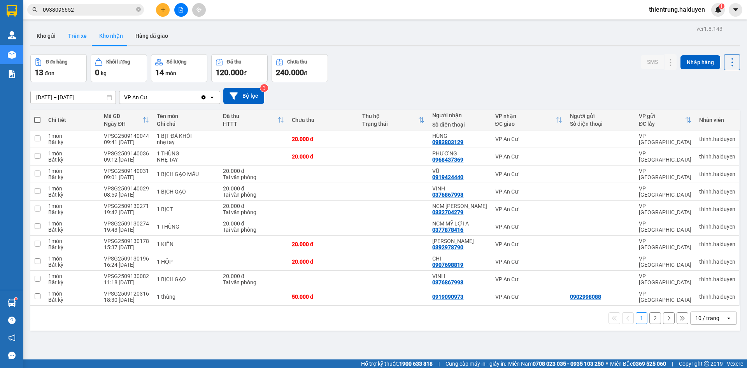
click at [74, 37] on button "Trên xe" at bounding box center [77, 35] width 31 height 19
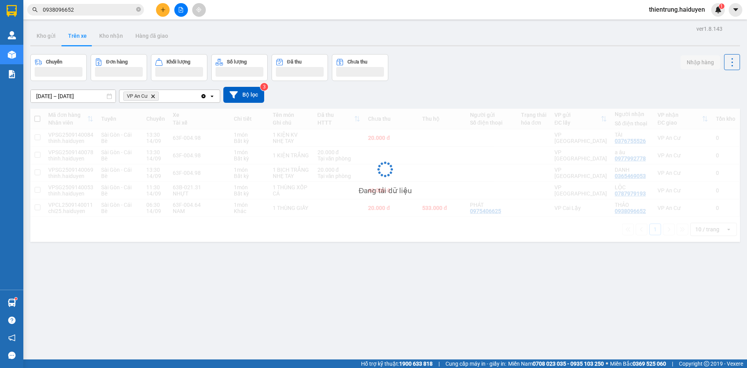
click at [139, 9] on icon "close-circle" at bounding box center [138, 9] width 5 height 5
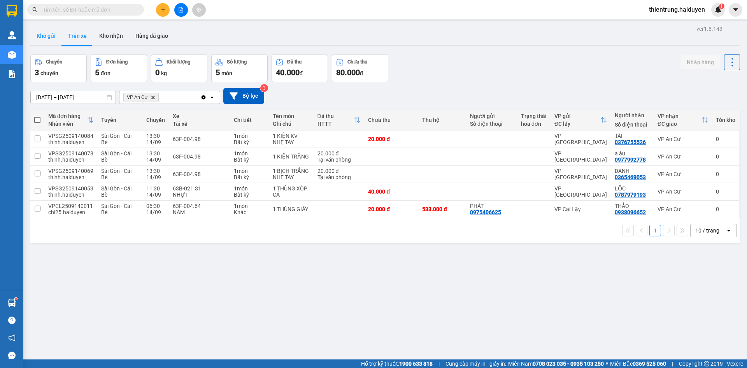
click at [50, 35] on button "Kho gửi" at bounding box center [46, 35] width 32 height 19
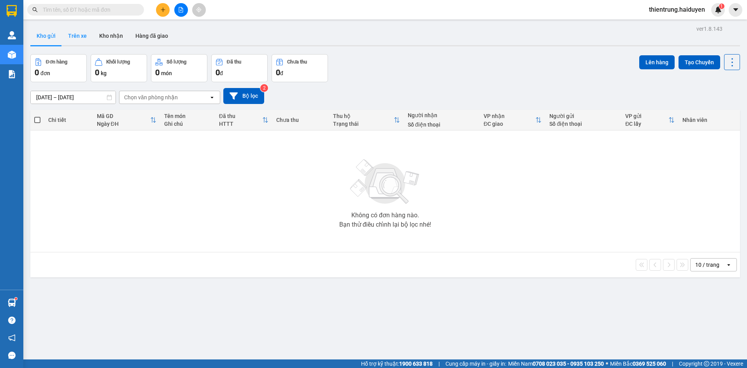
click at [85, 34] on button "Trên xe" at bounding box center [77, 35] width 31 height 19
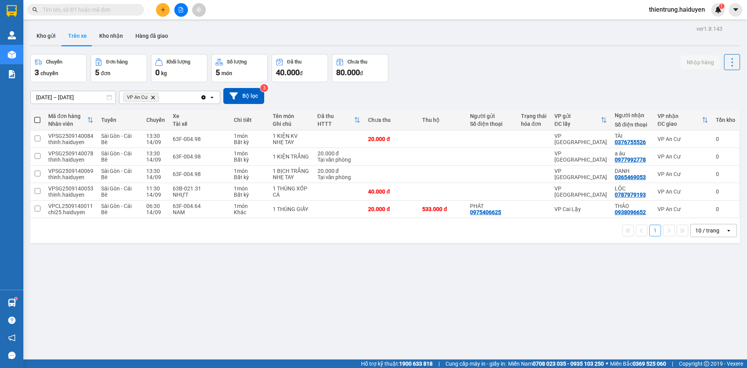
click at [684, 7] on span "thientrung.haiduyen" at bounding box center [676, 10] width 68 height 10
click at [657, 27] on span "Đăng xuất" at bounding box center [679, 24] width 53 height 9
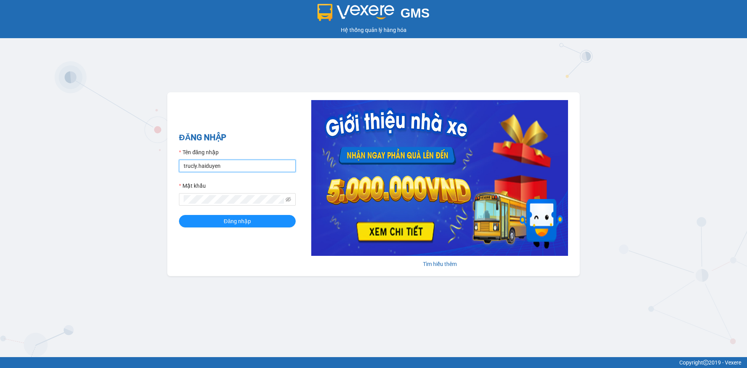
click at [224, 171] on input "trucly.haiduyen" at bounding box center [237, 165] width 117 height 12
type input "nganac.haiduyen"
click at [229, 219] on span "Đăng nhập" at bounding box center [237, 221] width 27 height 9
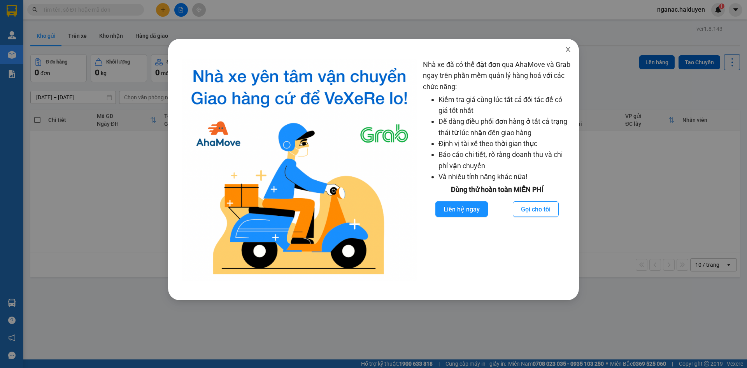
click at [571, 48] on span "Close" at bounding box center [568, 50] width 22 height 22
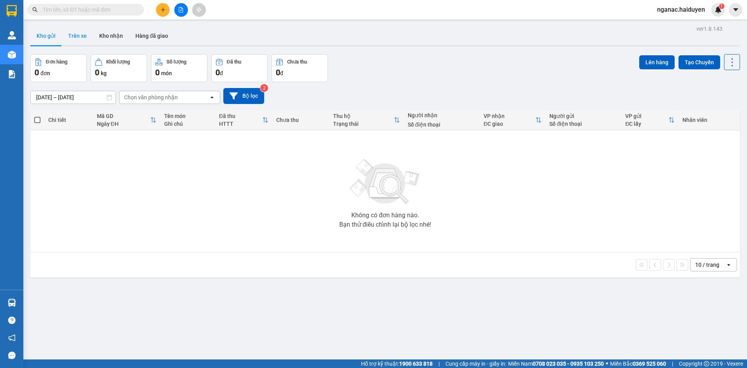
click at [80, 35] on button "Trên xe" at bounding box center [77, 35] width 31 height 19
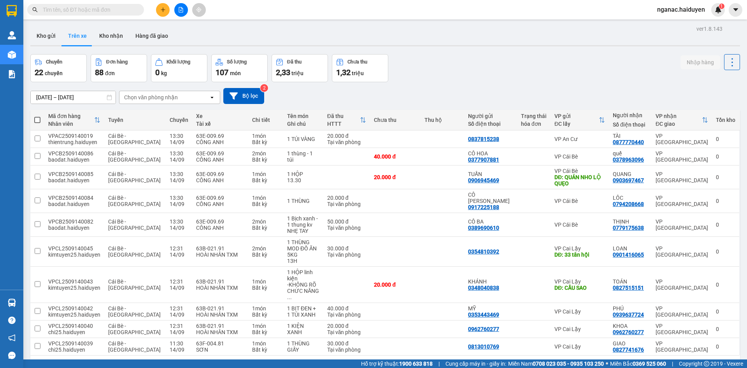
click at [147, 100] on div "Chọn văn phòng nhận" at bounding box center [151, 97] width 54 height 8
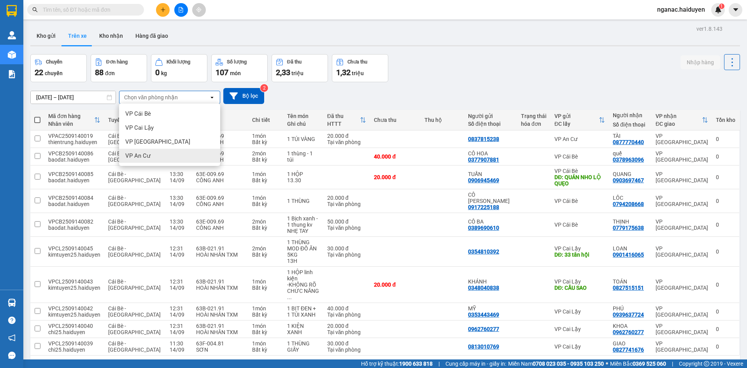
click at [149, 154] on span "VP An Cư" at bounding box center [137, 156] width 25 height 8
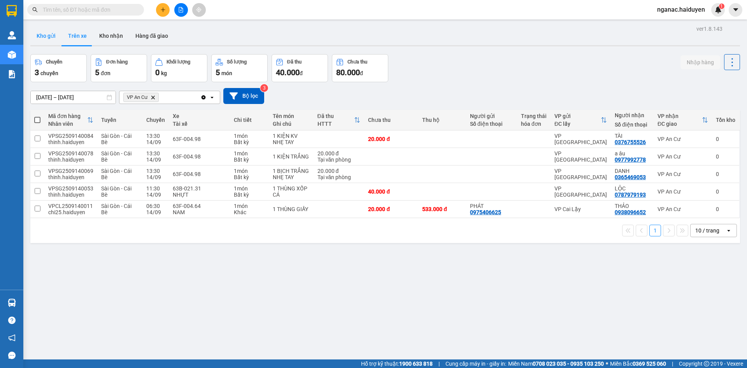
click at [42, 35] on button "Kho gửi" at bounding box center [46, 35] width 32 height 19
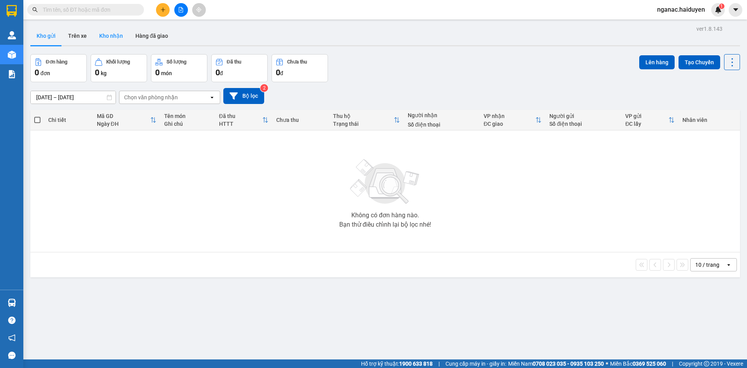
click at [112, 37] on button "Kho nhận" at bounding box center [111, 35] width 36 height 19
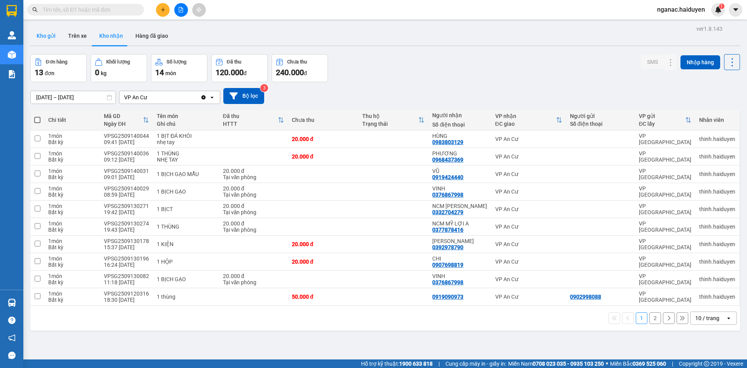
click at [48, 38] on button "Kho gửi" at bounding box center [46, 35] width 32 height 19
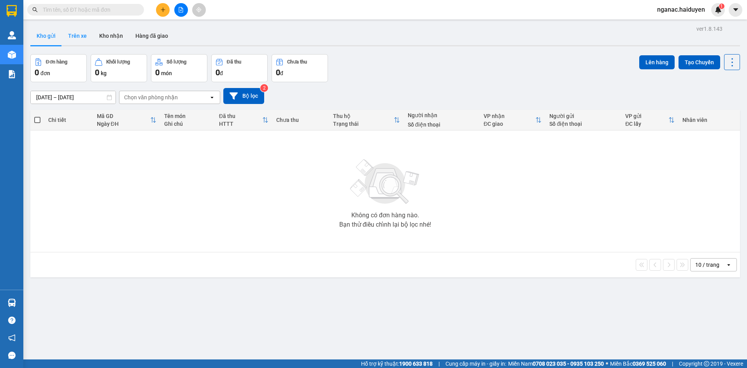
click at [73, 32] on button "Trên xe" at bounding box center [77, 35] width 31 height 19
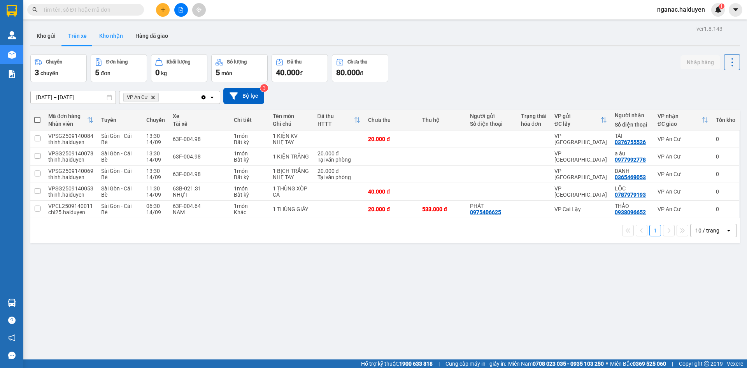
click at [119, 37] on button "Kho nhận" at bounding box center [111, 35] width 36 height 19
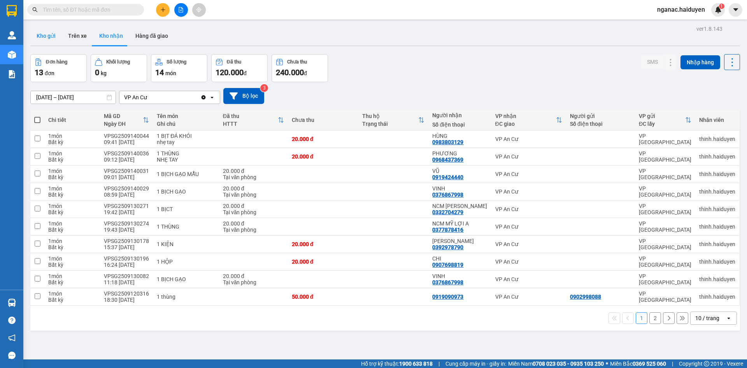
click at [39, 34] on button "Kho gửi" at bounding box center [46, 35] width 32 height 19
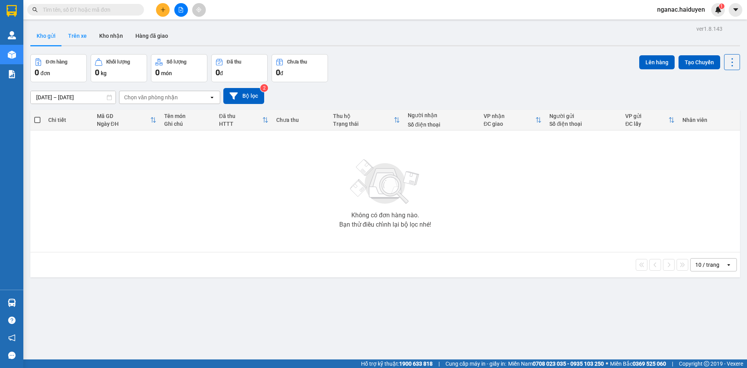
click at [78, 39] on button "Trên xe" at bounding box center [77, 35] width 31 height 19
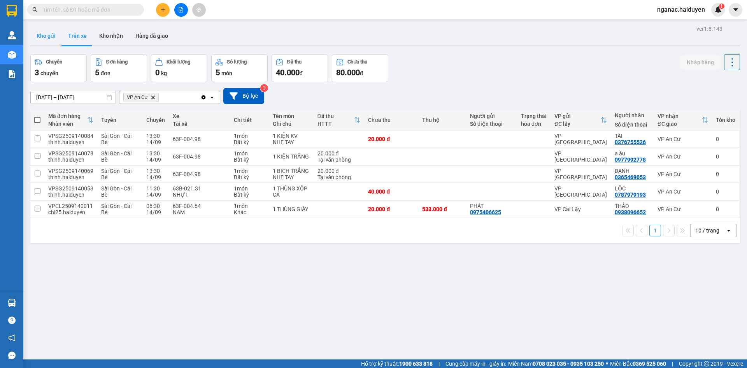
click at [47, 39] on button "Kho gửi" at bounding box center [46, 35] width 32 height 19
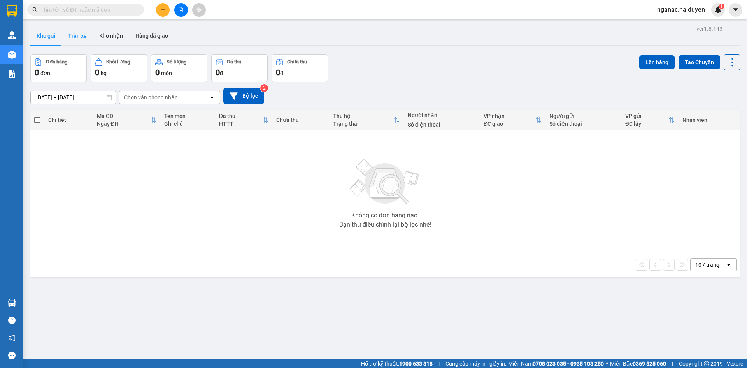
click at [81, 39] on button "Trên xe" at bounding box center [77, 35] width 31 height 19
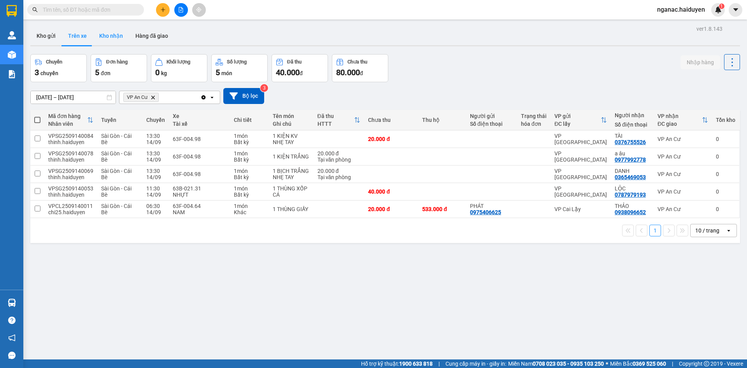
click at [111, 38] on button "Kho nhận" at bounding box center [111, 35] width 36 height 19
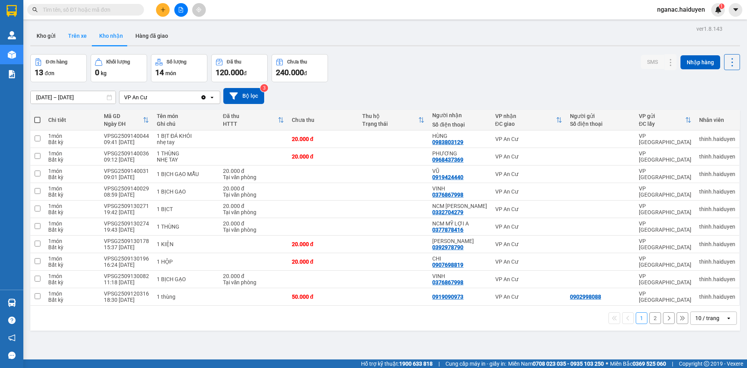
click at [73, 38] on button "Trên xe" at bounding box center [77, 35] width 31 height 19
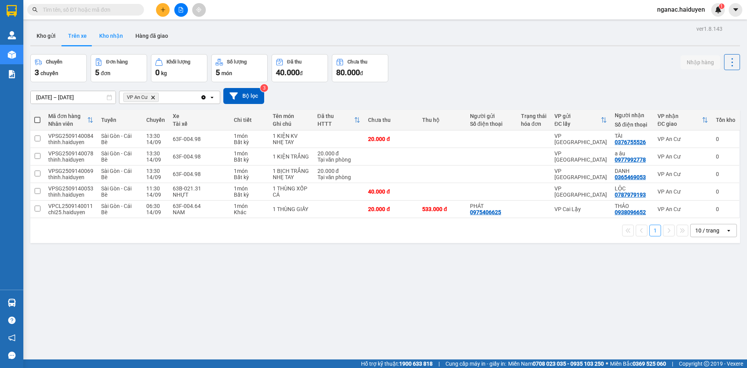
click at [109, 34] on button "Kho nhận" at bounding box center [111, 35] width 36 height 19
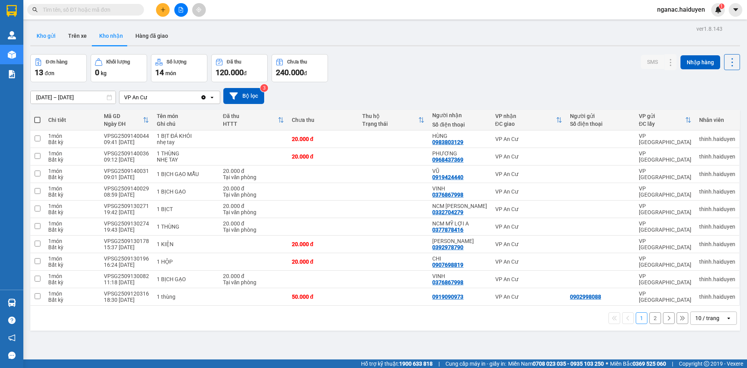
click at [46, 34] on button "Kho gửi" at bounding box center [46, 35] width 32 height 19
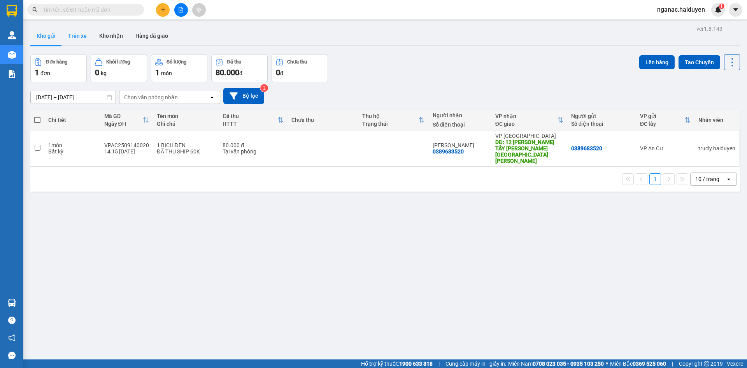
click at [75, 36] on button "Trên xe" at bounding box center [77, 35] width 31 height 19
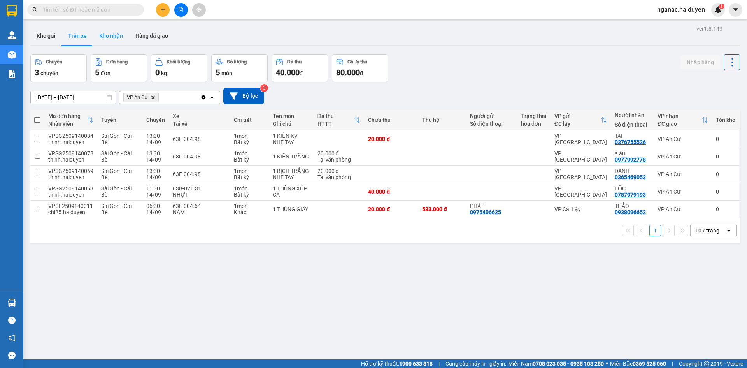
click at [114, 39] on button "Kho nhận" at bounding box center [111, 35] width 36 height 19
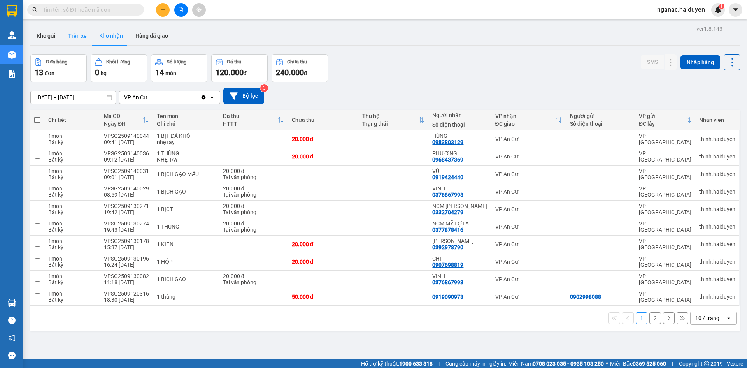
click at [77, 33] on button "Trên xe" at bounding box center [77, 35] width 31 height 19
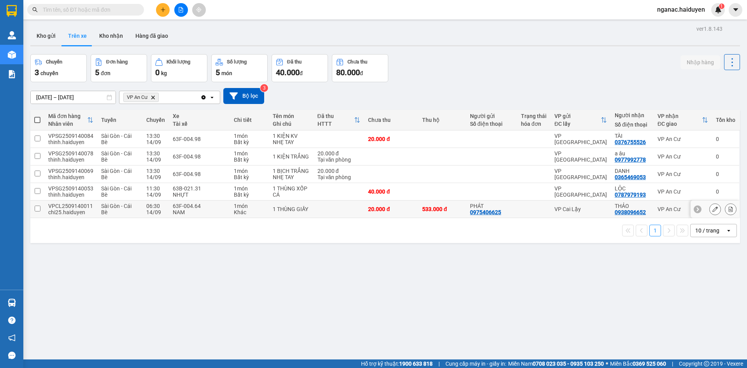
click at [193, 211] on div "NAM" at bounding box center [199, 212] width 53 height 6
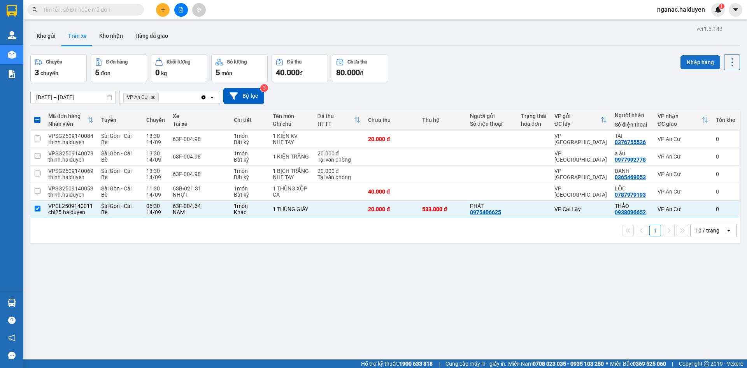
click at [700, 60] on button "Nhập hàng" at bounding box center [700, 62] width 40 height 14
checkbox input "false"
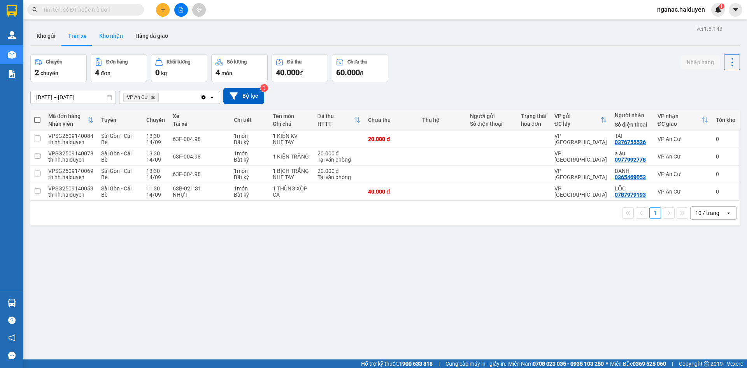
click at [103, 36] on button "Kho nhận" at bounding box center [111, 35] width 36 height 19
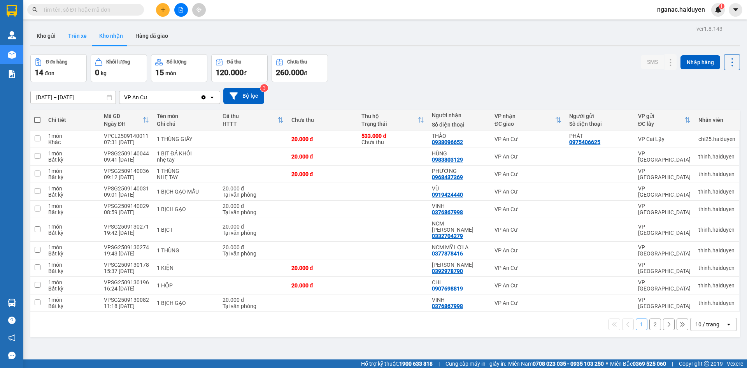
click at [81, 37] on button "Trên xe" at bounding box center [77, 35] width 31 height 19
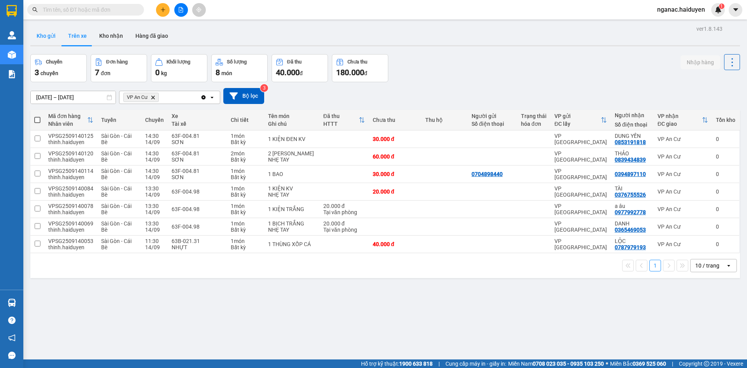
click at [40, 32] on button "Kho gửi" at bounding box center [46, 35] width 32 height 19
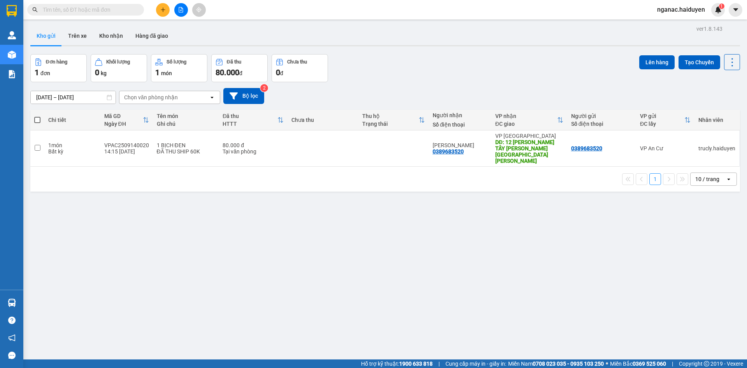
click at [62, 11] on input "text" at bounding box center [89, 9] width 92 height 9
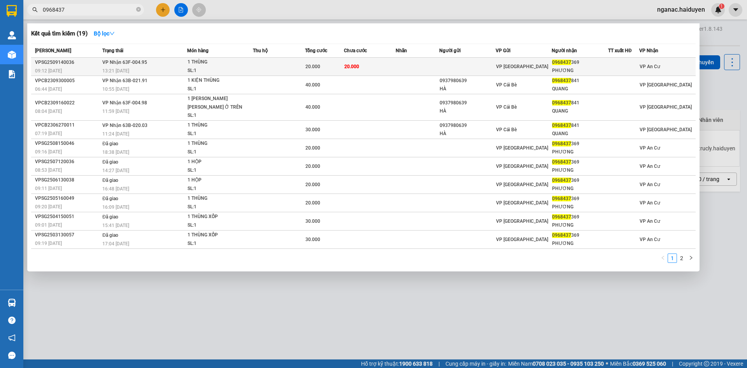
type input "0968437"
click at [230, 63] on div "1 THÙNG" at bounding box center [216, 62] width 58 height 9
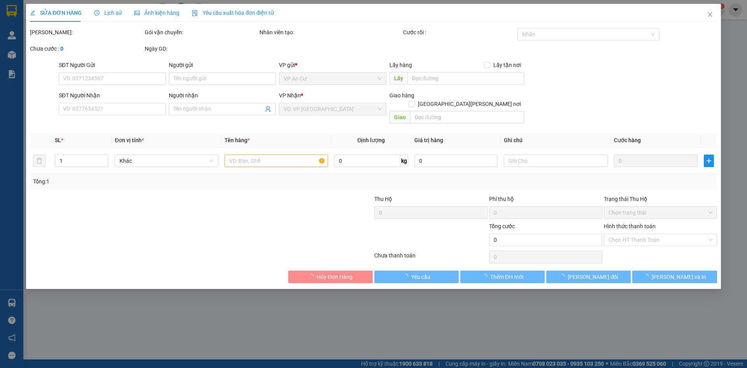
type input "0968437369"
type input "PHƯƠNG"
type input "20.000"
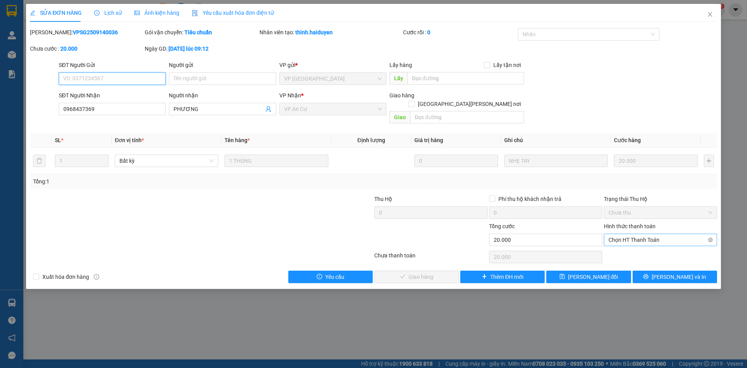
click at [651, 234] on span "Chọn HT Thanh Toán" at bounding box center [660, 240] width 104 height 12
click at [639, 247] on div "Tại văn phòng" at bounding box center [660, 246] width 104 height 9
type input "0"
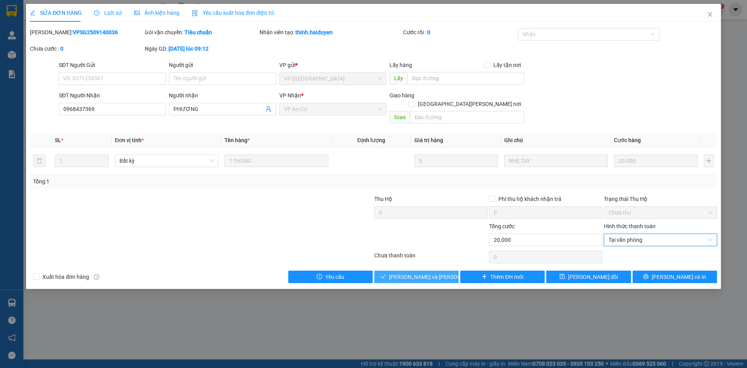
click at [421, 272] on span "[PERSON_NAME] và [PERSON_NAME] hàng" at bounding box center [441, 276] width 105 height 9
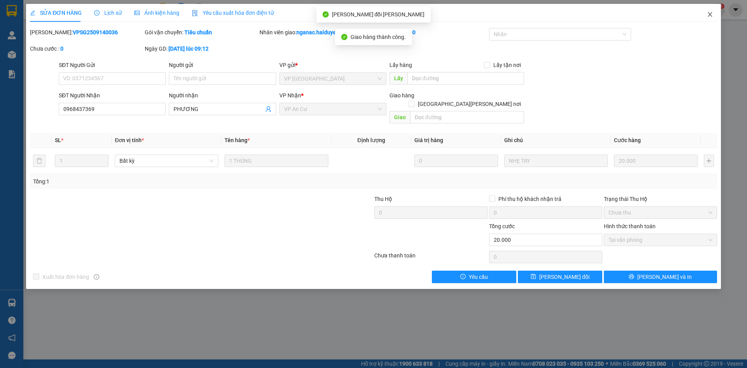
click at [708, 16] on icon "close" at bounding box center [710, 14] width 6 height 6
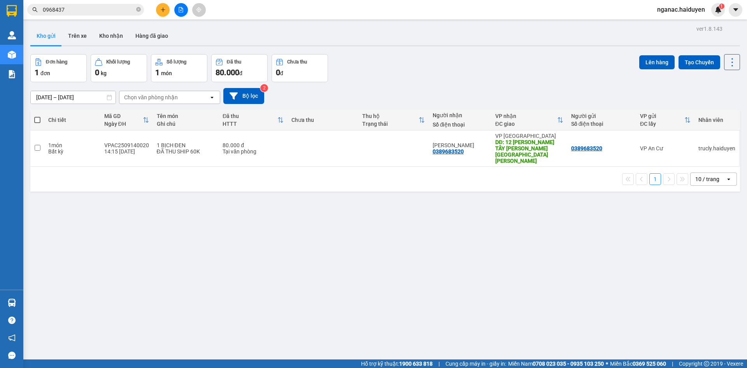
click at [396, 329] on div "ver 1.8.143 Kho gửi Trên xe [PERSON_NAME] Hàng đã [PERSON_NAME] hàng 1 đơn [PER…" at bounding box center [385, 207] width 716 height 368
click at [79, 37] on button "Trên xe" at bounding box center [77, 35] width 31 height 19
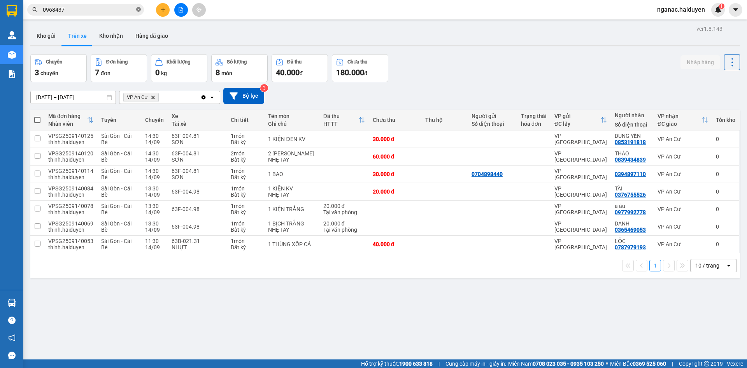
click at [139, 9] on icon "close-circle" at bounding box center [138, 9] width 5 height 5
click at [109, 9] on input "text" at bounding box center [89, 9] width 92 height 9
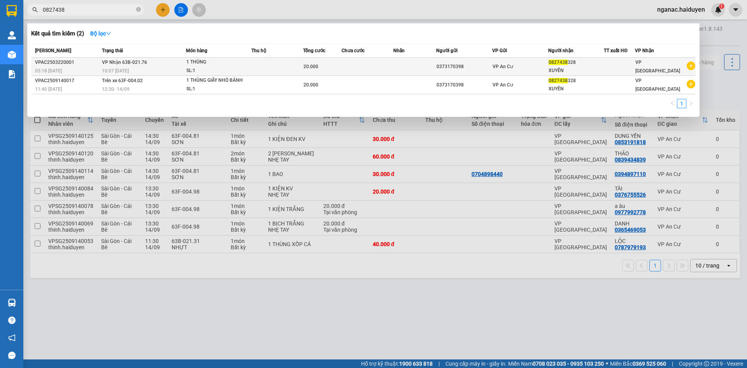
type input "0827438"
click at [269, 68] on td at bounding box center [277, 67] width 52 height 18
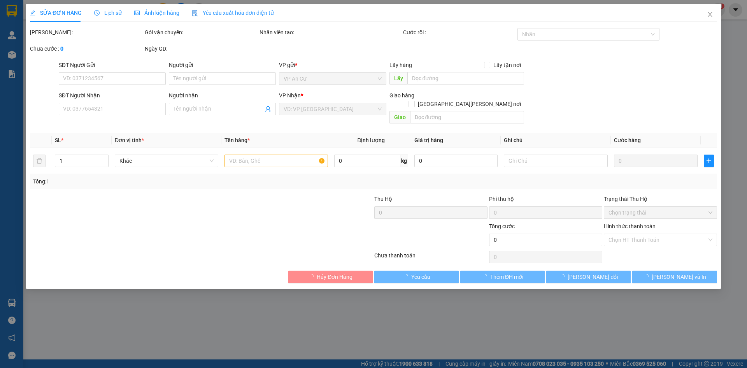
type input "0373170398"
type input "0827438328"
type input "XUYẾN"
type input "20.000"
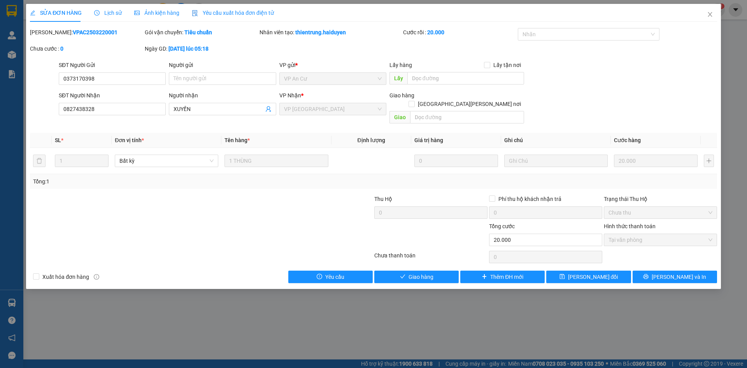
click at [118, 14] on span "Lịch sử" at bounding box center [108, 13] width 28 height 6
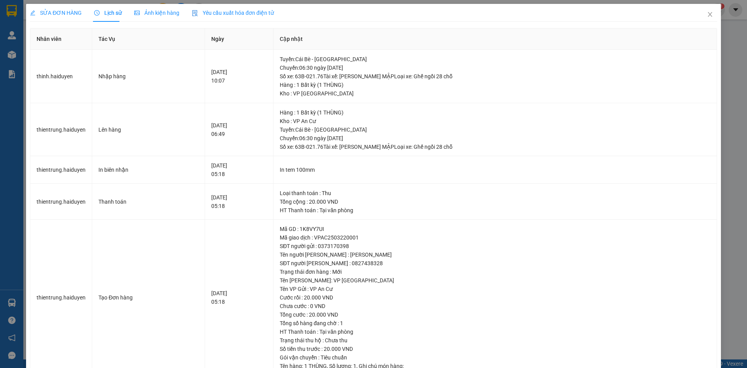
click at [61, 12] on span "SỬA ĐƠN HÀNG" at bounding box center [56, 13] width 52 height 6
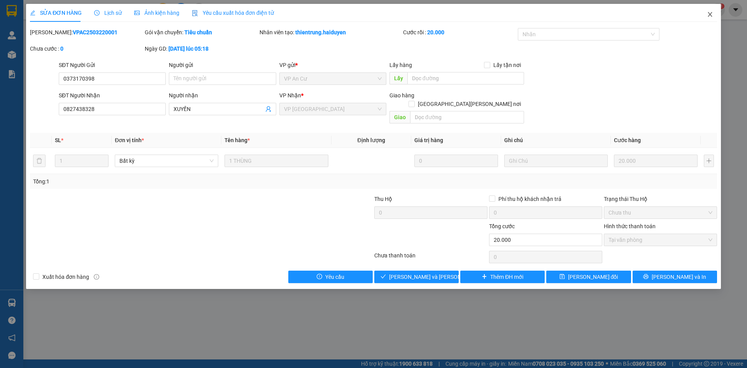
click at [711, 14] on icon "close" at bounding box center [710, 14] width 6 height 6
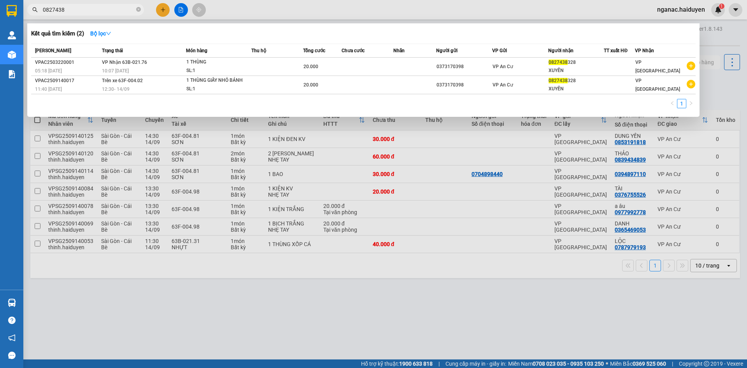
click at [81, 11] on input "0827438" at bounding box center [89, 9] width 92 height 9
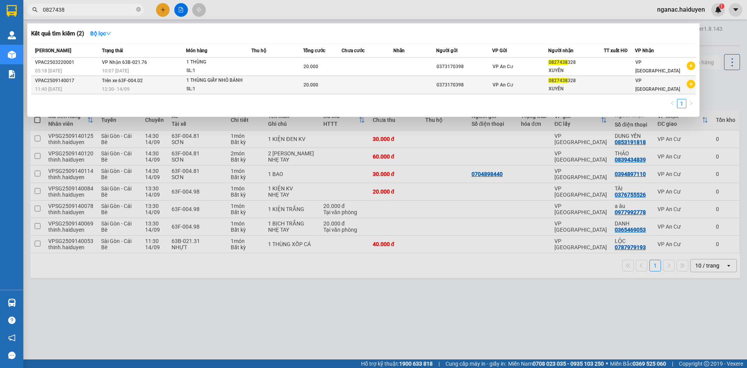
click at [140, 83] on span "Trên xe 63F-004.02" at bounding box center [122, 80] width 41 height 6
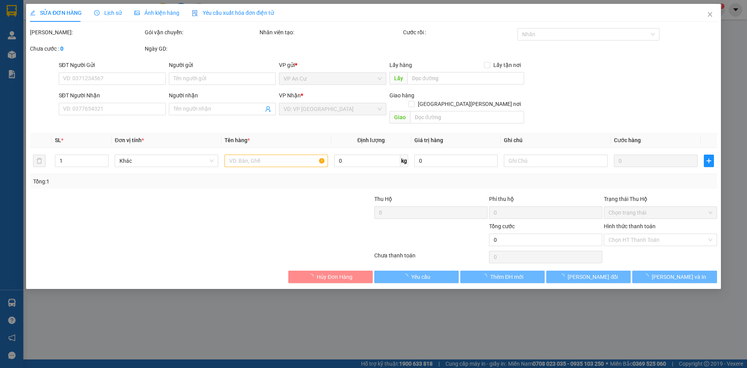
type input "0373170398"
type input "0827438328"
type input "XUYẾN"
type input "20.000"
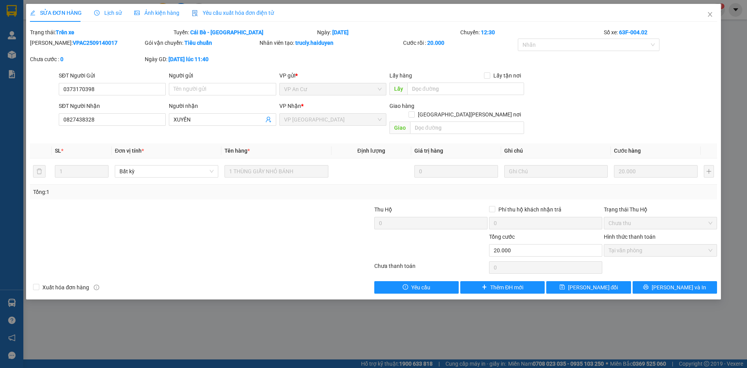
click at [107, 15] on span "Lịch sử" at bounding box center [108, 13] width 28 height 6
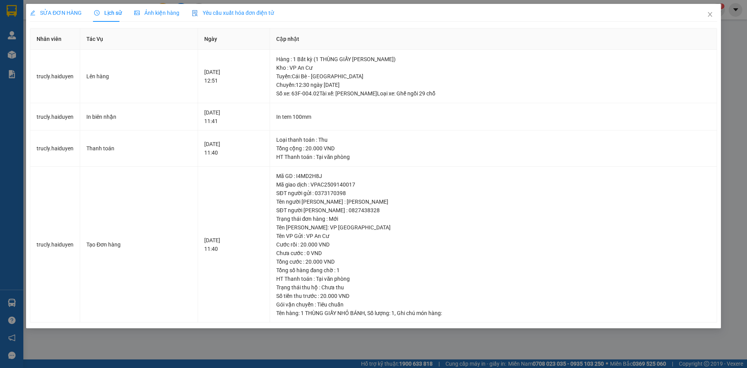
click at [51, 12] on span "SỬA ĐƠN HÀNG" at bounding box center [56, 13] width 52 height 6
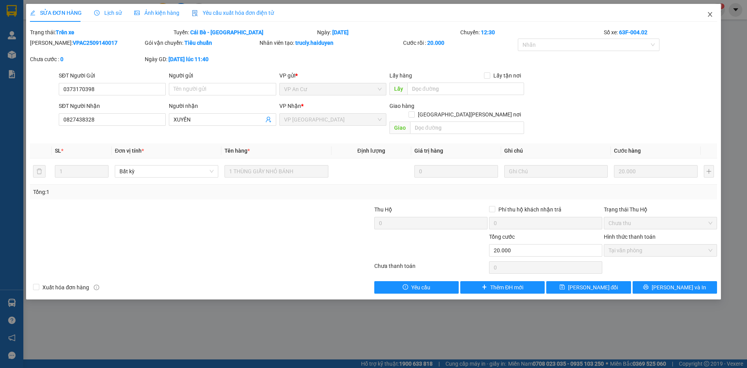
click at [707, 14] on icon "close" at bounding box center [710, 14] width 6 height 6
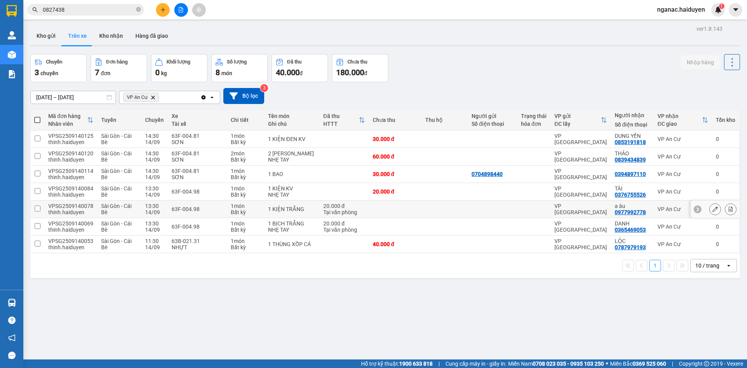
click at [618, 210] on div "0977992778" at bounding box center [629, 212] width 31 height 6
copy div "0977992778"
click at [361, 334] on div "ver 1.8.143 Kho gửi Trên xe [PERSON_NAME] Hàng đã giao Chuyến 3 chuyến Đơn hàng…" at bounding box center [385, 207] width 716 height 368
click at [48, 33] on button "Kho gửi" at bounding box center [46, 35] width 32 height 19
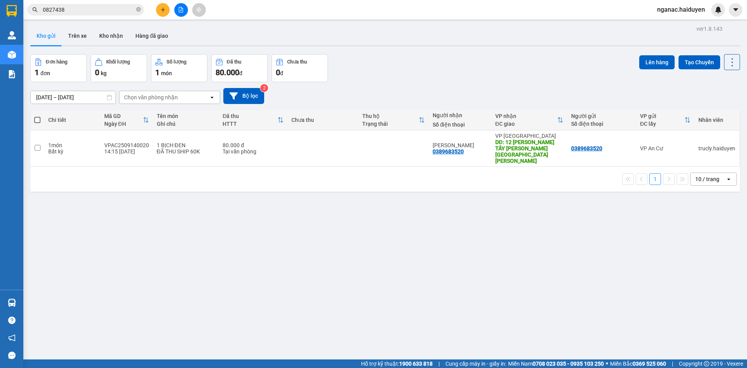
drag, startPoint x: 138, startPoint y: 9, endPoint x: 128, endPoint y: 5, distance: 10.7
click at [135, 8] on span "0827438" at bounding box center [85, 10] width 117 height 12
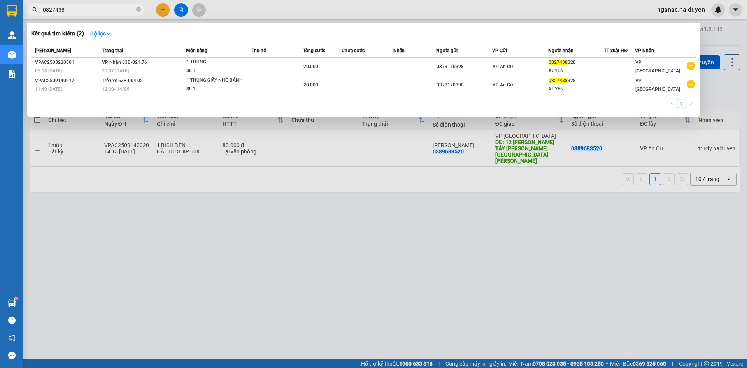
drag, startPoint x: 186, startPoint y: 236, endPoint x: 168, endPoint y: 161, distance: 76.6
click at [183, 232] on div at bounding box center [373, 184] width 747 height 368
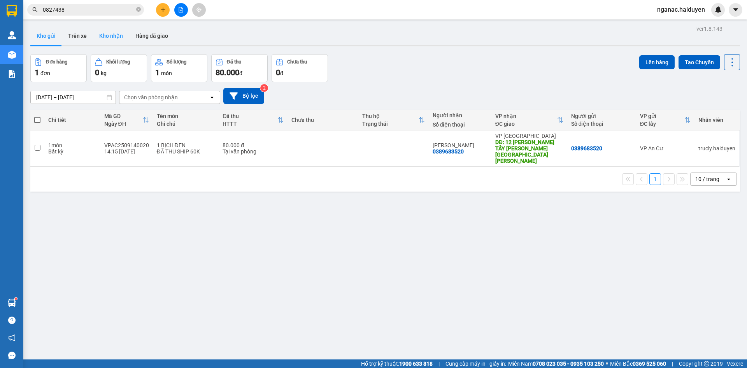
click at [112, 37] on button "Kho nhận" at bounding box center [111, 35] width 36 height 19
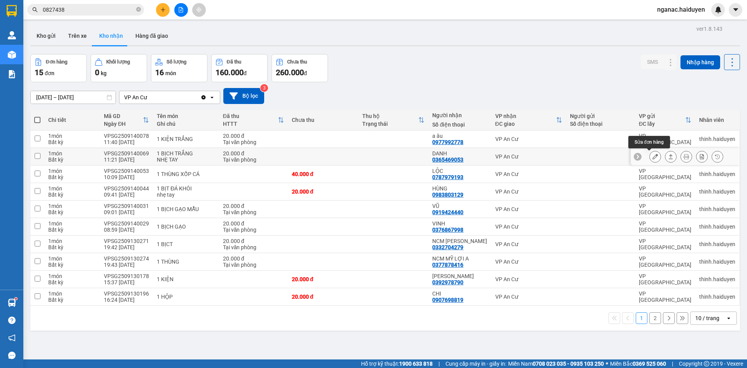
click at [652, 155] on icon at bounding box center [654, 156] width 5 height 5
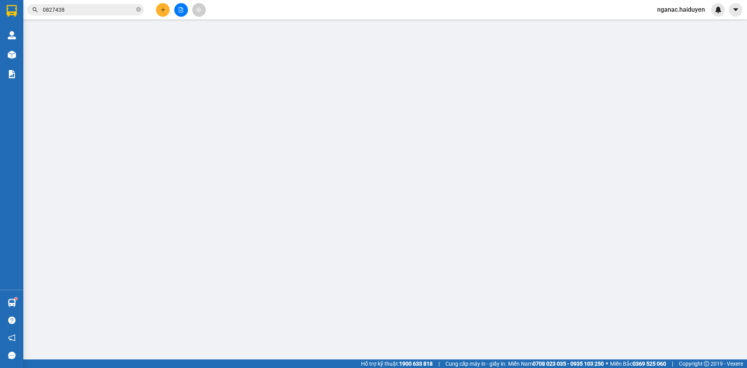
type input "0365469053"
type input "DANH"
type input "20.000"
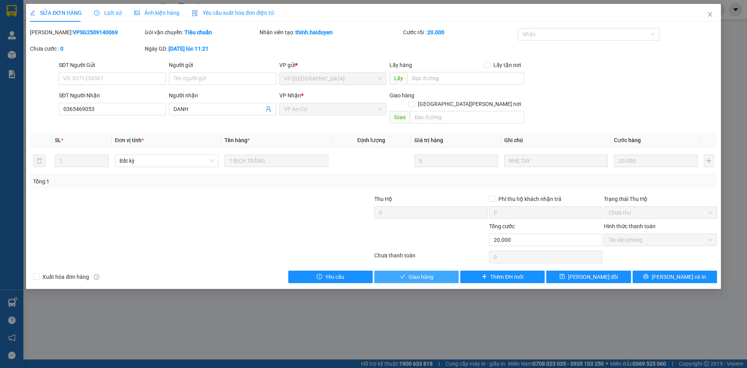
click at [417, 272] on span "Giao hàng" at bounding box center [420, 276] width 25 height 9
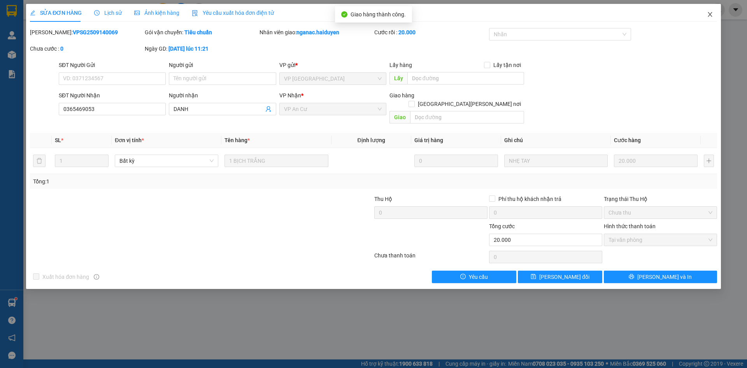
click at [711, 14] on icon "close" at bounding box center [709, 14] width 4 height 5
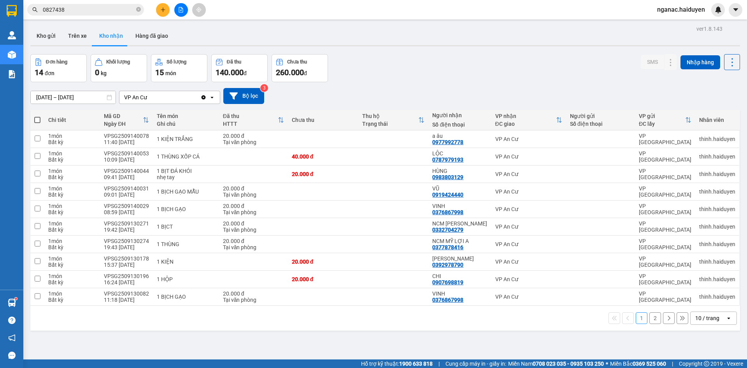
click at [346, 347] on div "ver 1.8.143 Kho gửi Trên xe [PERSON_NAME] Hàng đã [PERSON_NAME] hàng 14 đơn [PE…" at bounding box center [385, 207] width 716 height 368
click at [66, 38] on button "Trên xe" at bounding box center [77, 35] width 31 height 19
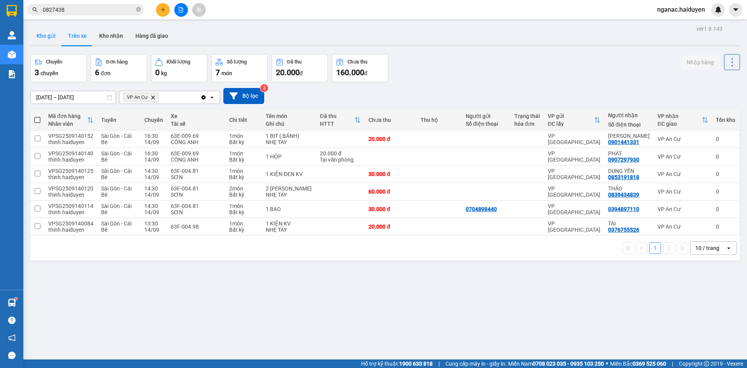
click at [37, 44] on button "Kho gửi" at bounding box center [46, 35] width 32 height 19
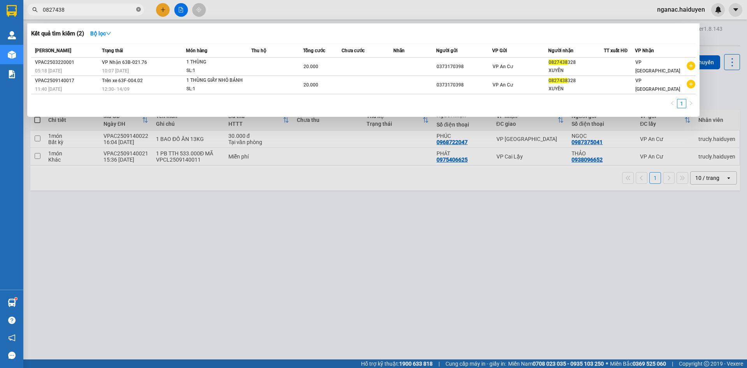
click at [140, 10] on icon "close-circle" at bounding box center [138, 9] width 5 height 5
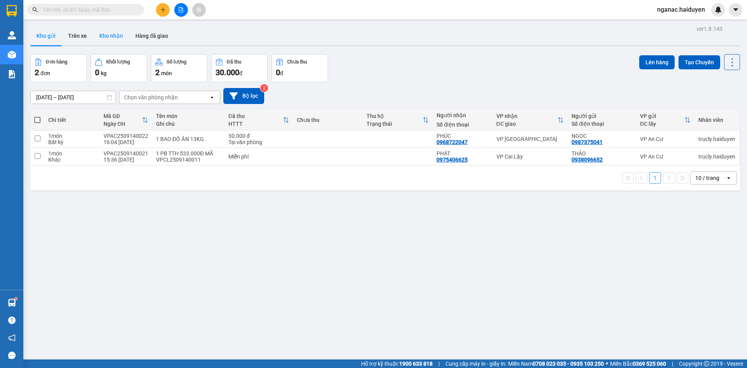
click at [112, 32] on button "Kho nhận" at bounding box center [111, 35] width 36 height 19
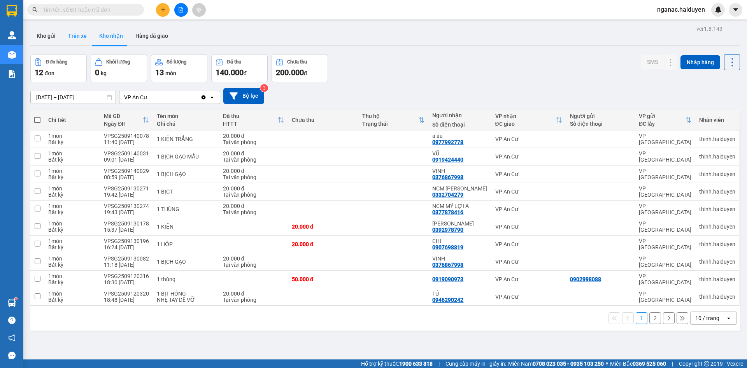
click at [76, 33] on button "Trên xe" at bounding box center [77, 35] width 31 height 19
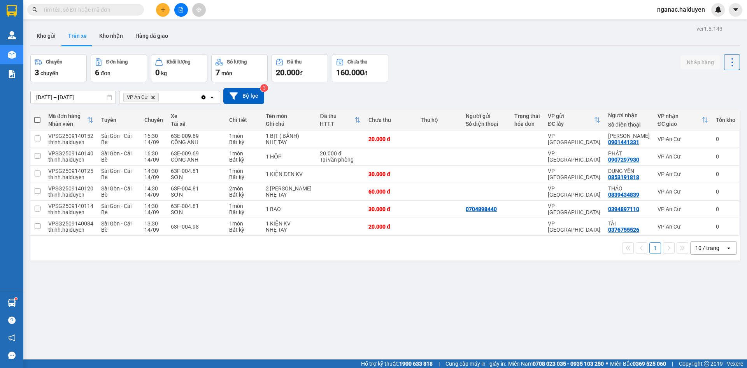
click at [239, 294] on div "ver 1.8.143 Kho gửi Trên xe [PERSON_NAME] Hàng đã giao Chuyến 3 chuyến Đơn hàng…" at bounding box center [385, 207] width 716 height 368
click at [114, 33] on button "Kho nhận" at bounding box center [111, 35] width 36 height 19
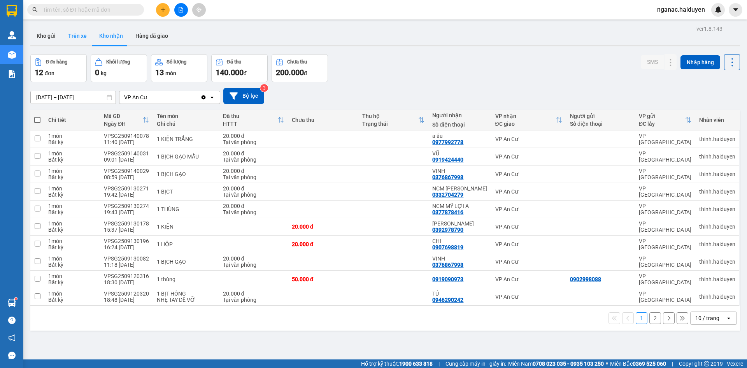
click at [69, 28] on button "Trên xe" at bounding box center [77, 35] width 31 height 19
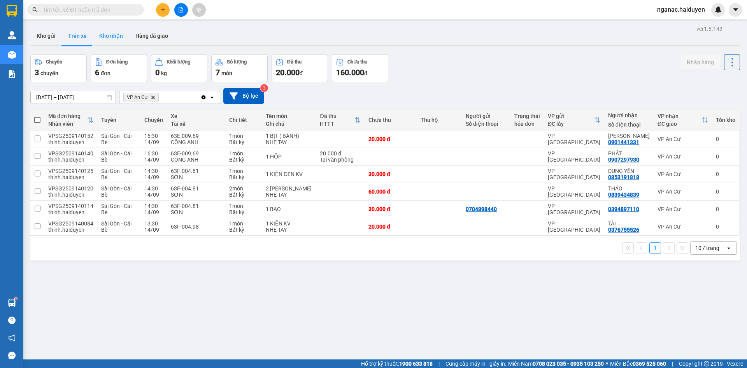
click at [105, 34] on button "Kho nhận" at bounding box center [111, 35] width 36 height 19
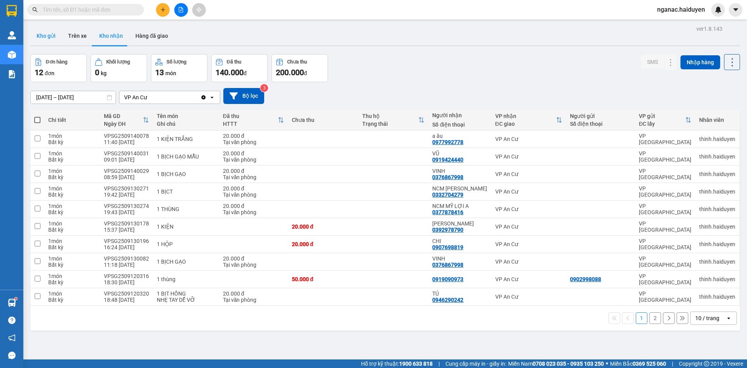
click at [52, 38] on button "Kho gửi" at bounding box center [46, 35] width 32 height 19
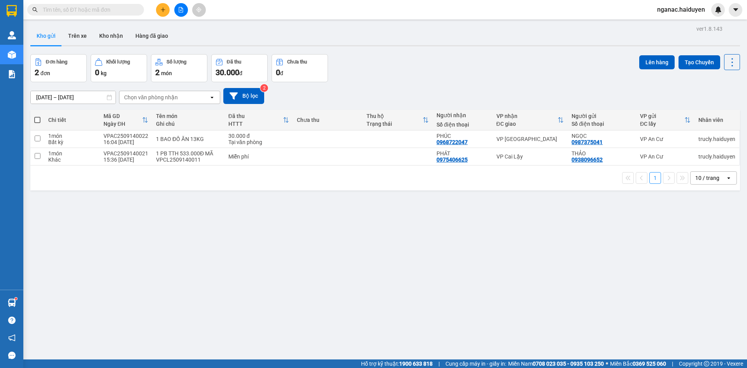
click at [84, 7] on input "text" at bounding box center [89, 9] width 92 height 9
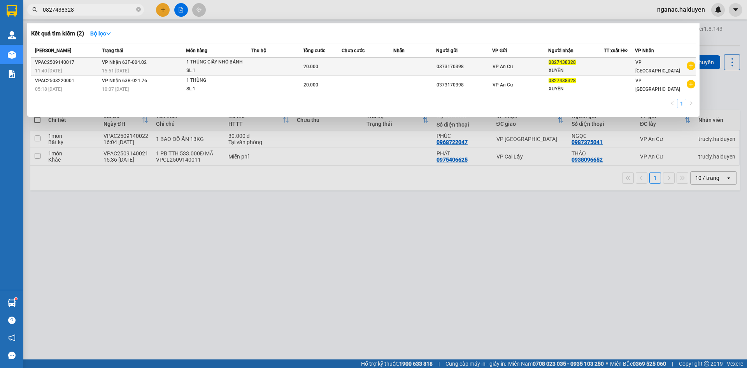
type input "0827438328"
click at [148, 62] on td "[PERSON_NAME] 63F-004.02 15:51 [DATE]" at bounding box center [143, 67] width 86 height 18
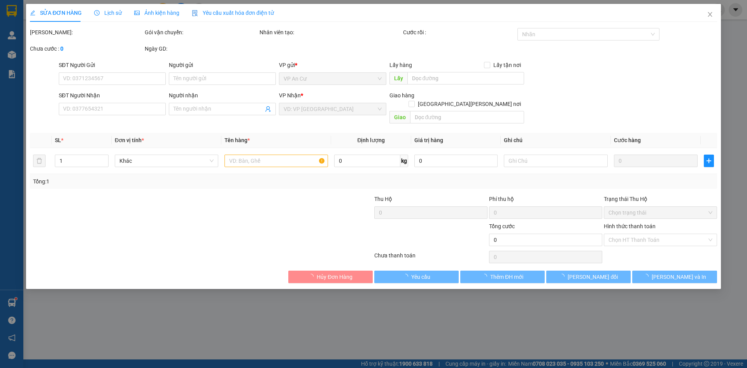
type input "0373170398"
type input "0827438328"
type input "XUYẾN"
type input "20.000"
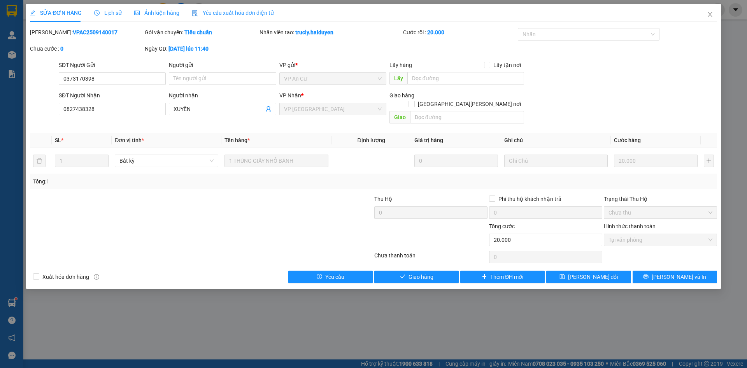
click at [101, 10] on span "Lịch sử" at bounding box center [108, 13] width 28 height 6
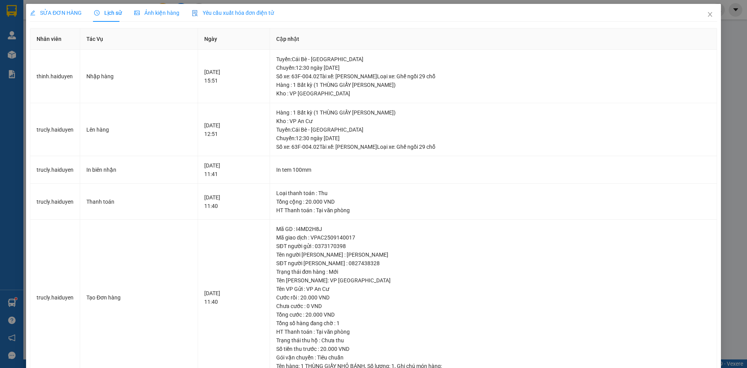
click at [51, 12] on span "SỬA ĐƠN HÀNG" at bounding box center [56, 13] width 52 height 6
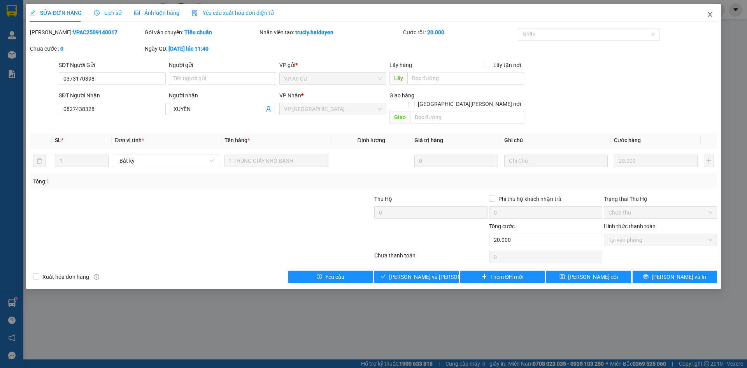
click at [710, 14] on icon "close" at bounding box center [710, 14] width 6 height 6
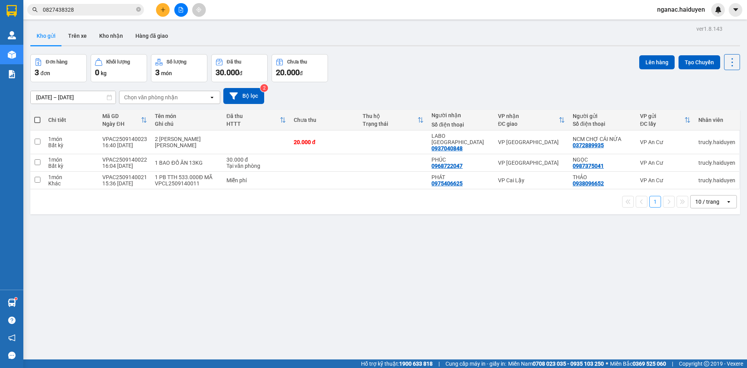
click at [84, 9] on input "0827438328" at bounding box center [89, 9] width 92 height 9
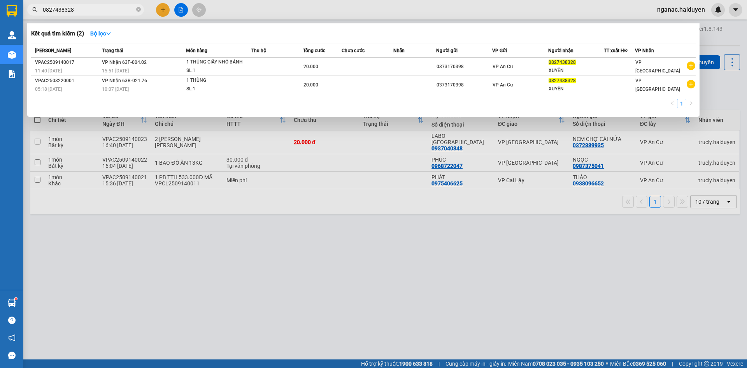
click at [135, 8] on span "0827438328" at bounding box center [85, 10] width 117 height 12
click at [138, 9] on icon "close-circle" at bounding box center [138, 9] width 5 height 5
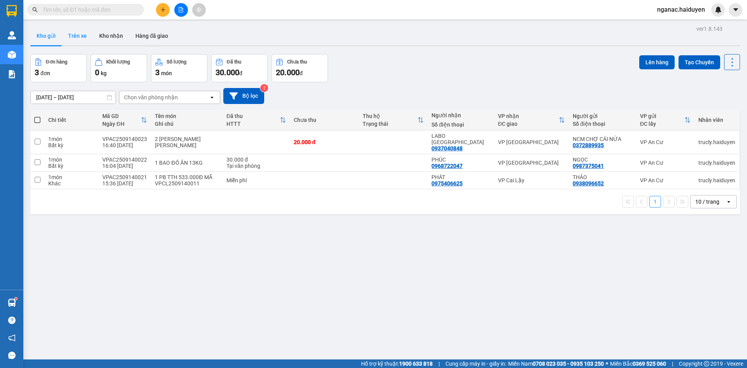
click at [82, 38] on button "Trên xe" at bounding box center [77, 35] width 31 height 19
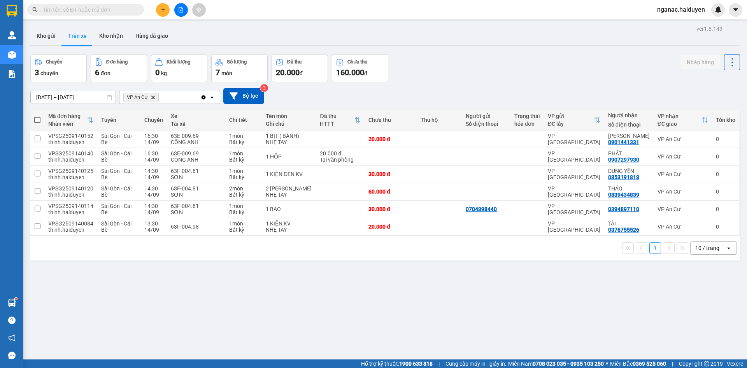
click at [376, 319] on div "ver 1.8.143 Kho gửi Trên xe [PERSON_NAME] Hàng đã giao Chuyến 3 chuyến Đơn hàng…" at bounding box center [385, 207] width 716 height 368
click at [52, 35] on button "Kho gửi" at bounding box center [46, 35] width 32 height 19
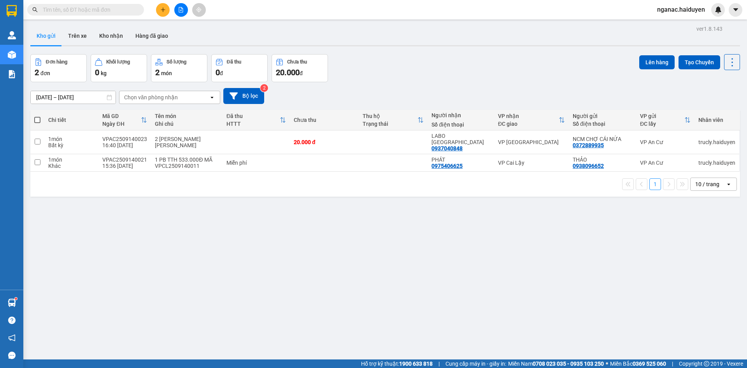
click at [514, 324] on div "ver 1.8.143 Kho gửi Trên xe [PERSON_NAME] Hàng đã [PERSON_NAME] hàng 2 đơn [PER…" at bounding box center [385, 207] width 716 height 368
click at [109, 6] on input "text" at bounding box center [89, 9] width 92 height 9
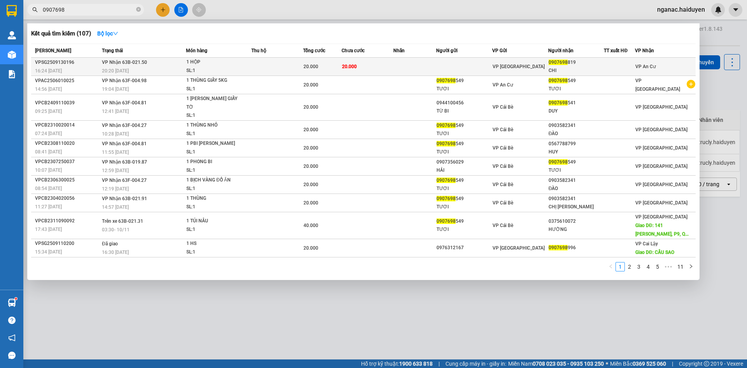
type input "0907698"
click at [277, 66] on td at bounding box center [277, 67] width 52 height 18
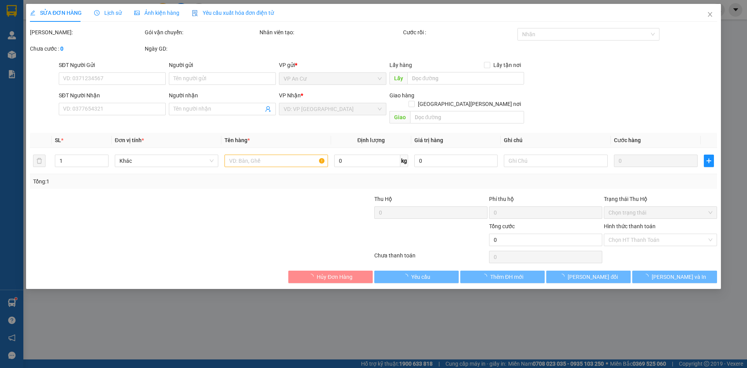
type input "0907698819"
type input "CHI"
type input "20.000"
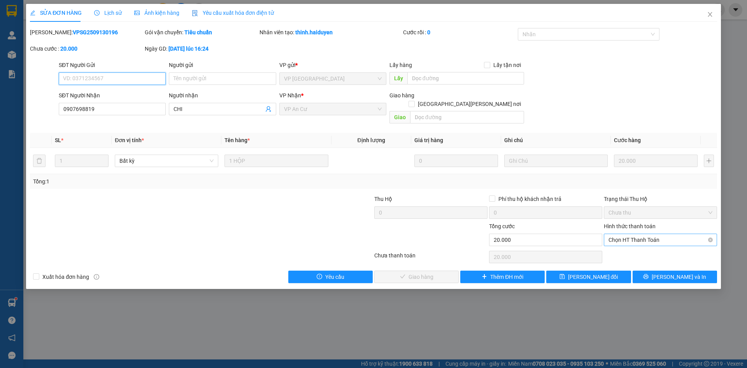
click at [635, 234] on span "Chọn HT Thanh Toán" at bounding box center [660, 240] width 104 height 12
click at [632, 245] on div "Tại văn phòng" at bounding box center [660, 246] width 104 height 9
type input "0"
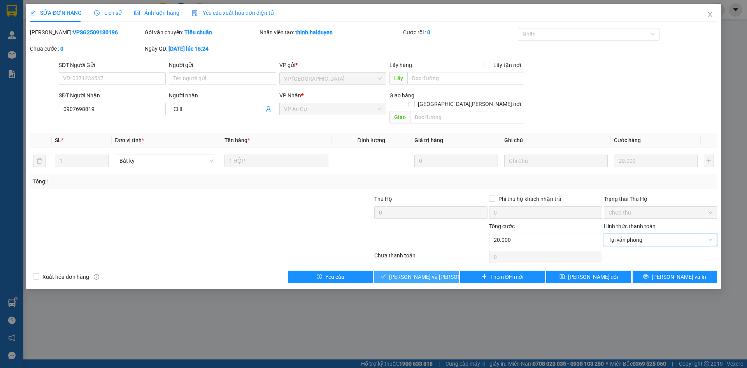
click at [413, 272] on span "[PERSON_NAME] và [PERSON_NAME] hàng" at bounding box center [441, 276] width 105 height 9
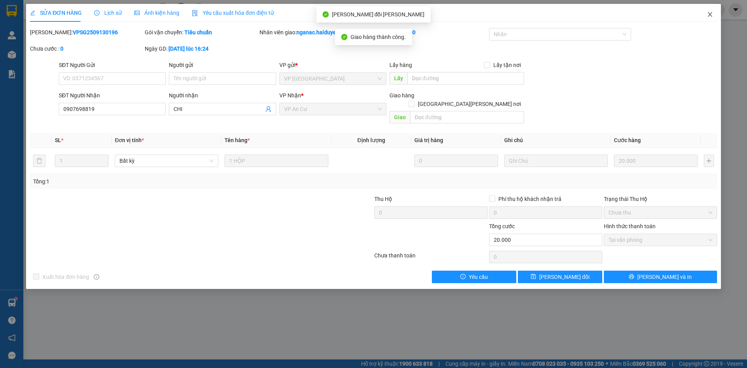
click at [714, 15] on span "Close" at bounding box center [710, 15] width 22 height 22
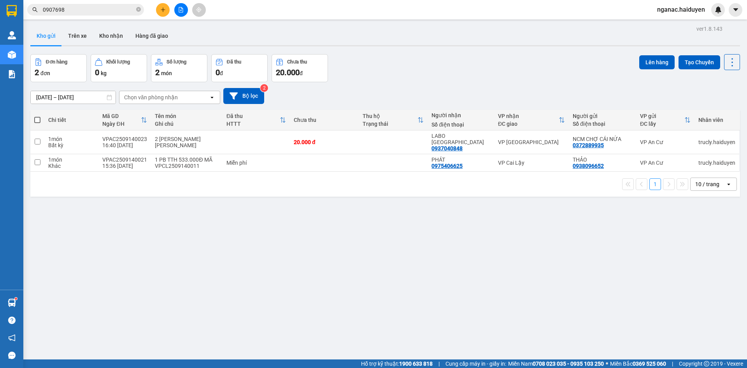
click at [354, 351] on div "ver 1.8.143 Kho gửi Trên xe [PERSON_NAME] Hàng đã [PERSON_NAME] hàng 2 đơn [PER…" at bounding box center [385, 207] width 716 height 368
click at [211, 250] on div "ver 1.8.143 Kho gửi Trên xe [PERSON_NAME] Hàng đã [PERSON_NAME] hàng 2 đơn [PER…" at bounding box center [385, 207] width 716 height 368
click at [161, 9] on icon "plus" at bounding box center [162, 9] width 5 height 5
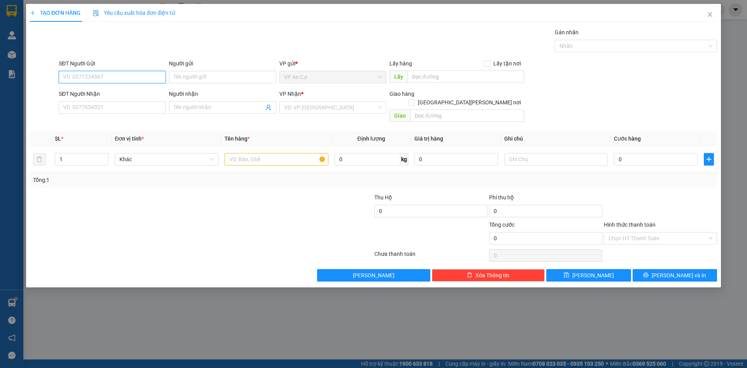
click at [96, 73] on input "SĐT Người Gửi" at bounding box center [112, 77] width 107 height 12
type input "4"
click at [110, 92] on div "0332732449 - CHI" at bounding box center [112, 92] width 98 height 9
type input "0332732449"
type input "CHI"
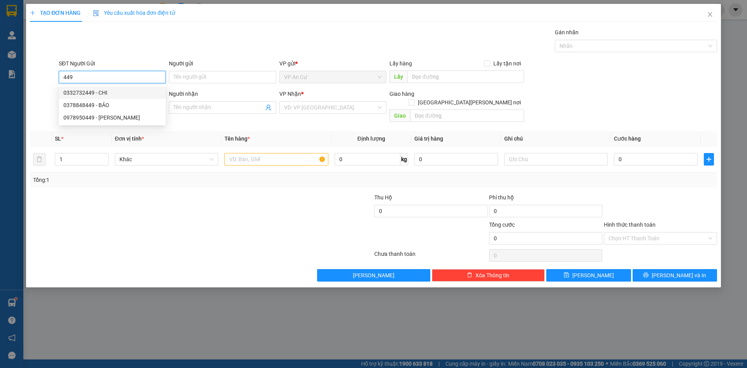
type input "0946378378"
type input "NHUNG"
type input "40.000"
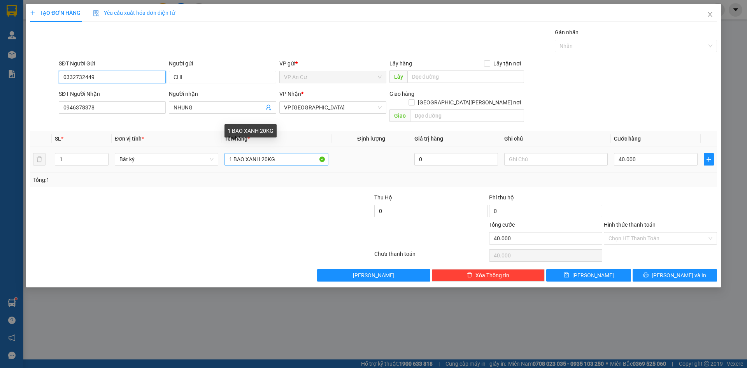
type input "0332732449"
click at [267, 153] on input "1 BAO XANH 20KG" at bounding box center [275, 159] width 103 height 12
type input "1 BAO XANH 16KG"
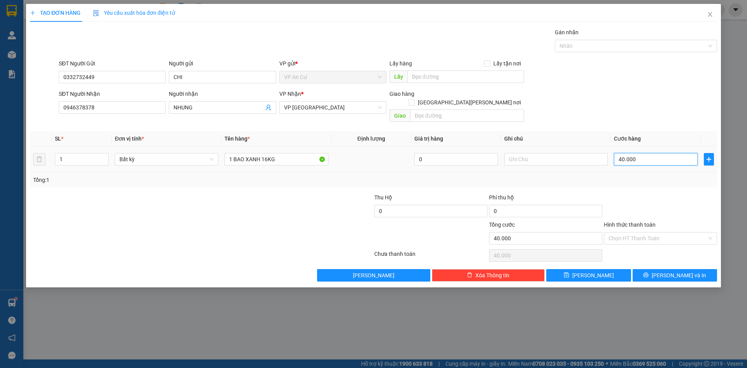
click at [637, 154] on input "40.000" at bounding box center [656, 159] width 84 height 12
type input "0"
type input "3"
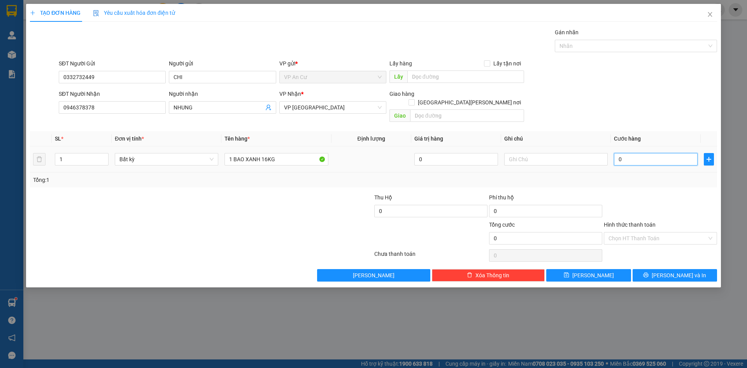
type input "3"
type input "03"
type input "30"
type input "030"
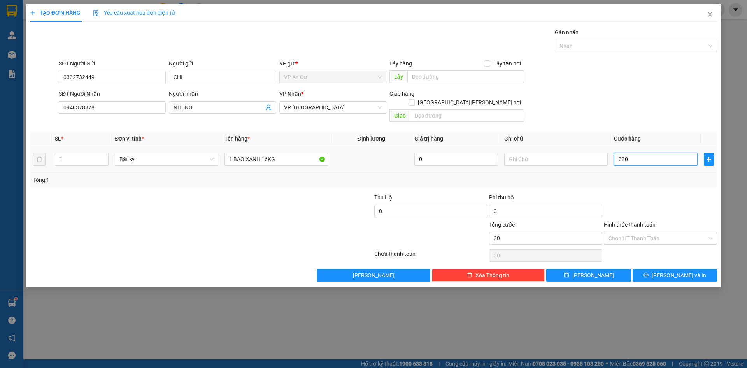
type input "300"
type input "0.300"
type input "3.000"
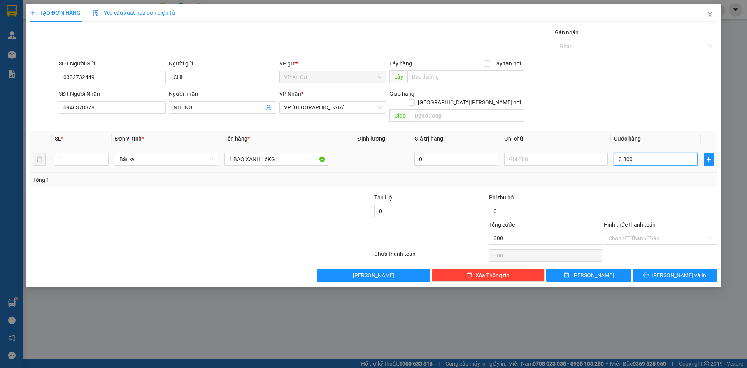
type input "03.000"
type input "30.000"
click at [651, 234] on input "Hình thức thanh toán" at bounding box center [657, 238] width 98 height 12
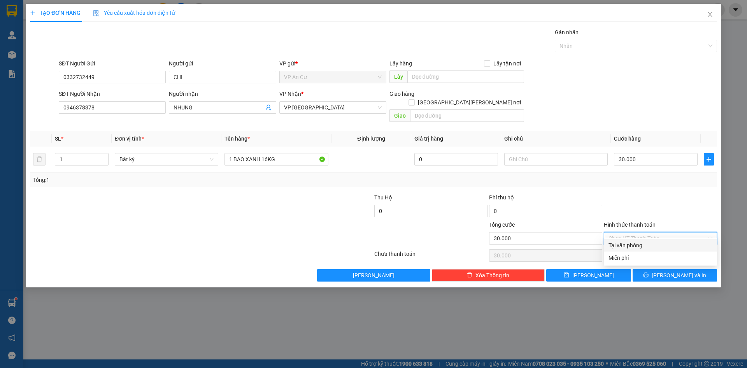
click at [650, 247] on div "Tại văn phòng" at bounding box center [660, 245] width 104 height 9
type input "0"
click at [655, 269] on button "[PERSON_NAME] và In" at bounding box center [674, 275] width 84 height 12
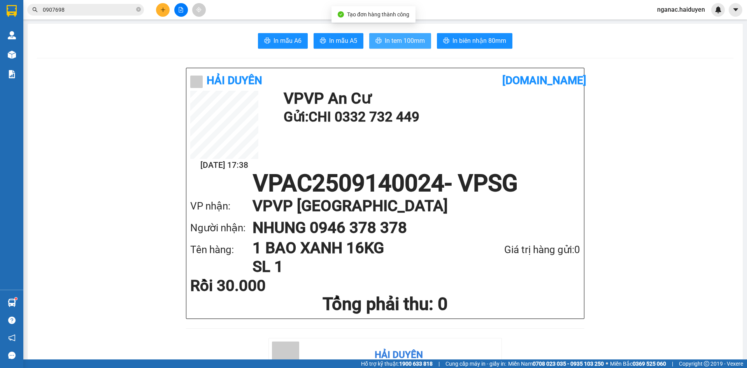
click at [410, 42] on span "In tem 100mm" at bounding box center [405, 41] width 40 height 10
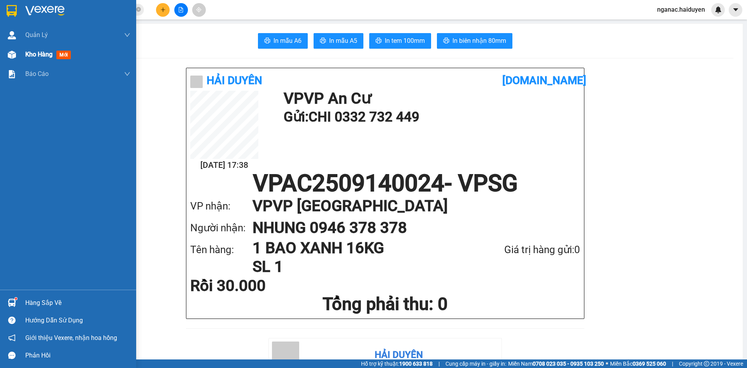
click at [27, 54] on span "Kho hàng" at bounding box center [38, 54] width 27 height 7
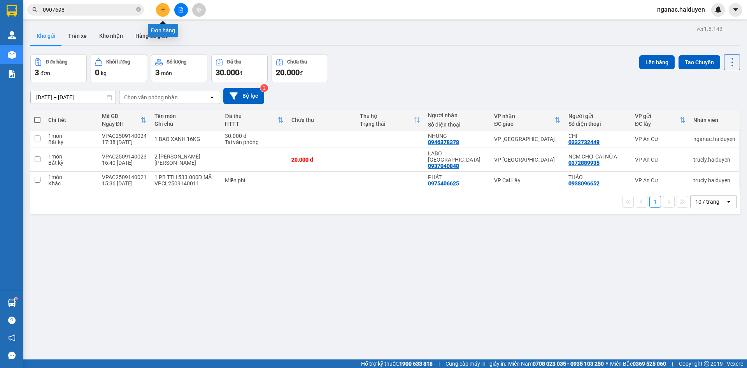
click at [162, 9] on icon "plus" at bounding box center [162, 9] width 5 height 5
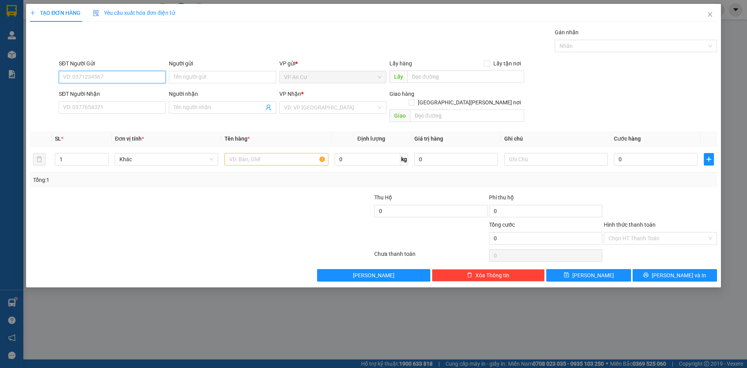
click at [103, 75] on input "SĐT Người Gửi" at bounding box center [112, 77] width 107 height 12
click at [114, 92] on div "0333939581 - NCM [PERSON_NAME]" at bounding box center [112, 92] width 98 height 9
type input "0333939581"
type input "NCM THIỆN TRUNG"
type input "0937040848"
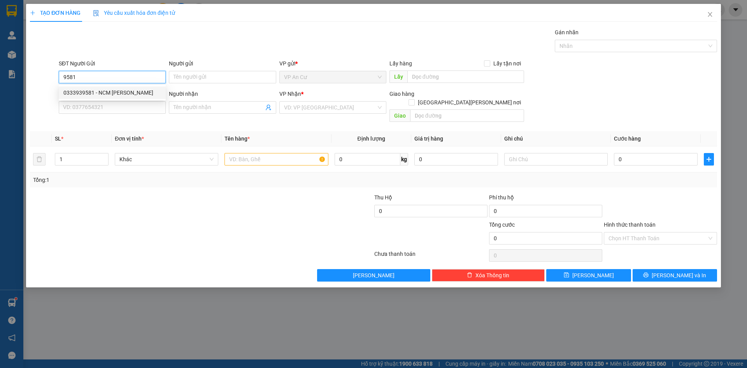
type input "LABO [GEOGRAPHIC_DATA]"
type input "20.000"
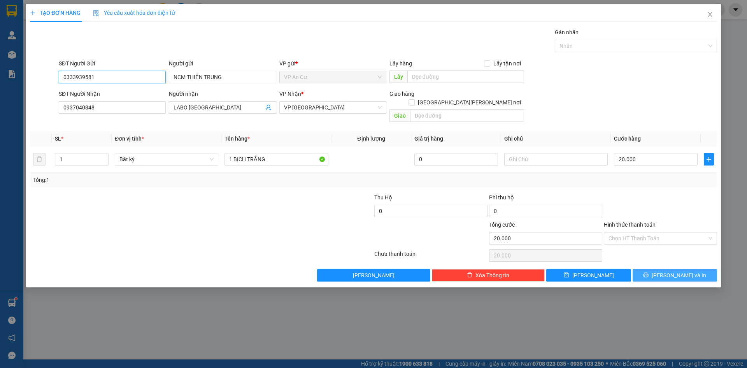
type input "0333939581"
click at [674, 271] on span "[PERSON_NAME] và In" at bounding box center [678, 275] width 54 height 9
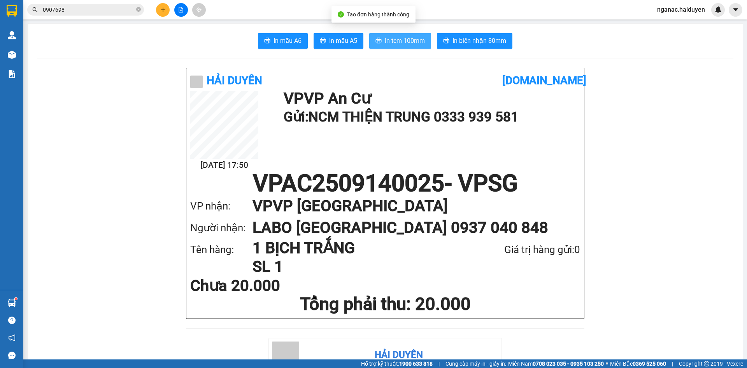
click at [393, 42] on span "In tem 100mm" at bounding box center [405, 41] width 40 height 10
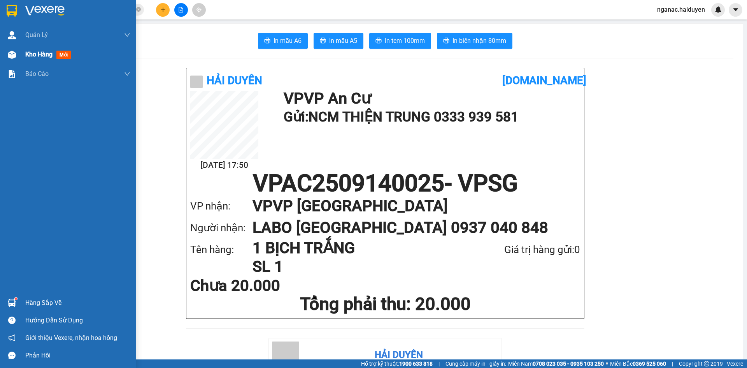
click at [43, 55] on span "Kho hàng" at bounding box center [38, 54] width 27 height 7
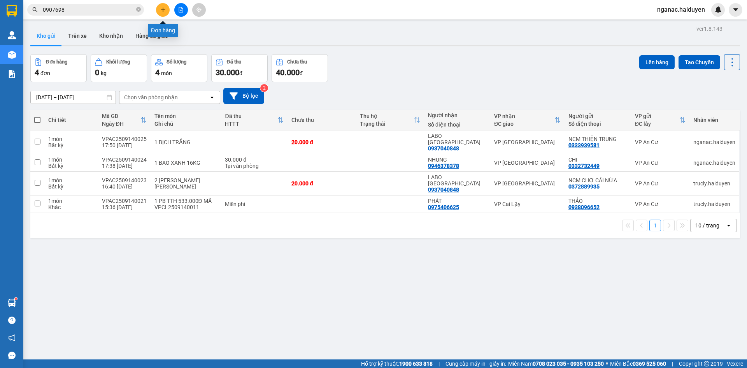
click at [162, 7] on icon "plus" at bounding box center [162, 9] width 5 height 5
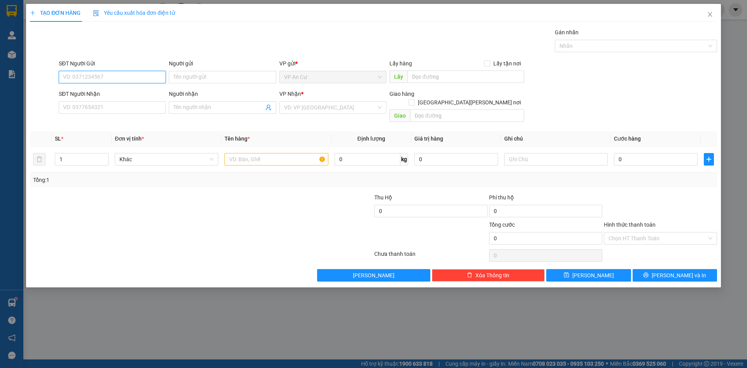
click at [110, 78] on input "SĐT Người Gửi" at bounding box center [112, 77] width 107 height 12
click at [107, 91] on div "0907297930 - PHÁT" at bounding box center [112, 92] width 98 height 9
type input "0907297930"
type input "PHÁT"
type input "02866802586"
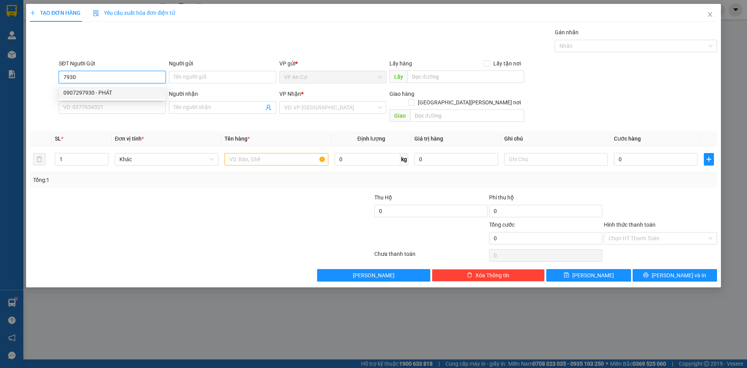
type input "NIỀM TIN"
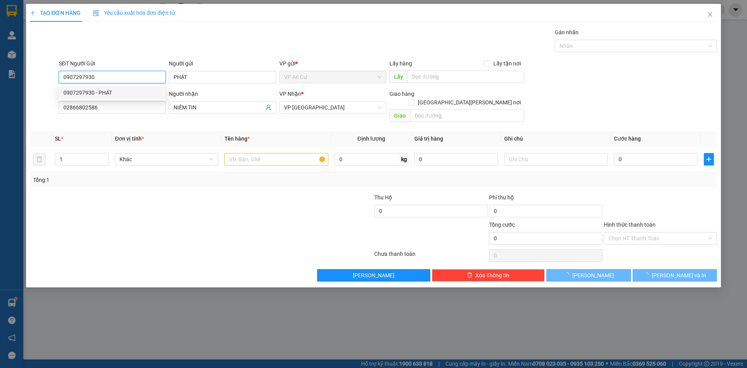
type input "20.000"
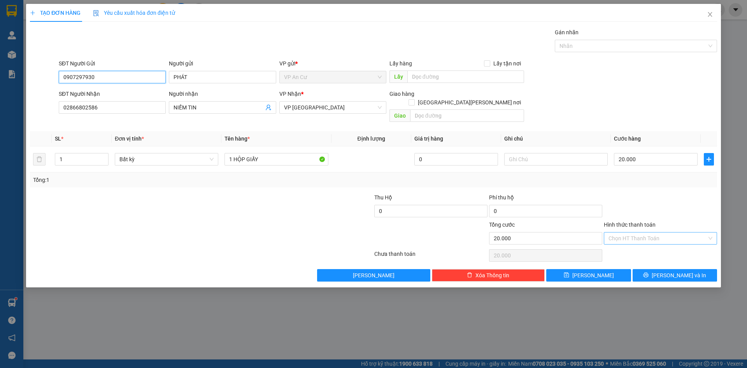
type input "0907297930"
click at [626, 232] on input "Hình thức thanh toán" at bounding box center [657, 238] width 98 height 12
click at [633, 243] on div "Tại văn phòng" at bounding box center [660, 245] width 104 height 9
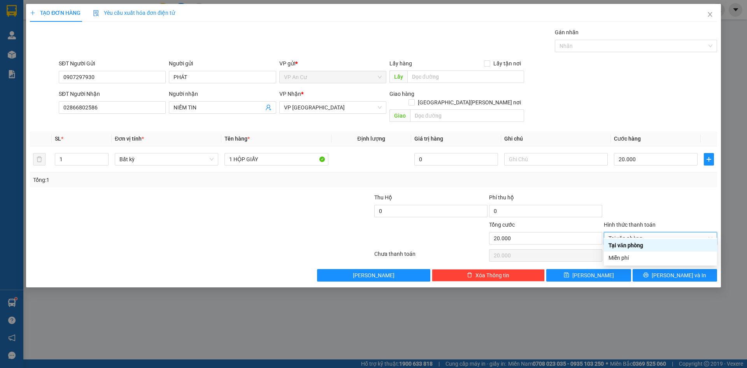
type input "0"
click at [665, 269] on button "[PERSON_NAME] và In" at bounding box center [674, 275] width 84 height 12
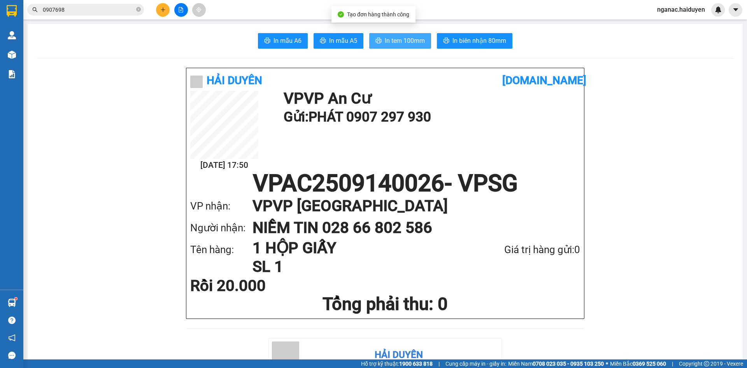
click at [390, 39] on span "In tem 100mm" at bounding box center [405, 41] width 40 height 10
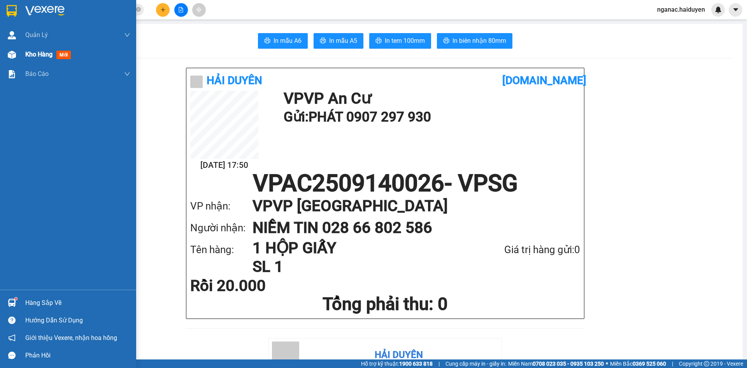
click at [23, 51] on div "Kho hàng mới" at bounding box center [68, 54] width 136 height 19
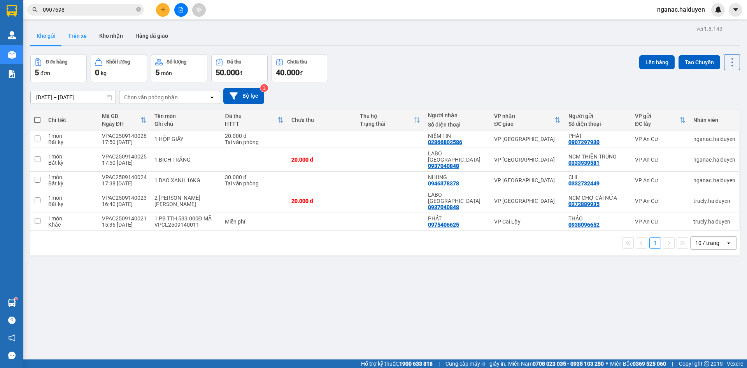
click at [82, 32] on button "Trên xe" at bounding box center [77, 35] width 31 height 19
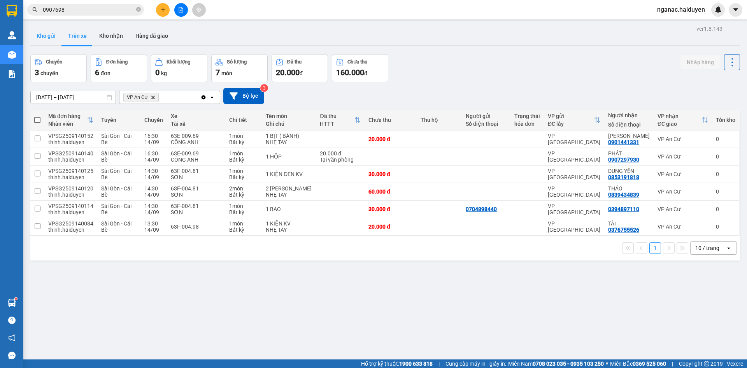
click at [45, 34] on button "Kho gửi" at bounding box center [46, 35] width 32 height 19
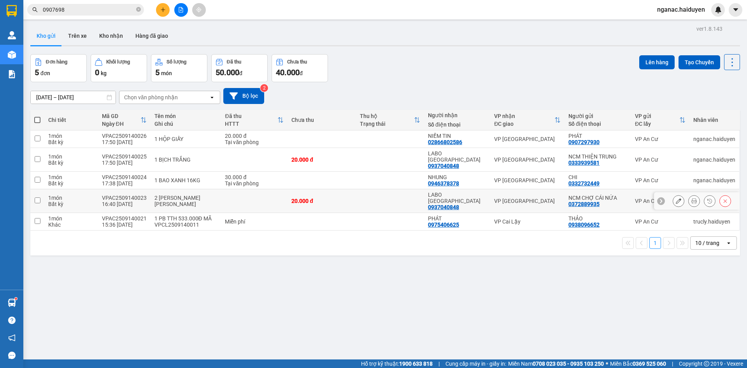
click at [83, 194] on div "1 món" at bounding box center [71, 197] width 46 height 6
checkbox input "true"
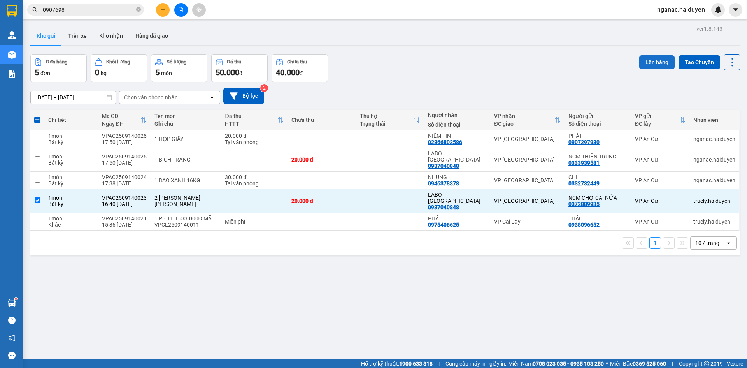
click at [645, 65] on button "Lên hàng" at bounding box center [656, 62] width 35 height 14
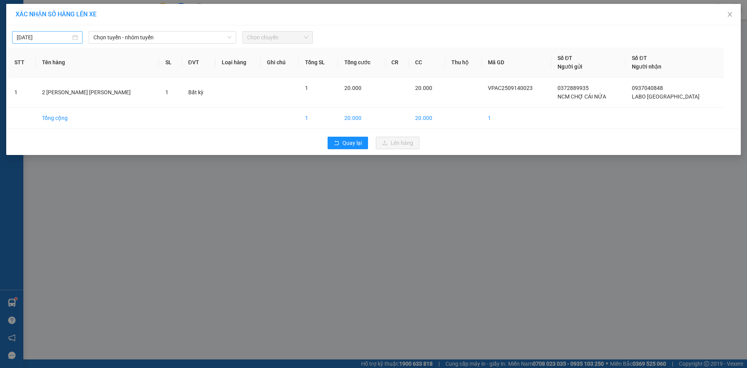
click at [64, 37] on input "[DATE]" at bounding box center [44, 37] width 54 height 9
type input "[DATE]"
click at [25, 106] on div "14" at bounding box center [23, 105] width 9 height 9
click at [140, 39] on span "Chọn tuyến - nhóm tuyến" at bounding box center [162, 38] width 138 height 12
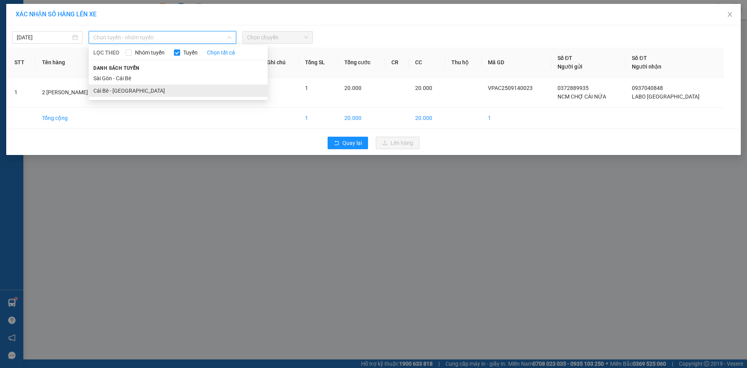
click at [146, 92] on li "Cái Bè - [GEOGRAPHIC_DATA]" at bounding box center [178, 90] width 179 height 12
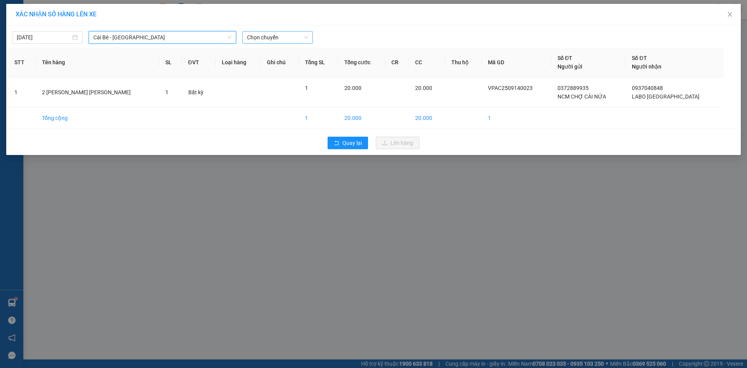
click at [278, 35] on span "Chọn chuyến" at bounding box center [277, 38] width 61 height 12
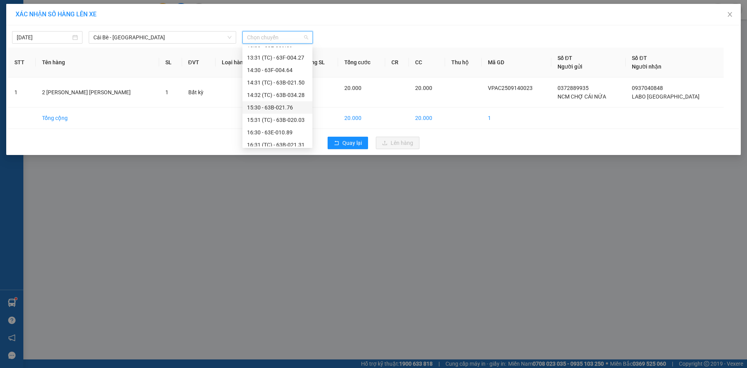
scroll to position [224, 0]
click at [280, 129] on div "17:30 - 63B-021.91" at bounding box center [277, 127] width 61 height 9
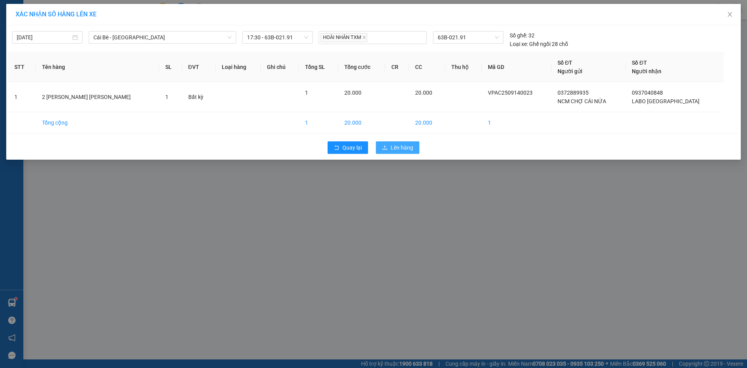
click at [393, 144] on span "Lên hàng" at bounding box center [401, 147] width 23 height 9
